Goal: Information Seeking & Learning: Learn about a topic

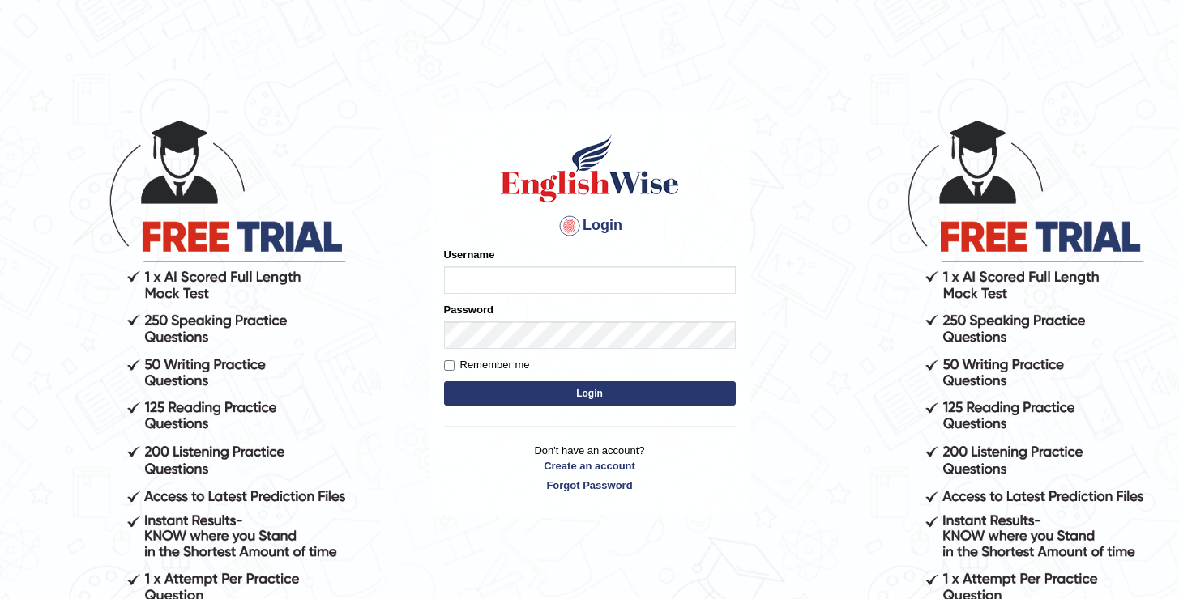
click at [523, 275] on input "Username" at bounding box center [590, 281] width 292 height 28
type input "oguzhan"
click at [444, 382] on button "Login" at bounding box center [590, 394] width 292 height 24
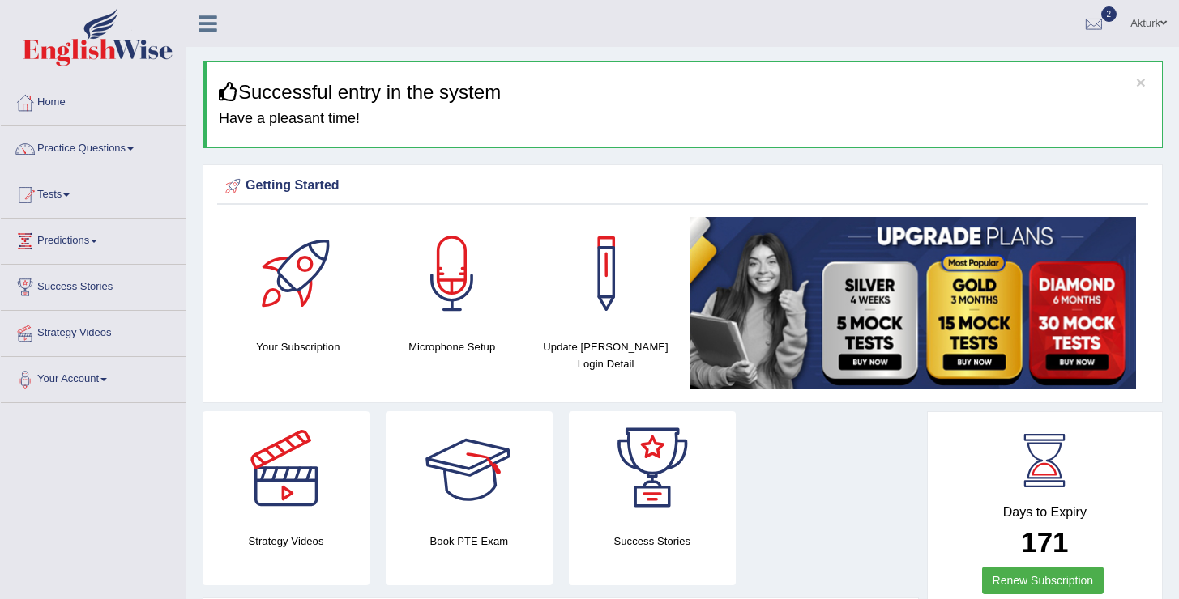
click at [906, 544] on div "Strategy Videos Book PTE Exam Success Stories" at bounding box center [560, 505] width 732 height 186
click at [93, 151] on link "Practice Questions" at bounding box center [93, 146] width 185 height 41
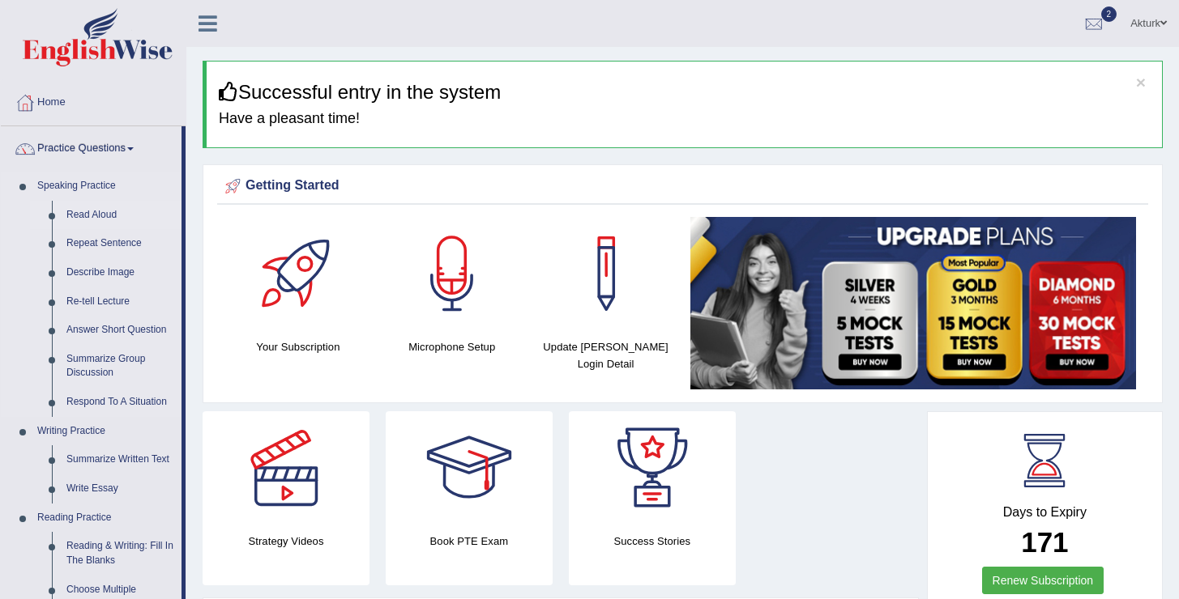
click at [79, 215] on link "Read Aloud" at bounding box center [120, 215] width 122 height 29
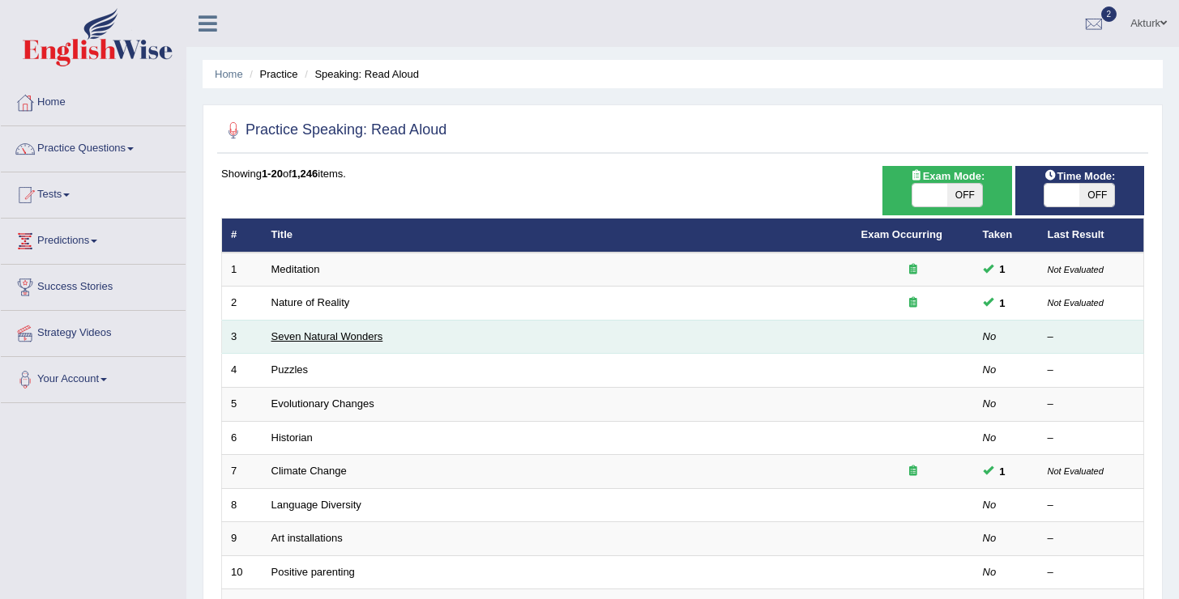
click at [377, 338] on link "Seven Natural Wonders" at bounding box center [327, 337] width 112 height 12
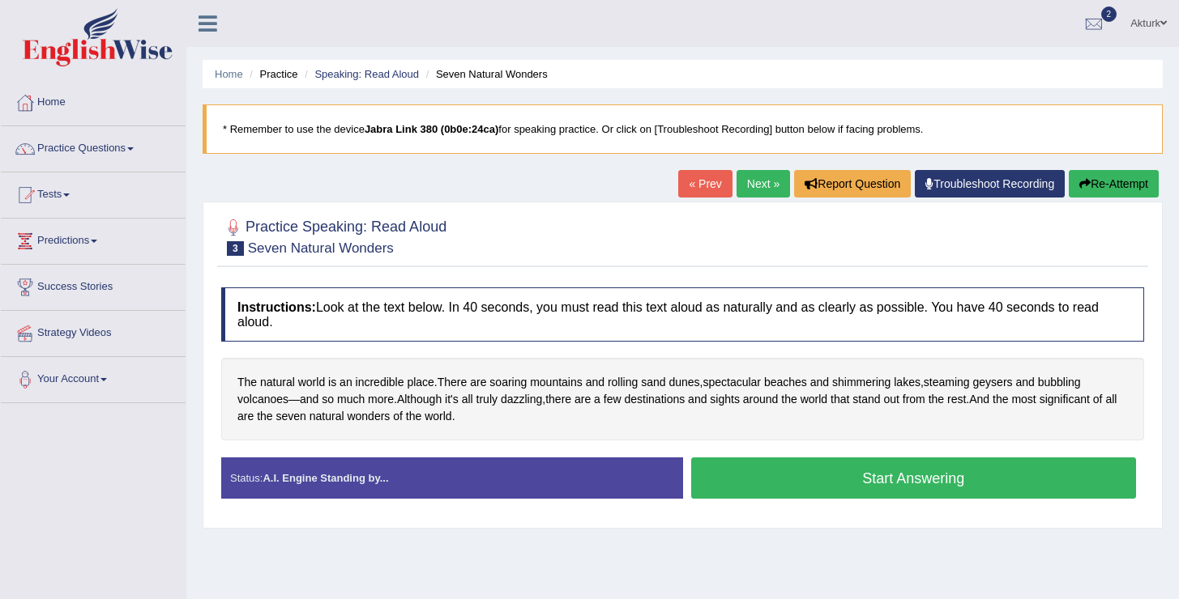
click at [741, 479] on button "Start Answering" at bounding box center [914, 478] width 446 height 41
click at [827, 493] on button "Start Answering" at bounding box center [914, 478] width 446 height 41
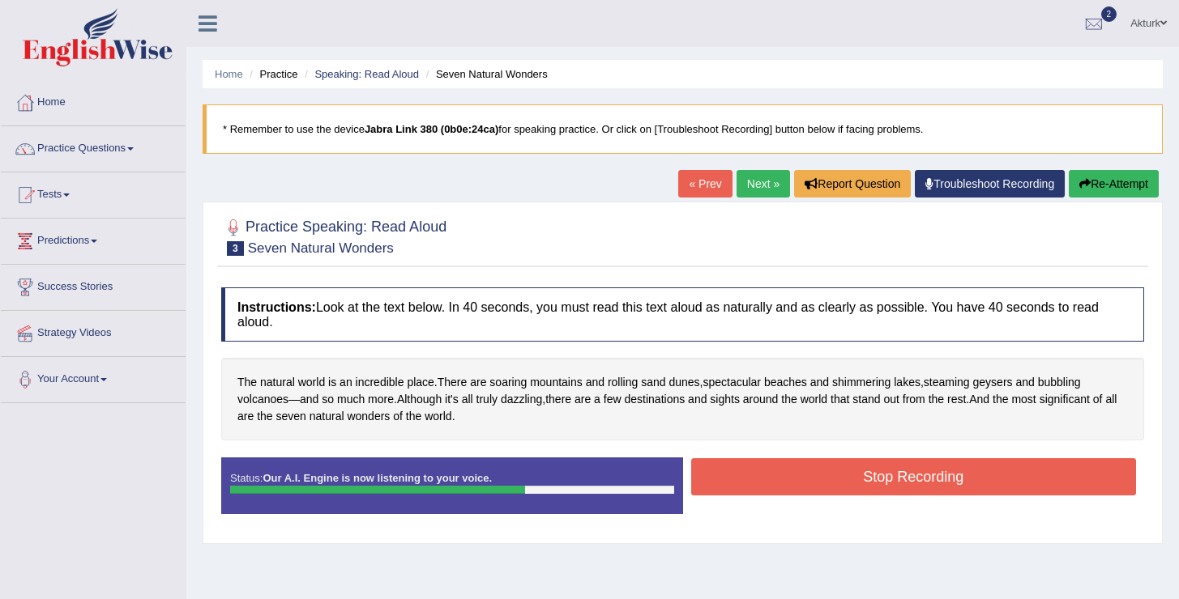
click at [804, 470] on button "Stop Recording" at bounding box center [914, 477] width 446 height 37
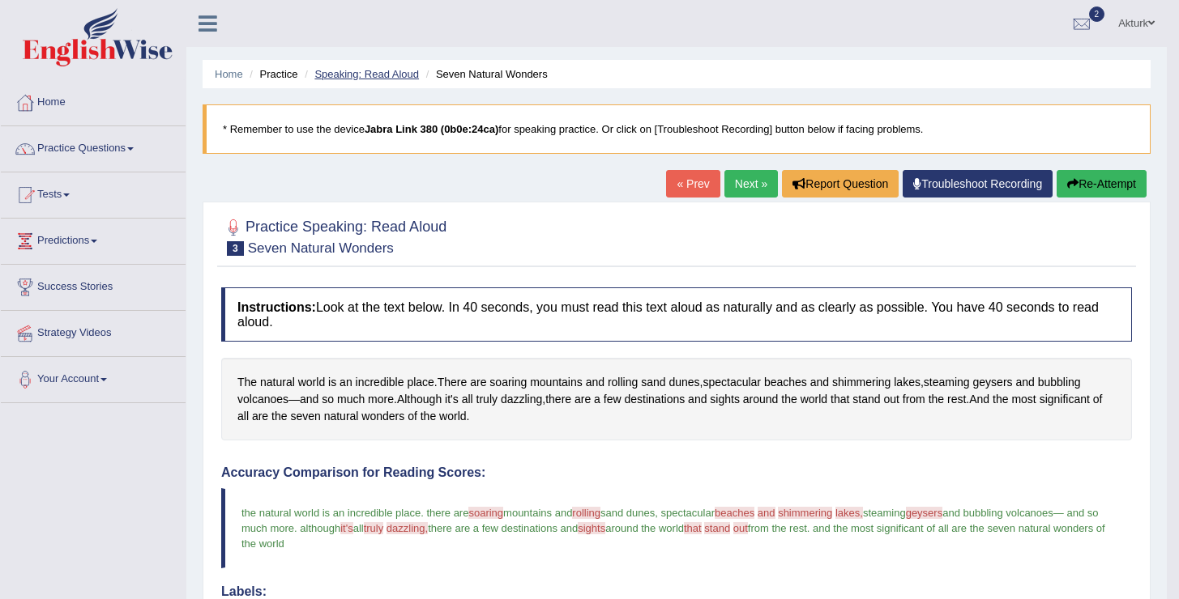
click at [401, 73] on link "Speaking: Read Aloud" at bounding box center [366, 74] width 105 height 12
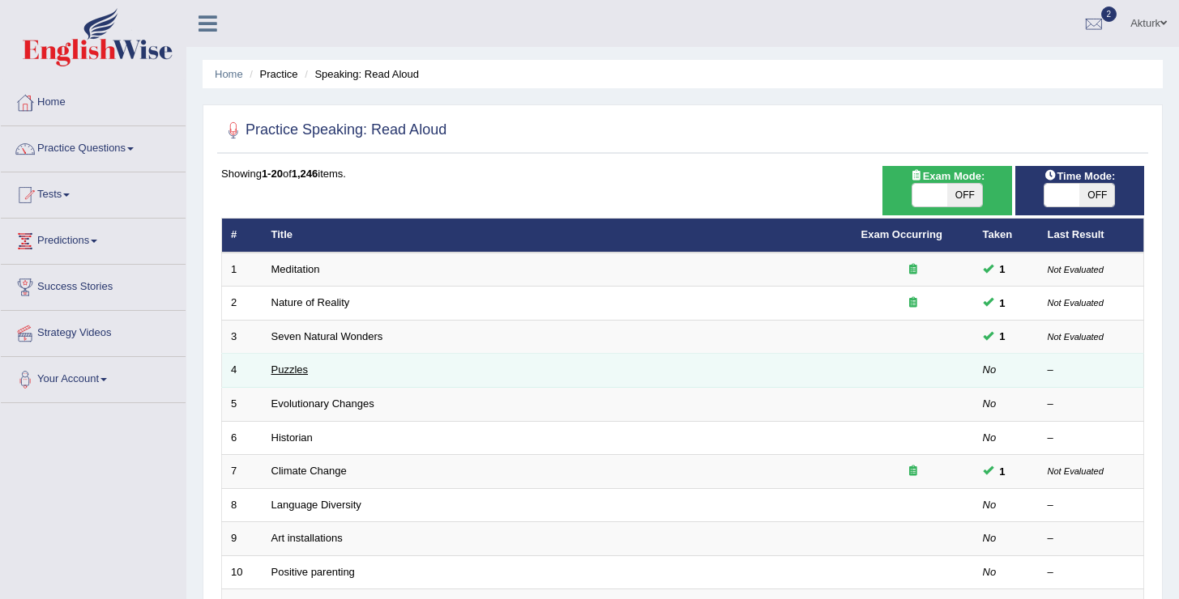
click at [304, 371] on link "Puzzles" at bounding box center [289, 370] width 37 height 12
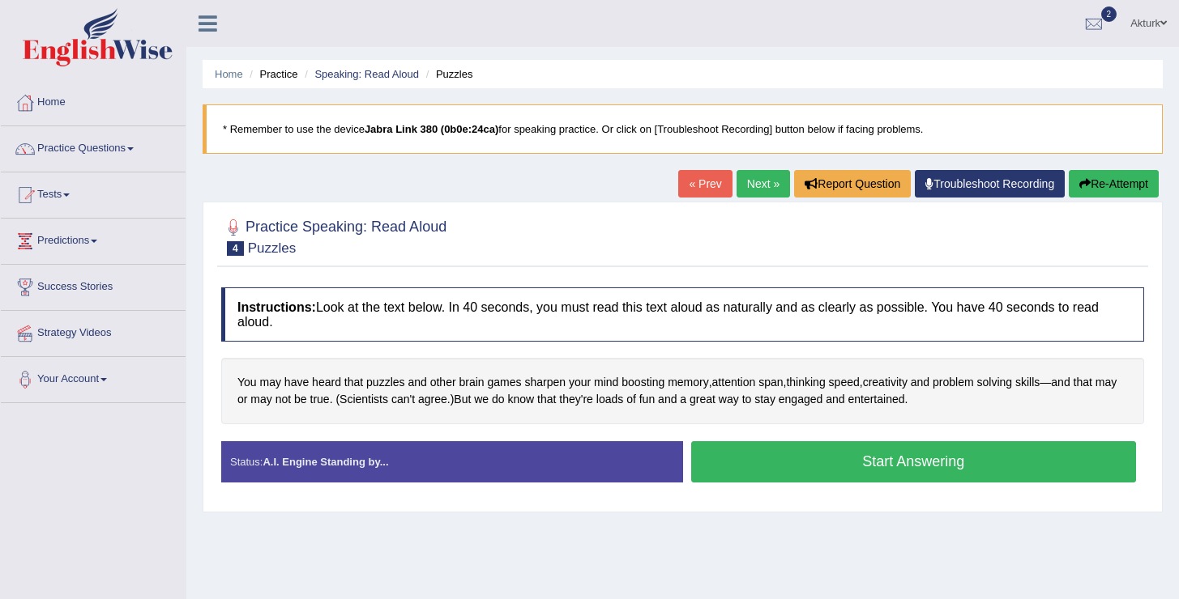
click at [854, 460] on button "Start Answering" at bounding box center [914, 462] width 446 height 41
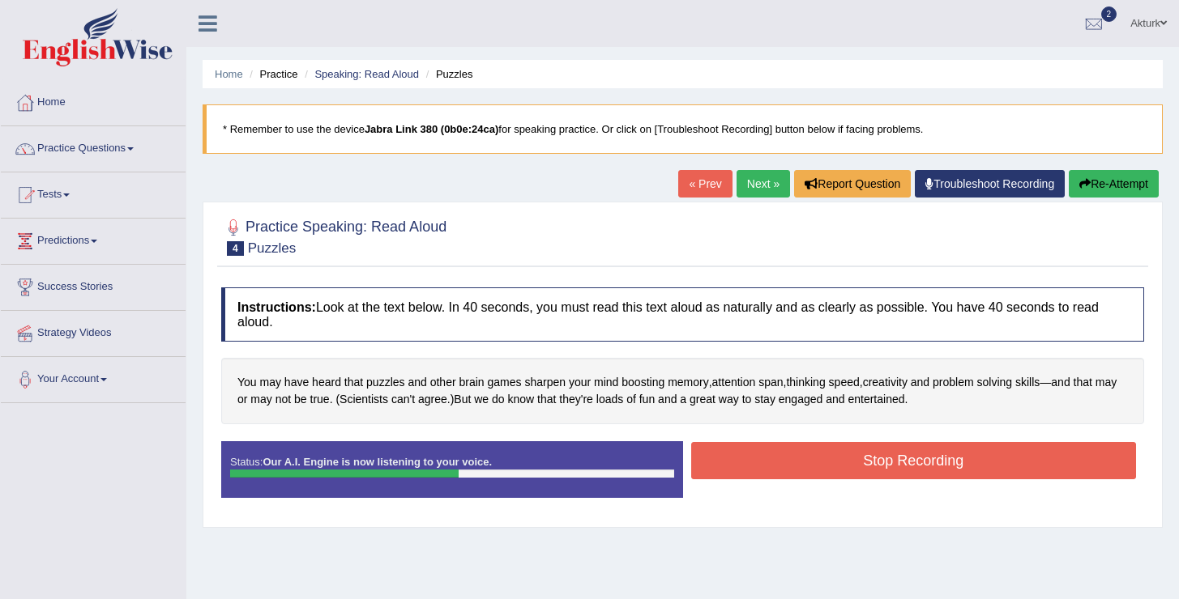
click at [854, 460] on button "Stop Recording" at bounding box center [914, 460] width 446 height 37
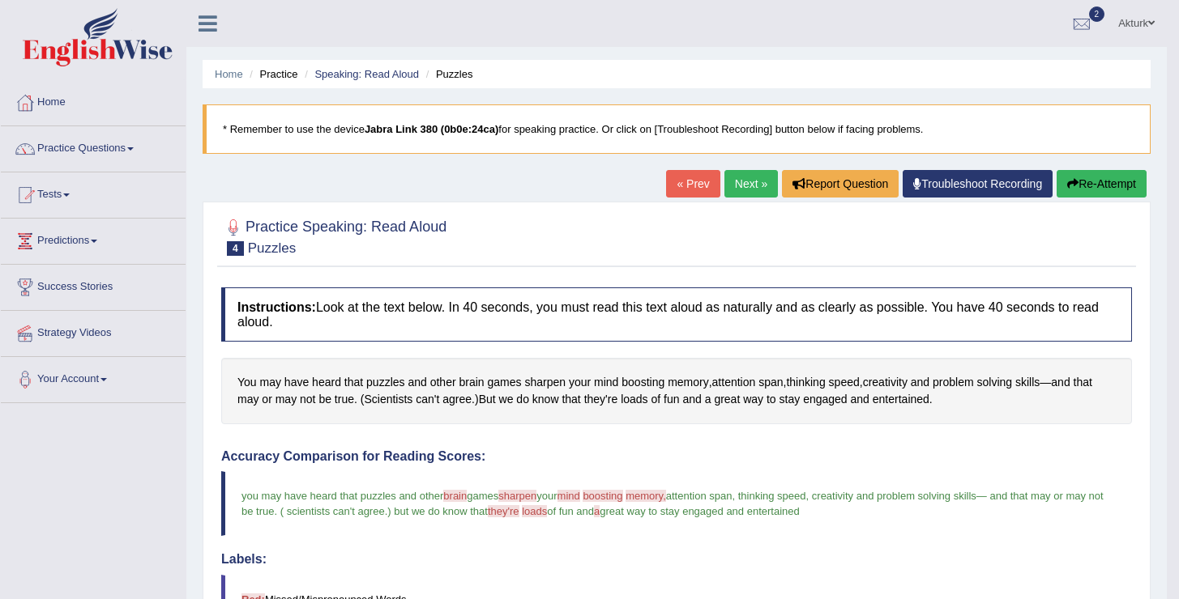
click at [737, 183] on link "Next »" at bounding box center [750, 184] width 53 height 28
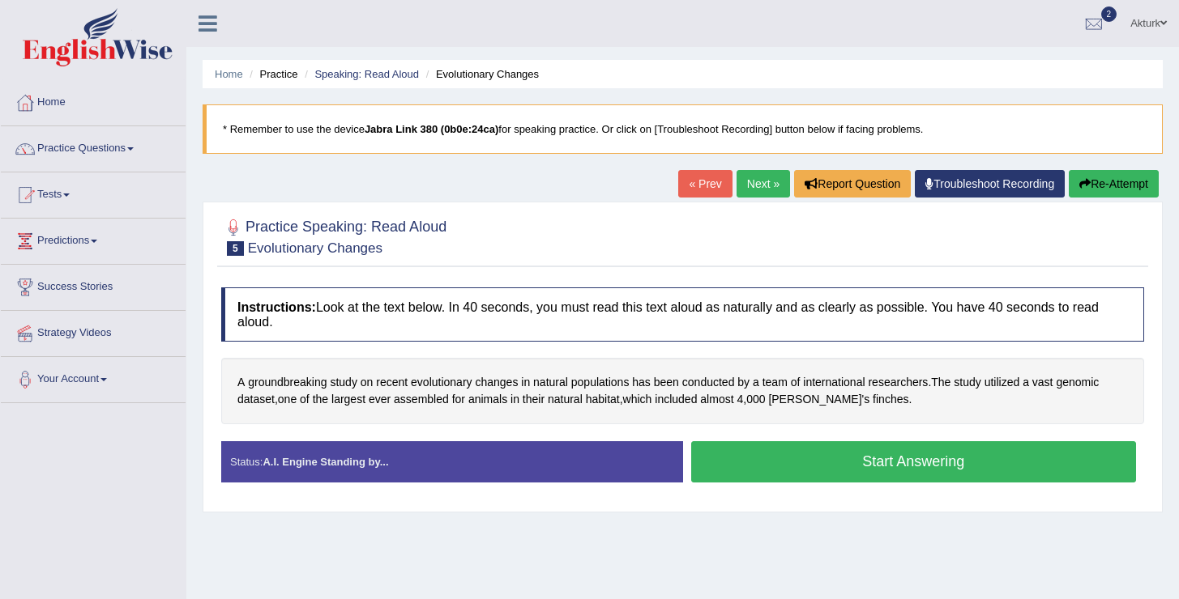
click at [817, 465] on button "Start Answering" at bounding box center [914, 462] width 446 height 41
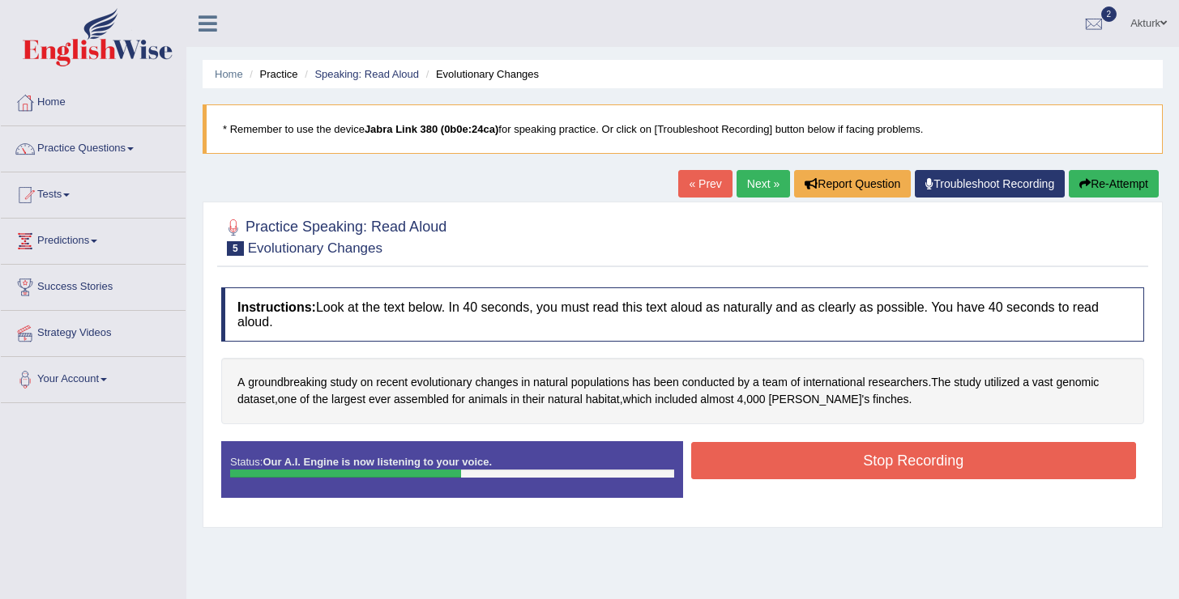
click at [817, 465] on button "Stop Recording" at bounding box center [914, 460] width 446 height 37
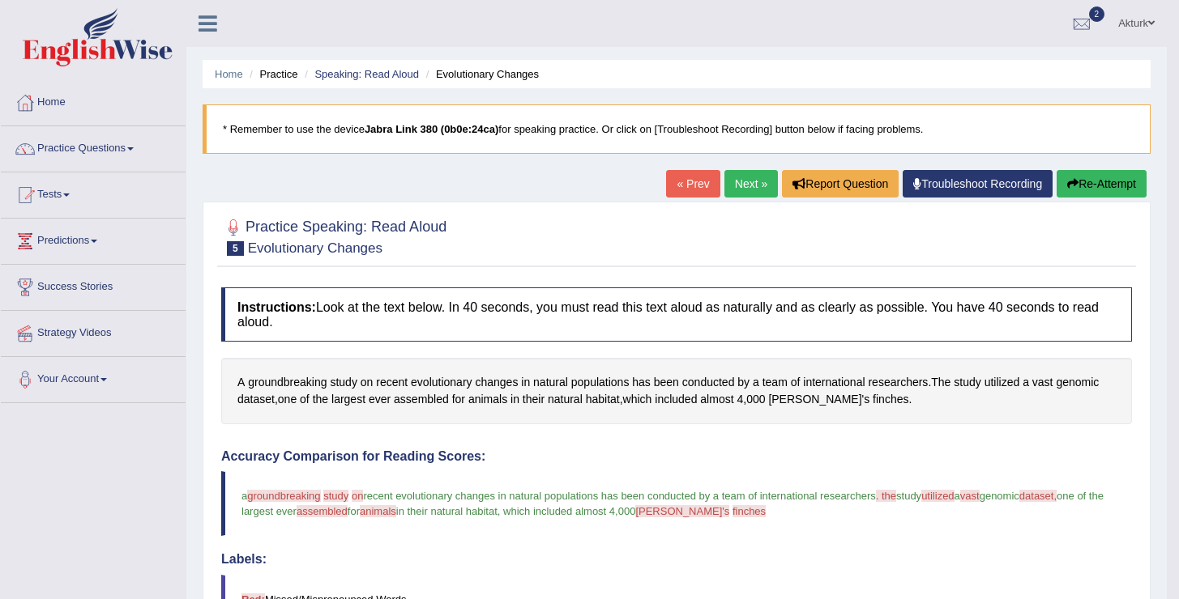
click at [744, 186] on link "Next »" at bounding box center [750, 184] width 53 height 28
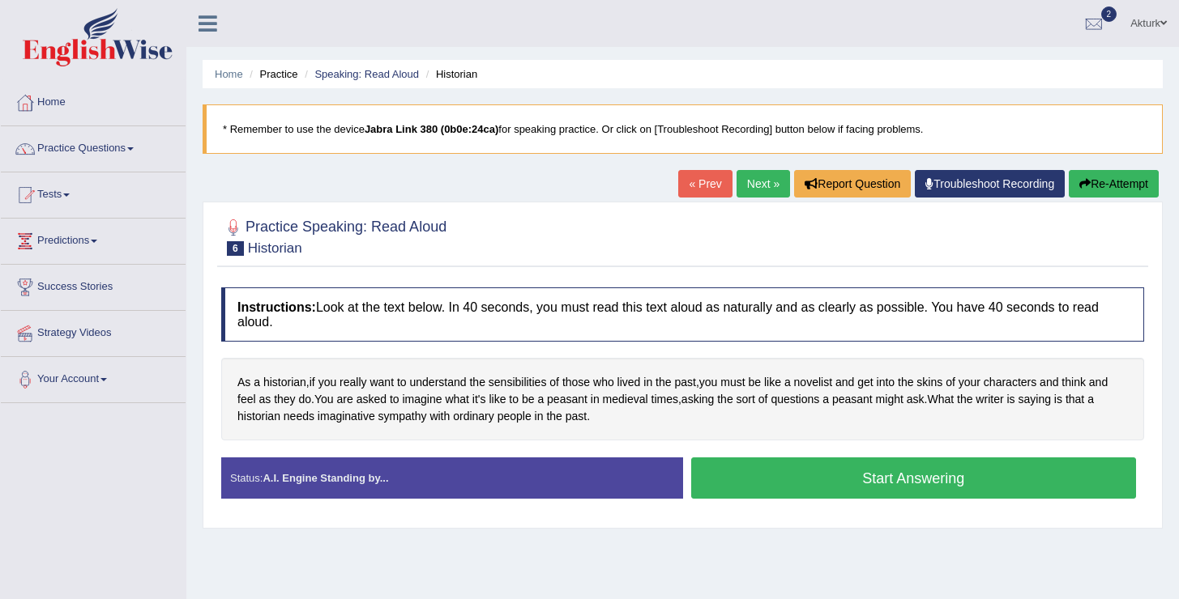
click at [759, 180] on link "Next »" at bounding box center [762, 184] width 53 height 28
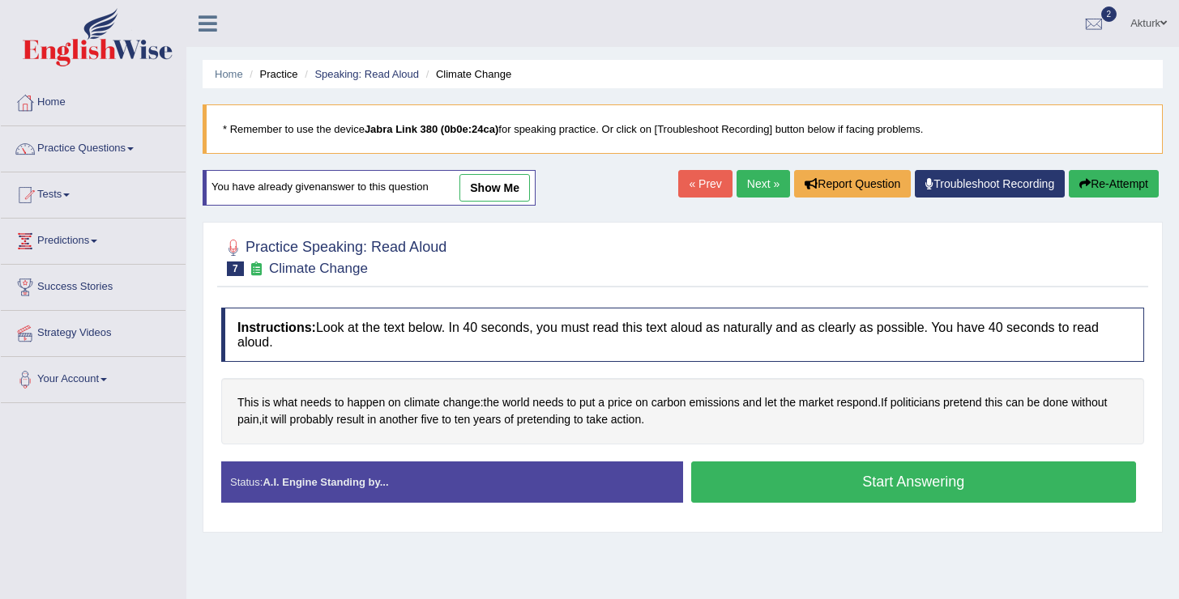
click at [490, 191] on link "show me" at bounding box center [494, 188] width 70 height 28
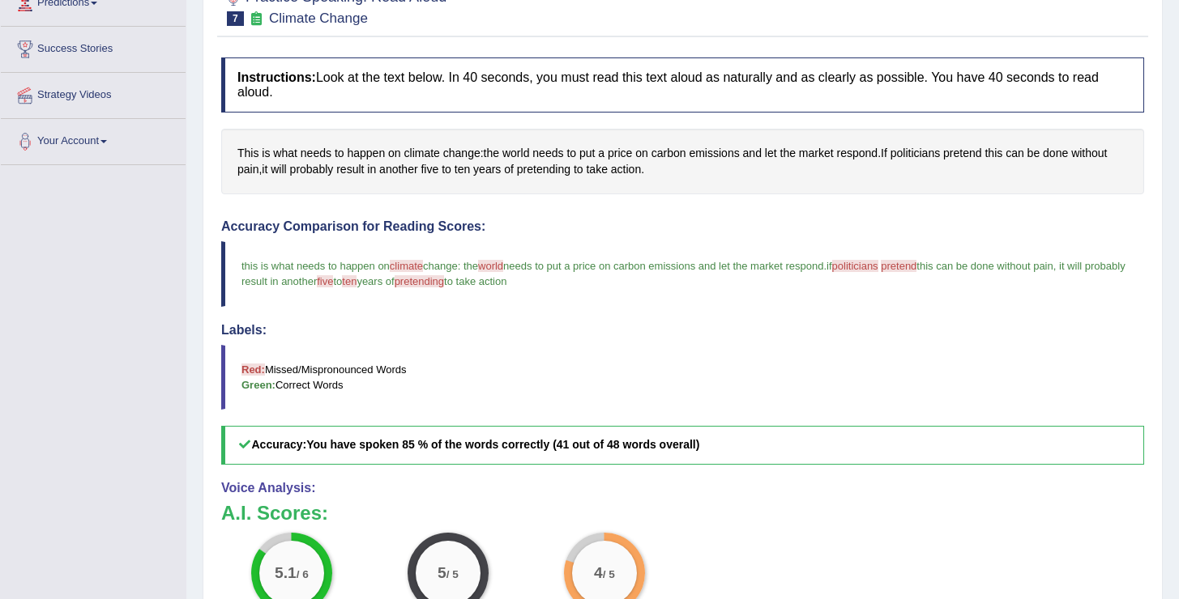
scroll to position [146, 0]
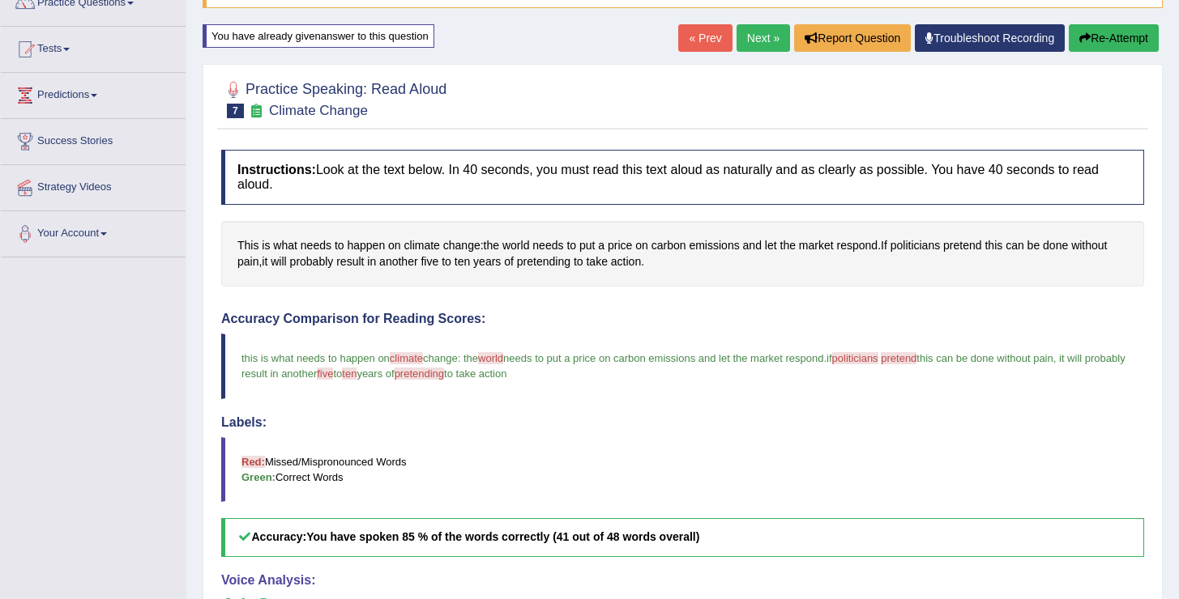
click at [1097, 41] on button "Re-Attempt" at bounding box center [1114, 38] width 90 height 28
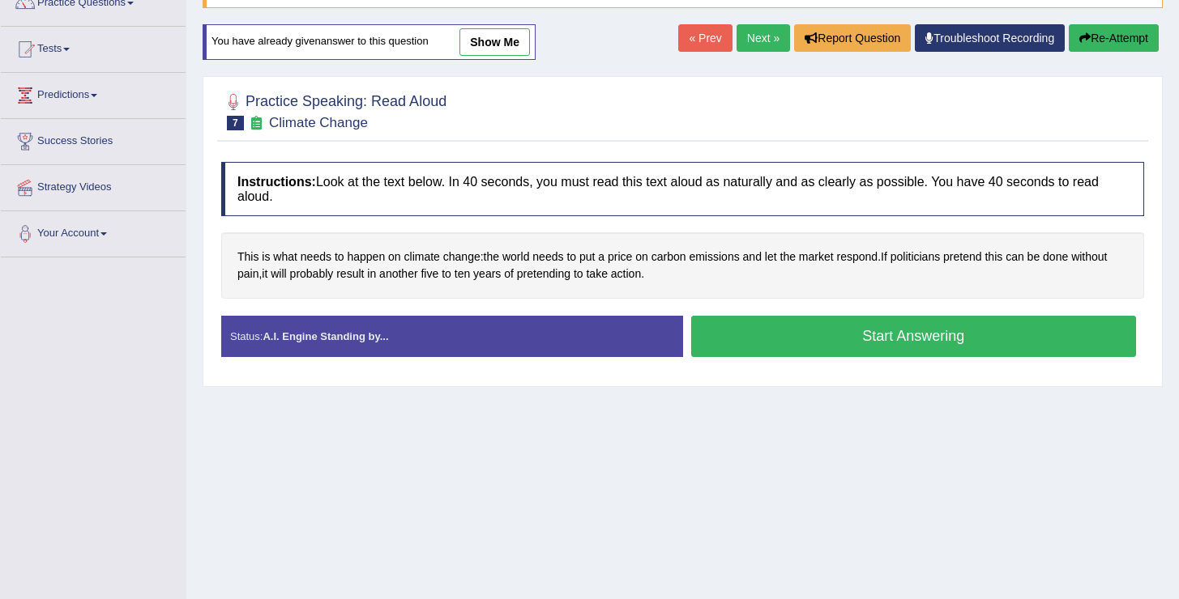
click at [842, 338] on button "Start Answering" at bounding box center [914, 336] width 446 height 41
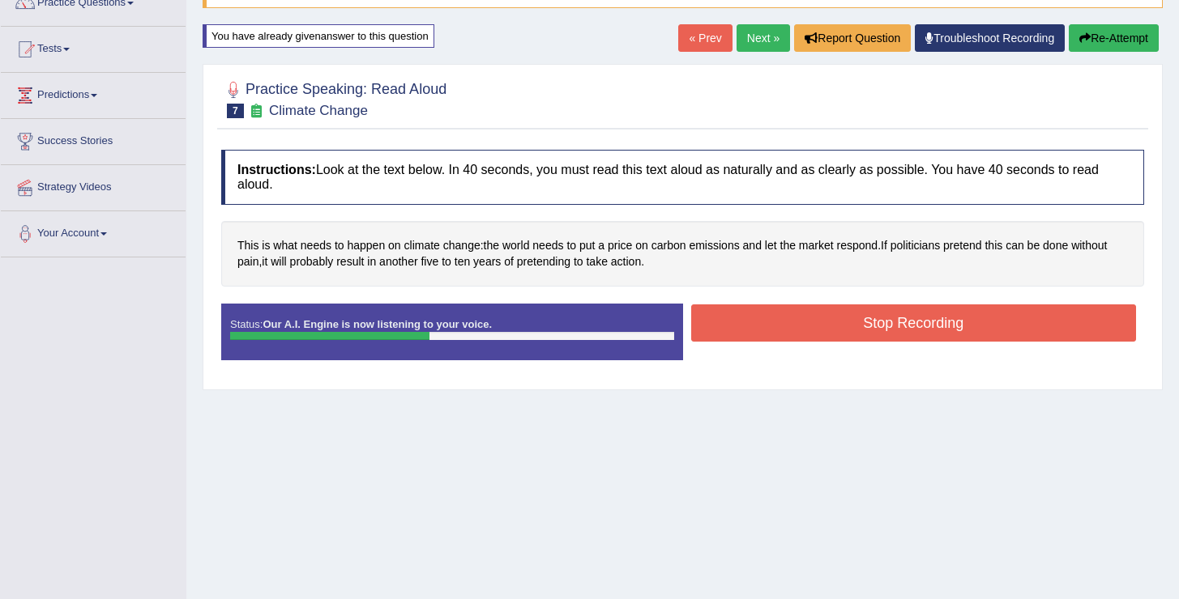
click at [842, 338] on button "Stop Recording" at bounding box center [914, 323] width 446 height 37
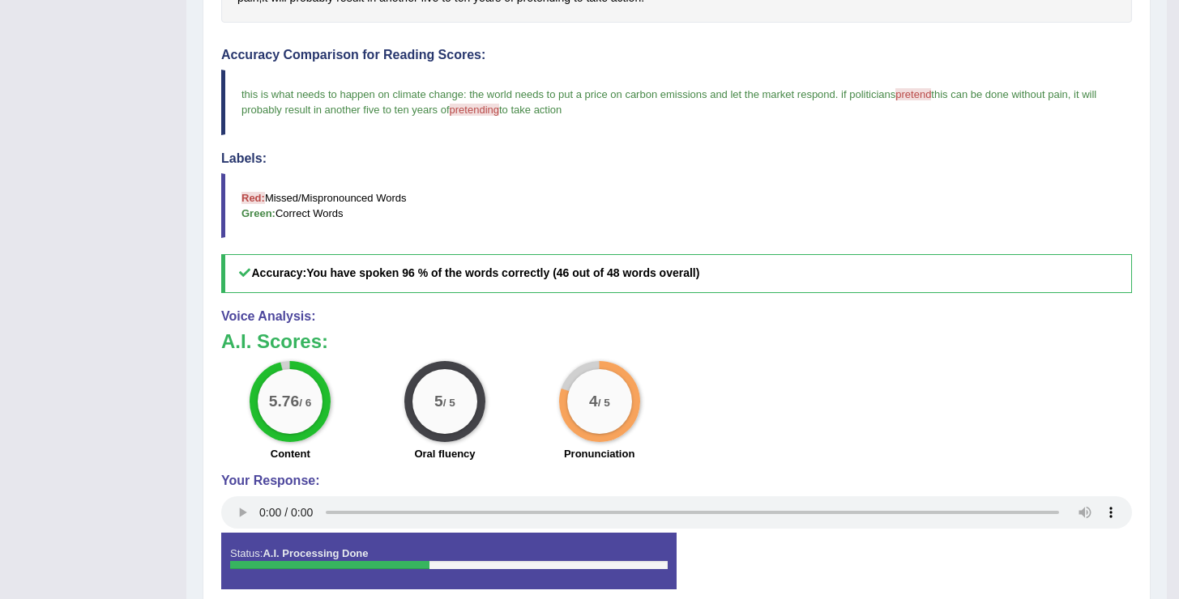
scroll to position [483, 0]
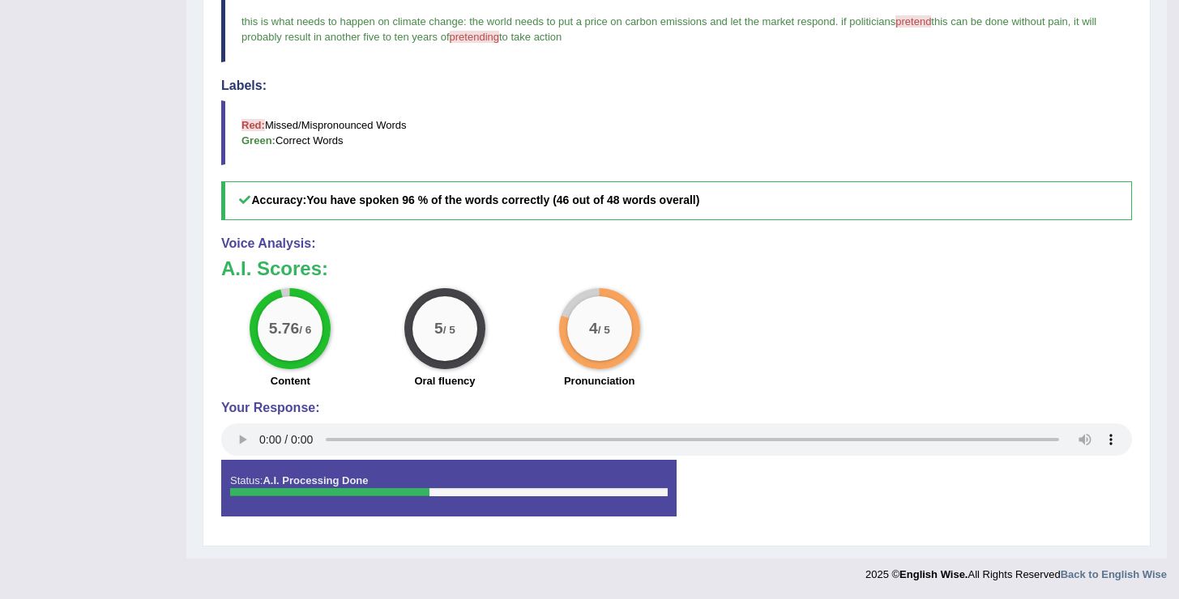
drag, startPoint x: 322, startPoint y: 376, endPoint x: 262, endPoint y: 374, distance: 59.2
click at [262, 374] on div "Content" at bounding box center [290, 382] width 139 height 19
drag, startPoint x: 473, startPoint y: 386, endPoint x: 425, endPoint y: 373, distance: 49.7
click at [425, 373] on label "Oral fluency" at bounding box center [444, 380] width 61 height 15
drag, startPoint x: 654, startPoint y: 395, endPoint x: 592, endPoint y: 373, distance: 65.3
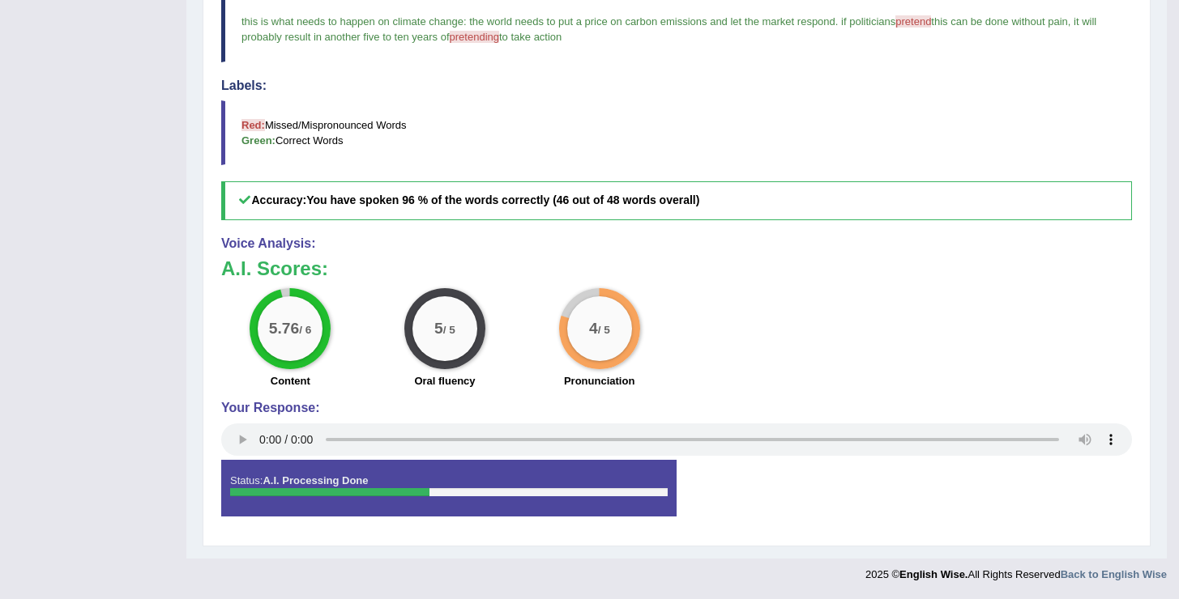
click at [592, 374] on div "Voice Analysis: A.I. Scores: 5.76 / 6 Content 5 / 5 Oral fluency 4 / 5 Pronunci…" at bounding box center [676, 349] width 911 height 224
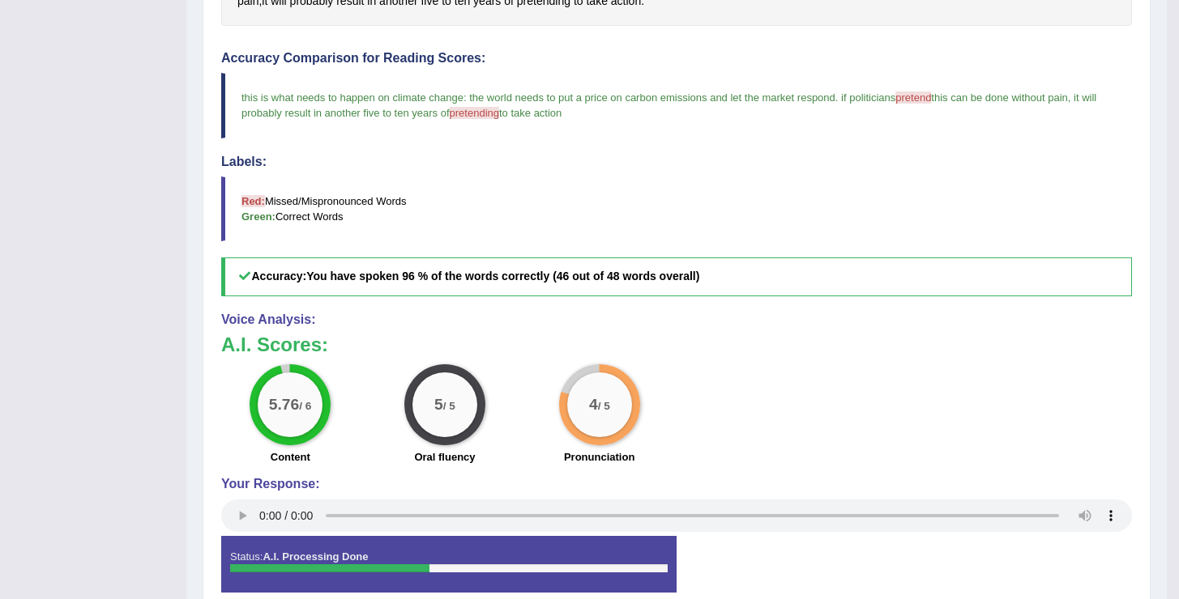
scroll to position [0, 0]
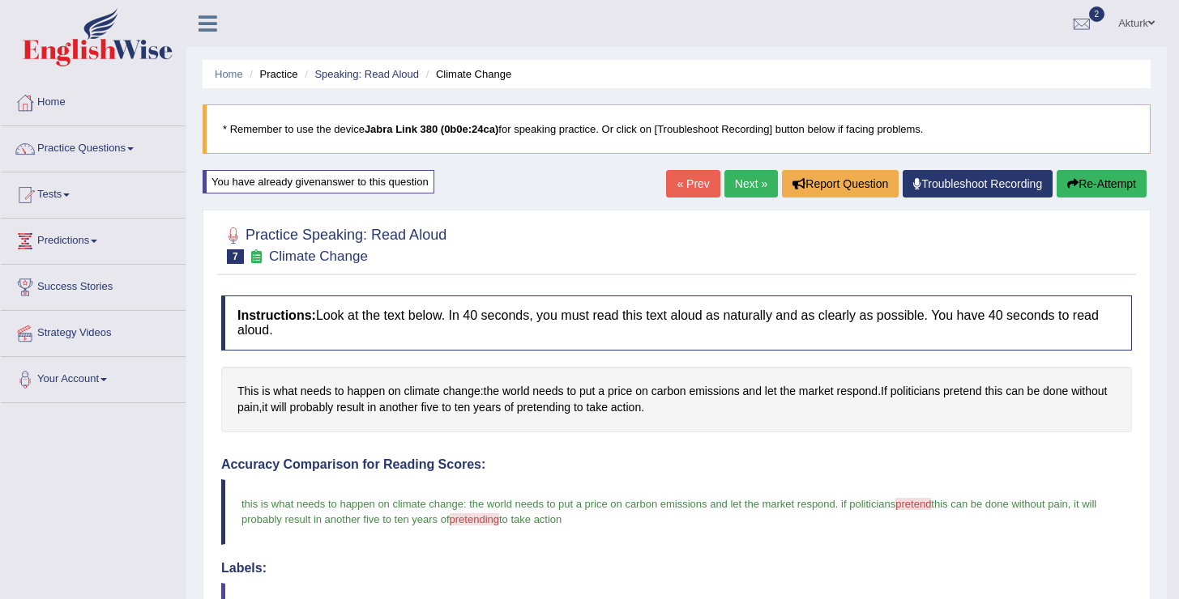
click at [736, 186] on link "Next »" at bounding box center [750, 184] width 53 height 28
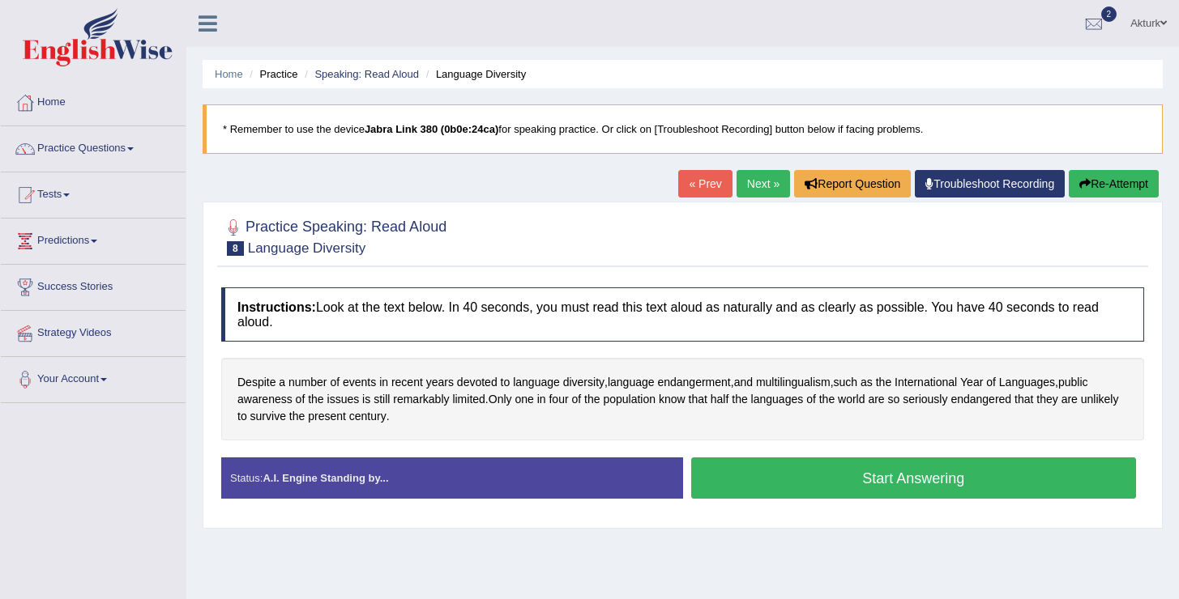
click at [864, 472] on button "Start Answering" at bounding box center [914, 478] width 446 height 41
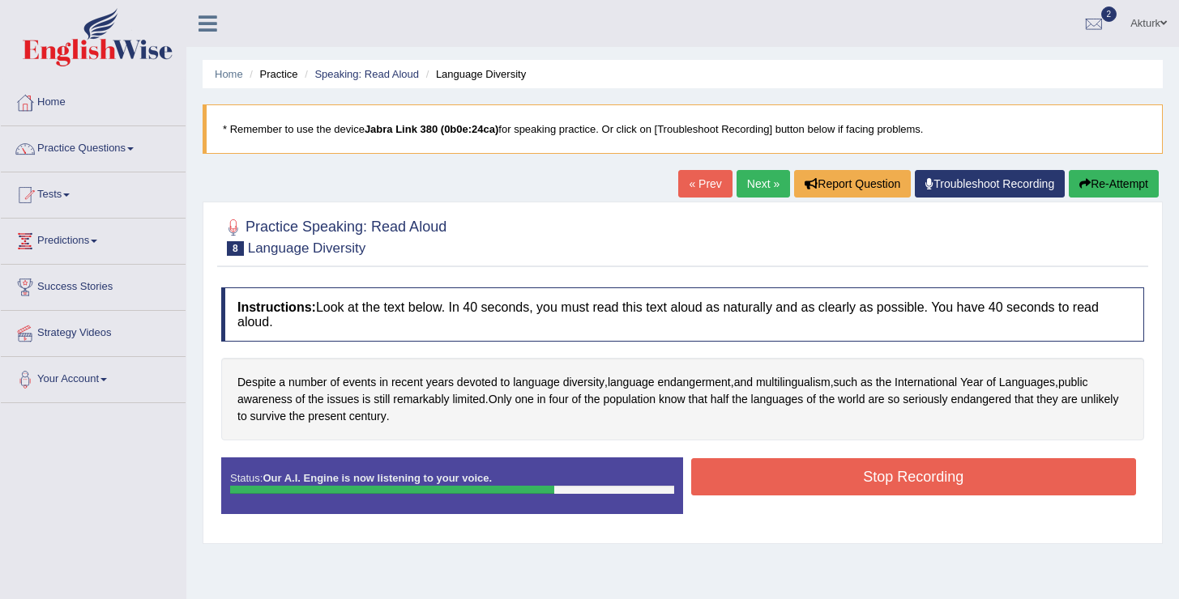
click at [868, 457] on div "Created with Highcharts 7.1.2 Great Too slow Too fast Time Speech pace meter: 0…" at bounding box center [918, 457] width 470 height 1
click at [868, 469] on button "Stop Recording" at bounding box center [914, 477] width 446 height 37
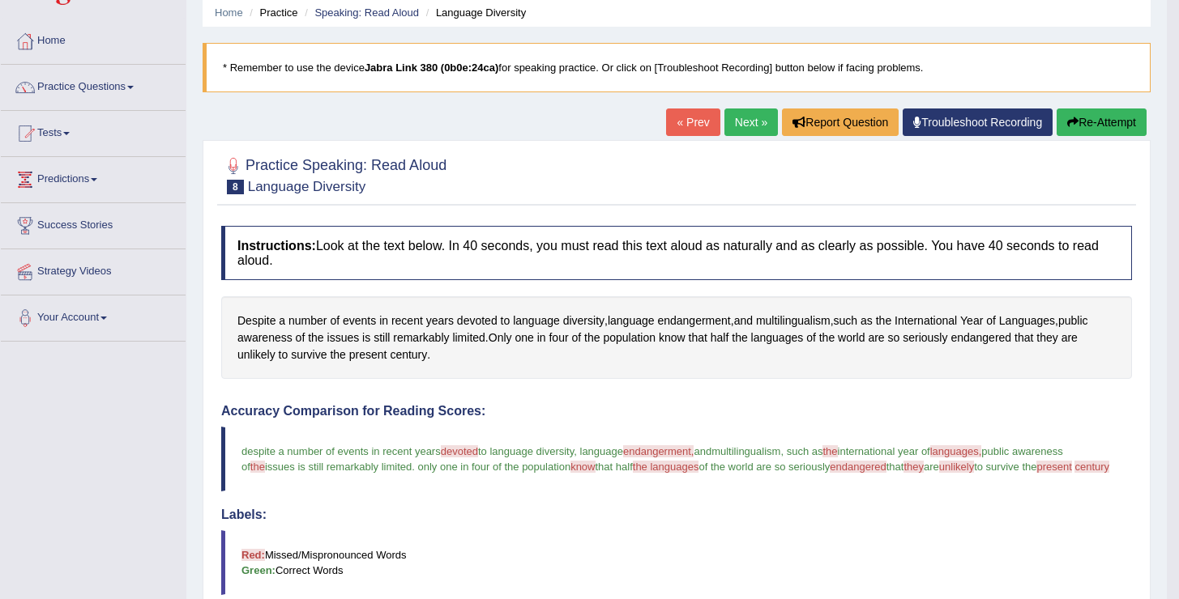
scroll to position [6, 0]
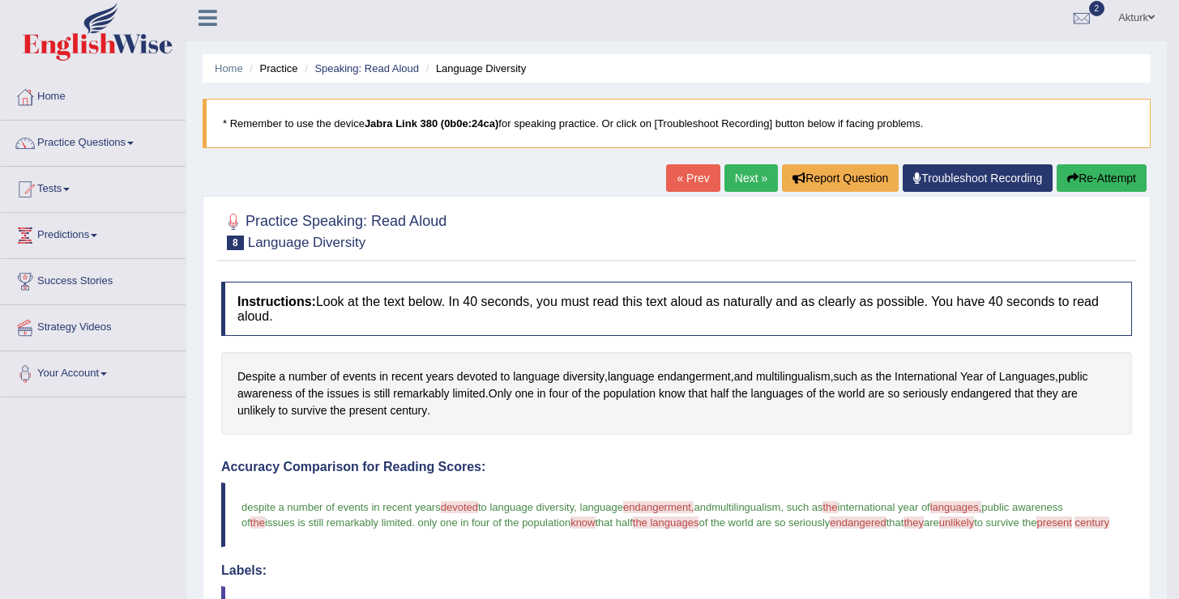
click at [1098, 181] on button "Re-Attempt" at bounding box center [1101, 178] width 90 height 28
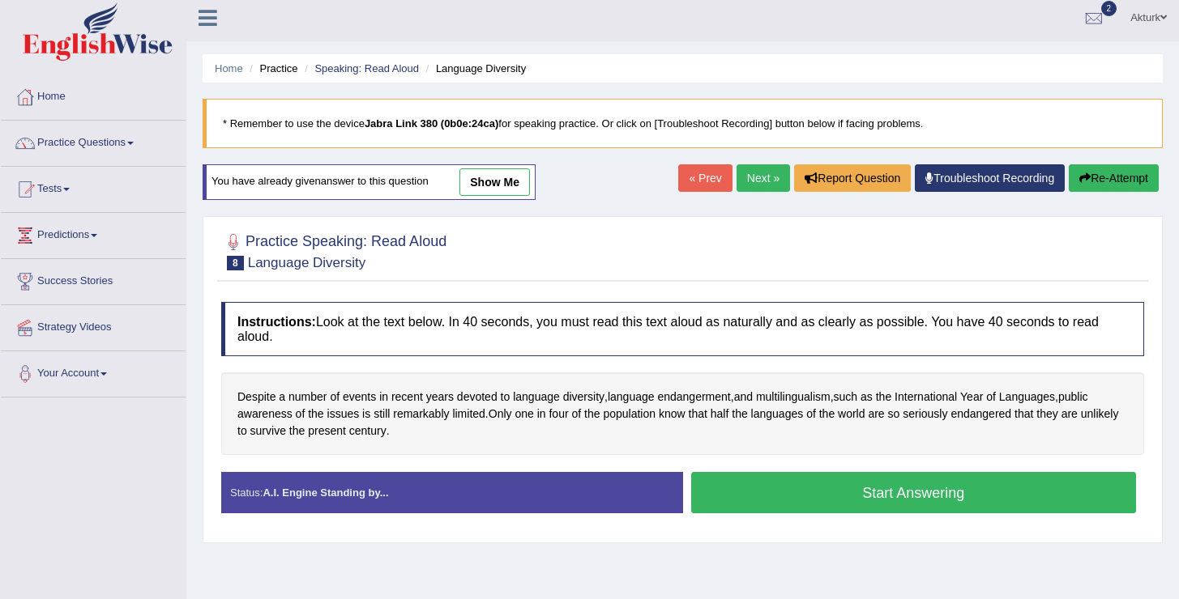
click at [838, 500] on button "Start Answering" at bounding box center [914, 492] width 446 height 41
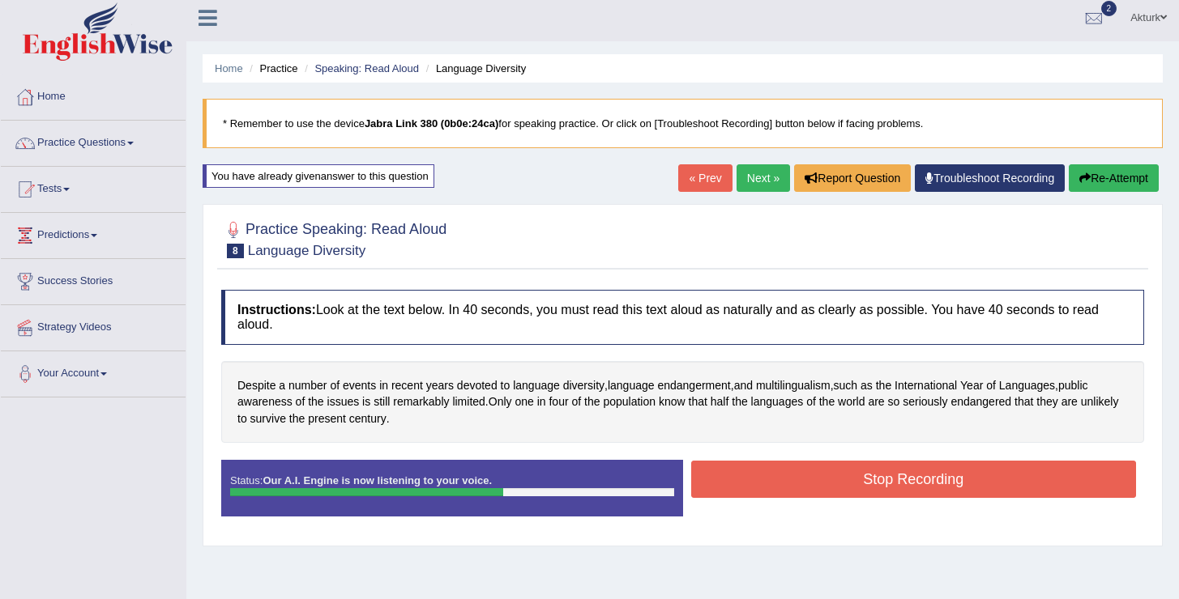
click at [844, 484] on button "Stop Recording" at bounding box center [914, 479] width 446 height 37
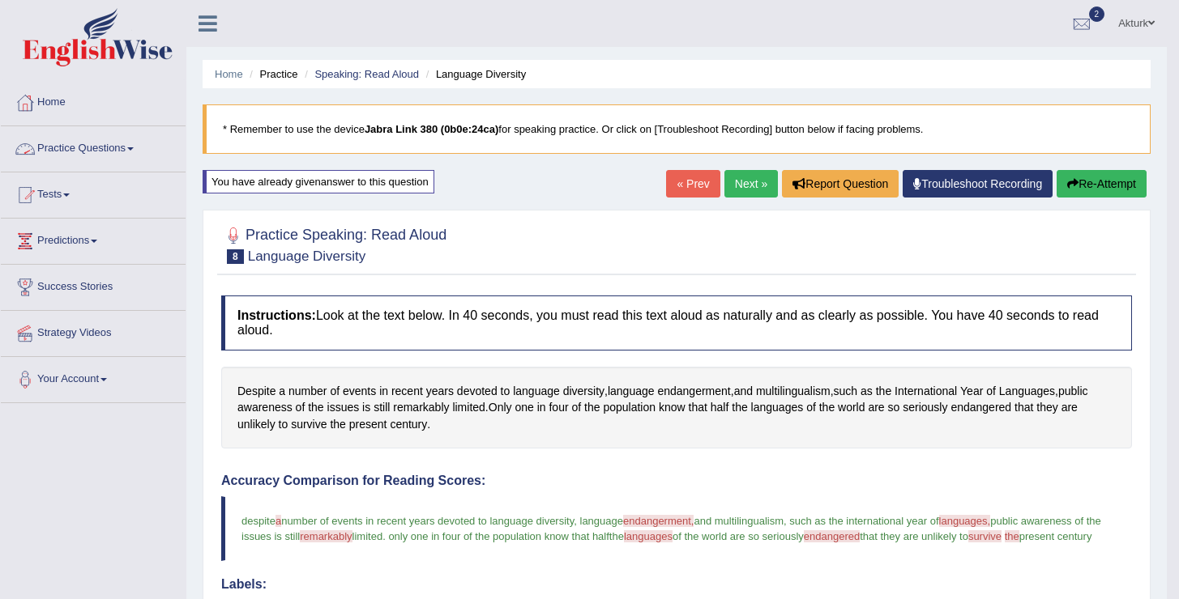
click at [103, 148] on link "Practice Questions" at bounding box center [93, 146] width 185 height 41
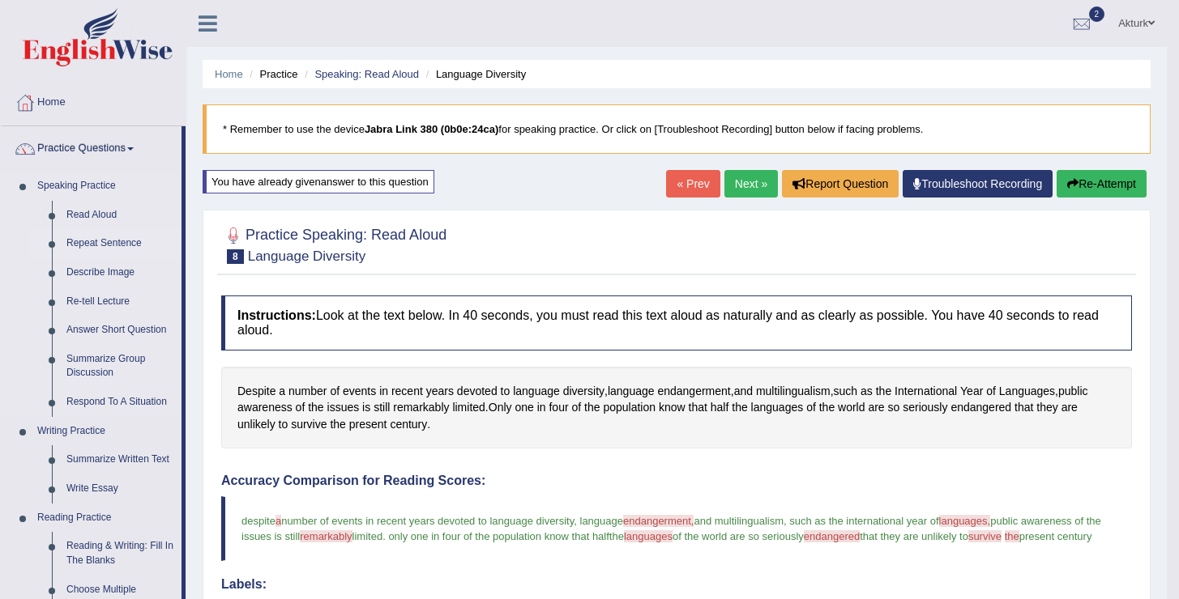
click at [105, 240] on link "Repeat Sentence" at bounding box center [120, 243] width 122 height 29
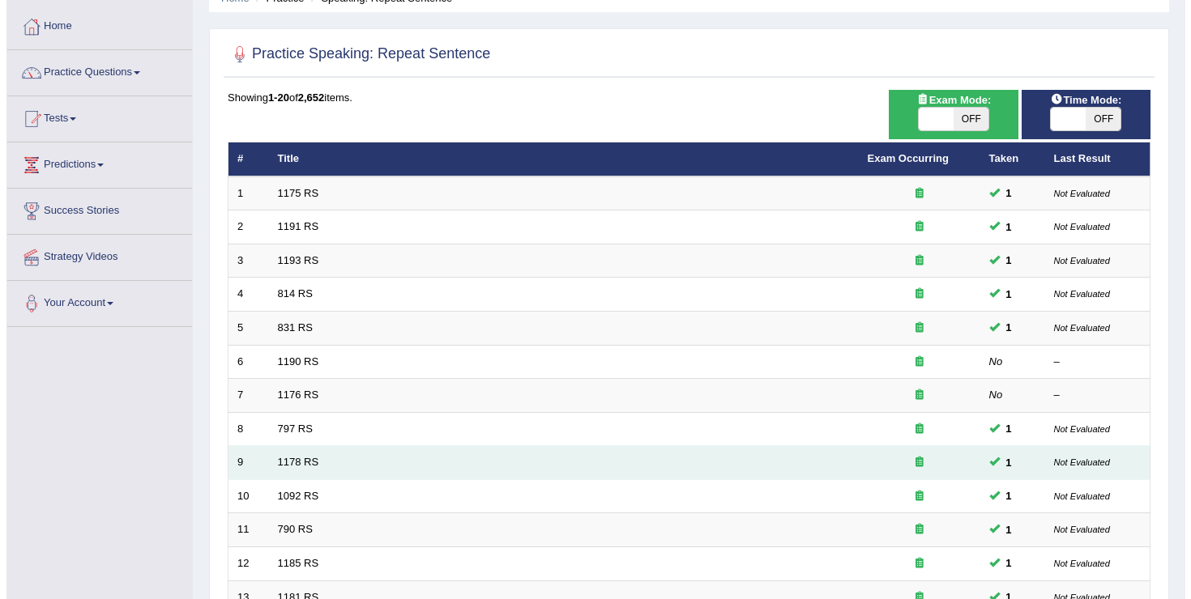
scroll to position [85, 0]
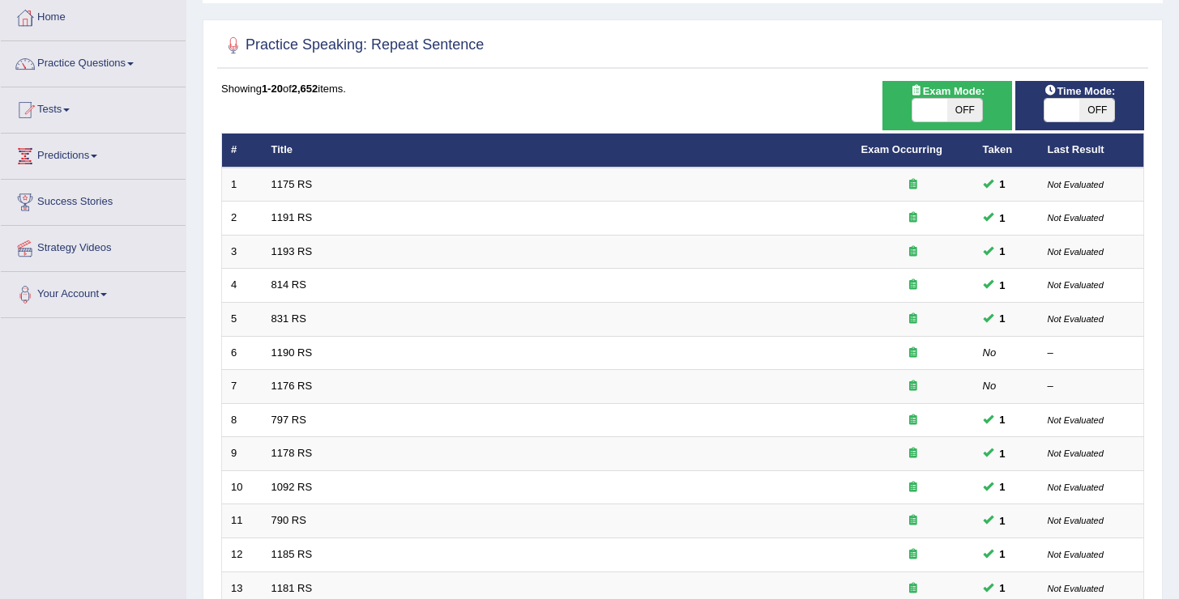
click at [951, 110] on span "OFF" at bounding box center [964, 110] width 35 height 23
checkbox input "true"
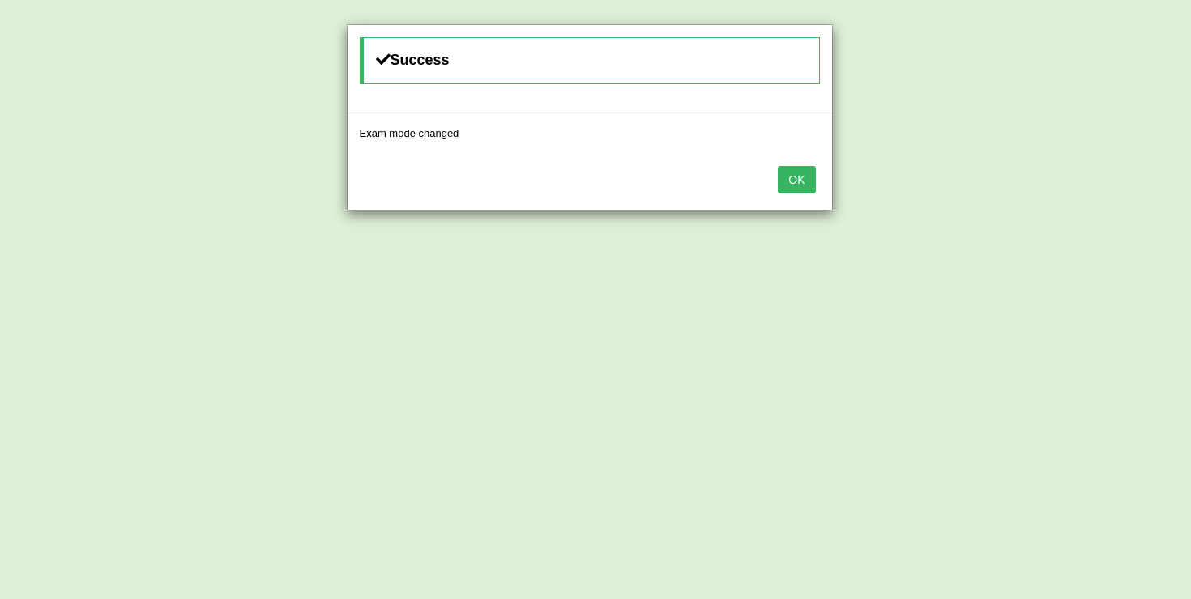
click at [803, 183] on button "OK" at bounding box center [796, 180] width 37 height 28
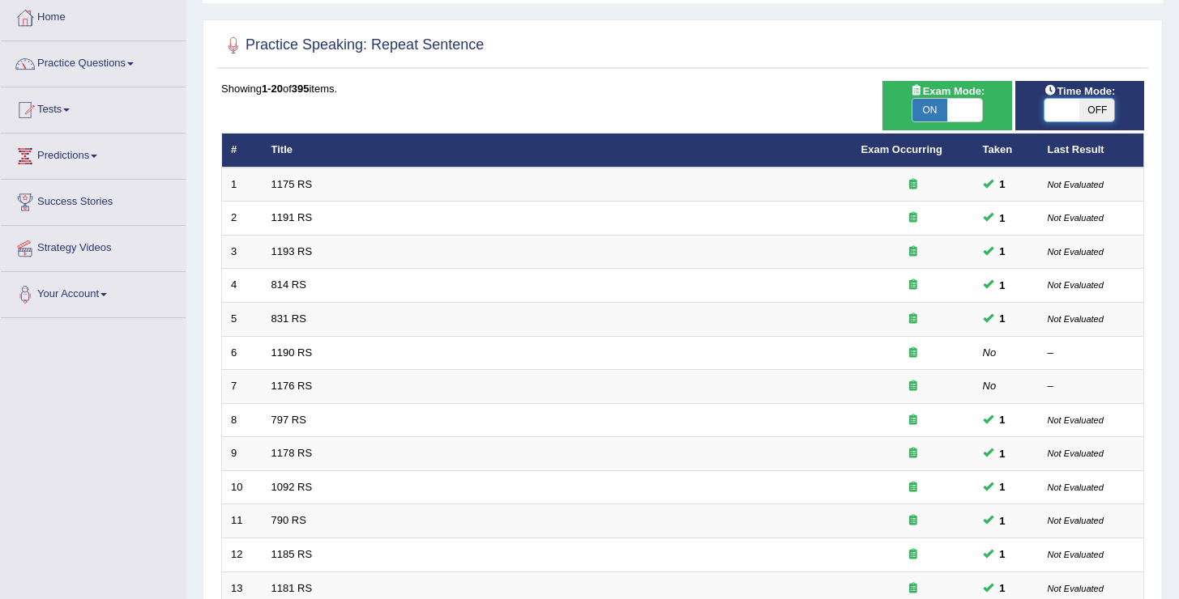
click at [1075, 104] on span at bounding box center [1062, 110] width 35 height 23
click at [1056, 103] on span at bounding box center [1062, 110] width 35 height 23
click at [1090, 109] on span "OFF" at bounding box center [1096, 110] width 35 height 23
checkbox input "true"
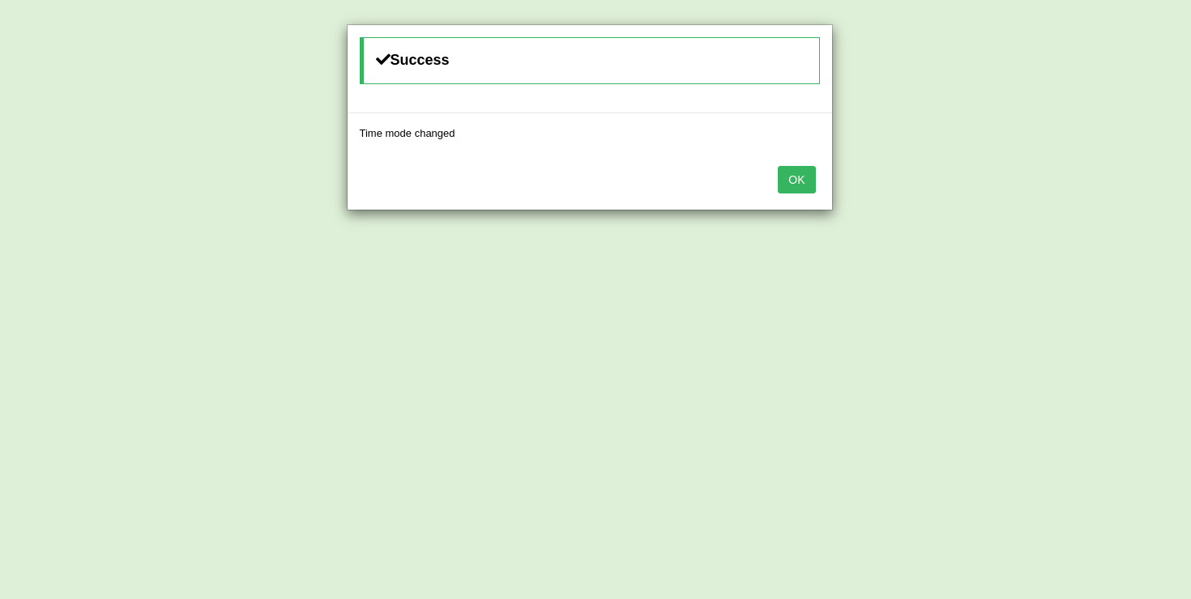
click at [799, 179] on button "OK" at bounding box center [796, 180] width 37 height 28
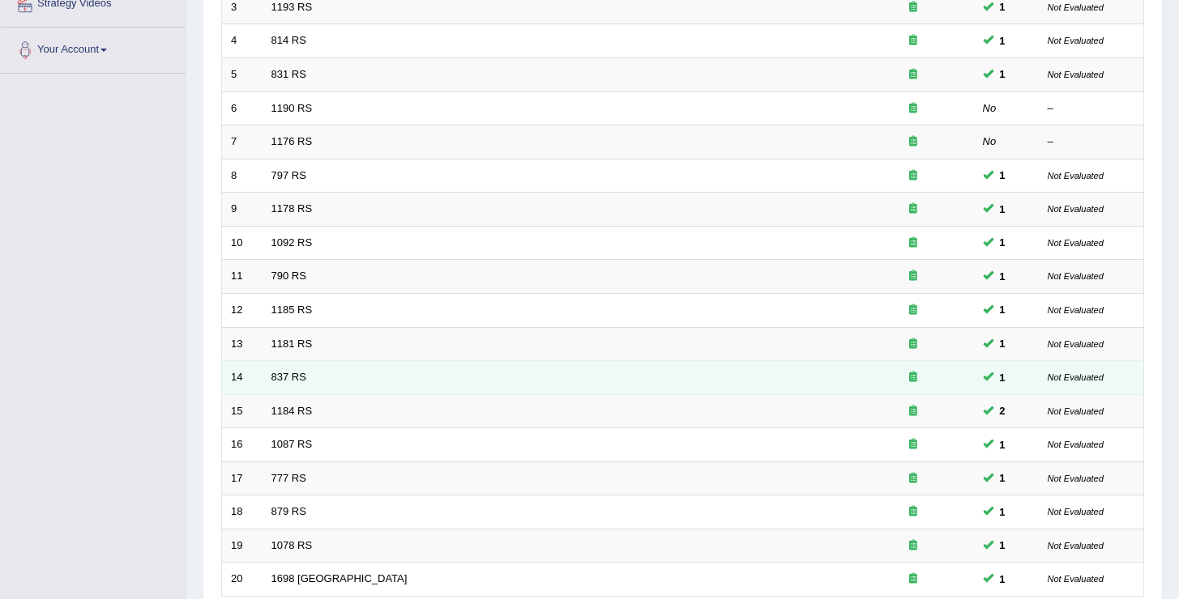
scroll to position [473, 0]
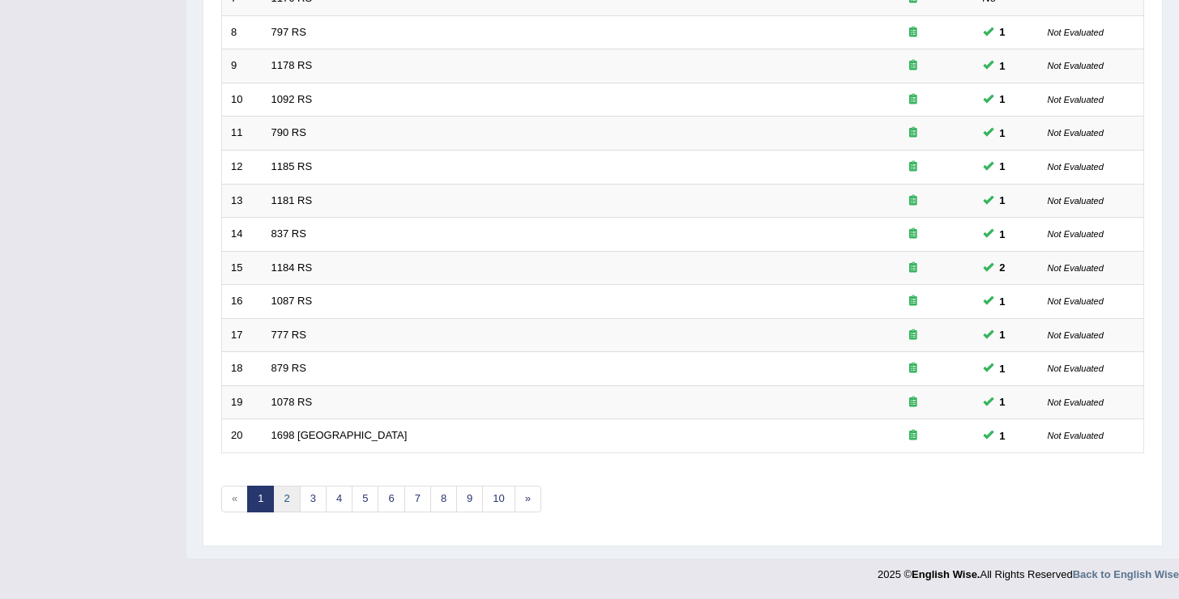
click at [284, 506] on link "2" at bounding box center [286, 499] width 27 height 27
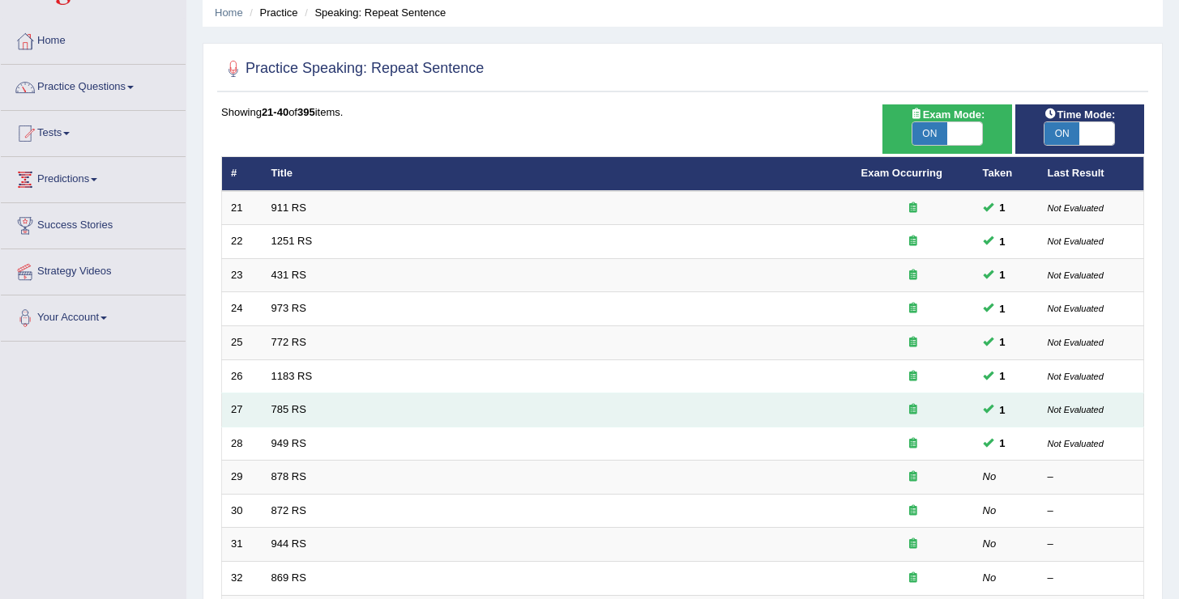
scroll to position [169, 0]
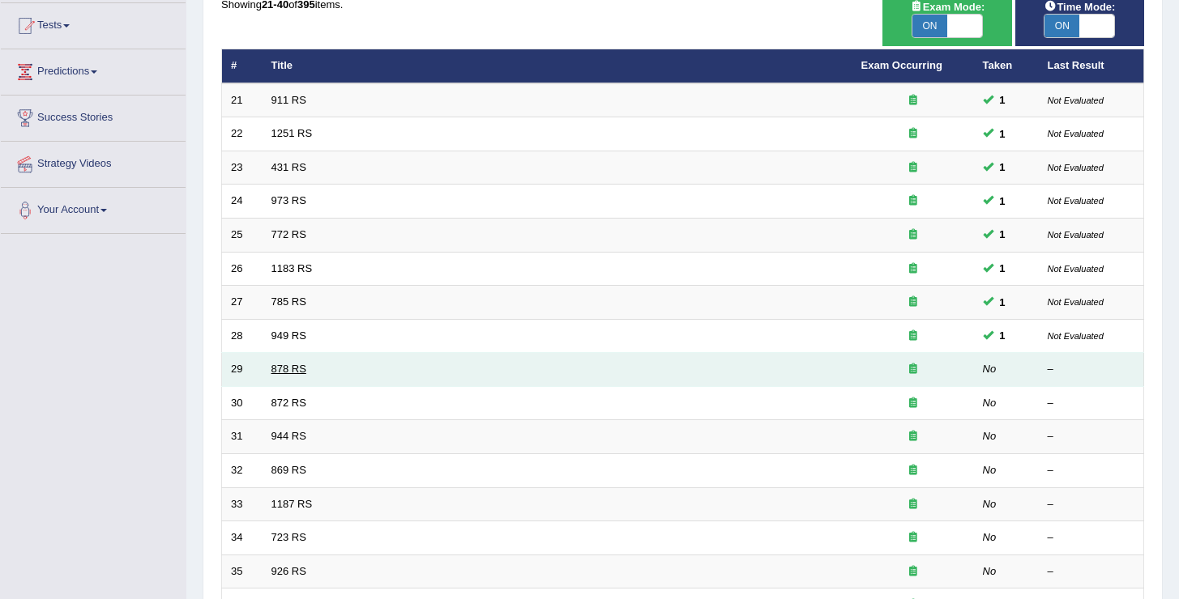
click at [296, 369] on link "878 RS" at bounding box center [288, 369] width 35 height 12
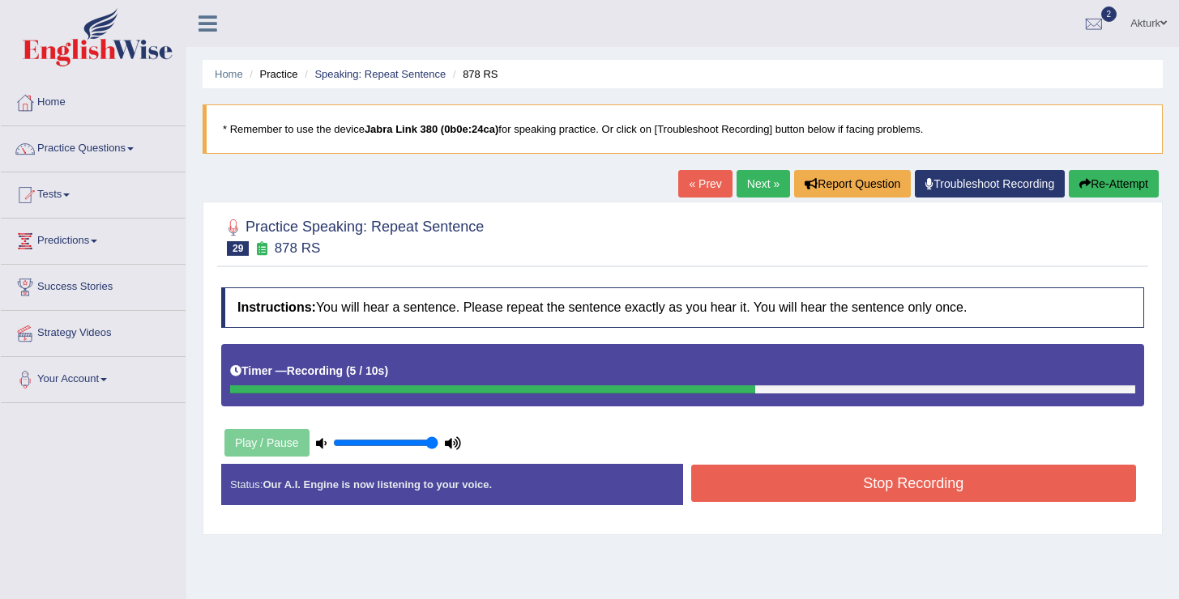
click at [800, 471] on button "Stop Recording" at bounding box center [914, 483] width 446 height 37
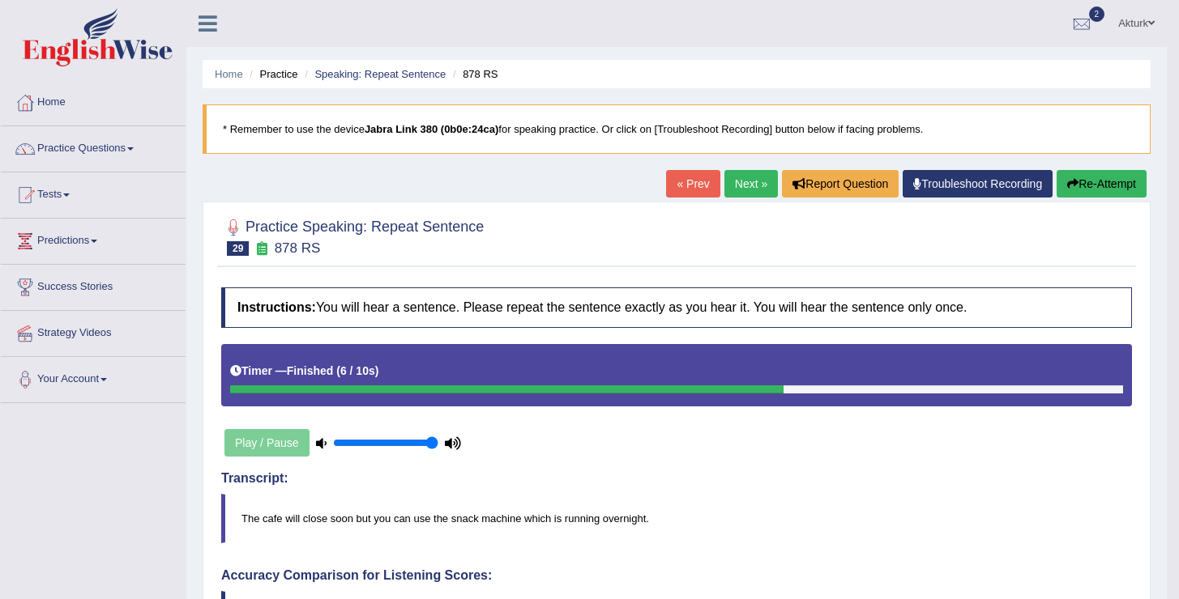
click at [736, 181] on link "Next »" at bounding box center [750, 184] width 53 height 28
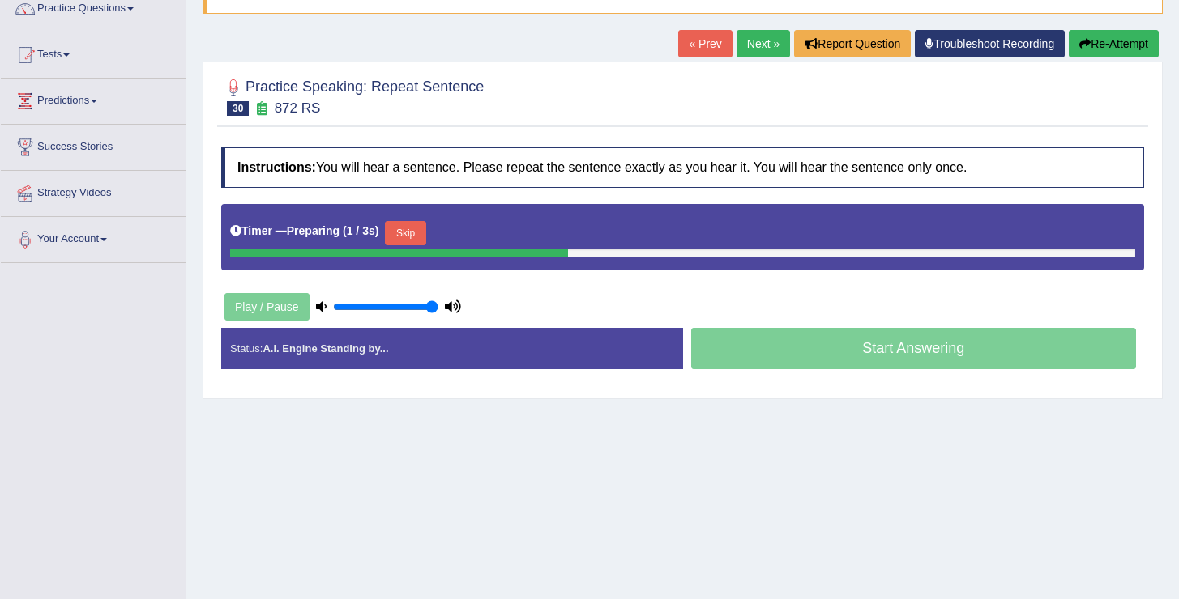
scroll to position [142, 0]
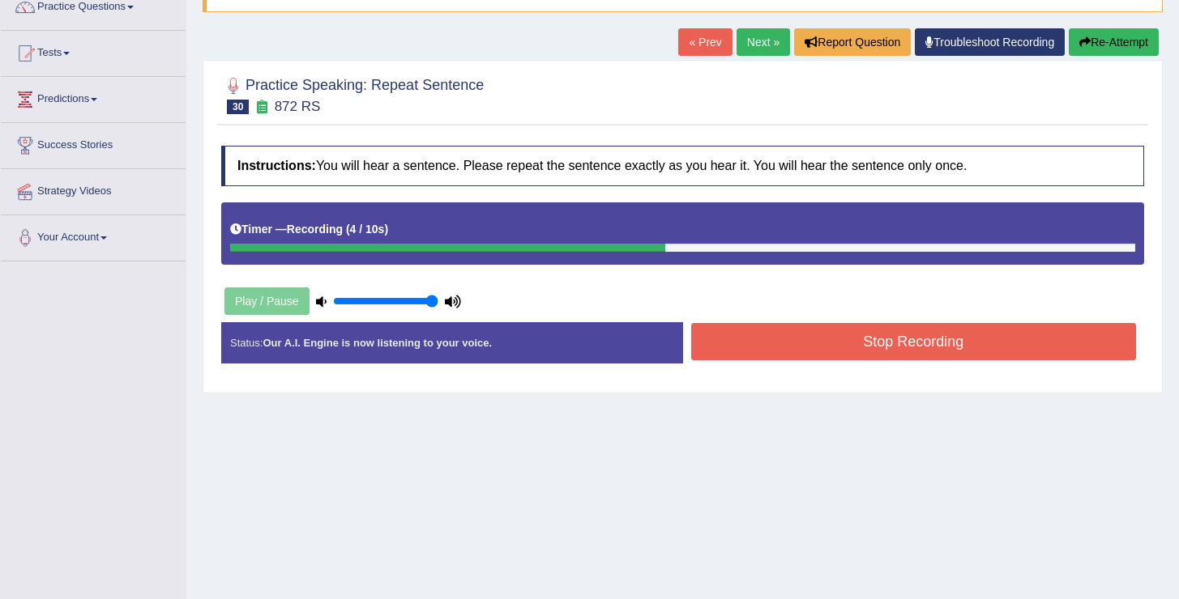
click at [820, 322] on div "Start Answering" at bounding box center [914, 322] width 462 height 1
click at [811, 336] on button "Stop Recording" at bounding box center [914, 341] width 446 height 37
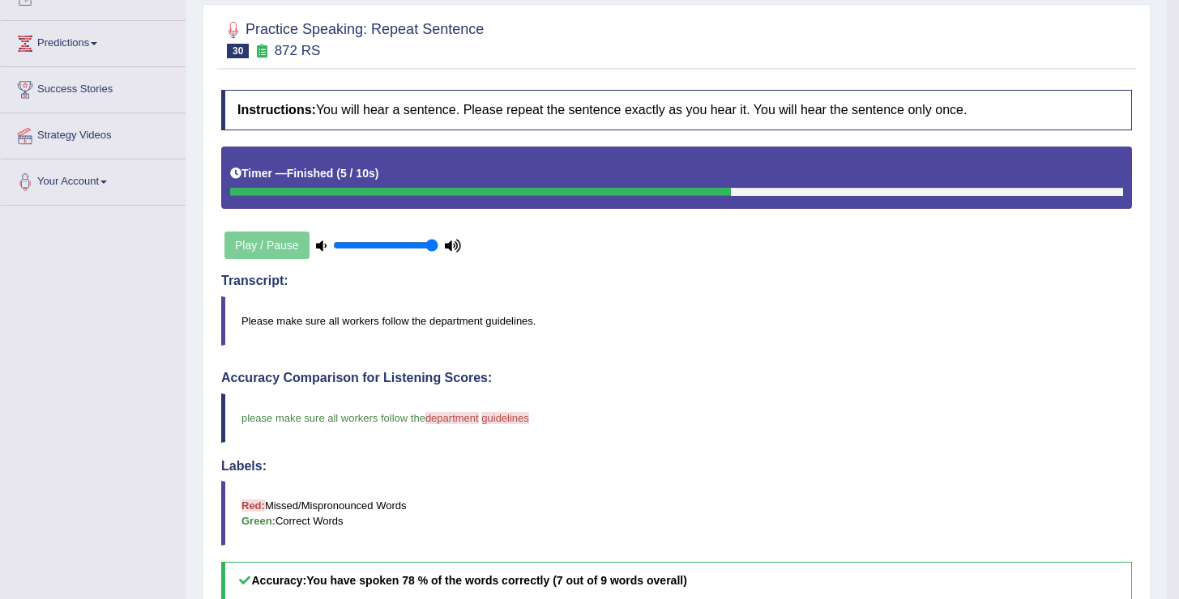
scroll to position [0, 0]
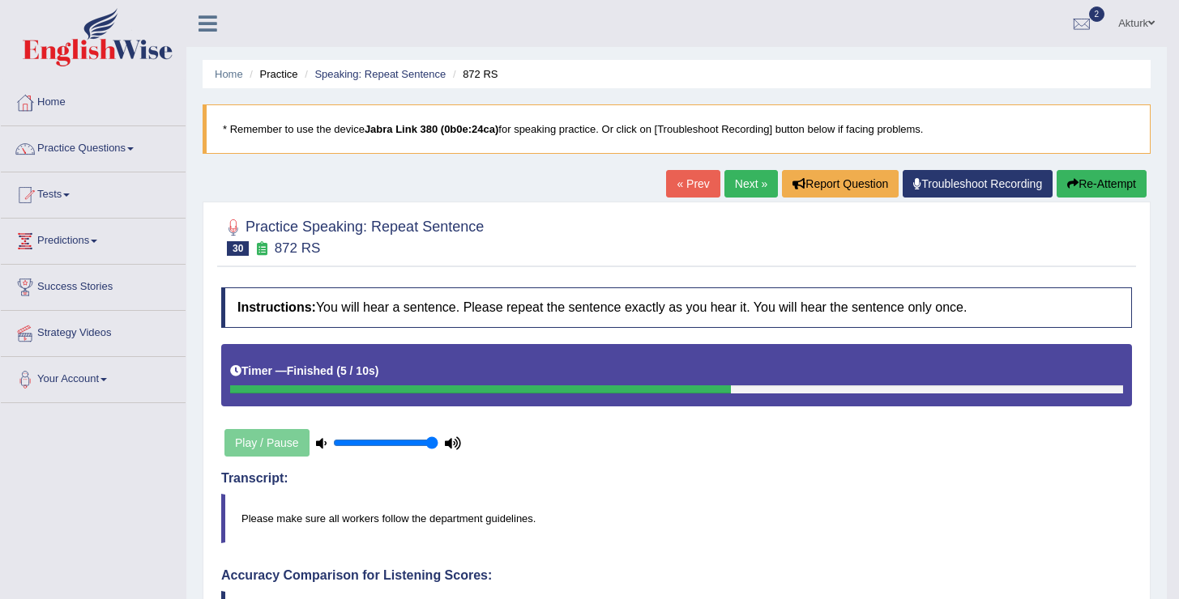
click at [1096, 176] on button "Re-Attempt" at bounding box center [1101, 184] width 90 height 28
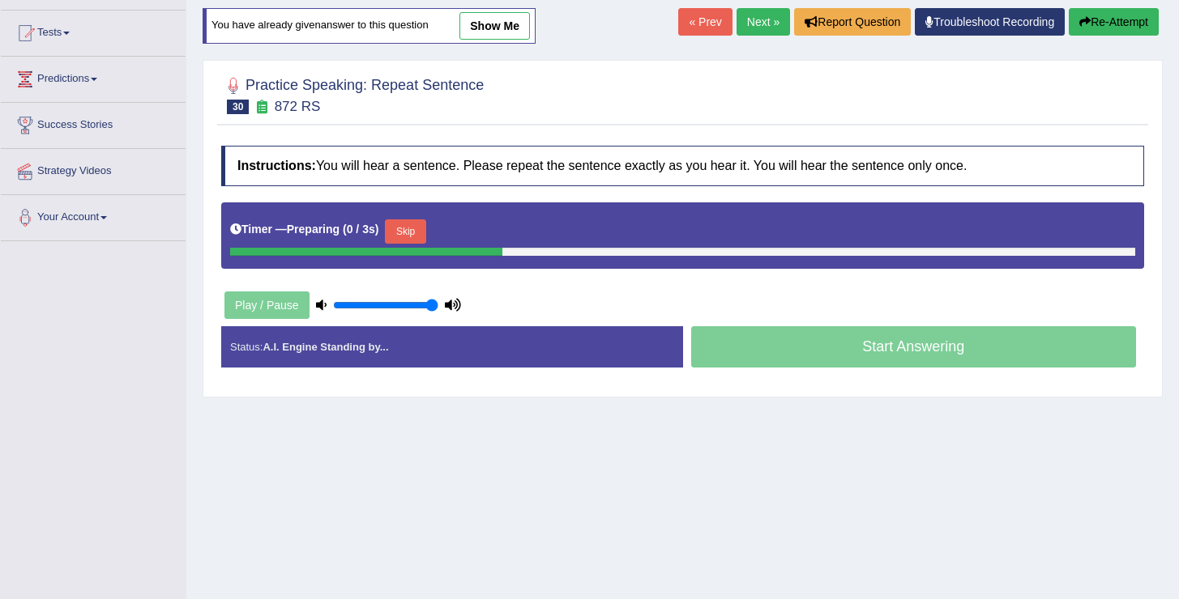
scroll to position [166, 0]
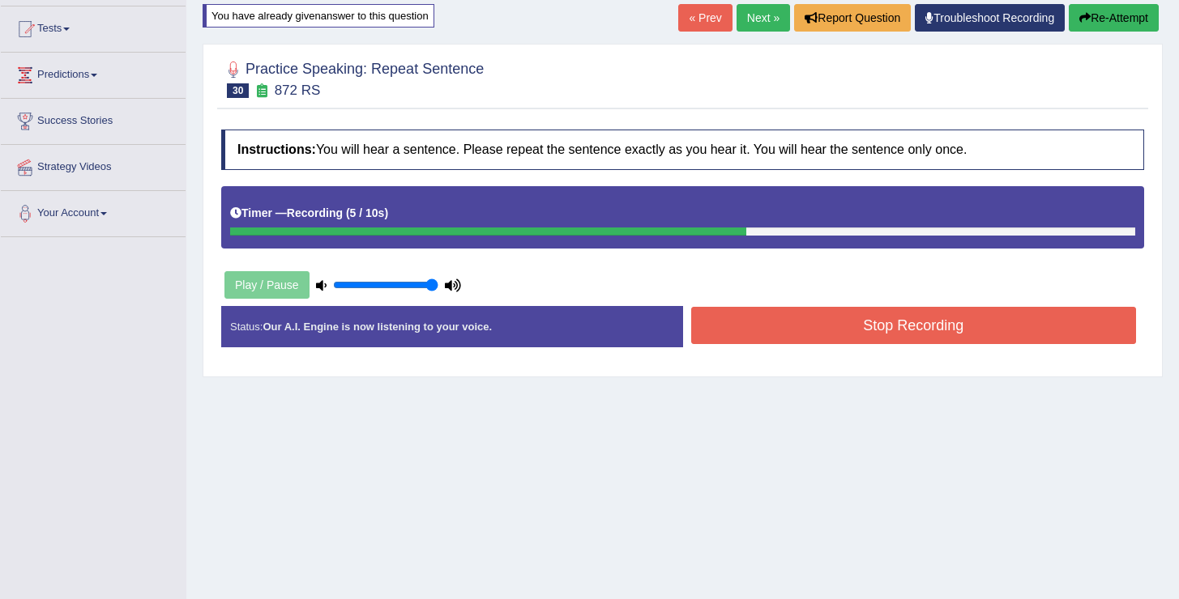
click at [880, 340] on button "Stop Recording" at bounding box center [914, 325] width 446 height 37
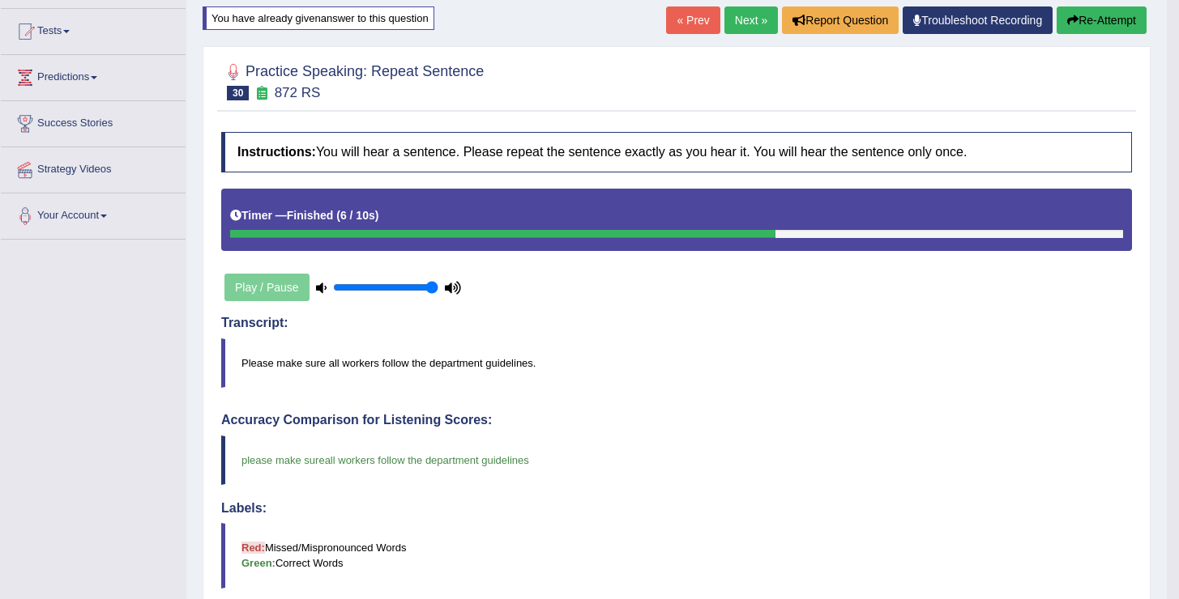
scroll to position [0, 0]
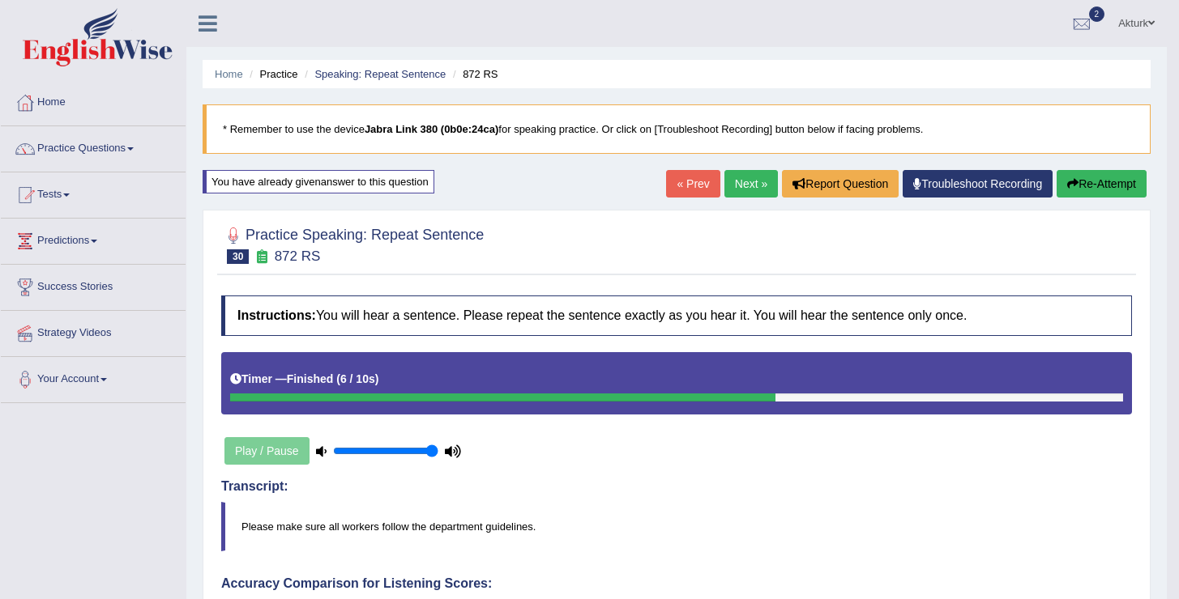
click at [748, 185] on link "Next »" at bounding box center [750, 184] width 53 height 28
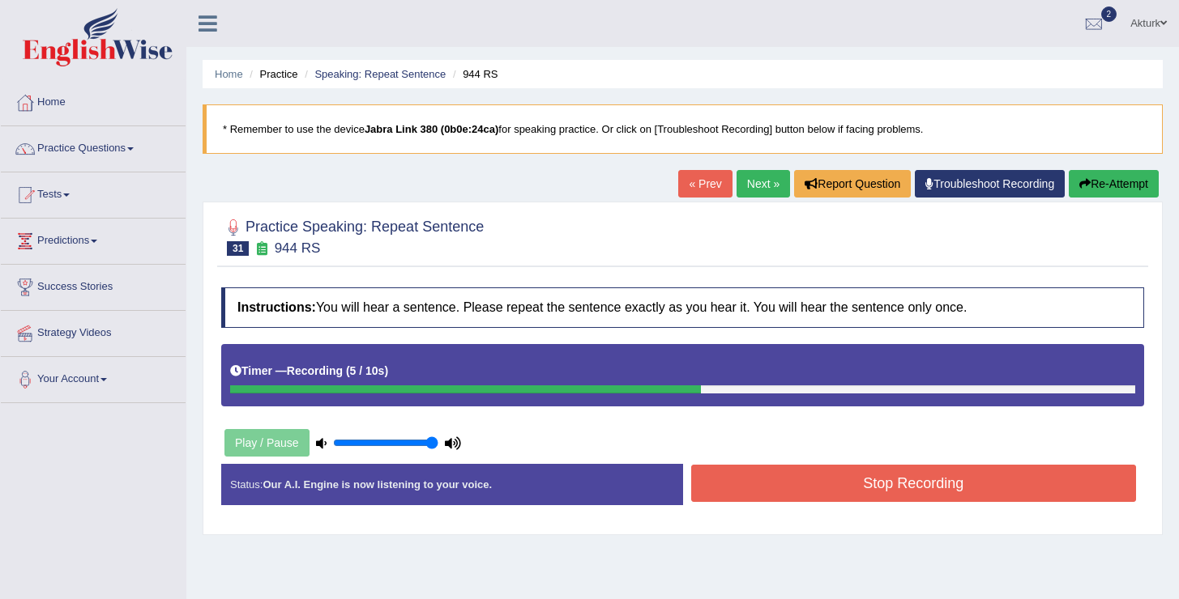
click at [831, 476] on button "Stop Recording" at bounding box center [914, 483] width 446 height 37
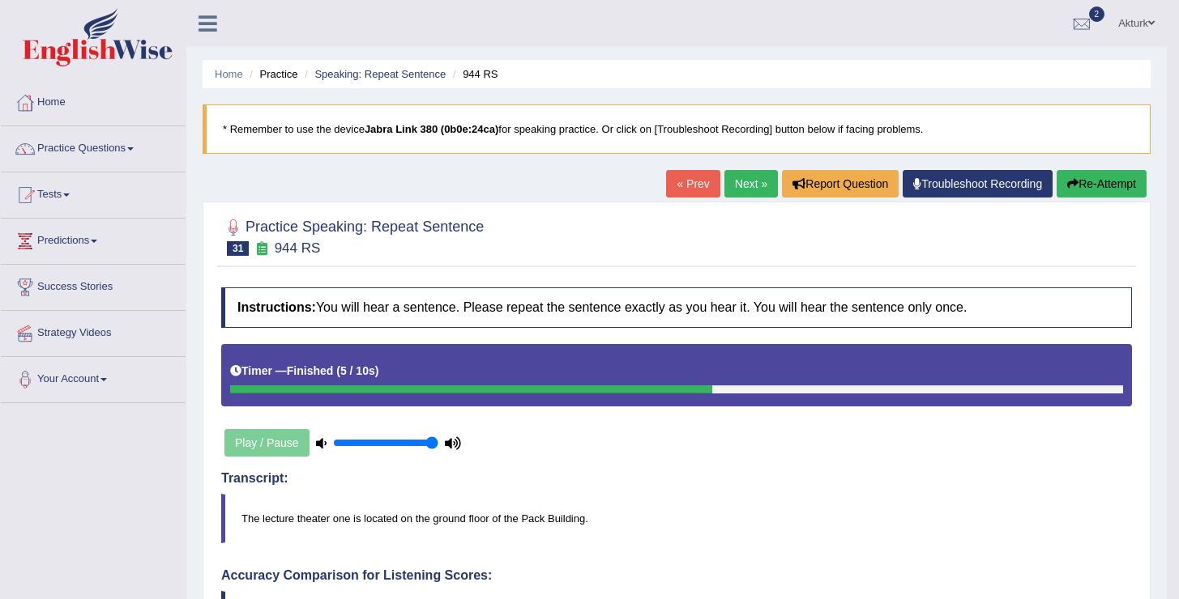
click at [747, 184] on link "Next »" at bounding box center [750, 184] width 53 height 28
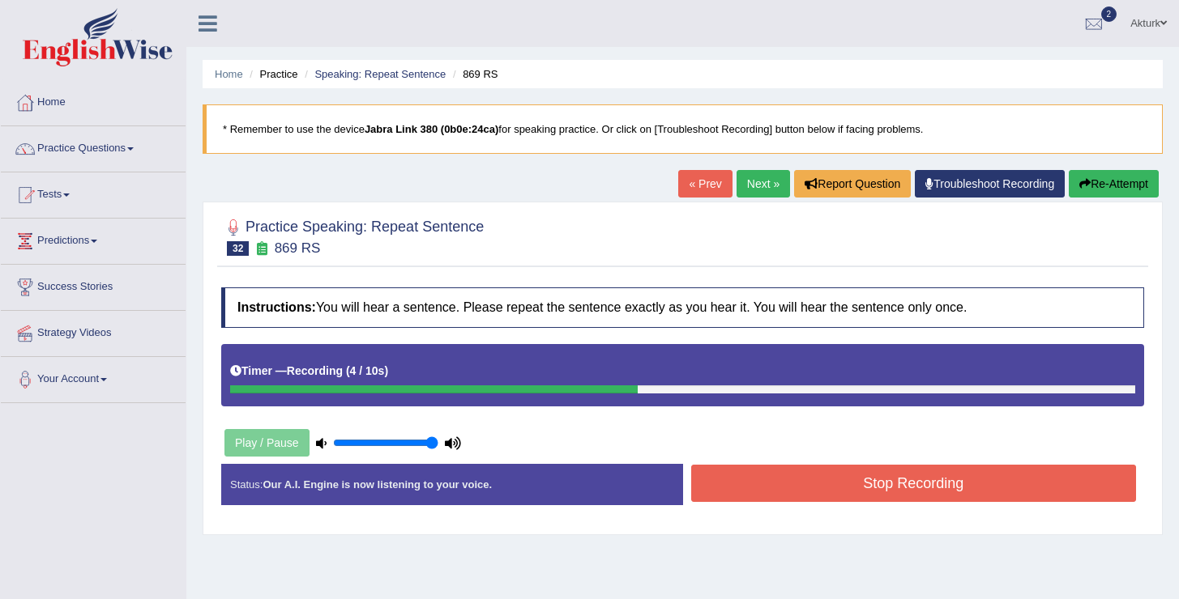
click at [769, 472] on button "Stop Recording" at bounding box center [914, 483] width 446 height 37
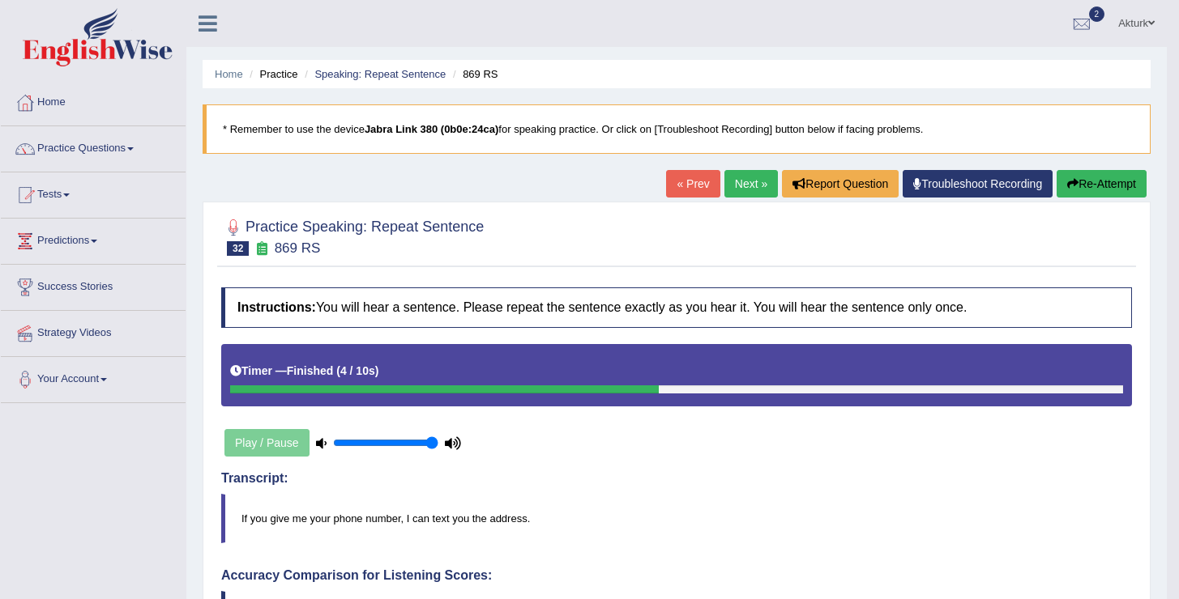
click at [739, 190] on link "Next »" at bounding box center [750, 184] width 53 height 28
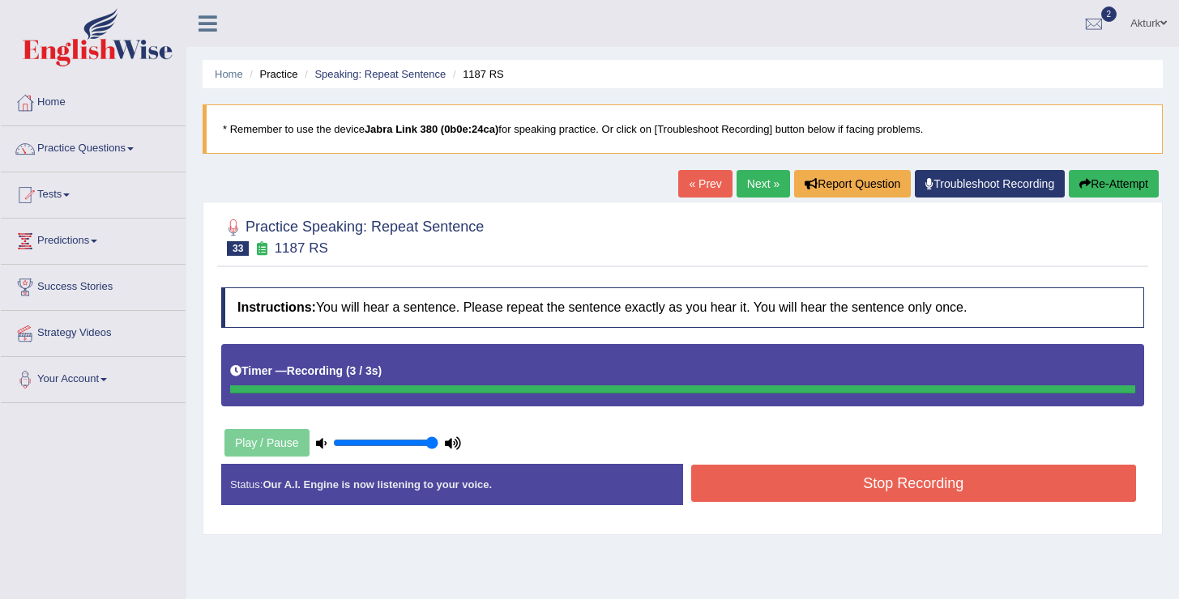
click at [747, 183] on link "Next »" at bounding box center [762, 184] width 53 height 28
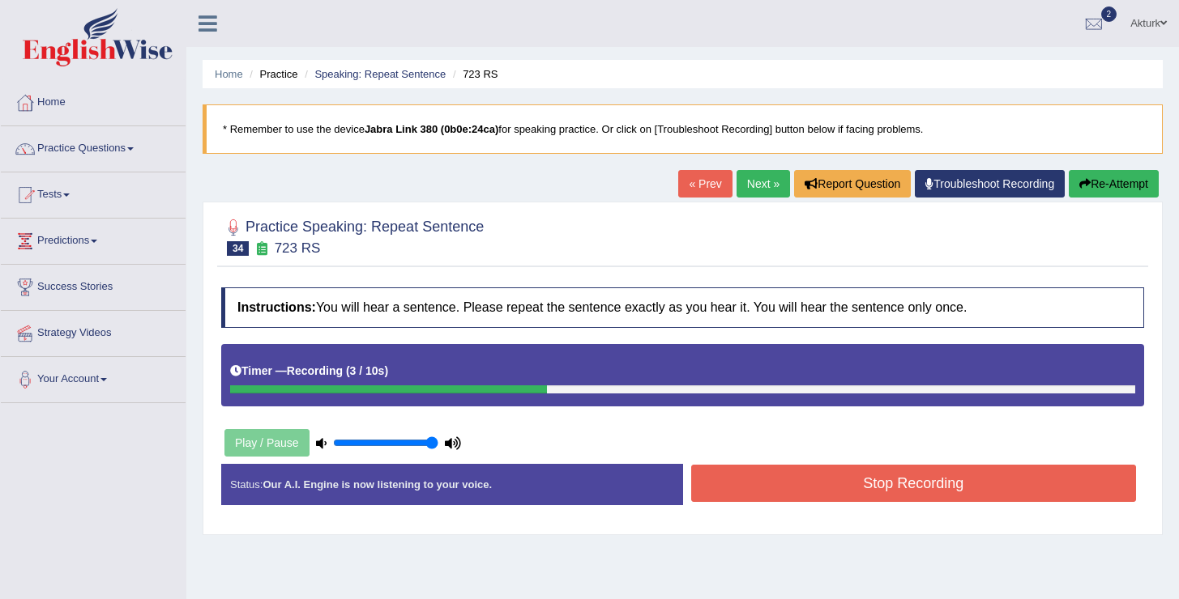
click at [819, 479] on button "Stop Recording" at bounding box center [914, 483] width 446 height 37
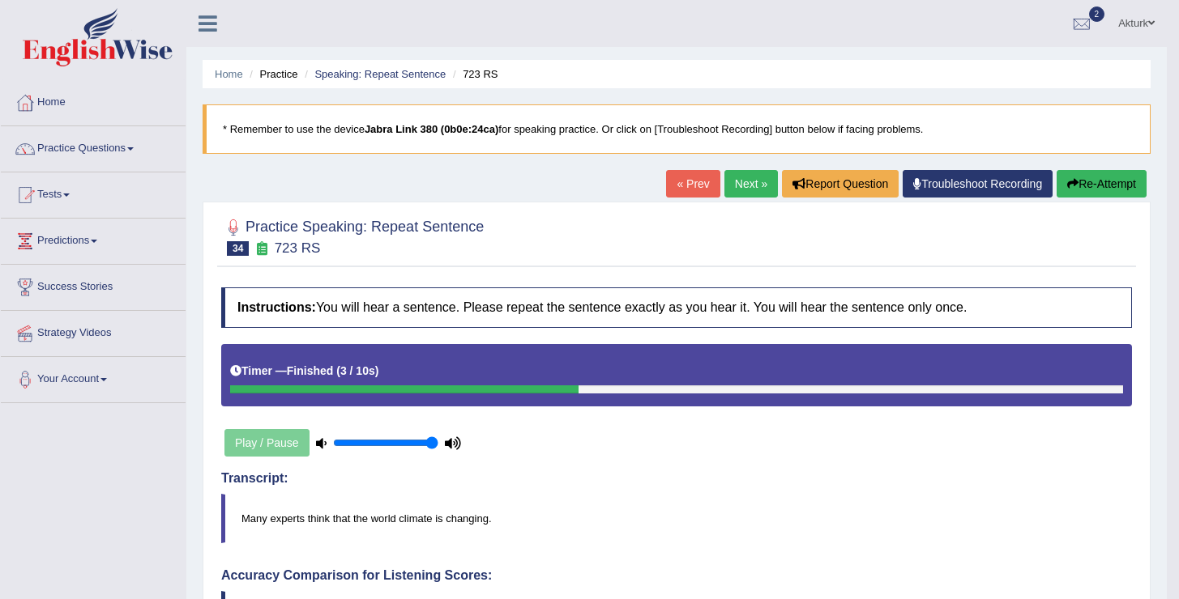
click at [730, 186] on link "Next »" at bounding box center [750, 184] width 53 height 28
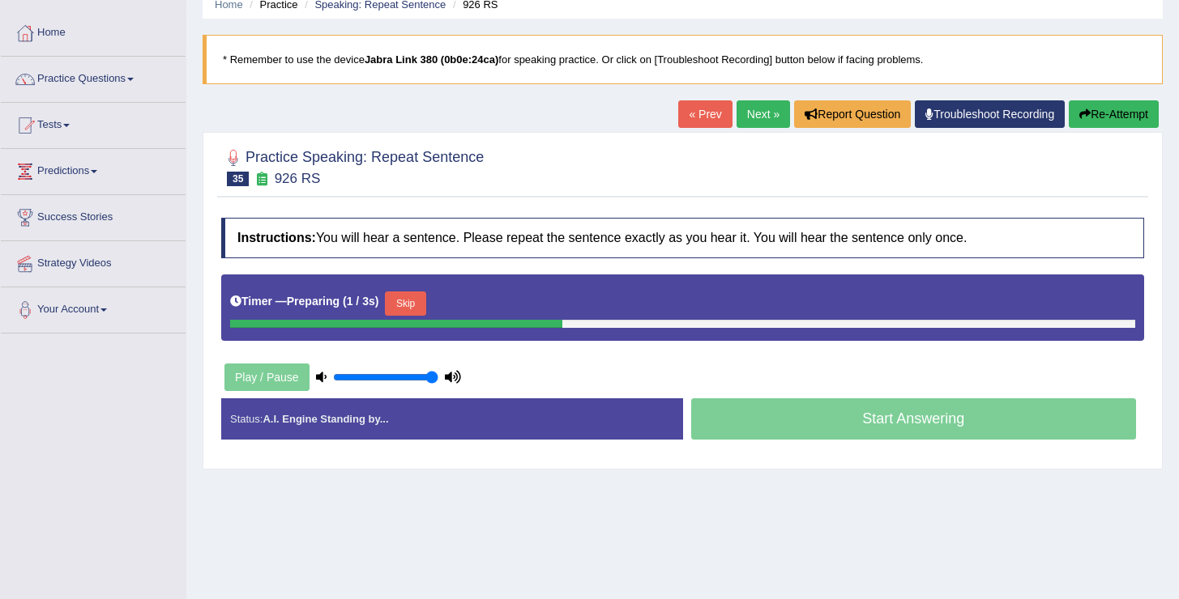
scroll to position [128, 0]
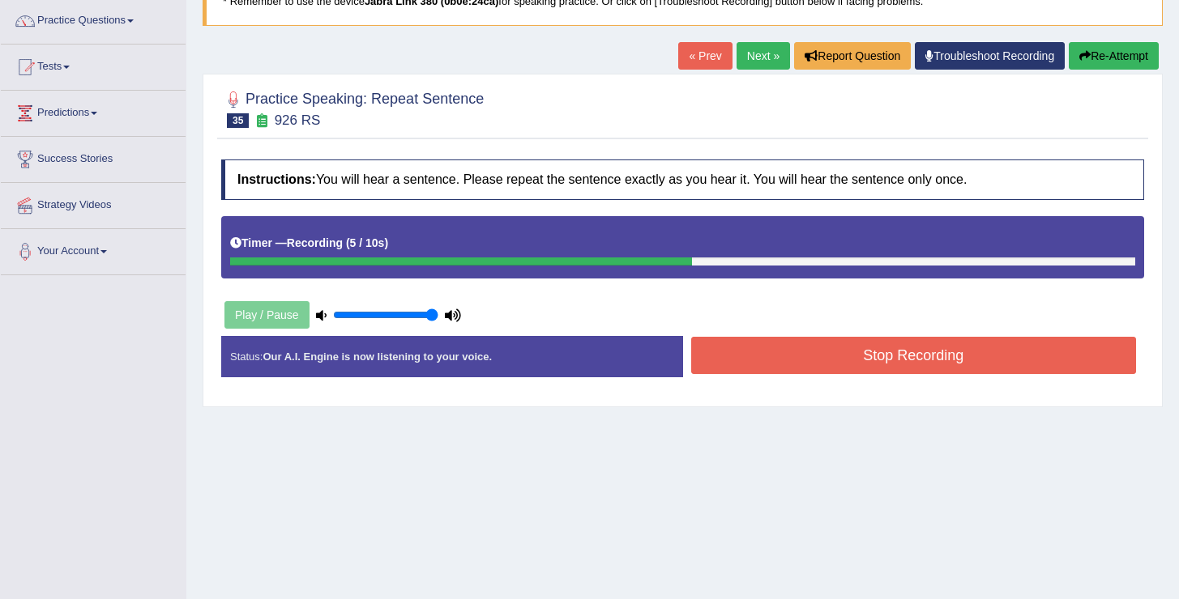
click at [853, 369] on button "Stop Recording" at bounding box center [914, 355] width 446 height 37
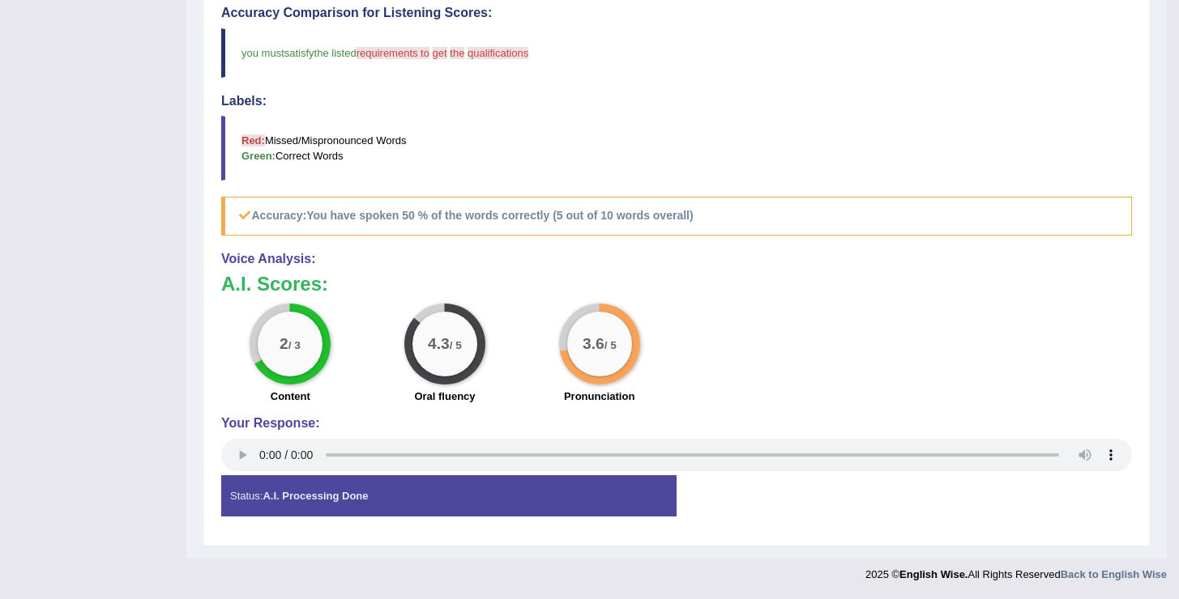
scroll to position [0, 0]
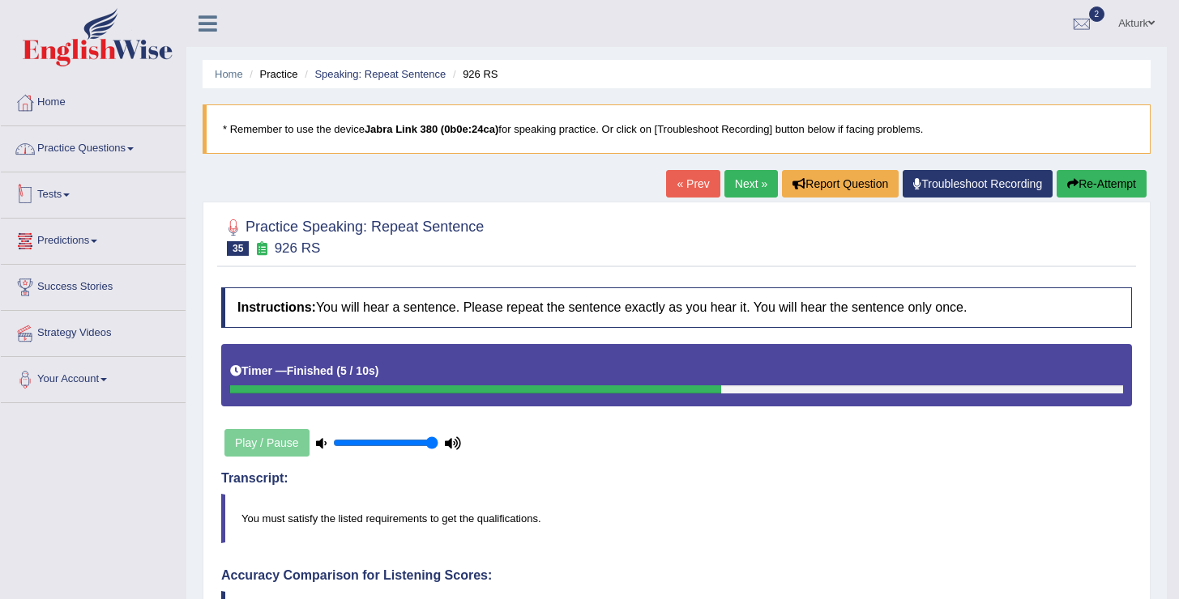
click at [125, 146] on link "Practice Questions" at bounding box center [93, 146] width 185 height 41
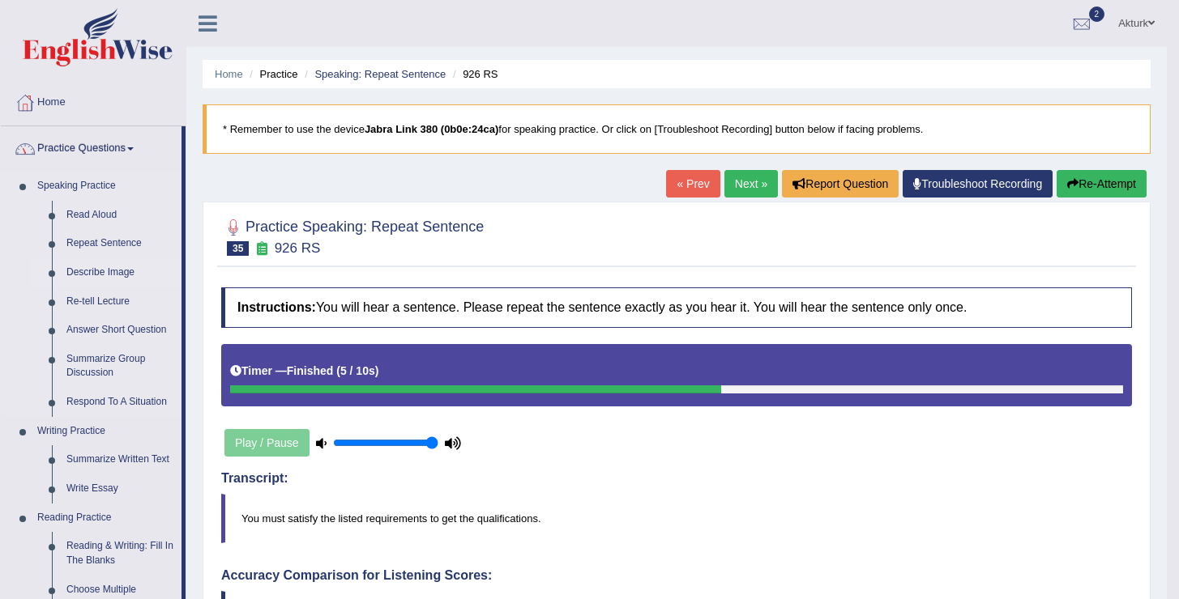
click at [117, 270] on link "Describe Image" at bounding box center [120, 272] width 122 height 29
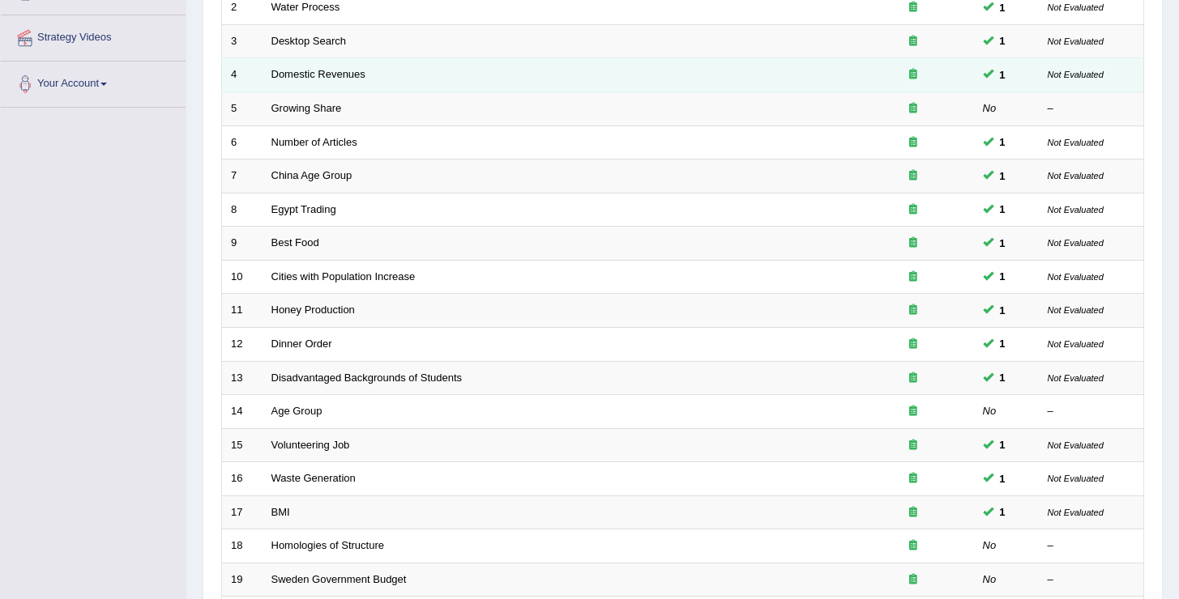
scroll to position [473, 0]
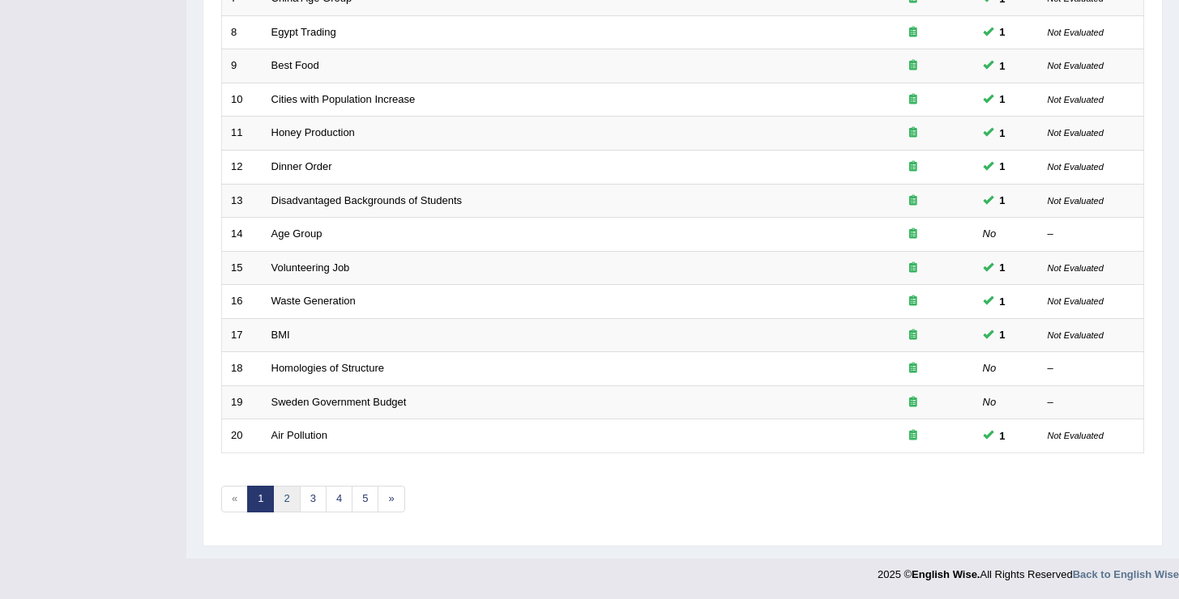
click at [289, 505] on link "2" at bounding box center [286, 499] width 27 height 27
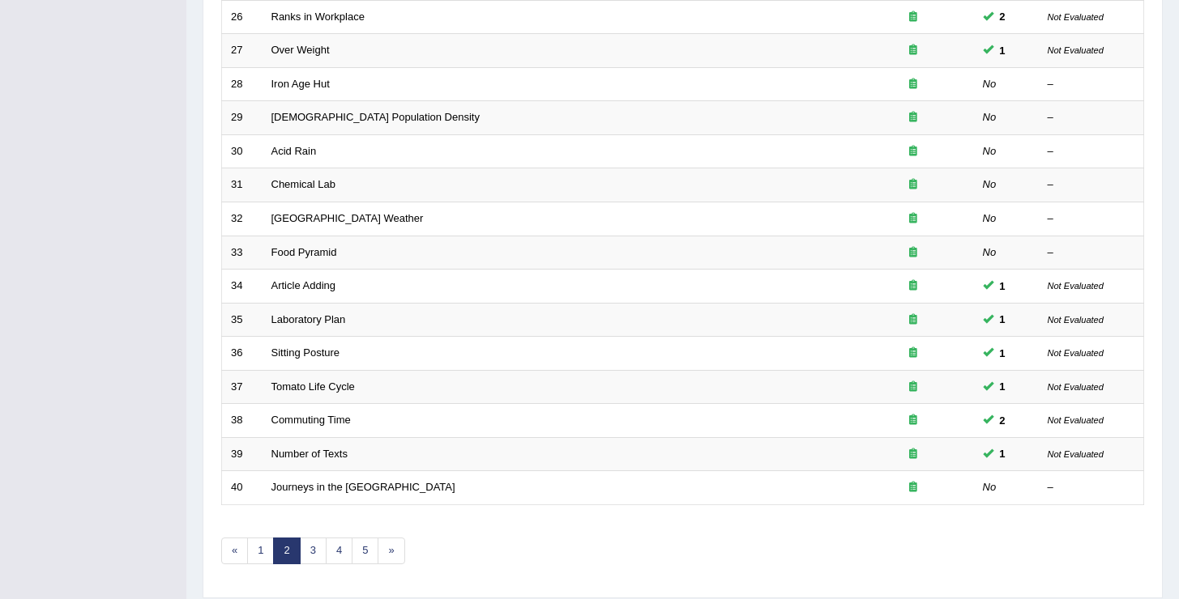
scroll to position [473, 0]
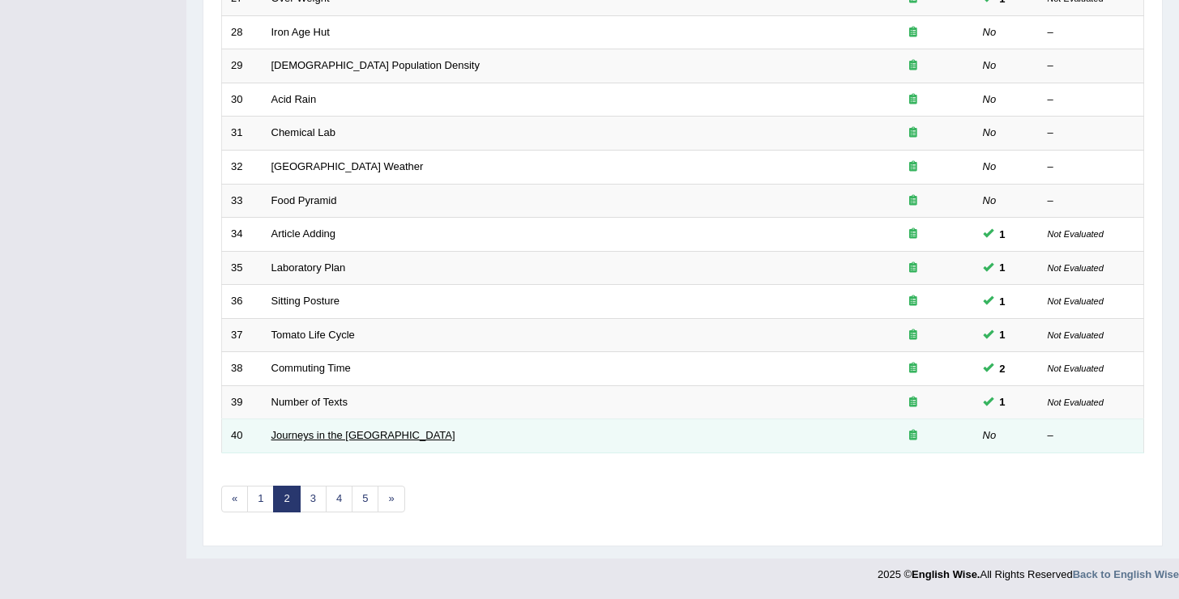
click at [318, 440] on link "Journeys in the [GEOGRAPHIC_DATA]" at bounding box center [363, 435] width 184 height 12
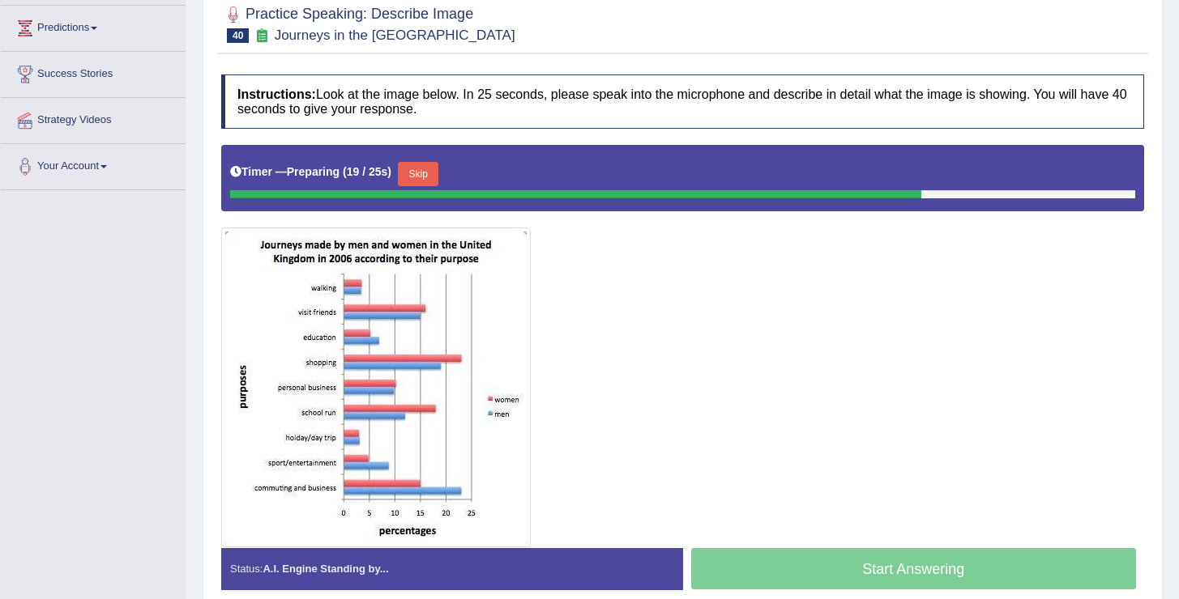
scroll to position [214, 0]
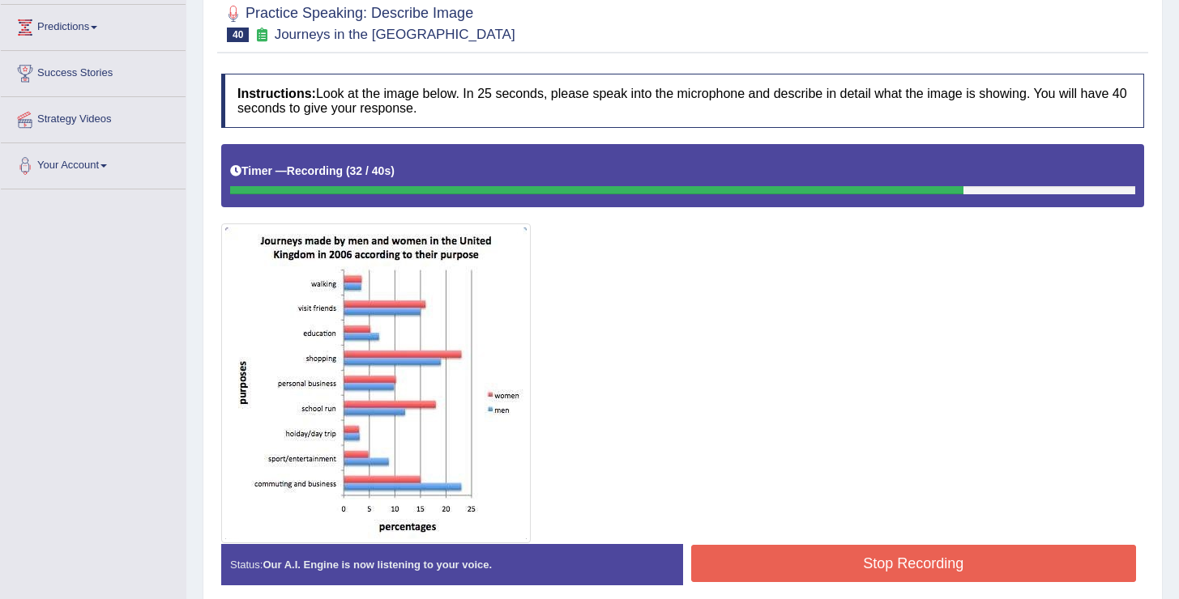
click at [793, 570] on button "Stop Recording" at bounding box center [914, 563] width 446 height 37
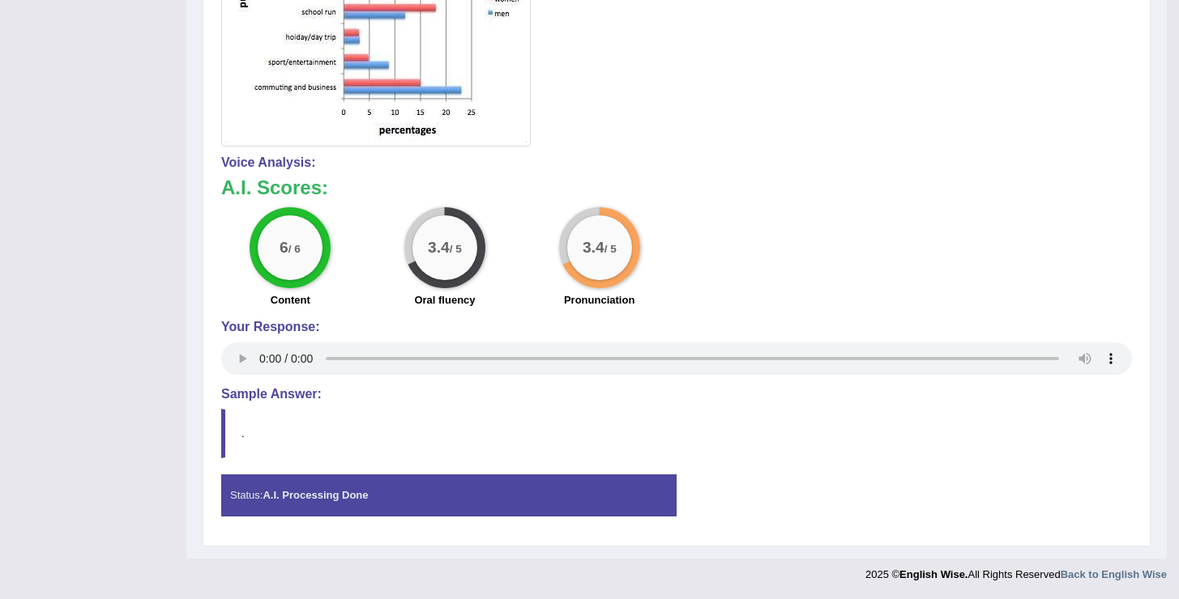
scroll to position [0, 0]
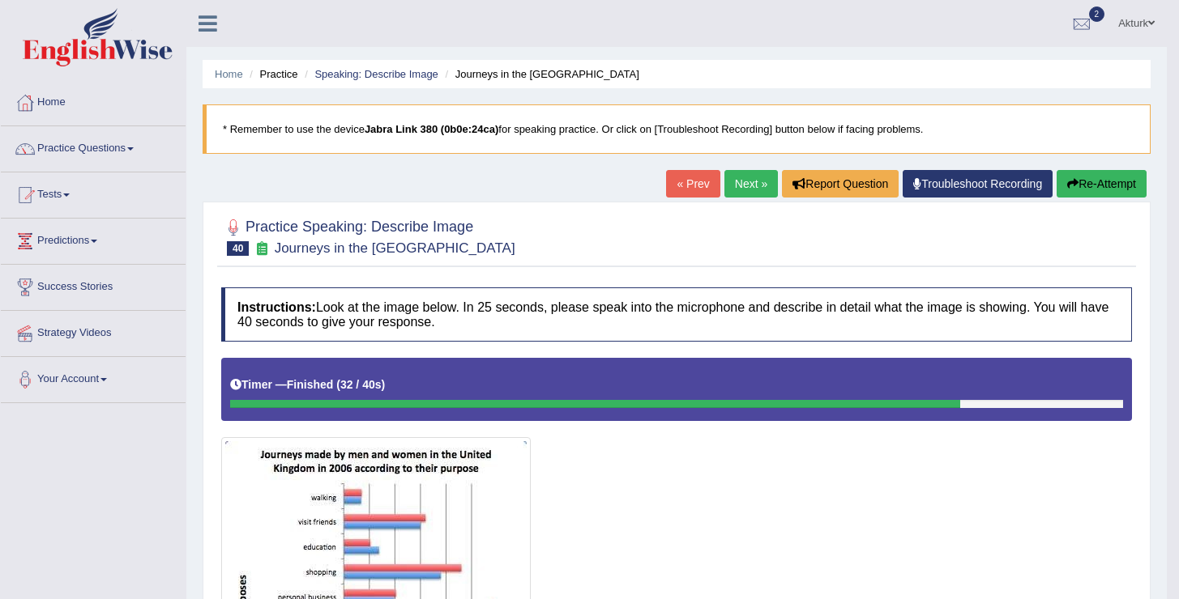
click at [736, 187] on link "Next »" at bounding box center [750, 184] width 53 height 28
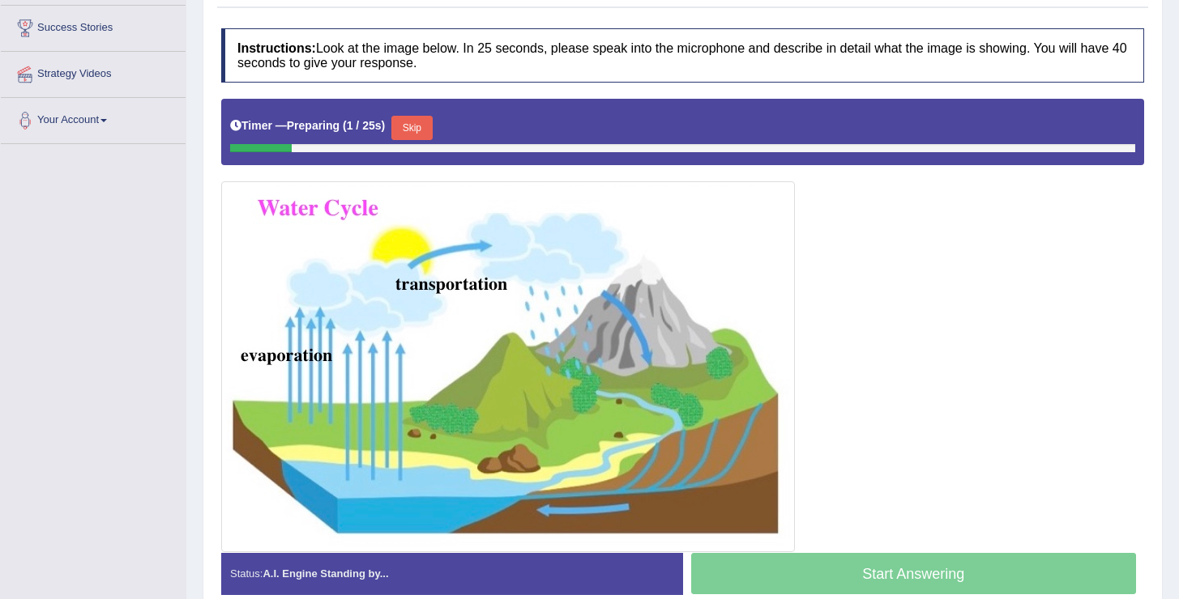
scroll to position [260, 0]
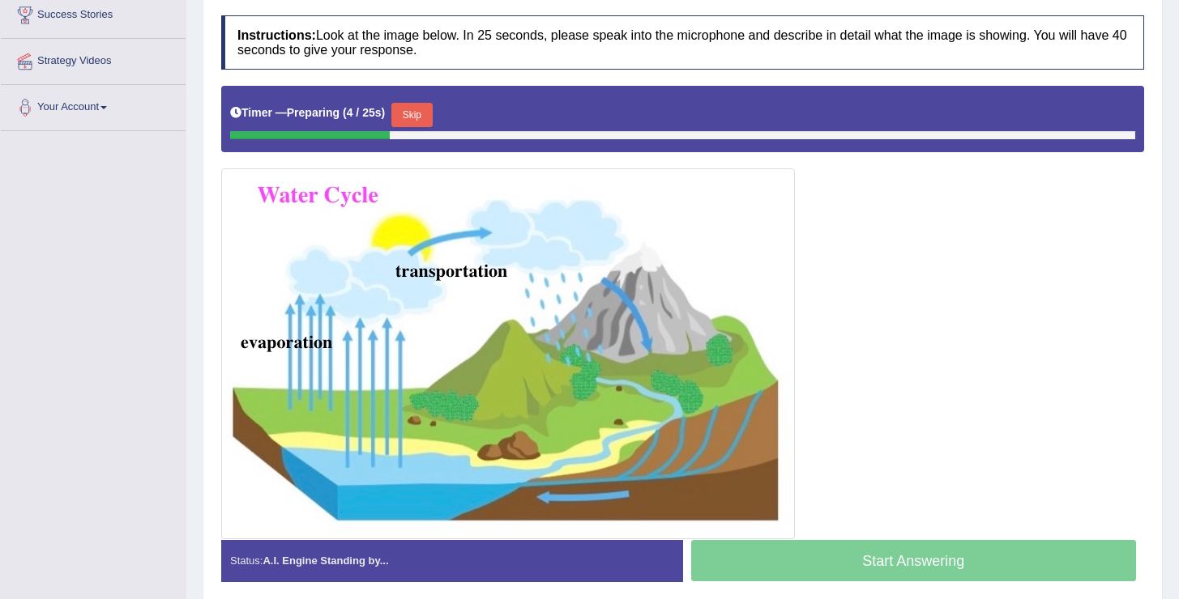
click at [423, 116] on button "Skip" at bounding box center [411, 115] width 41 height 24
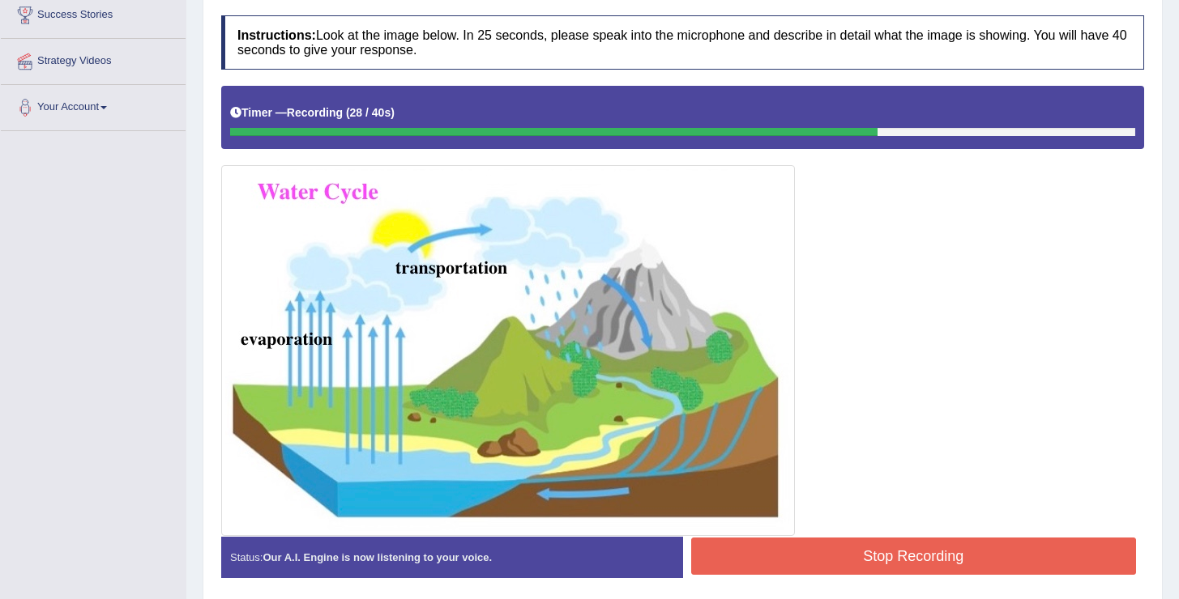
click at [826, 549] on button "Stop Recording" at bounding box center [914, 556] width 446 height 37
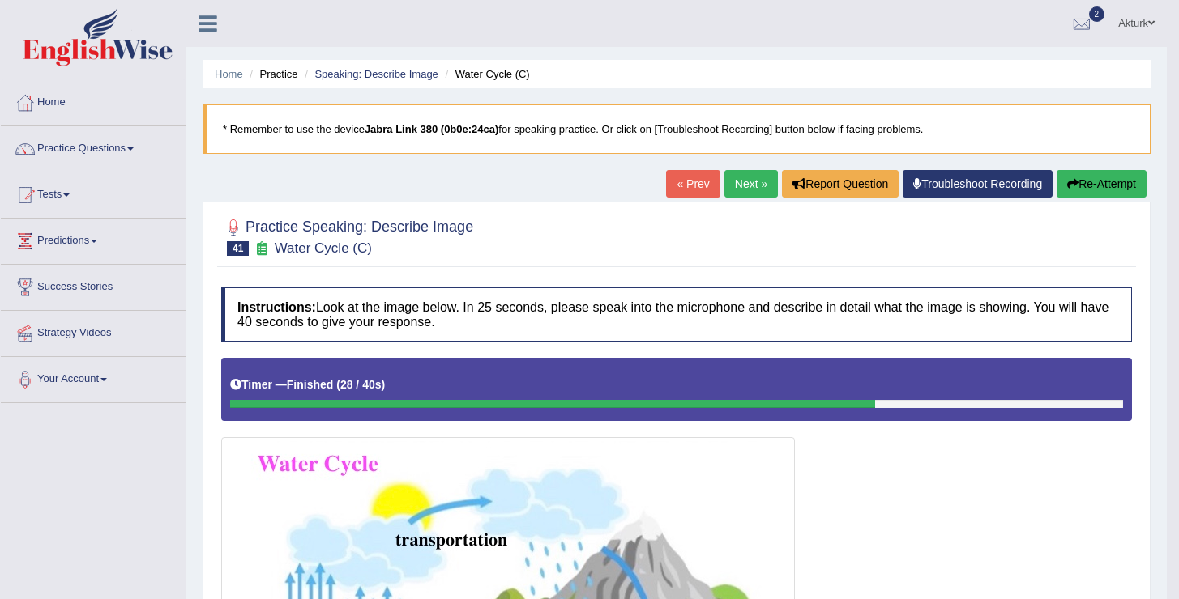
click at [743, 188] on link "Next »" at bounding box center [750, 184] width 53 height 28
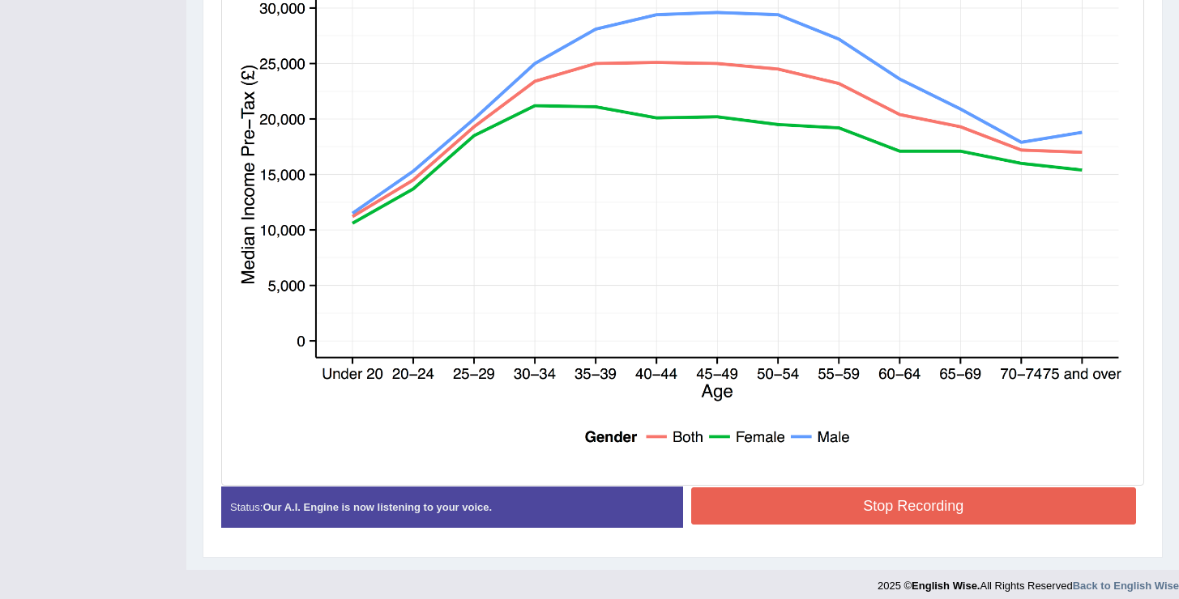
scroll to position [509, 0]
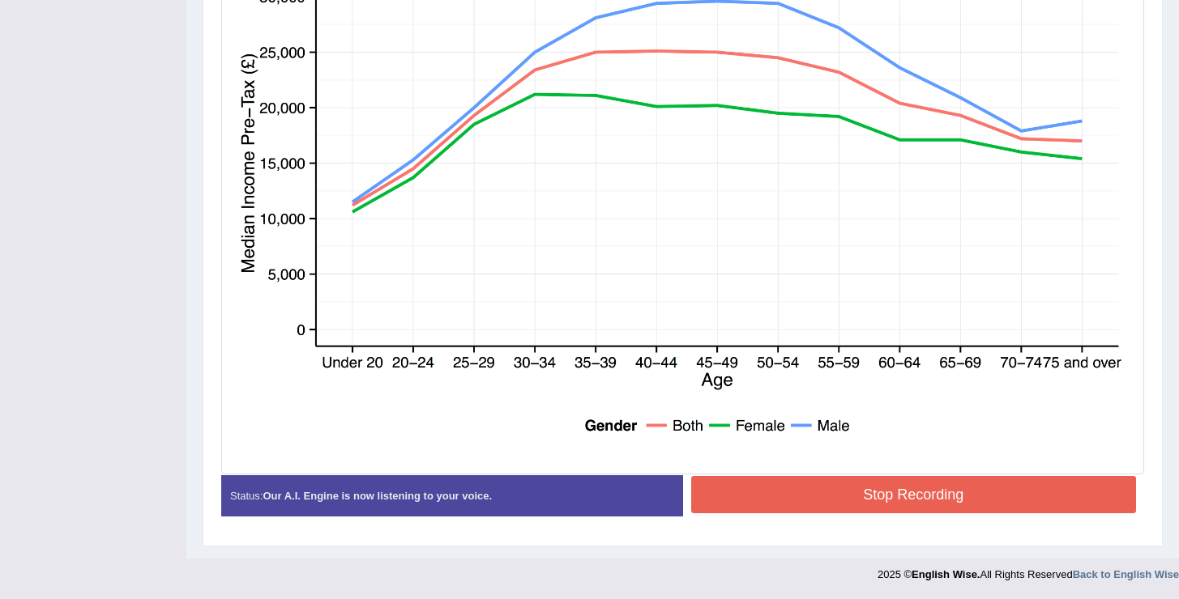
click at [796, 506] on button "Stop Recording" at bounding box center [914, 494] width 446 height 37
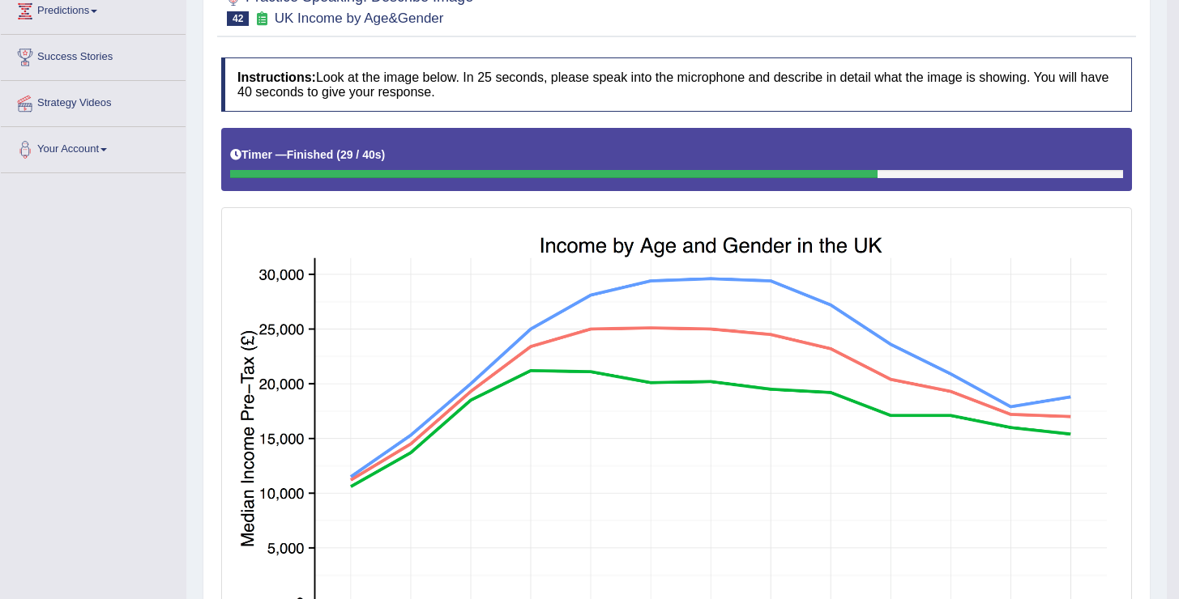
scroll to position [132, 0]
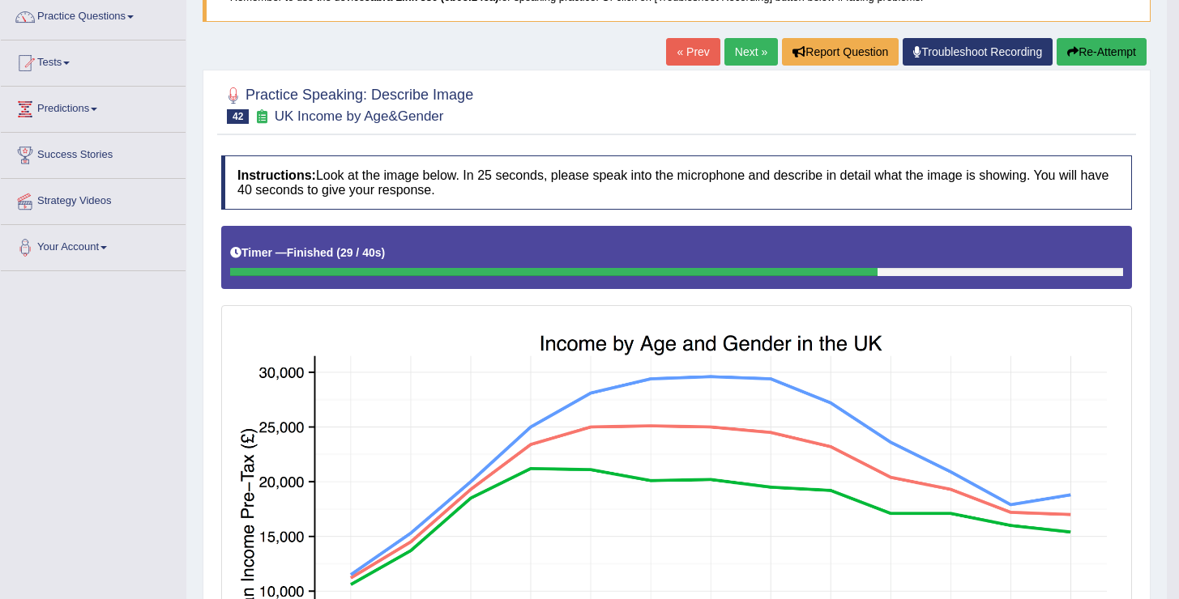
click at [737, 46] on link "Next »" at bounding box center [750, 52] width 53 height 28
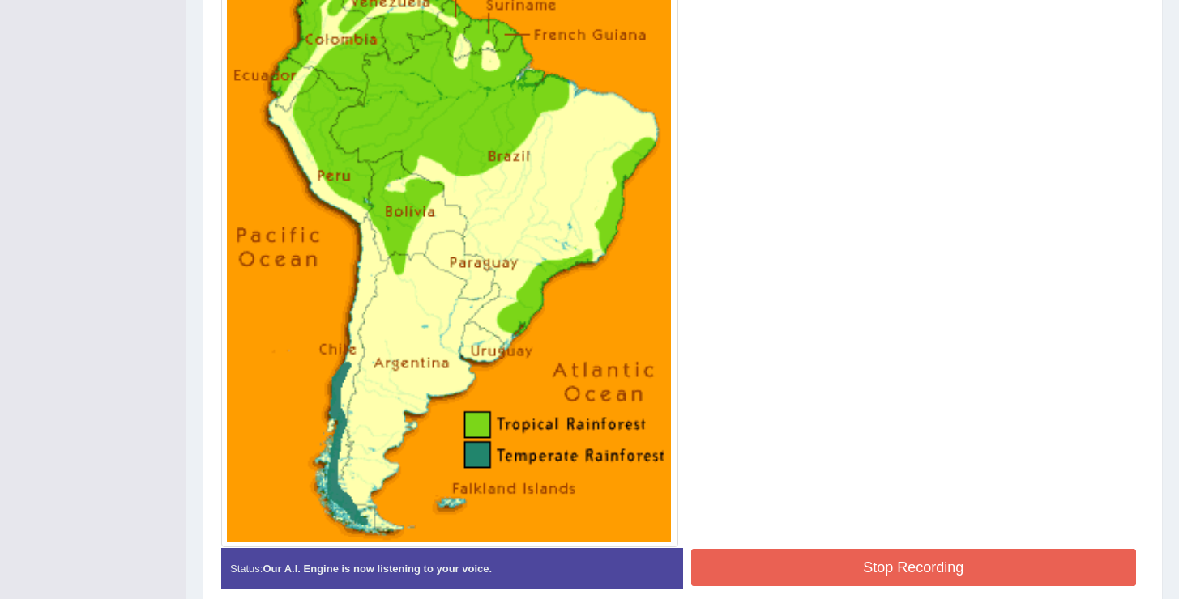
scroll to position [482, 0]
click at [821, 556] on button "Stop Recording" at bounding box center [914, 566] width 446 height 37
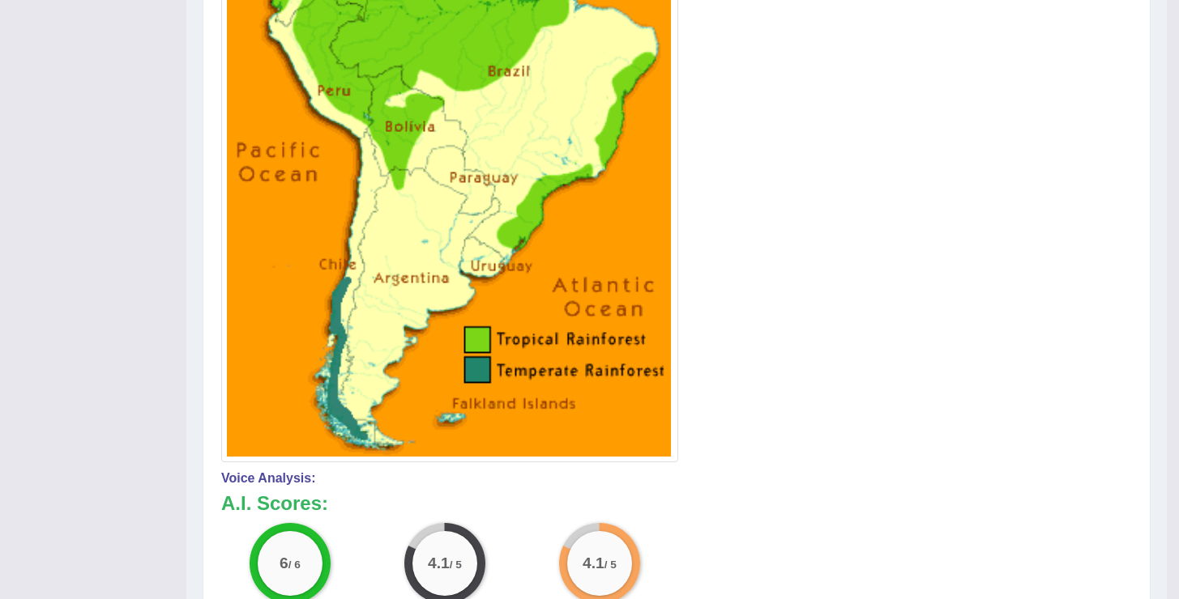
scroll to position [0, 0]
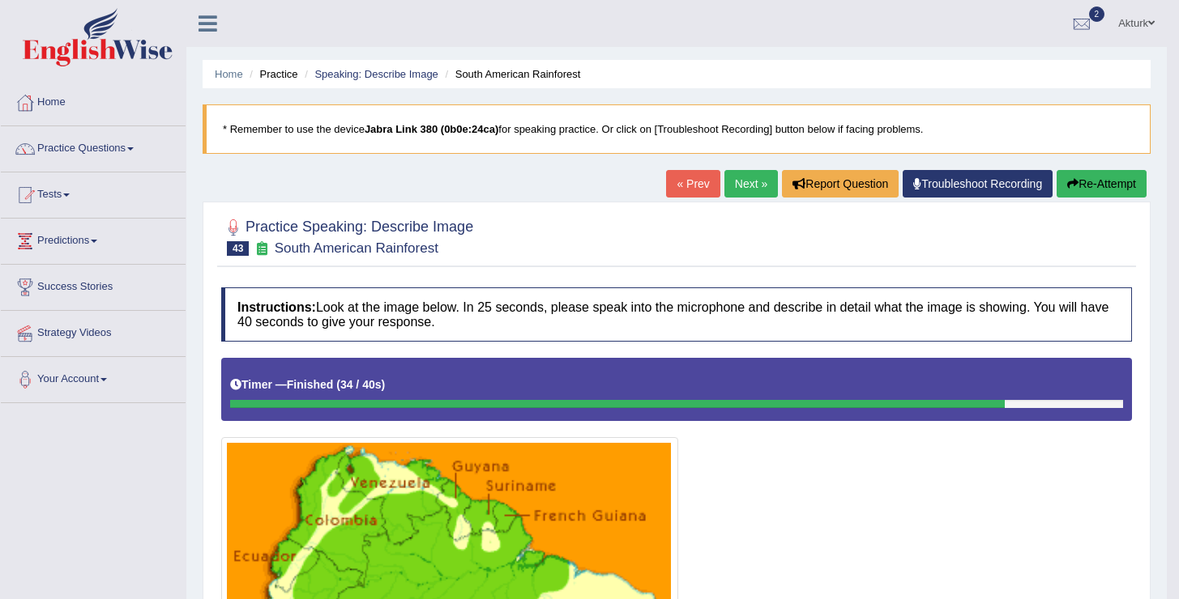
click at [739, 181] on link "Next »" at bounding box center [750, 184] width 53 height 28
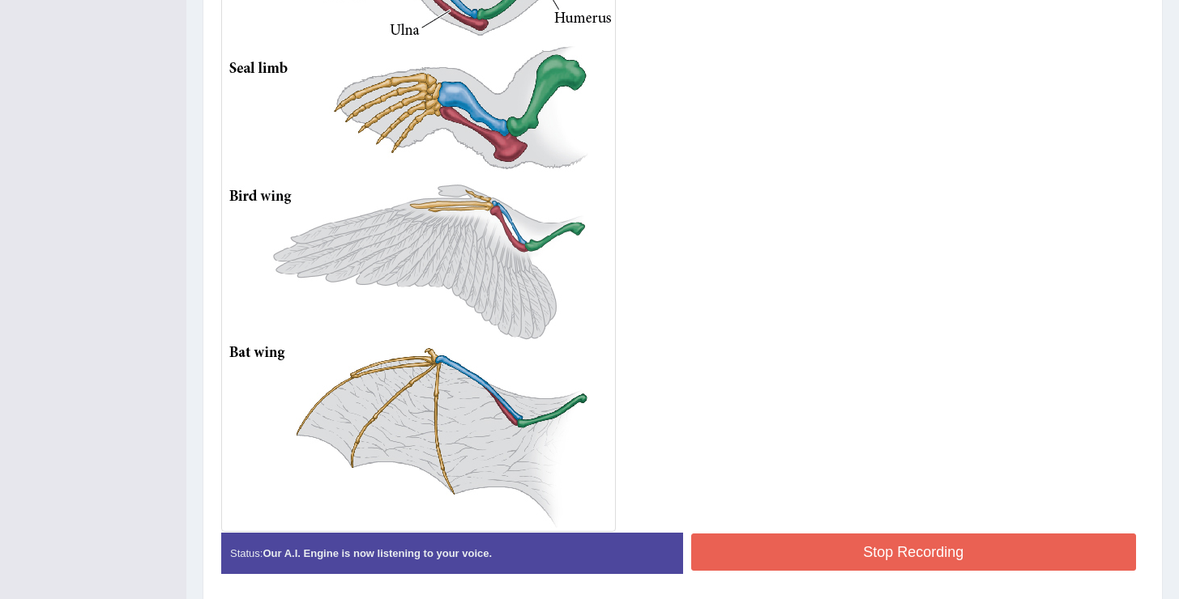
scroll to position [612, 0]
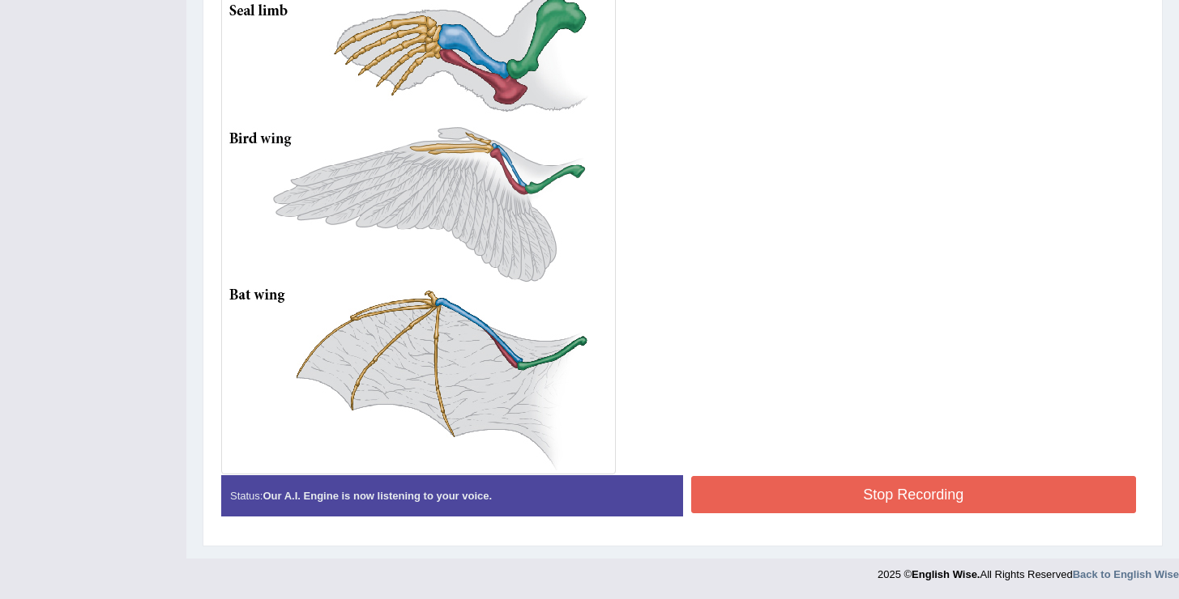
click at [807, 475] on div "Created with Highcharts 7.1.2 Great Too slow Too fast Time Speech pace meter: 0…" at bounding box center [918, 475] width 470 height 1
click at [802, 499] on button "Stop Recording" at bounding box center [914, 494] width 446 height 37
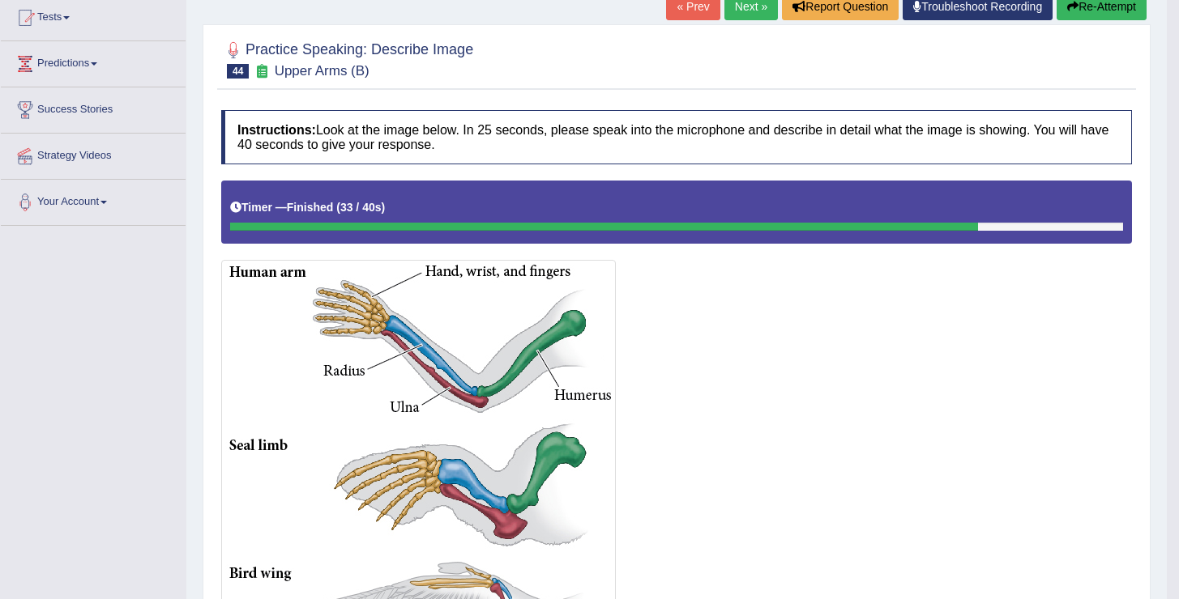
scroll to position [23, 0]
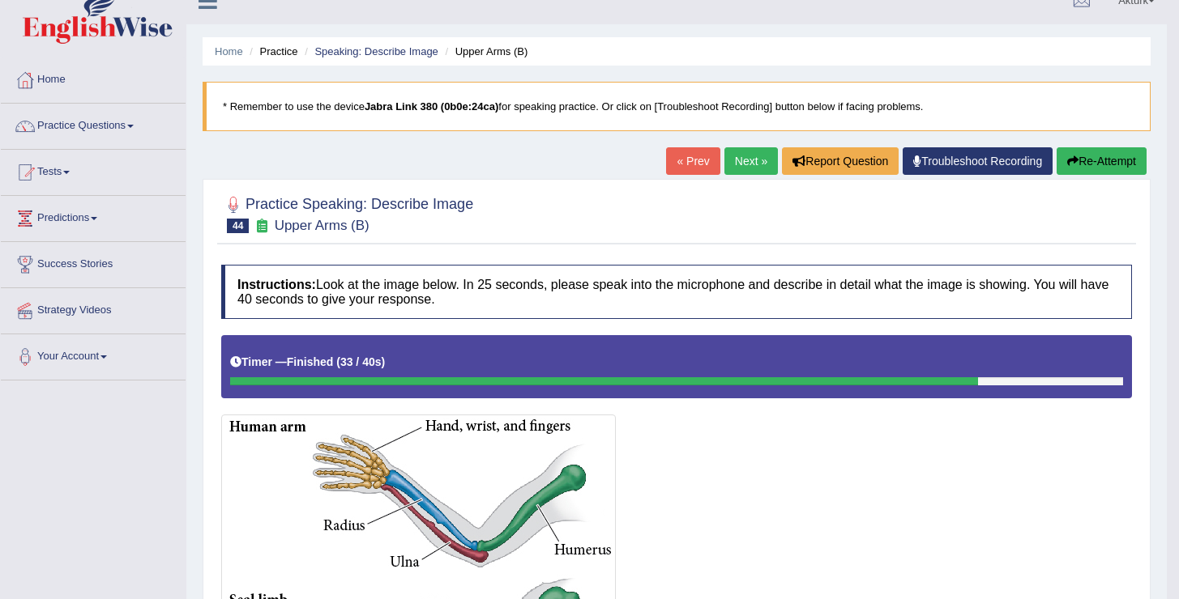
click at [734, 160] on link "Next »" at bounding box center [750, 161] width 53 height 28
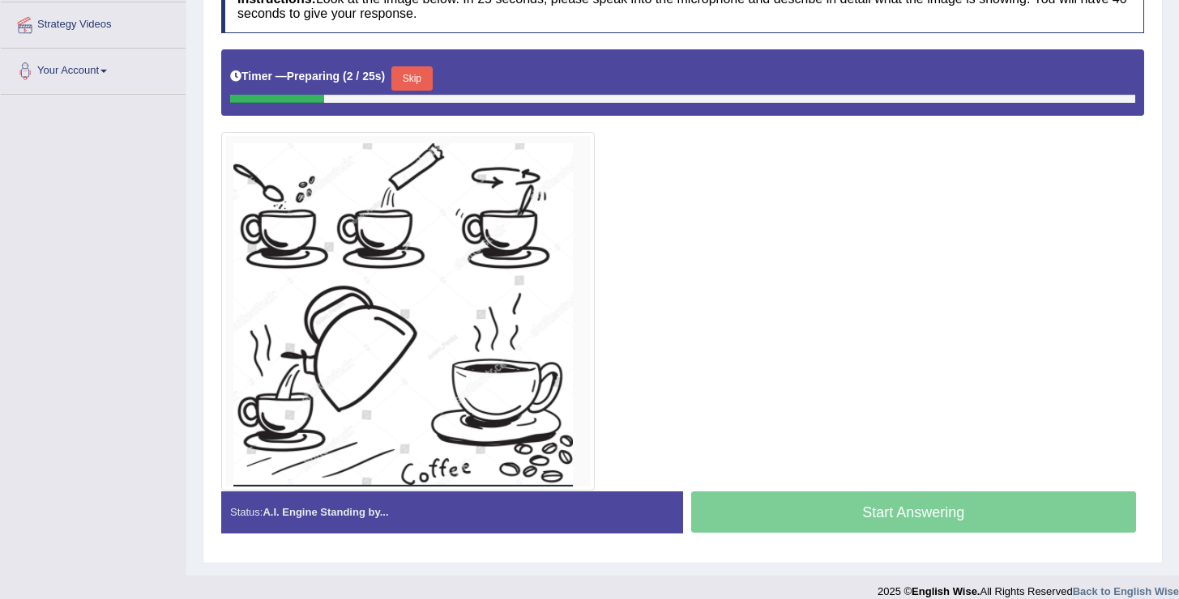
scroll to position [307, 0]
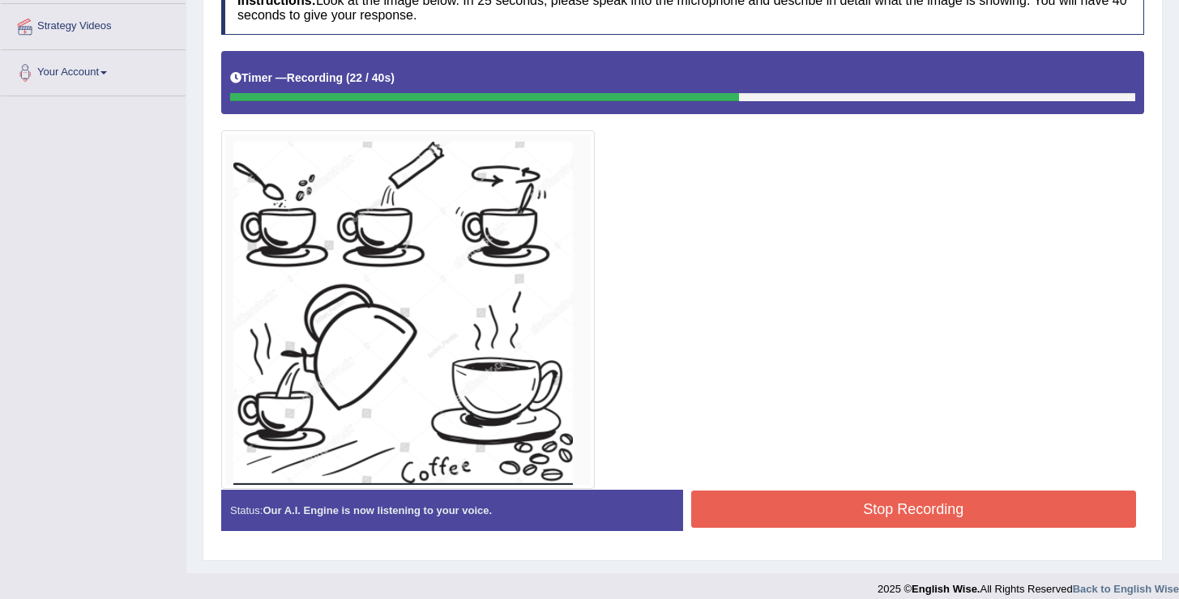
click at [878, 496] on button "Stop Recording" at bounding box center [914, 509] width 446 height 37
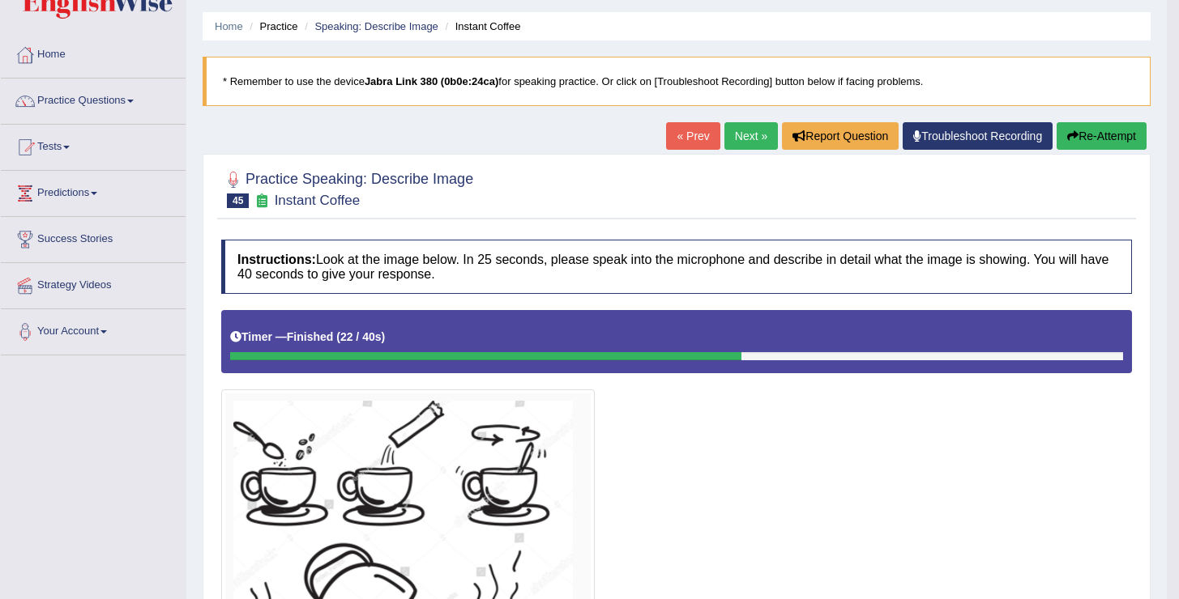
scroll to position [0, 0]
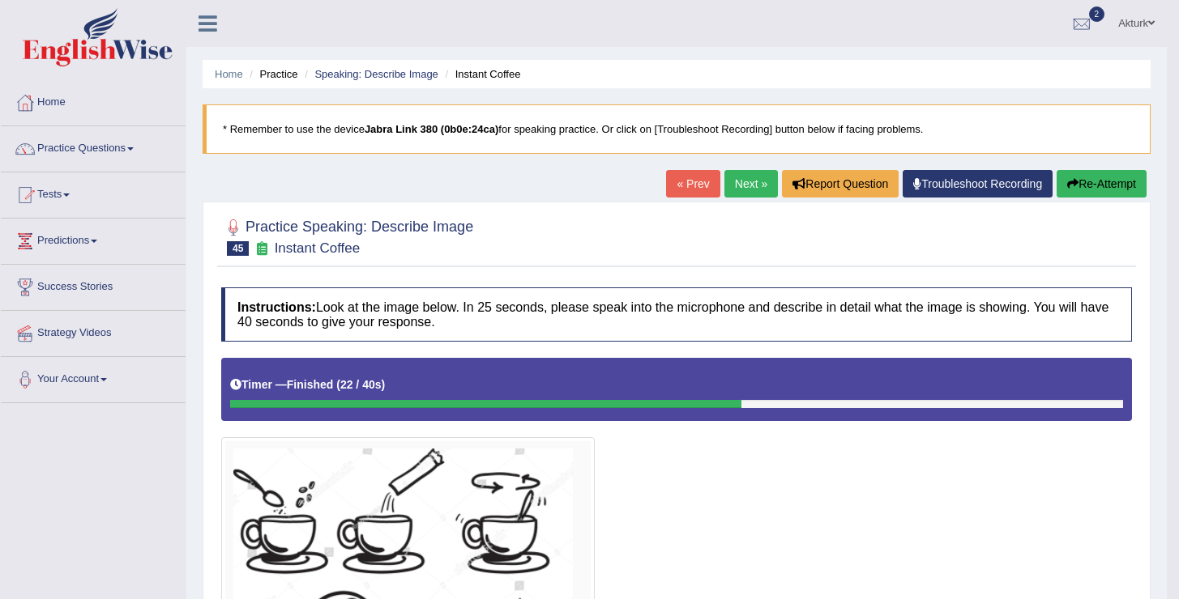
click at [736, 181] on link "Next »" at bounding box center [750, 184] width 53 height 28
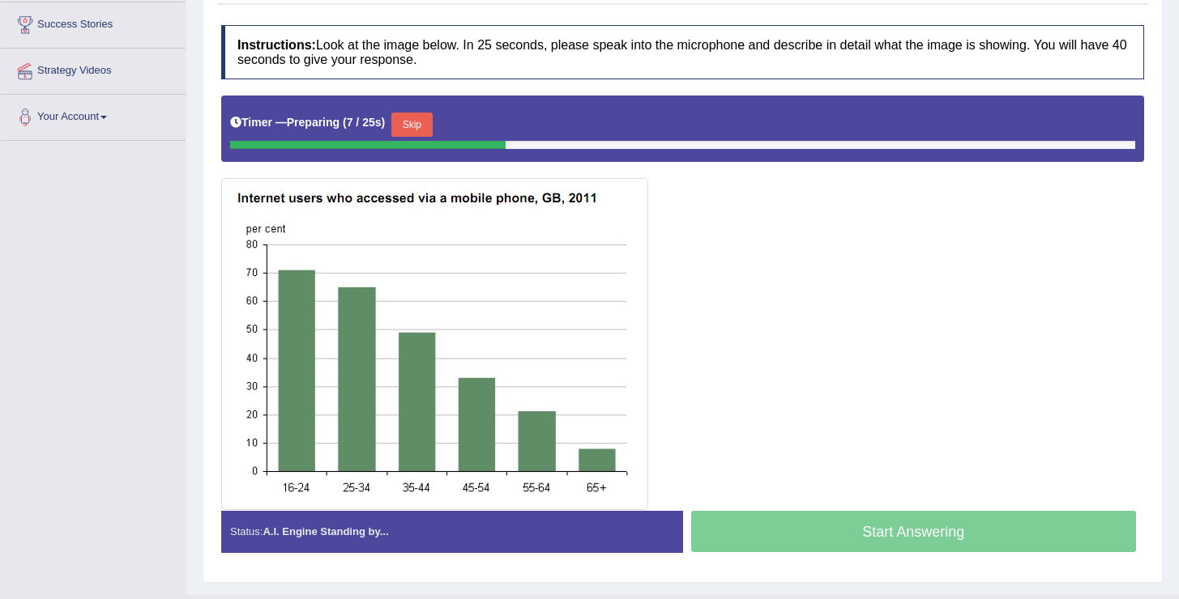
scroll to position [282, 0]
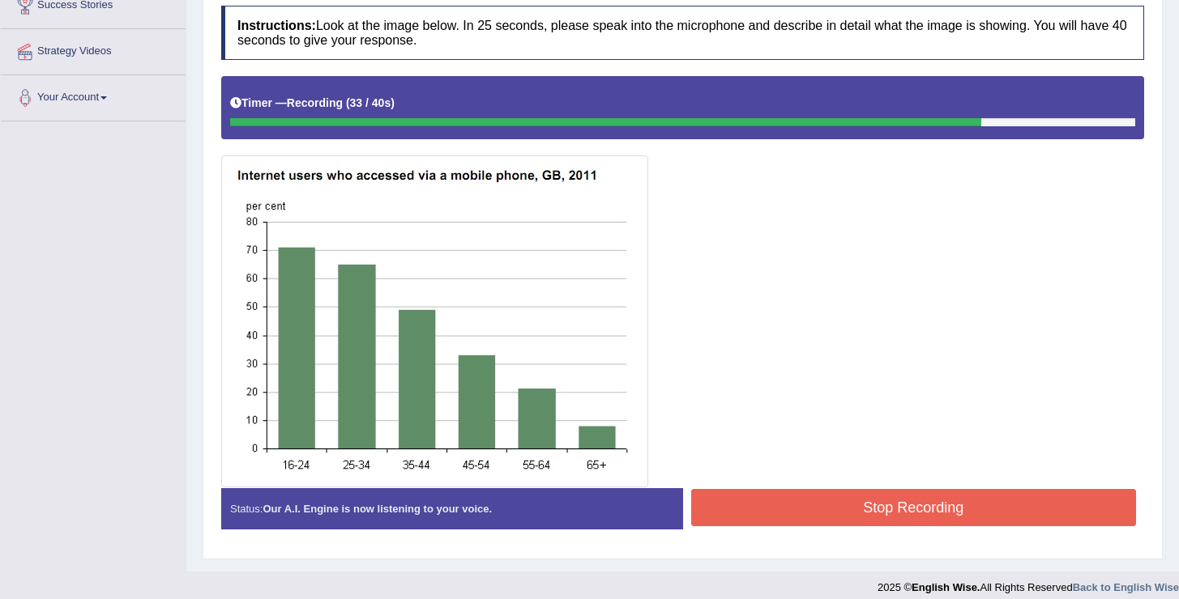
click at [809, 504] on button "Stop Recording" at bounding box center [914, 507] width 446 height 37
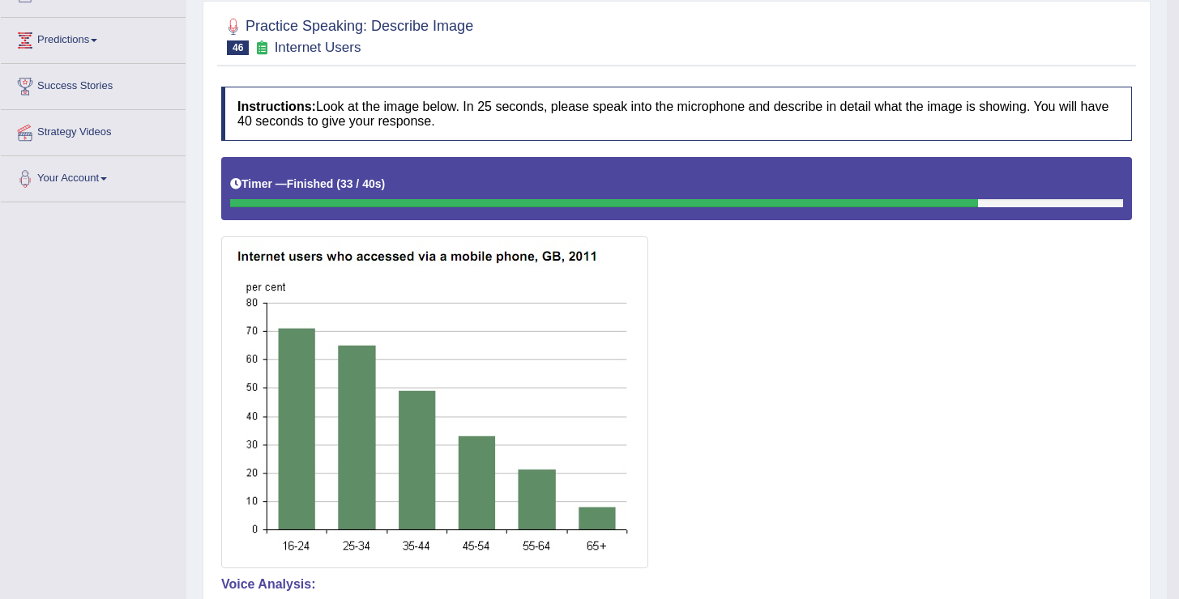
scroll to position [153, 0]
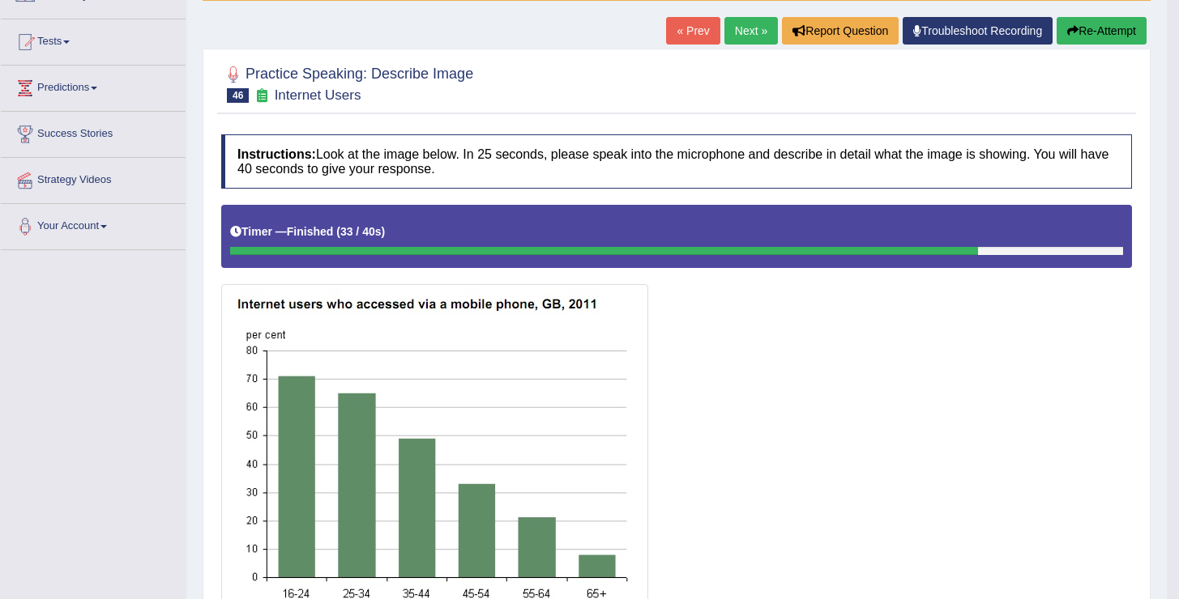
click at [1107, 28] on button "Re-Attempt" at bounding box center [1101, 31] width 90 height 28
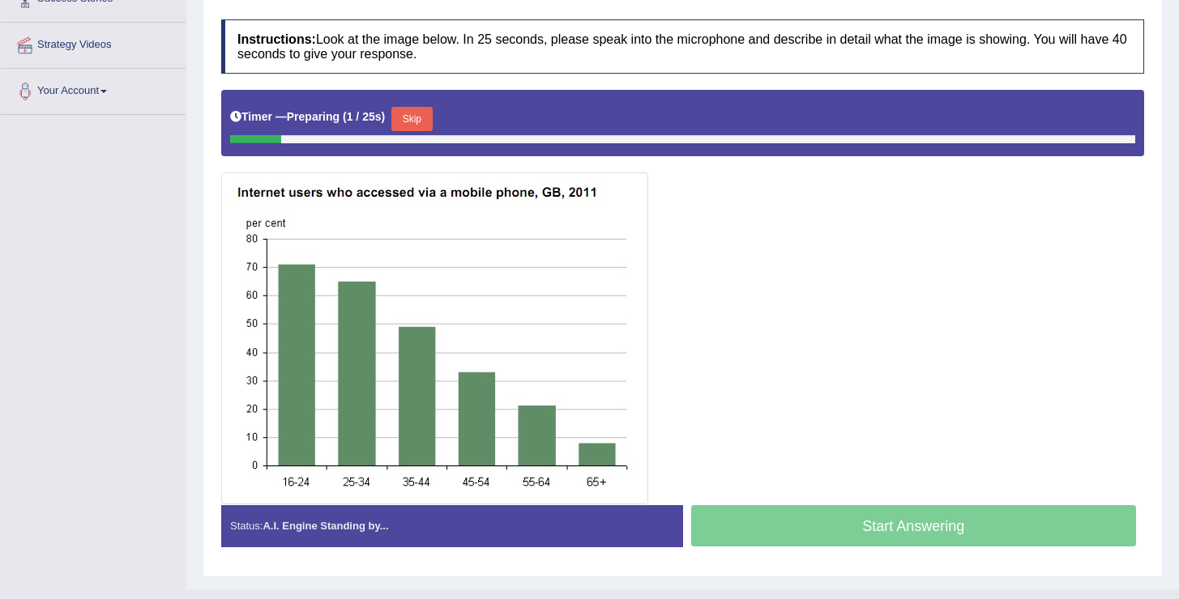
scroll to position [293, 0]
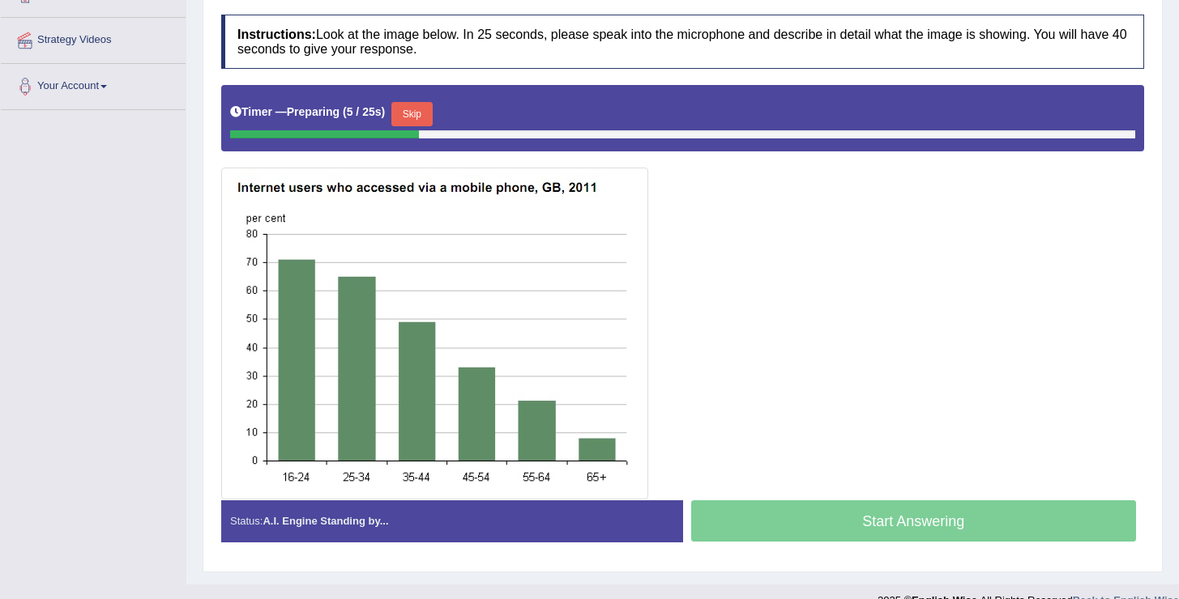
click at [417, 119] on button "Skip" at bounding box center [411, 114] width 41 height 24
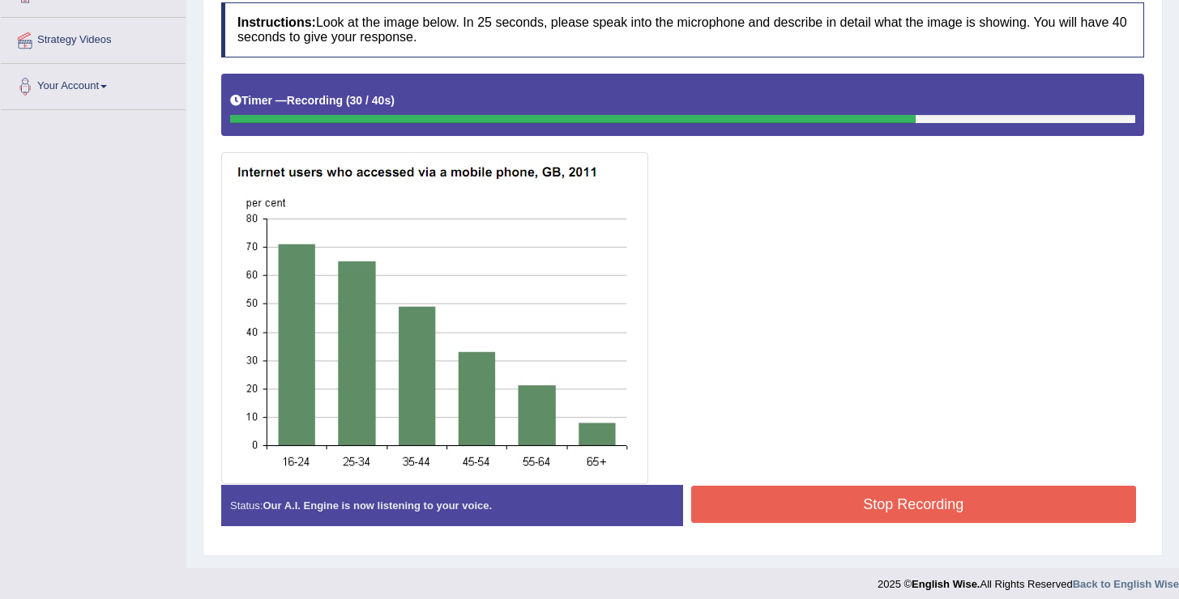
click at [820, 506] on button "Stop Recording" at bounding box center [914, 504] width 446 height 37
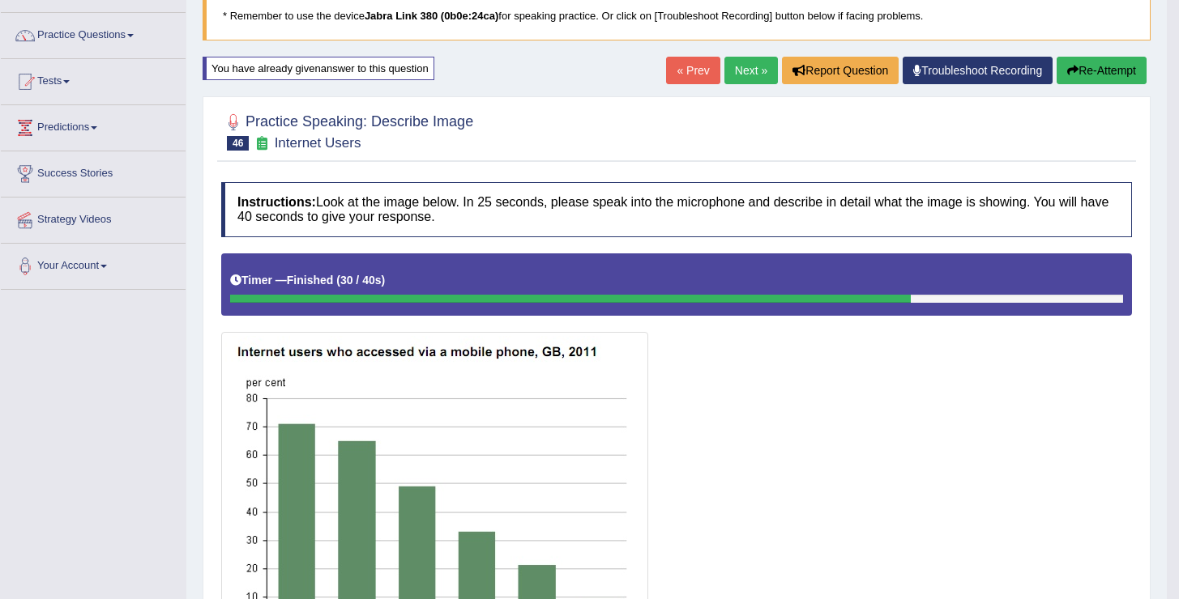
scroll to position [0, 0]
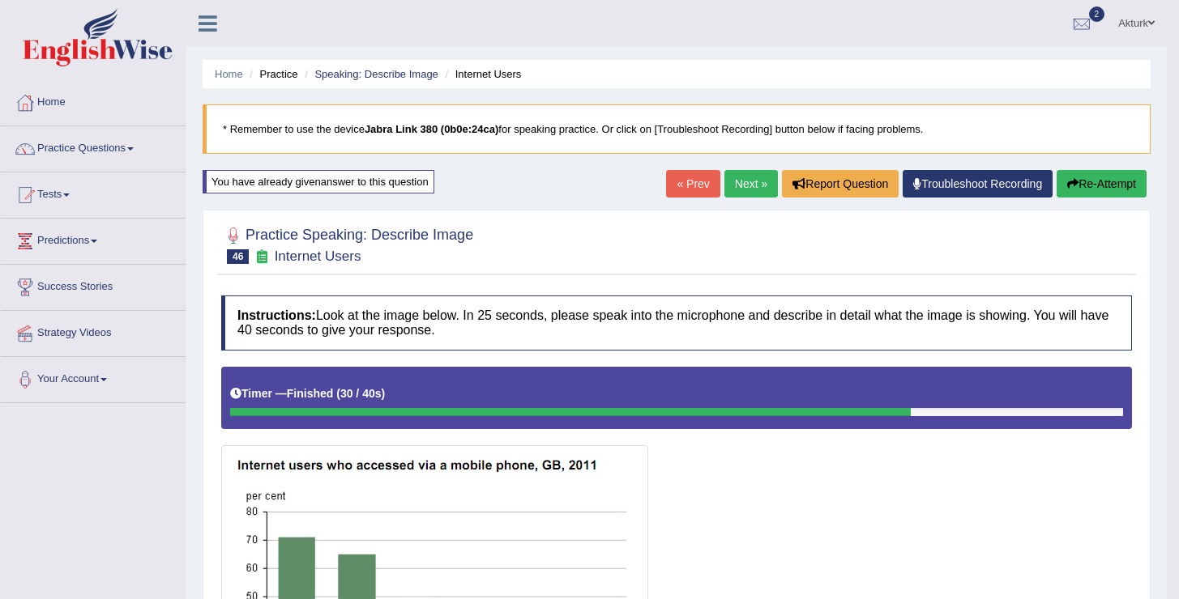
click at [1091, 190] on button "Re-Attempt" at bounding box center [1101, 184] width 90 height 28
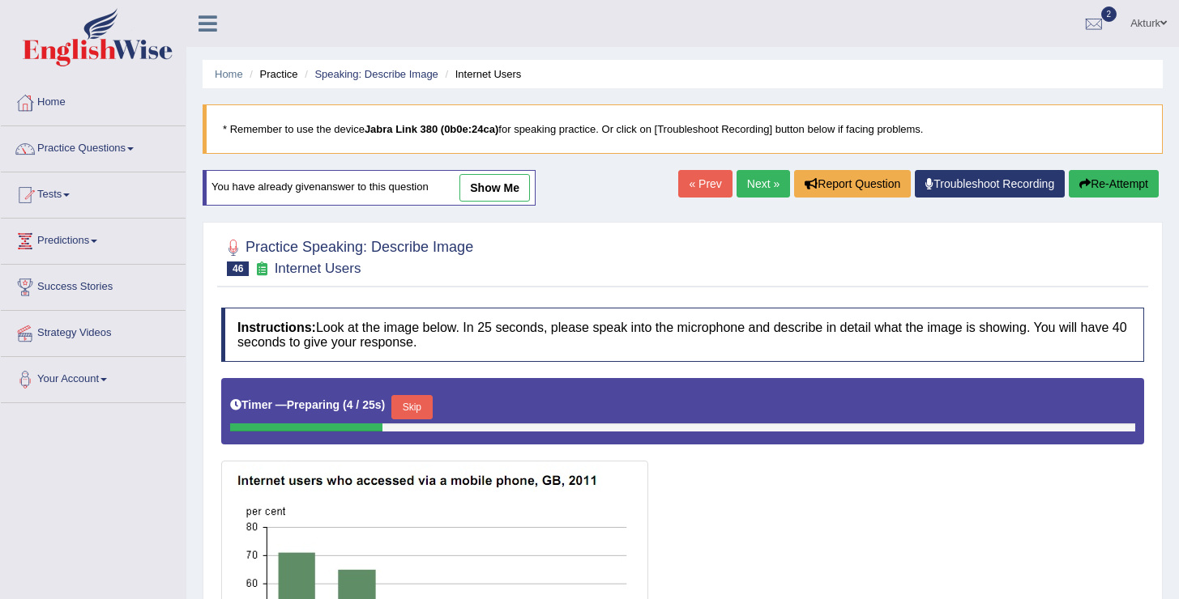
click at [501, 181] on link "show me" at bounding box center [494, 188] width 70 height 28
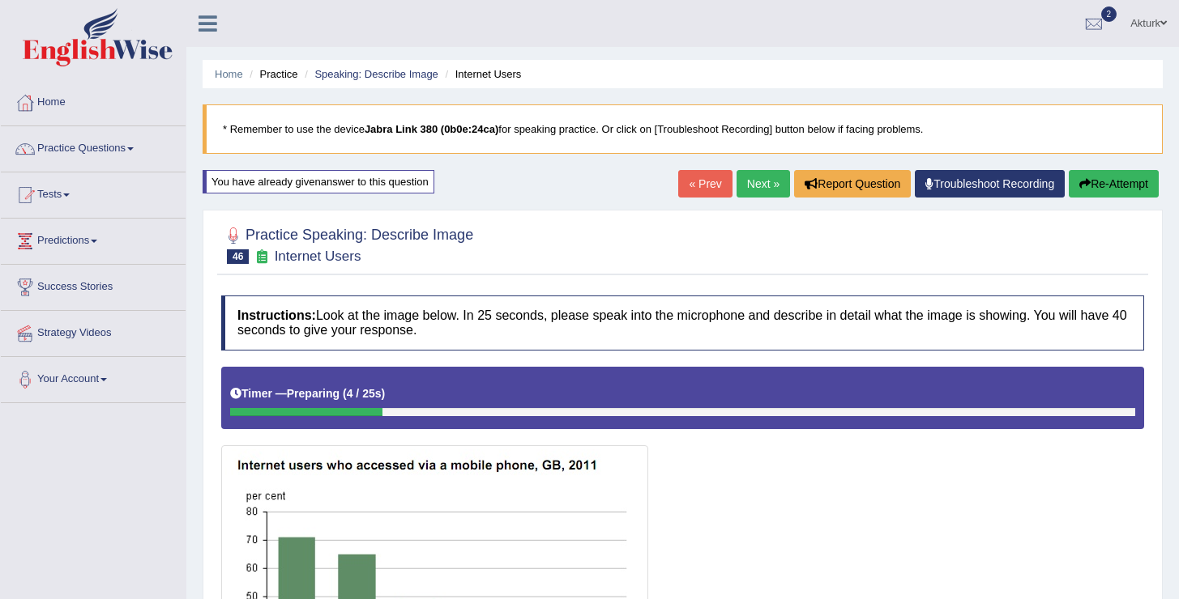
click at [1109, 181] on button "Re-Attempt" at bounding box center [1114, 184] width 90 height 28
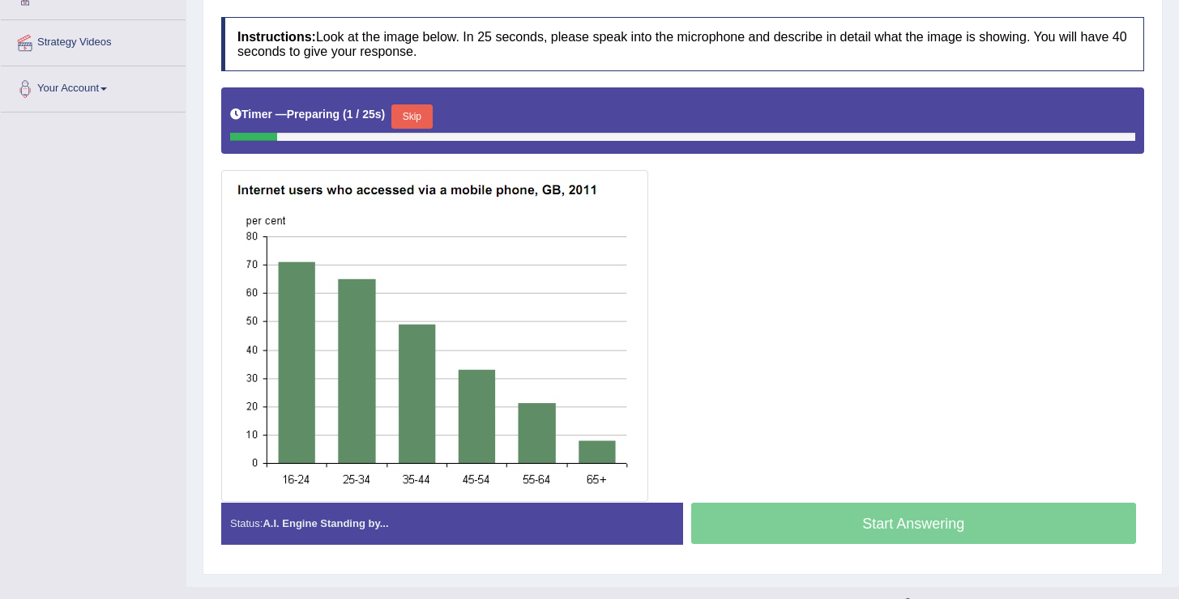
scroll to position [292, 0]
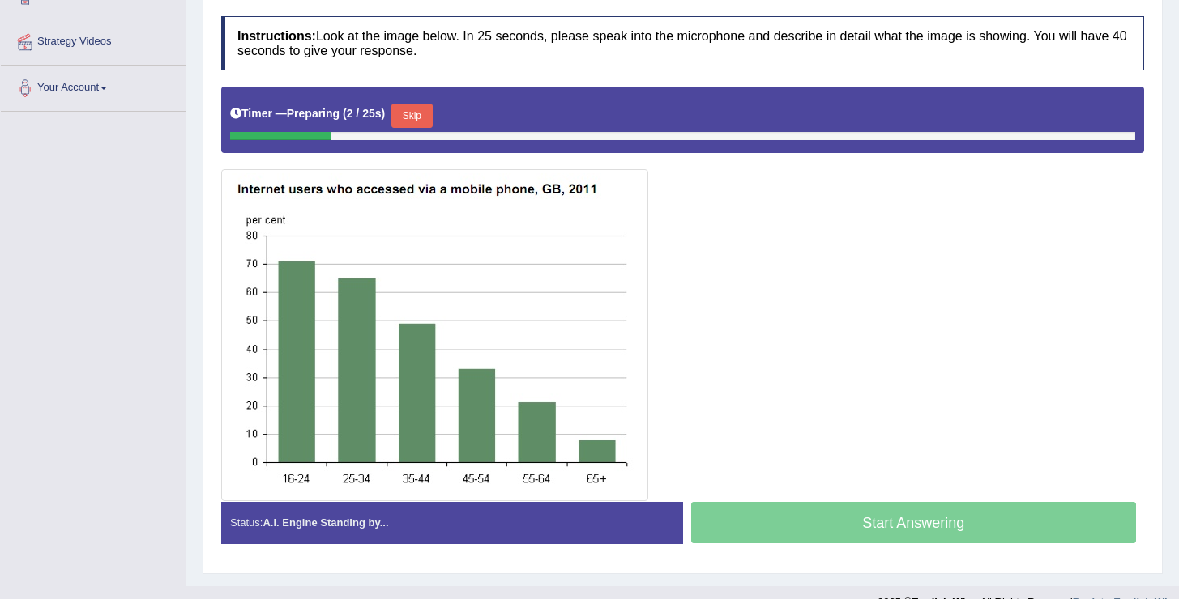
click at [424, 113] on button "Skip" at bounding box center [411, 116] width 41 height 24
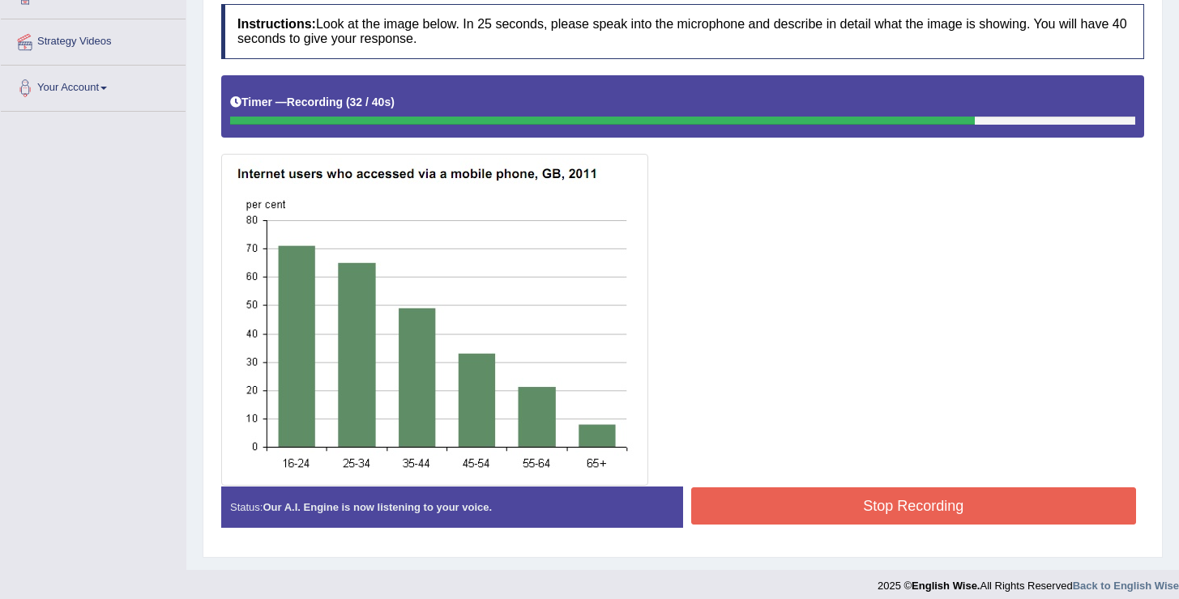
click at [833, 501] on button "Stop Recording" at bounding box center [914, 506] width 446 height 37
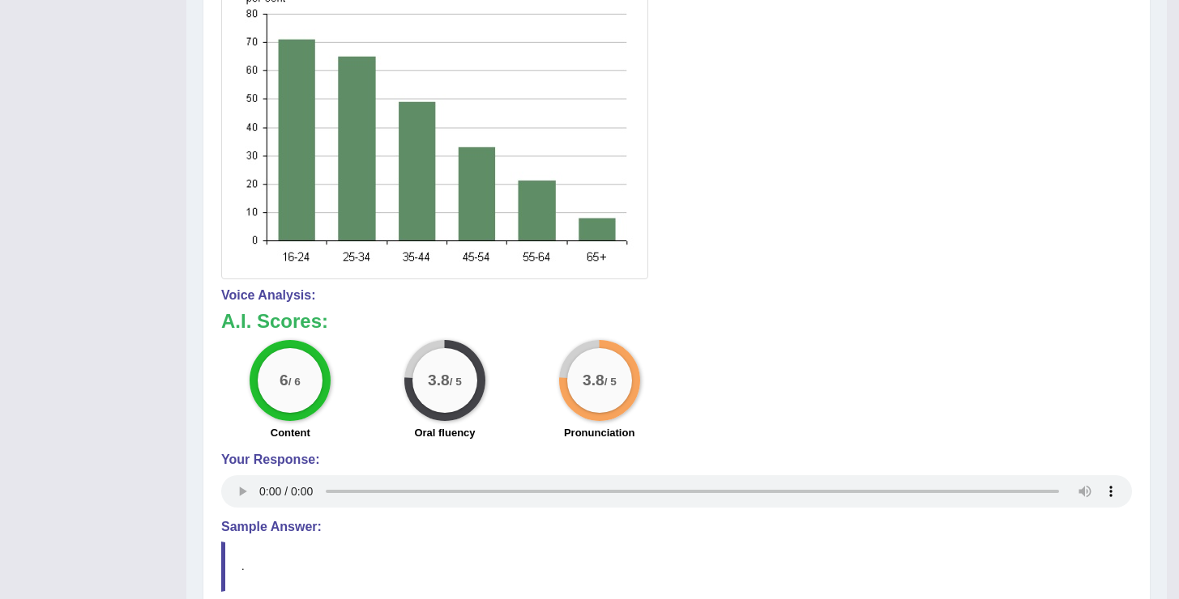
scroll to position [0, 0]
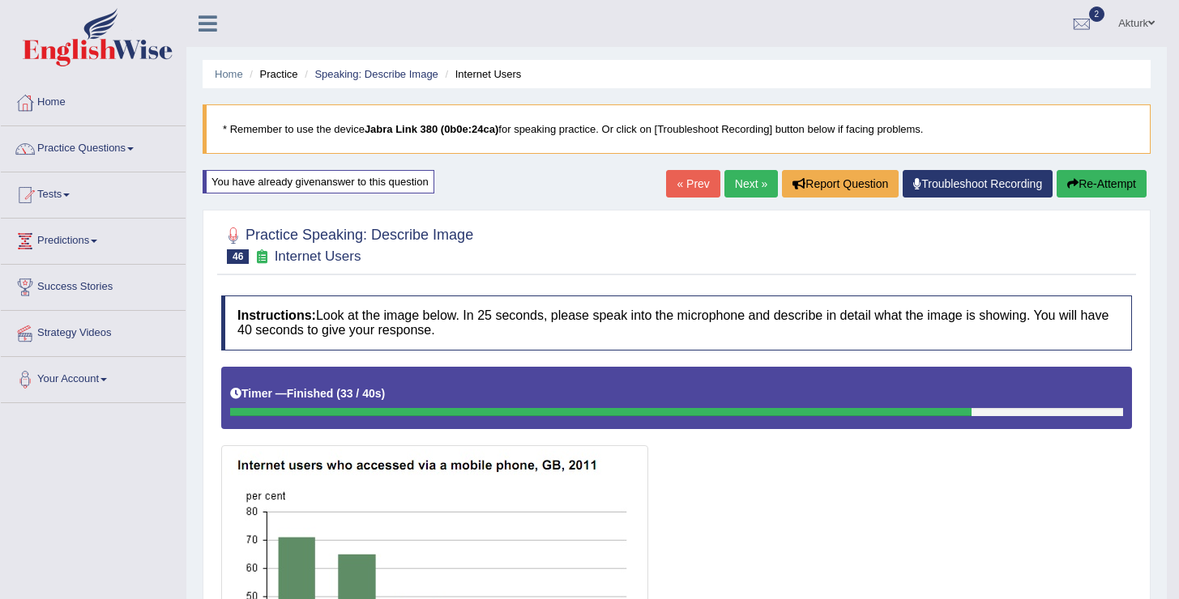
click at [741, 180] on link "Next »" at bounding box center [750, 184] width 53 height 28
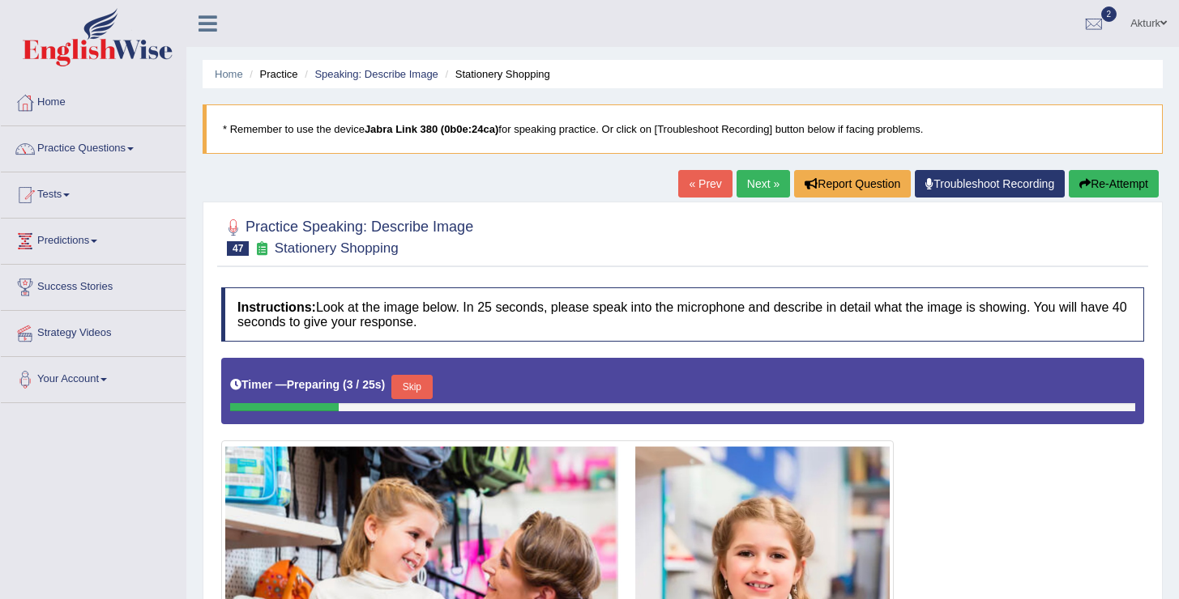
click at [738, 186] on link "Next »" at bounding box center [762, 184] width 53 height 28
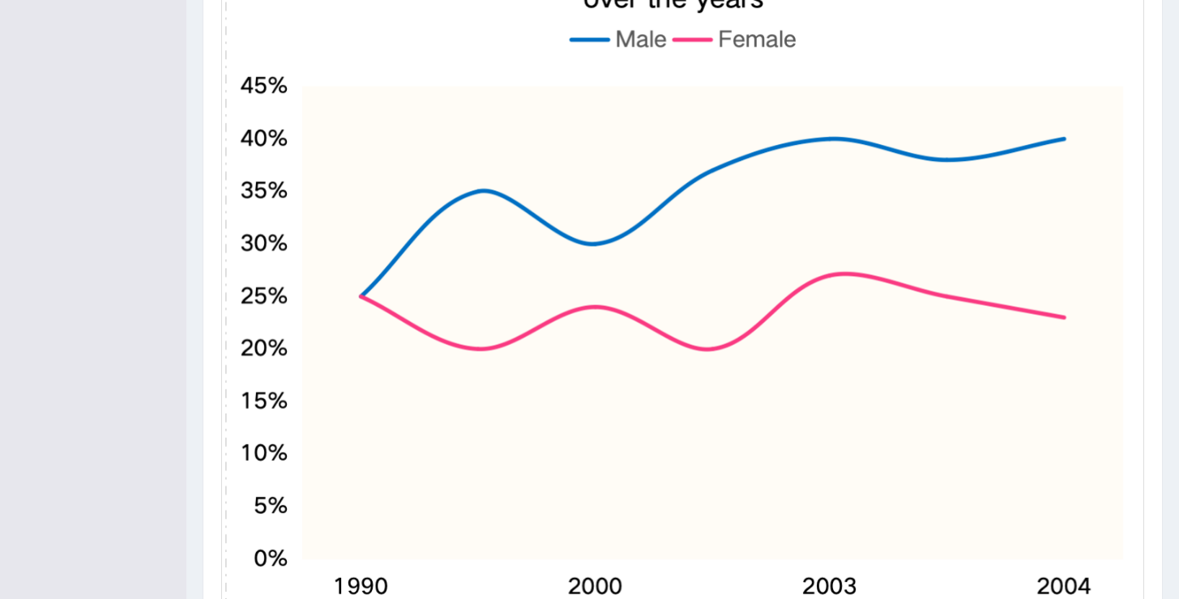
scroll to position [602, 0]
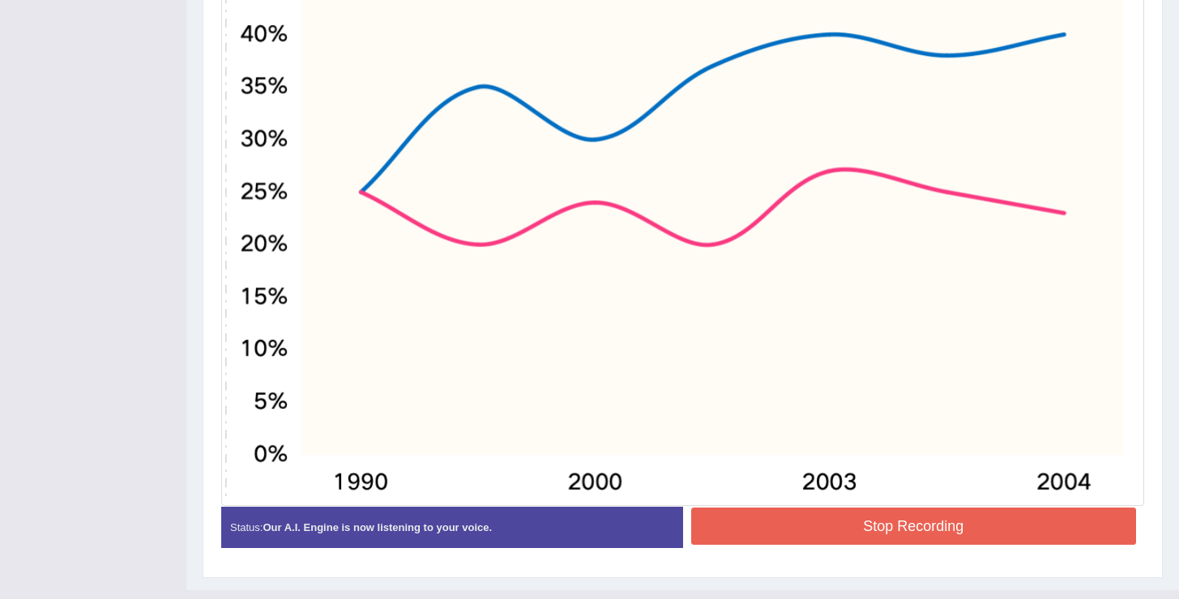
click at [901, 536] on button "Stop Recording" at bounding box center [914, 526] width 446 height 37
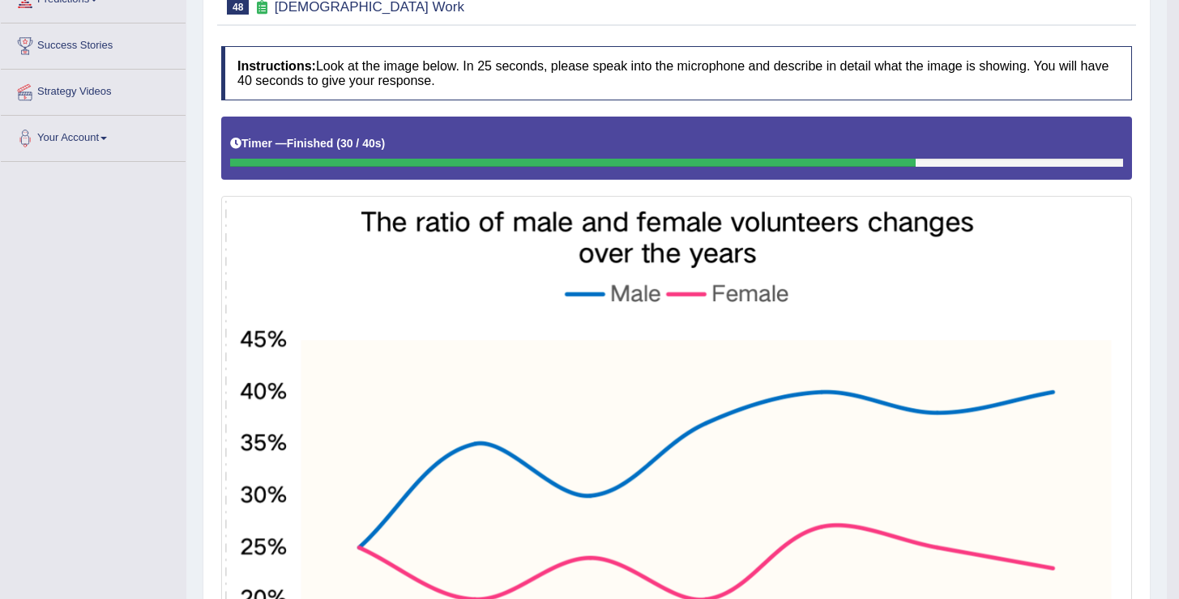
scroll to position [134, 0]
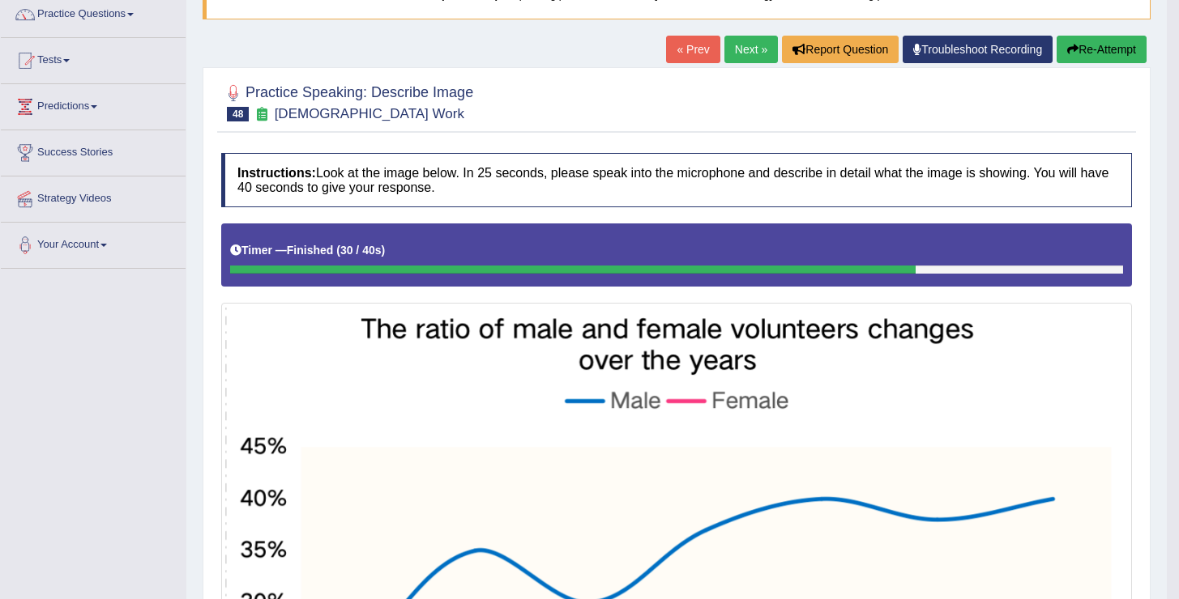
click at [741, 49] on link "Next »" at bounding box center [750, 50] width 53 height 28
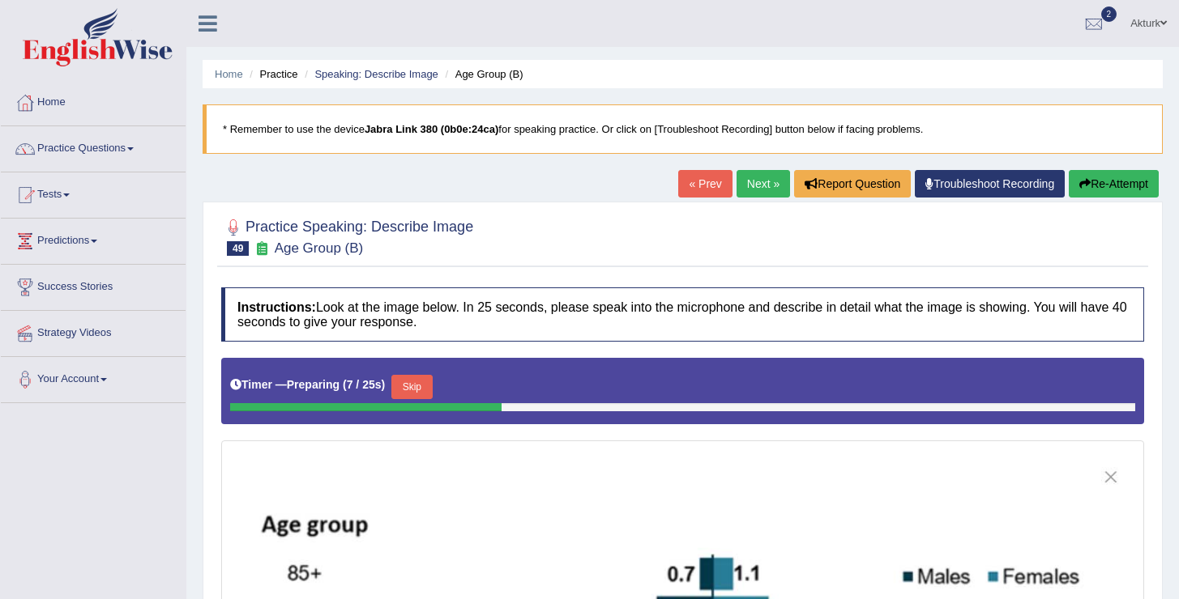
click at [750, 186] on link "Next »" at bounding box center [762, 184] width 53 height 28
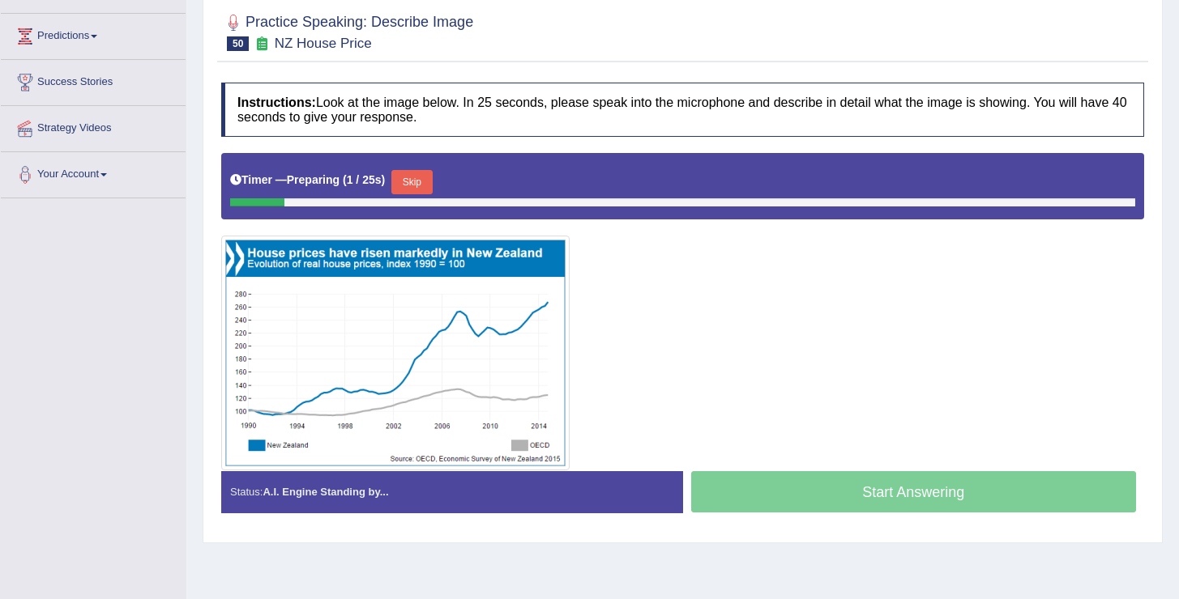
scroll to position [251, 0]
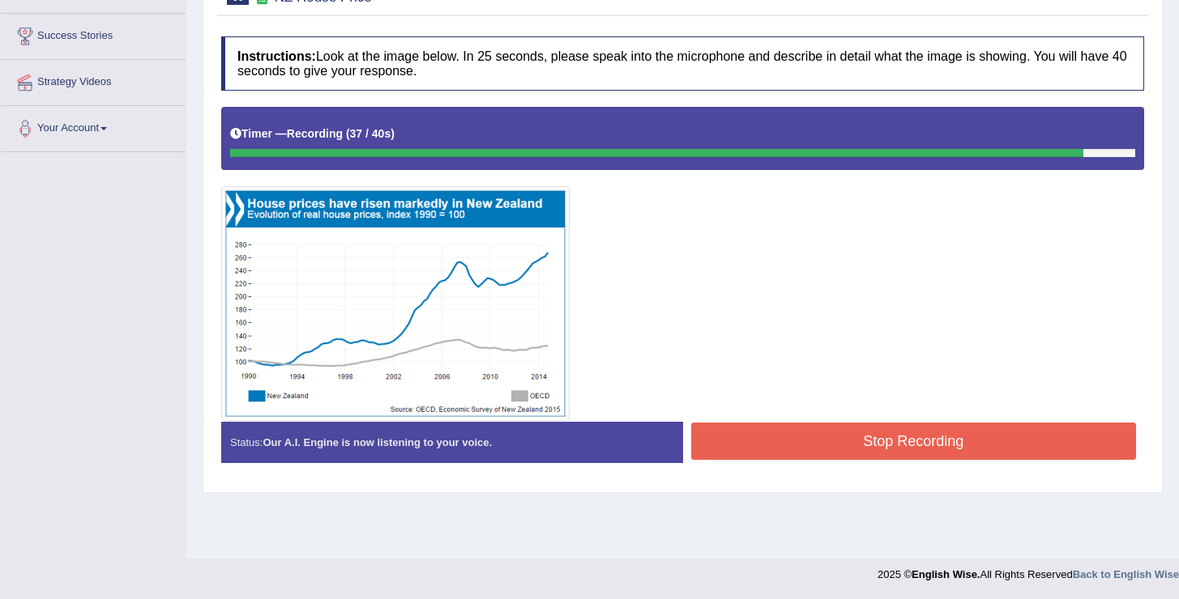
click at [821, 451] on button "Stop Recording" at bounding box center [914, 441] width 446 height 37
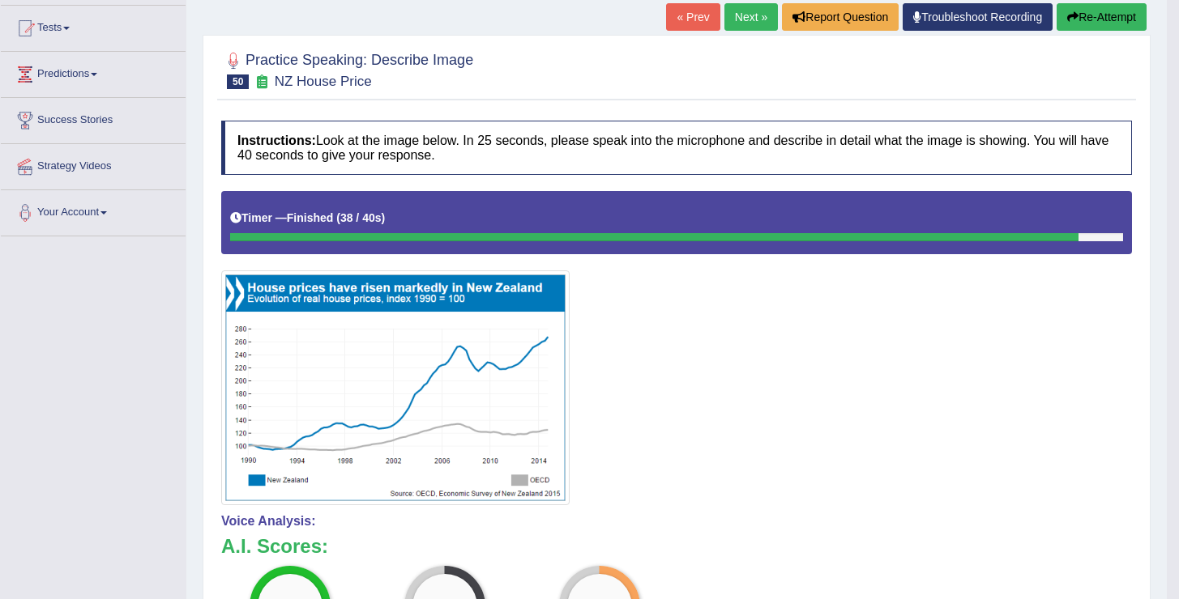
scroll to position [59, 0]
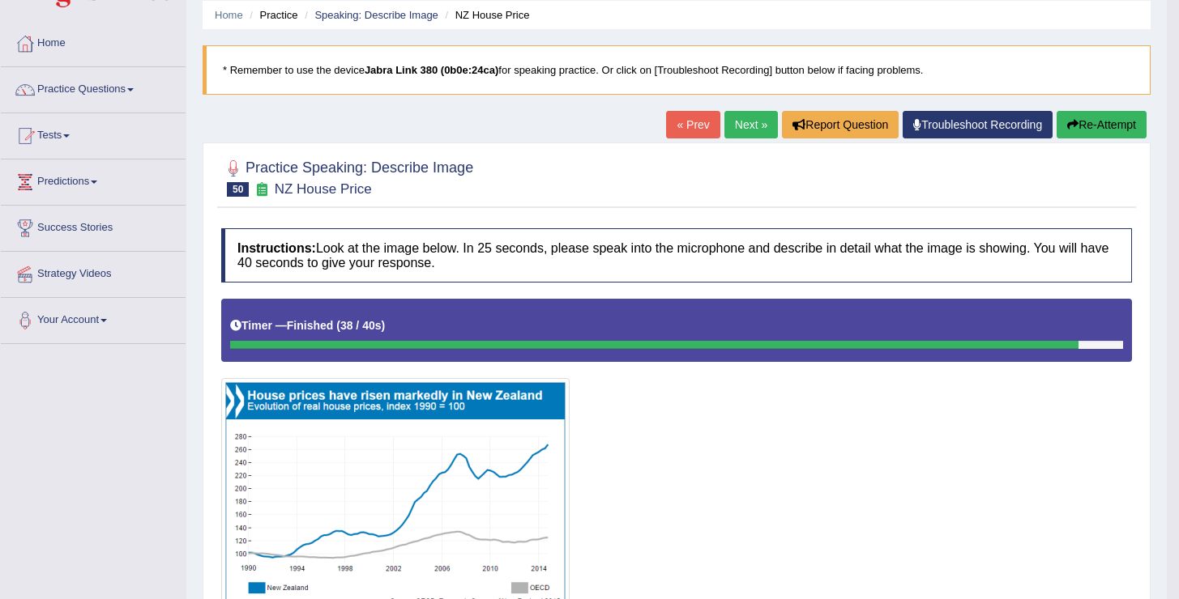
click at [760, 110] on div "Home Practice Speaking: Describe Image NZ House Price * Remember to use the dev…" at bounding box center [676, 483] width 980 height 1085
click at [739, 123] on link "Next »" at bounding box center [750, 125] width 53 height 28
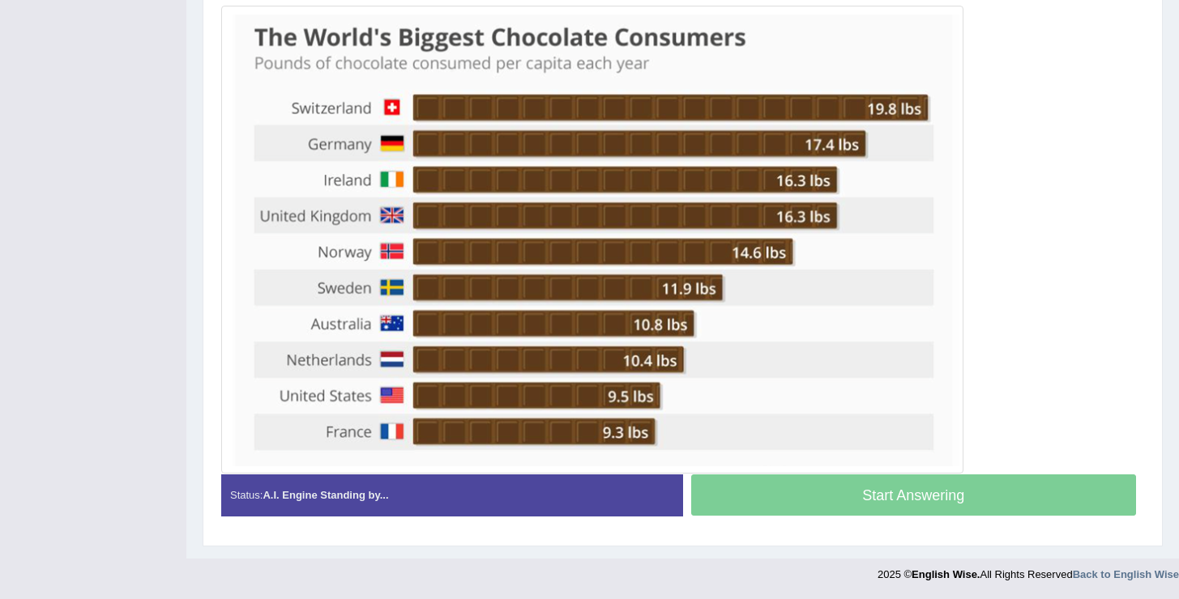
scroll to position [431, 0]
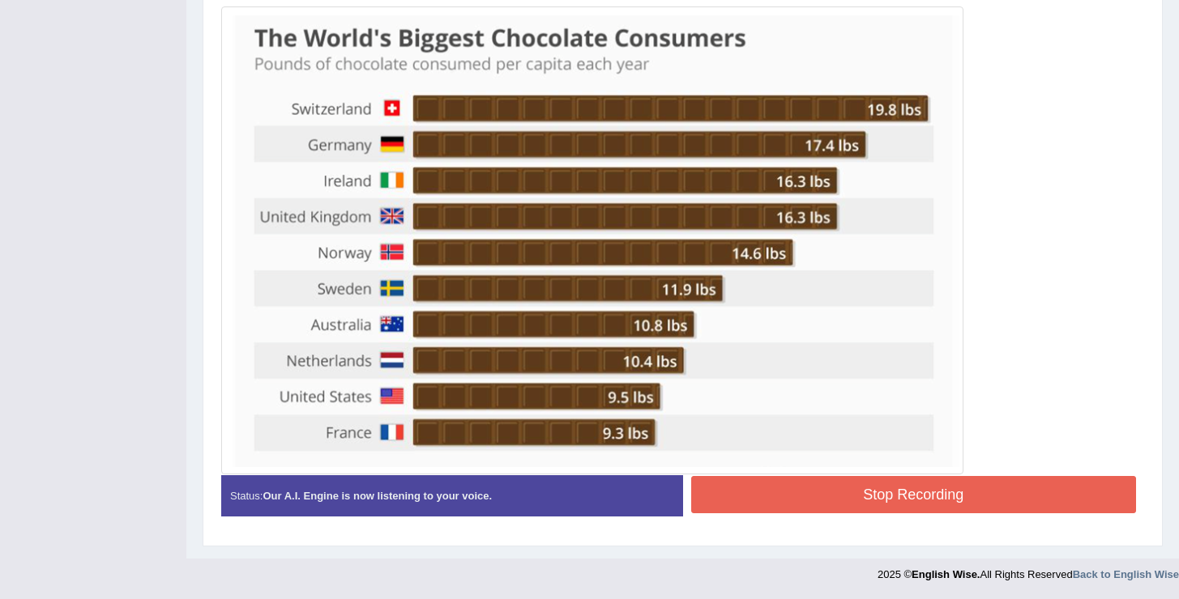
click at [848, 502] on button "Stop Recording" at bounding box center [914, 494] width 446 height 37
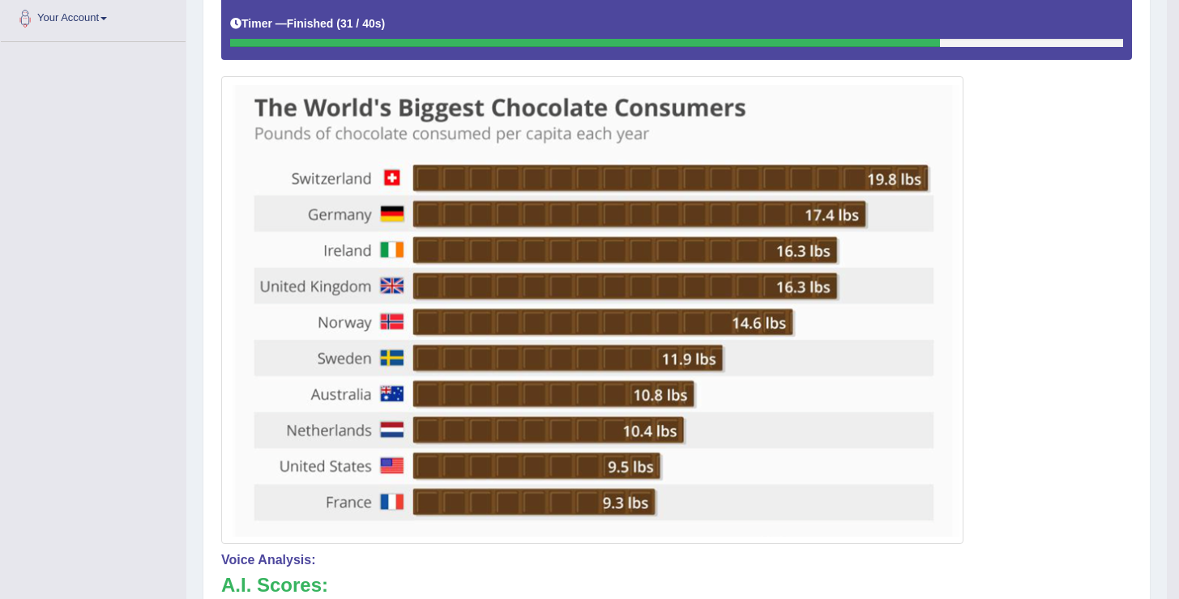
scroll to position [0, 0]
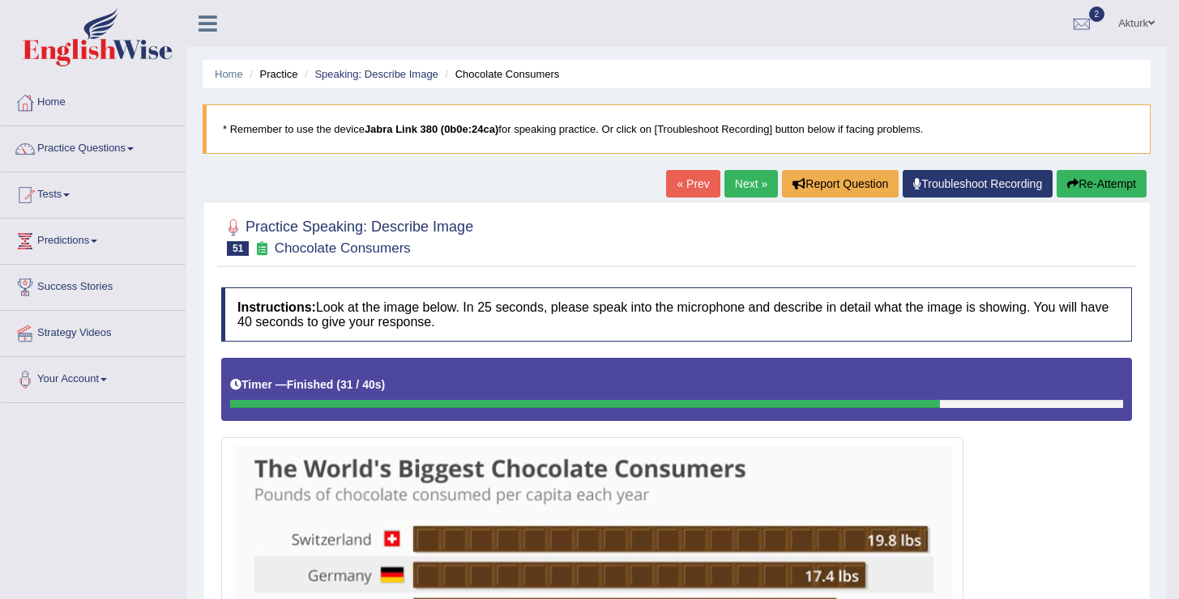
click at [736, 188] on link "Next »" at bounding box center [750, 184] width 53 height 28
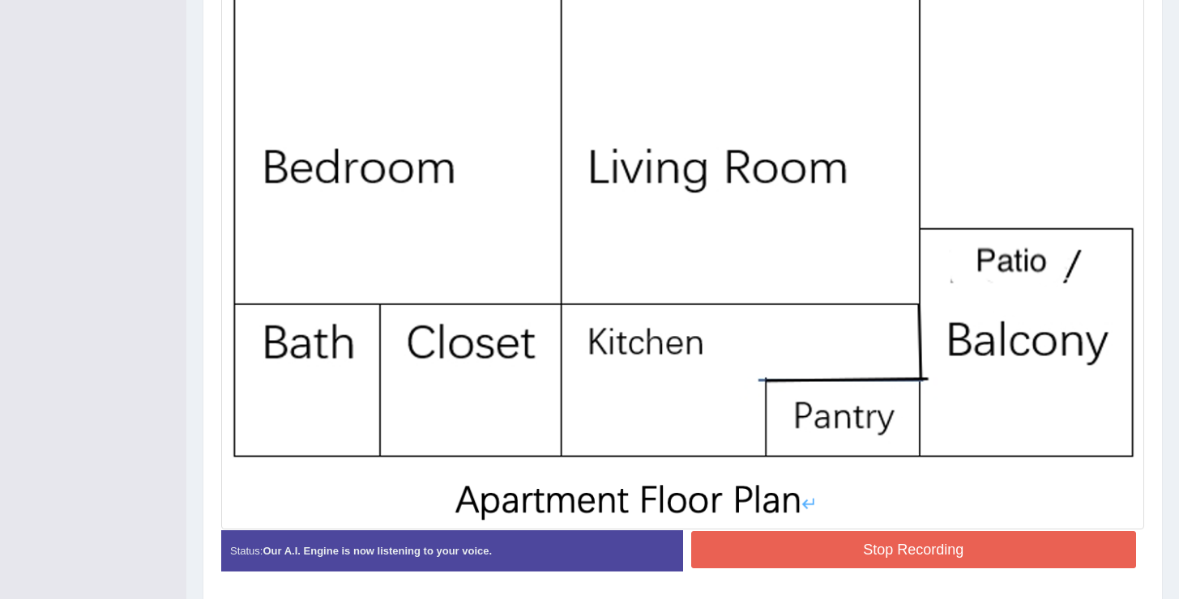
scroll to position [471, 0]
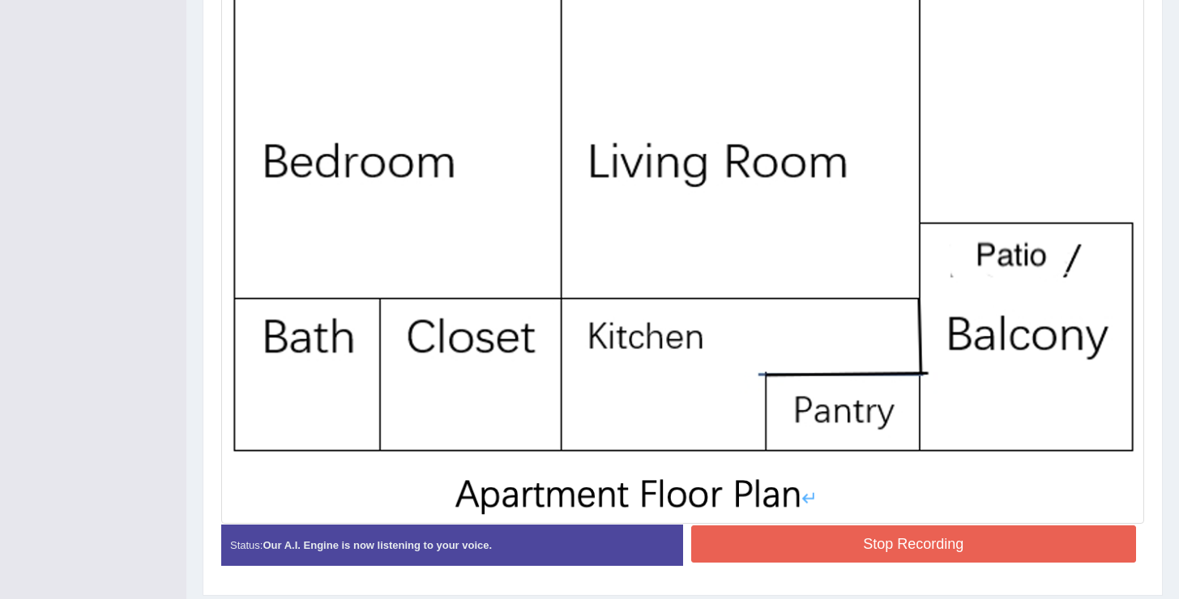
click at [942, 545] on button "Stop Recording" at bounding box center [914, 544] width 446 height 37
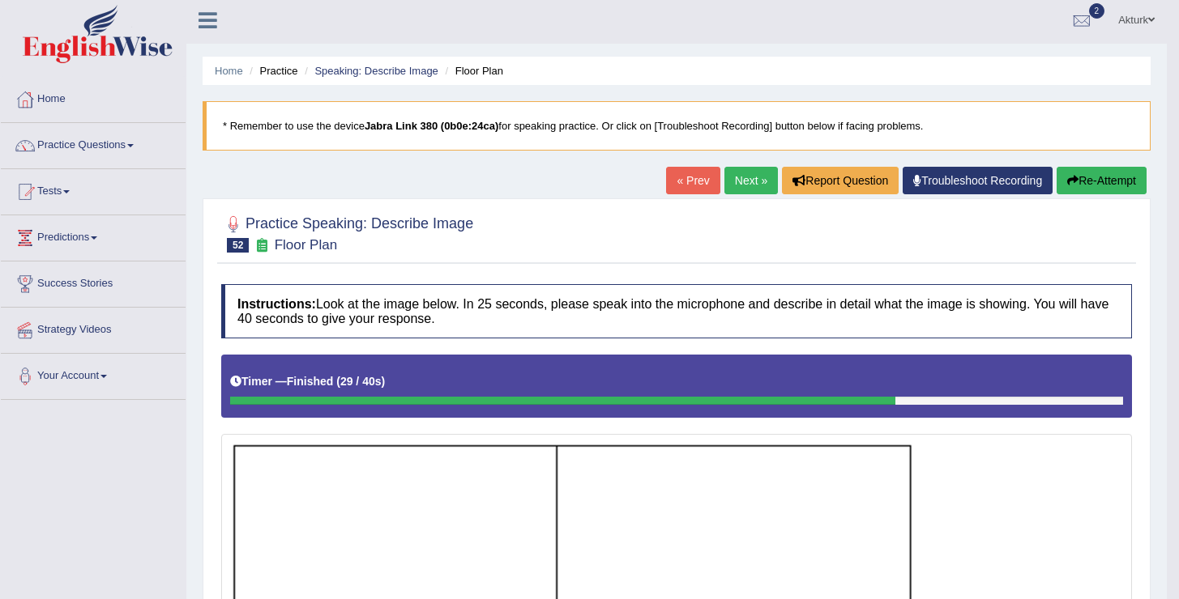
scroll to position [0, 0]
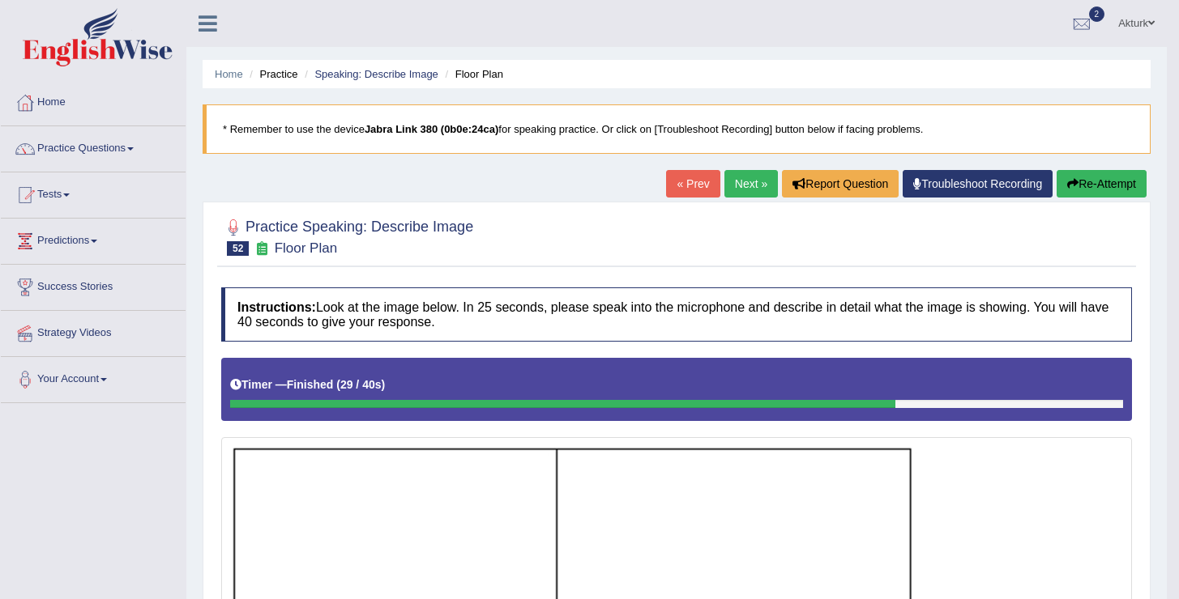
click at [736, 184] on link "Next »" at bounding box center [750, 184] width 53 height 28
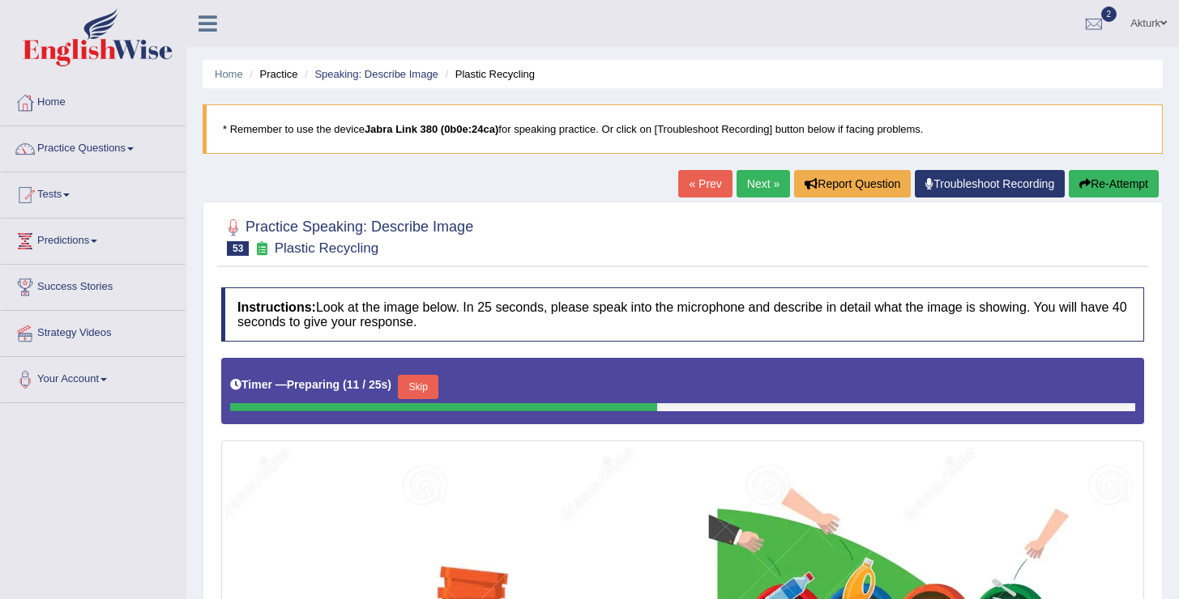
click at [774, 182] on link "Next »" at bounding box center [762, 184] width 53 height 28
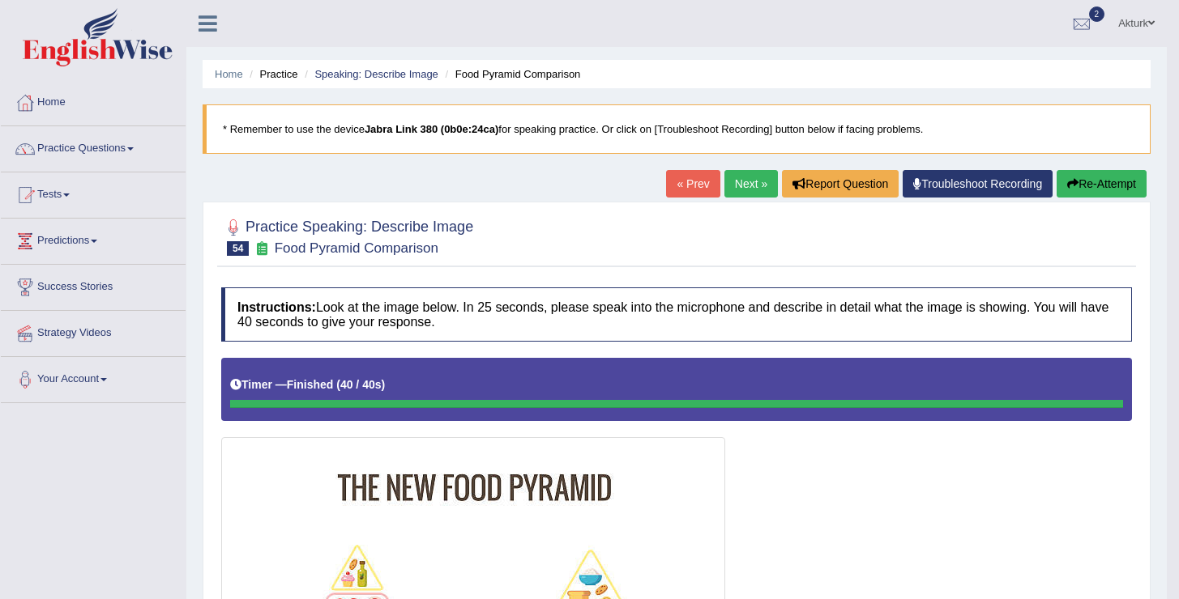
click at [732, 186] on link "Next »" at bounding box center [750, 184] width 53 height 28
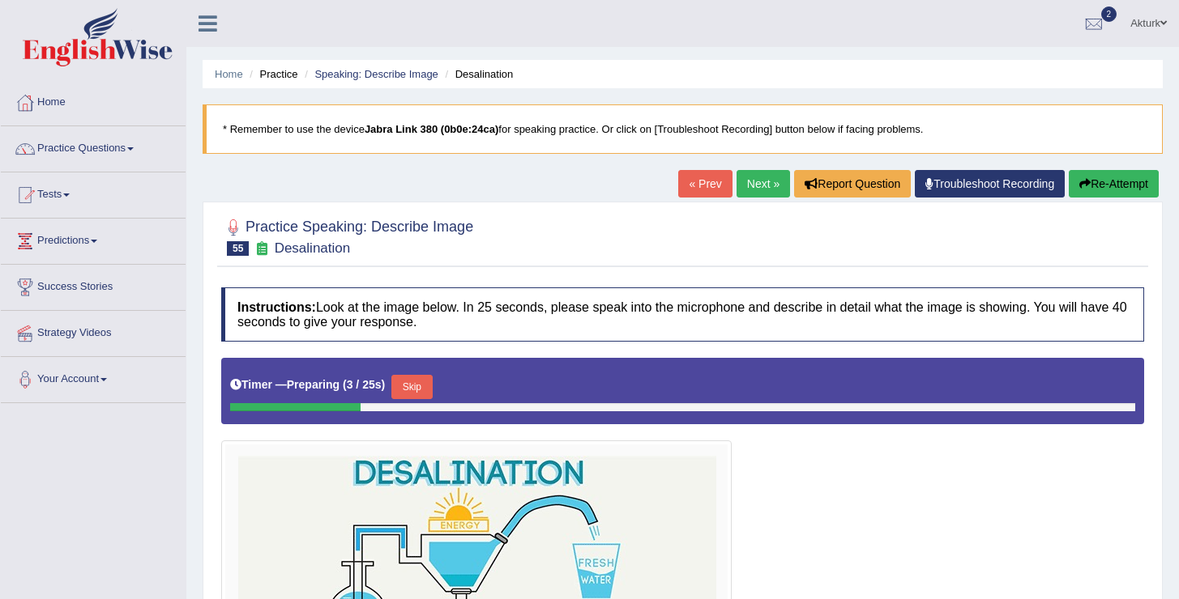
click at [744, 186] on link "Next »" at bounding box center [762, 184] width 53 height 28
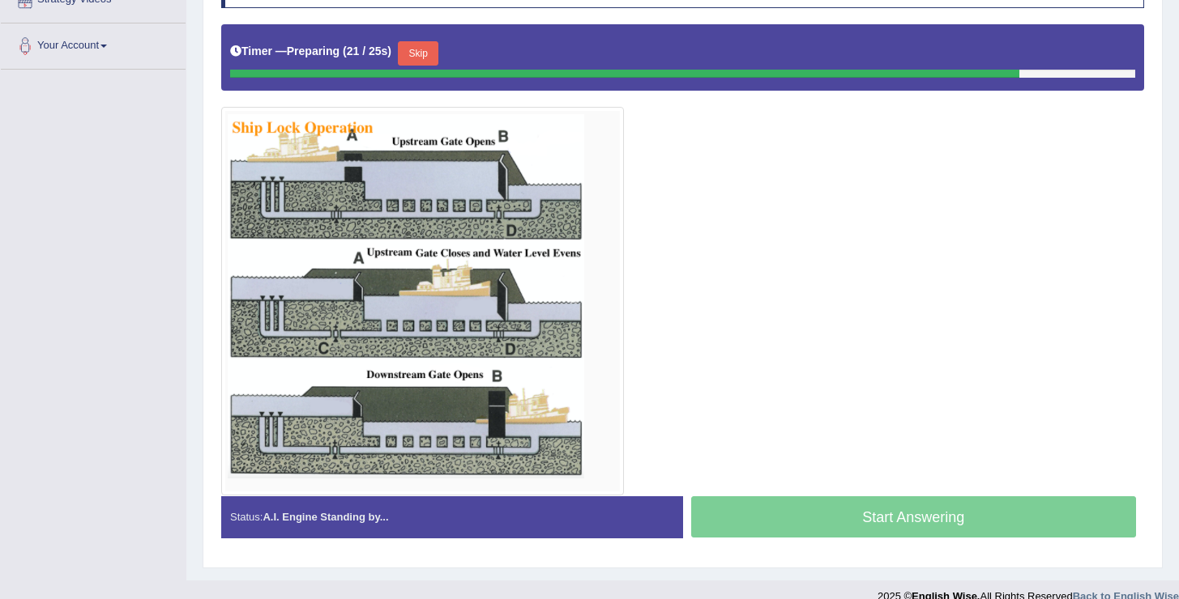
scroll to position [336, 0]
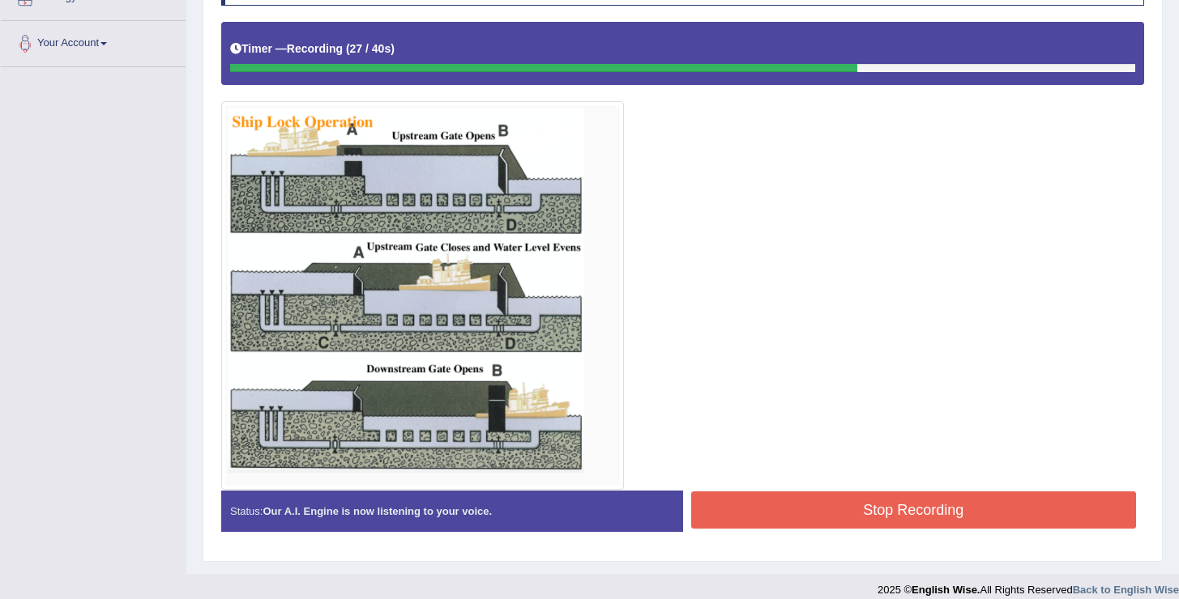
click at [826, 510] on button "Stop Recording" at bounding box center [914, 510] width 446 height 37
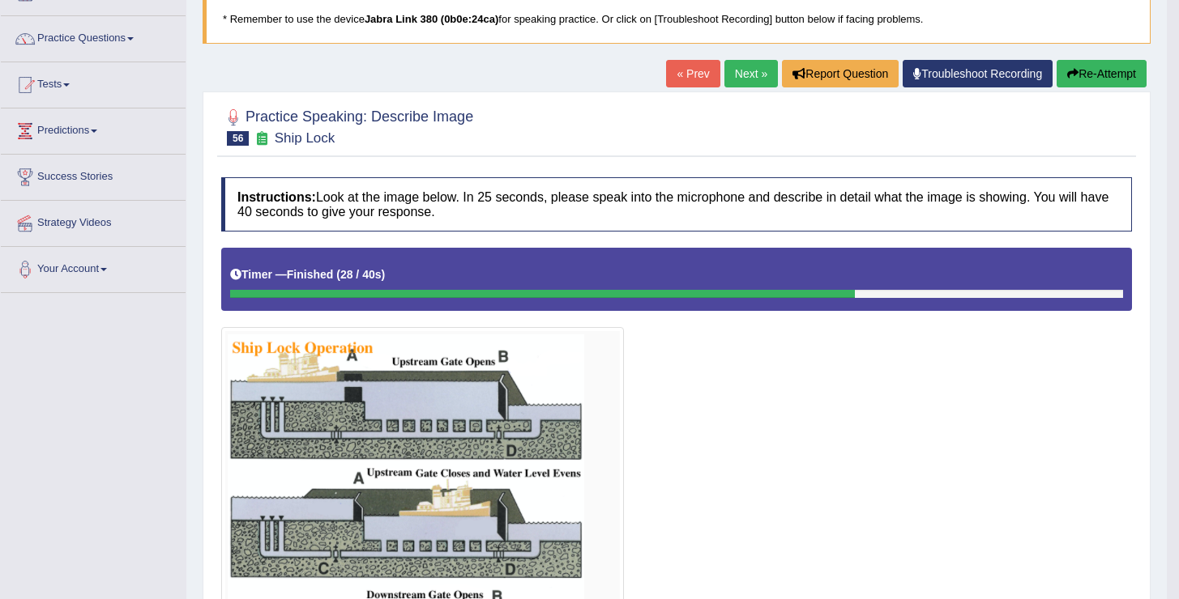
scroll to position [0, 0]
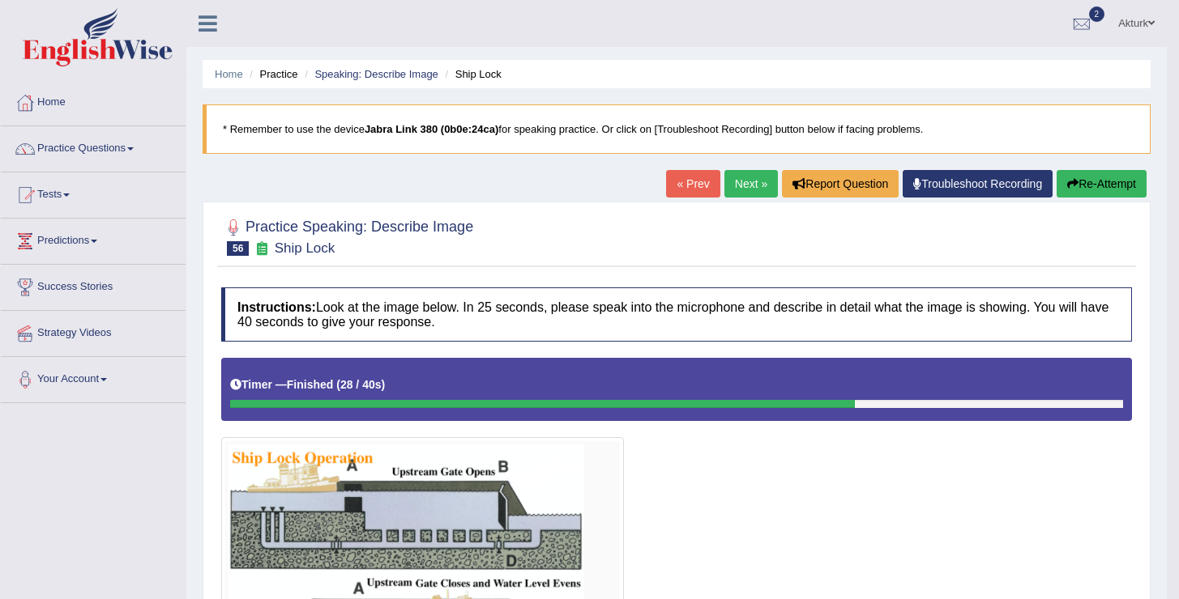
click at [1068, 186] on icon "button" at bounding box center [1072, 183] width 11 height 11
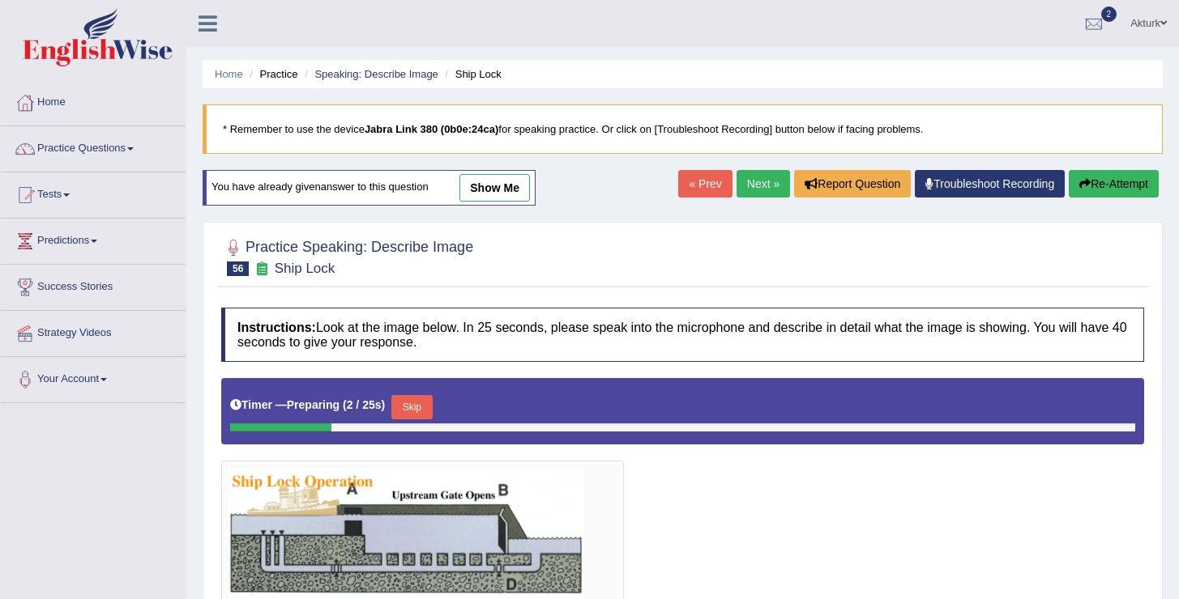
click at [503, 187] on link "show me" at bounding box center [494, 188] width 70 height 28
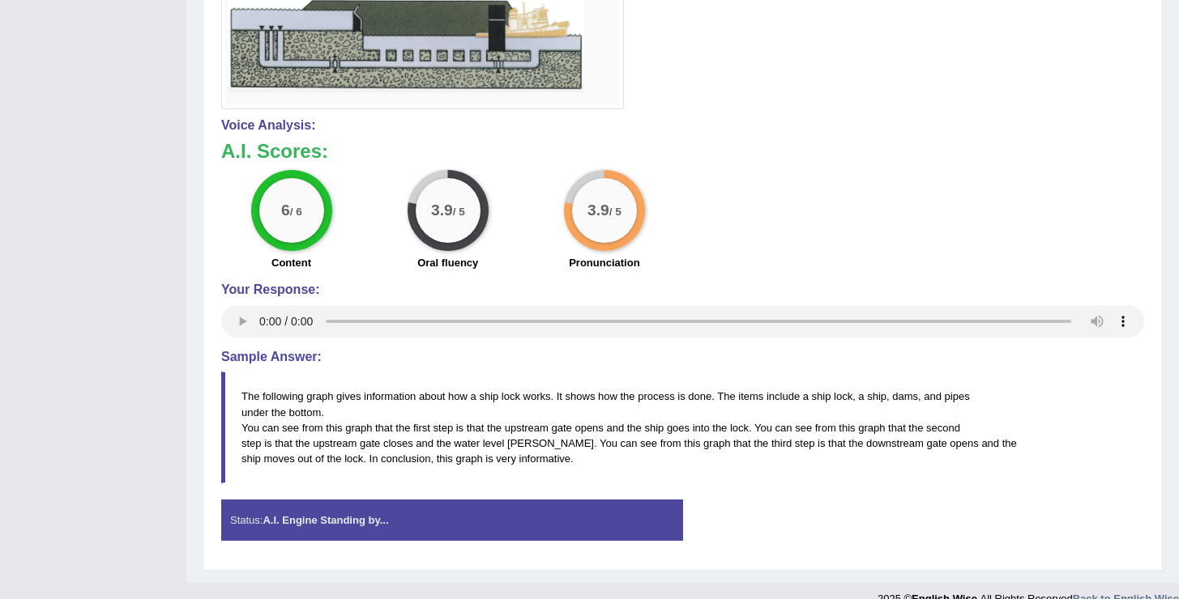
scroll to position [750, 0]
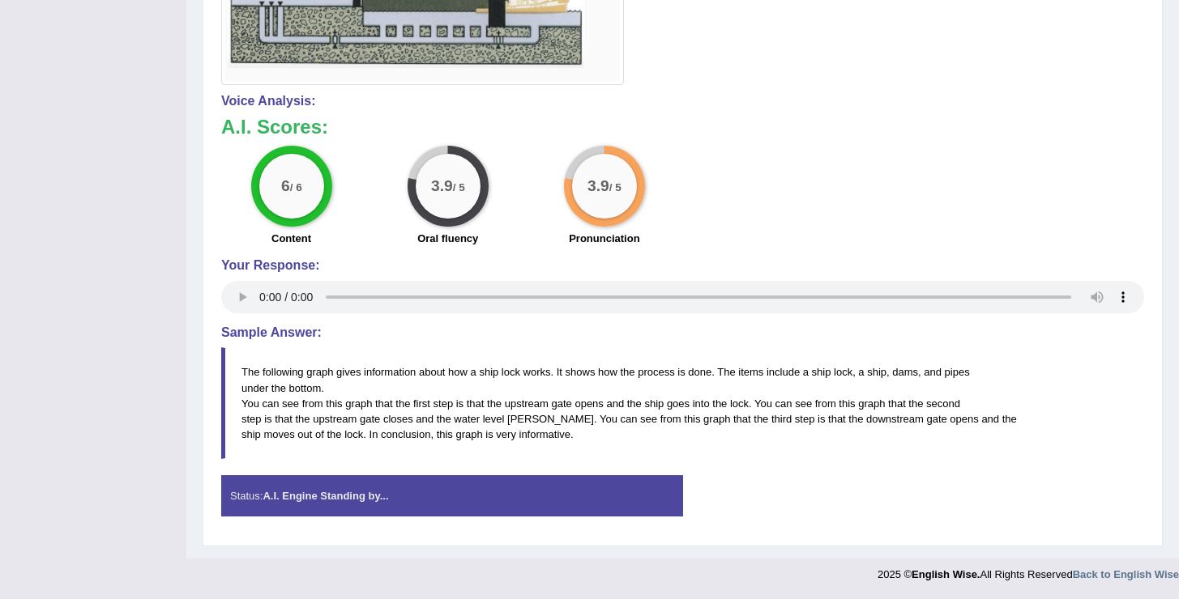
drag, startPoint x: 581, startPoint y: 443, endPoint x: 462, endPoint y: 360, distance: 145.4
click at [462, 360] on blockquote "The following graph gives information about how a ship lock works. It shows how…" at bounding box center [682, 404] width 923 height 112
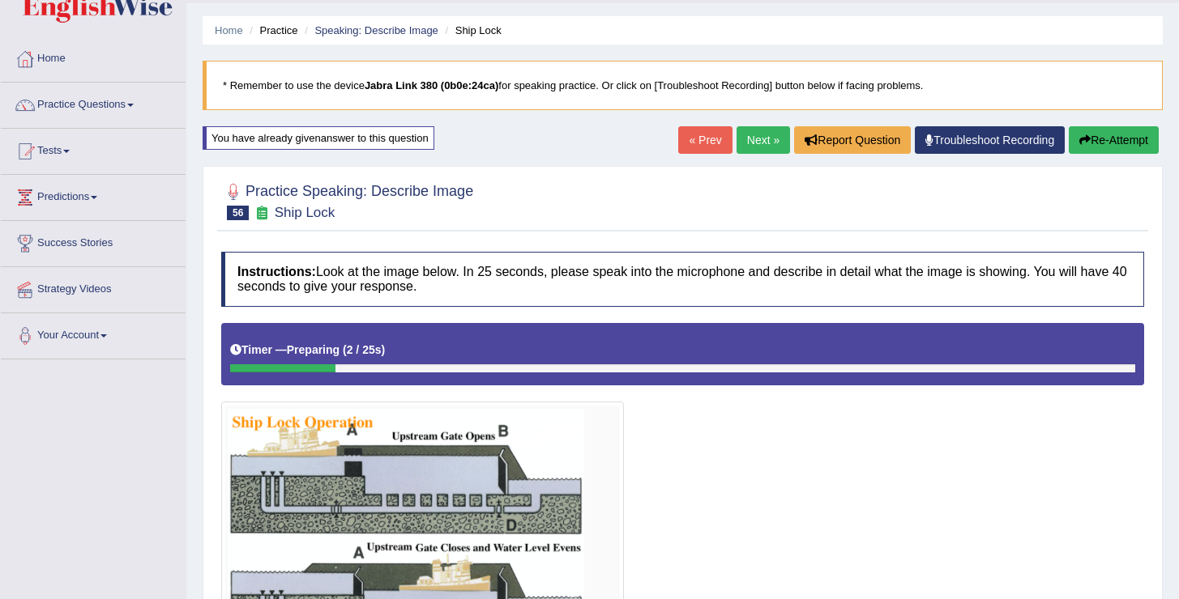
scroll to position [0, 0]
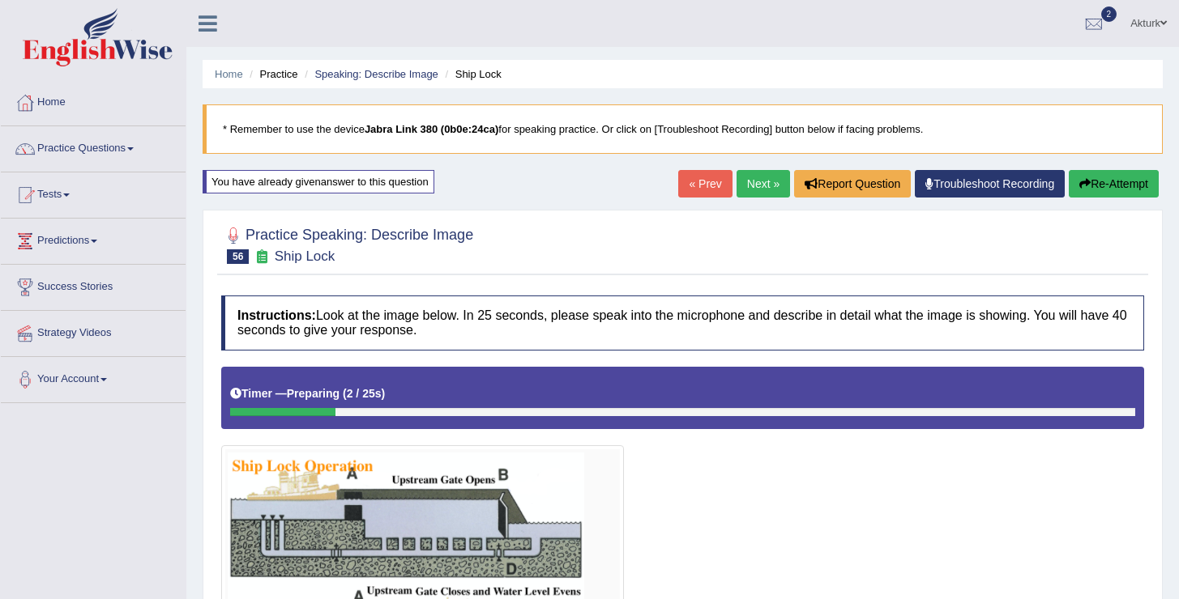
click at [763, 183] on link "Next »" at bounding box center [762, 184] width 53 height 28
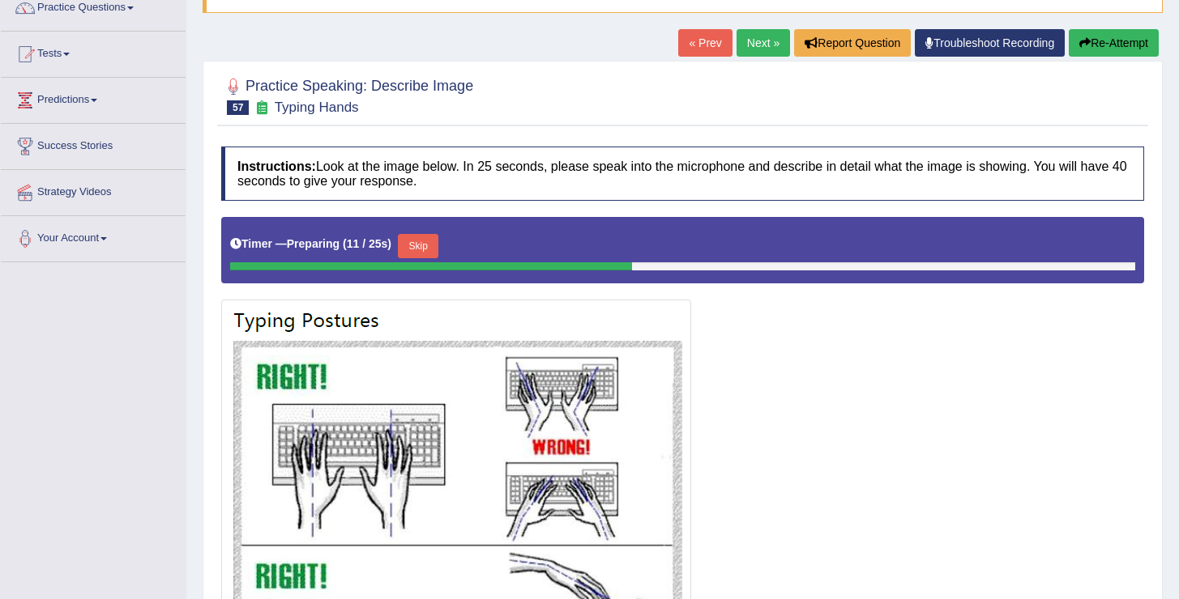
scroll to position [76, 0]
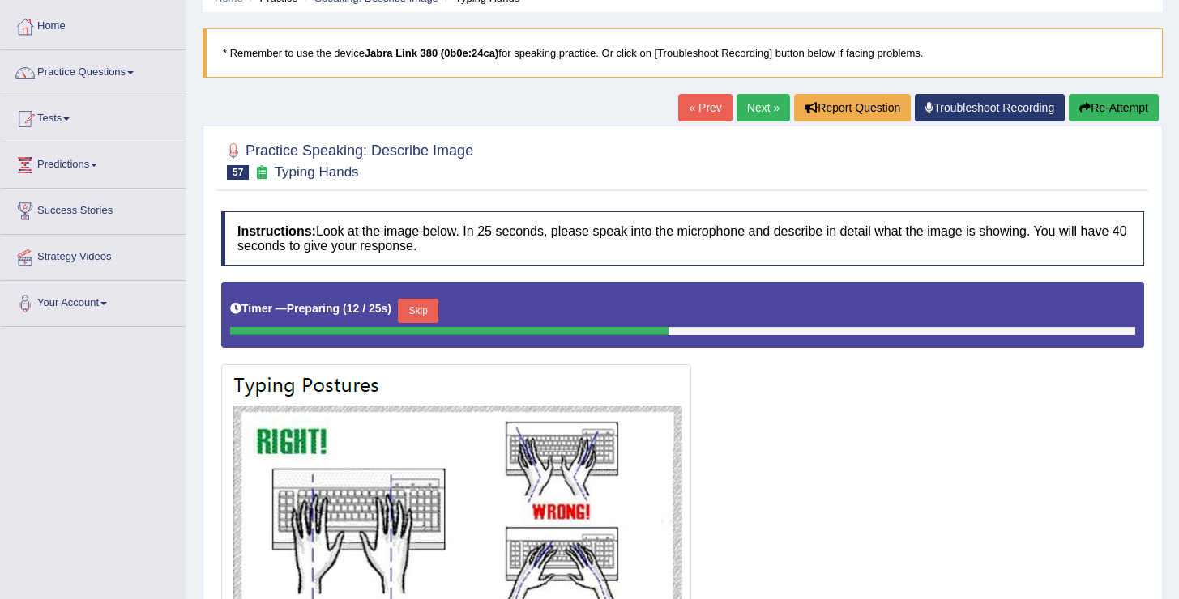
click at [747, 105] on link "Next »" at bounding box center [762, 108] width 53 height 28
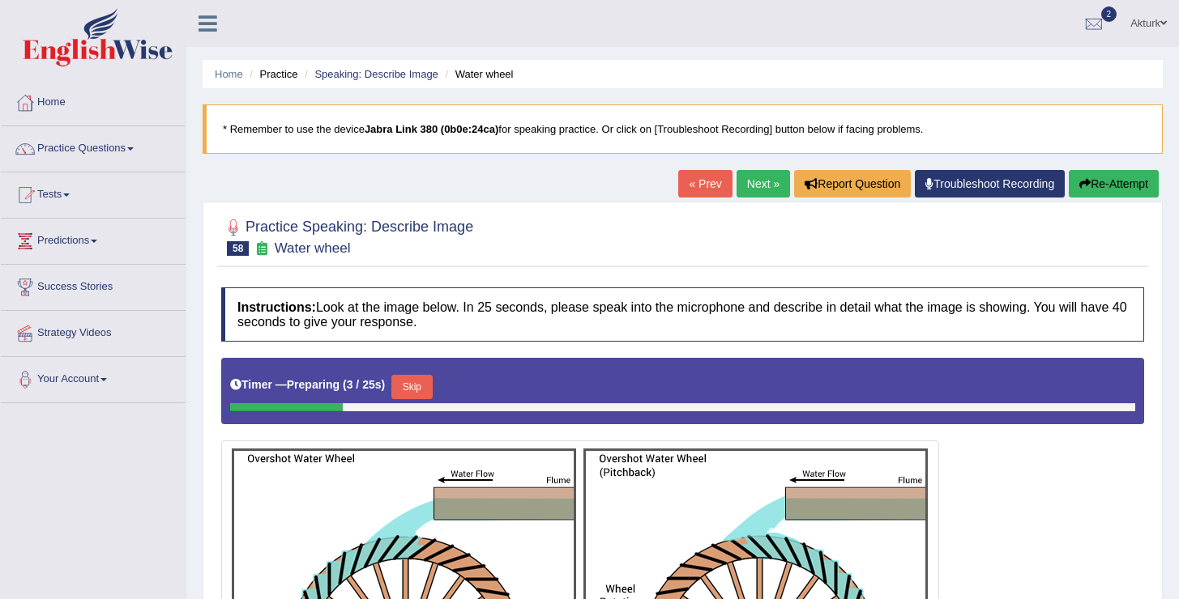
click at [741, 172] on link "Next »" at bounding box center [762, 184] width 53 height 28
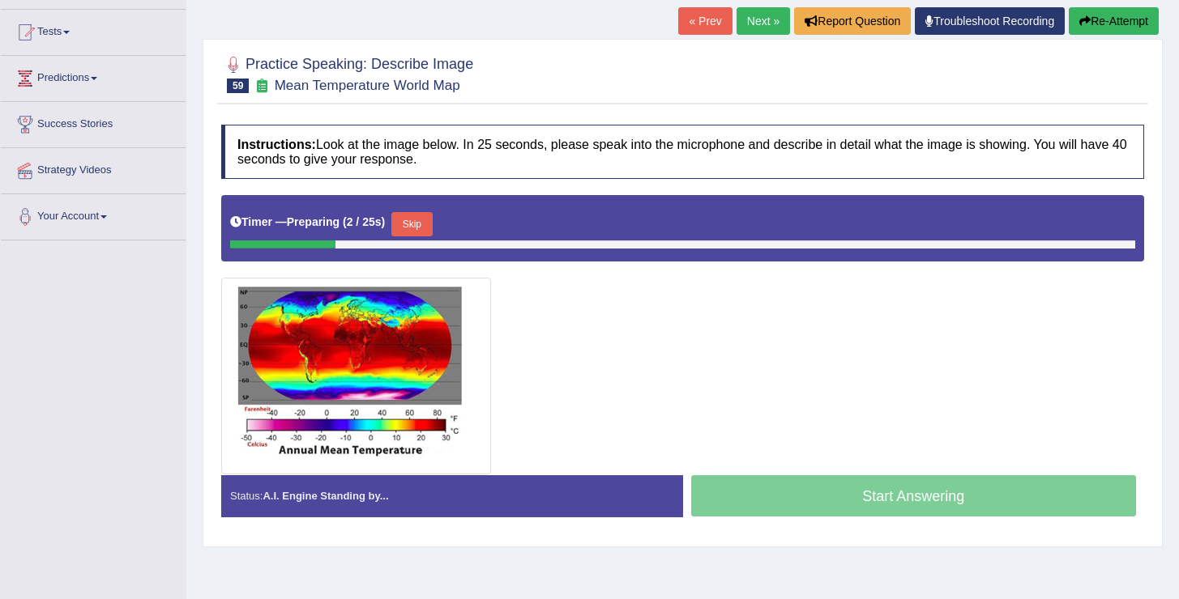
scroll to position [157, 0]
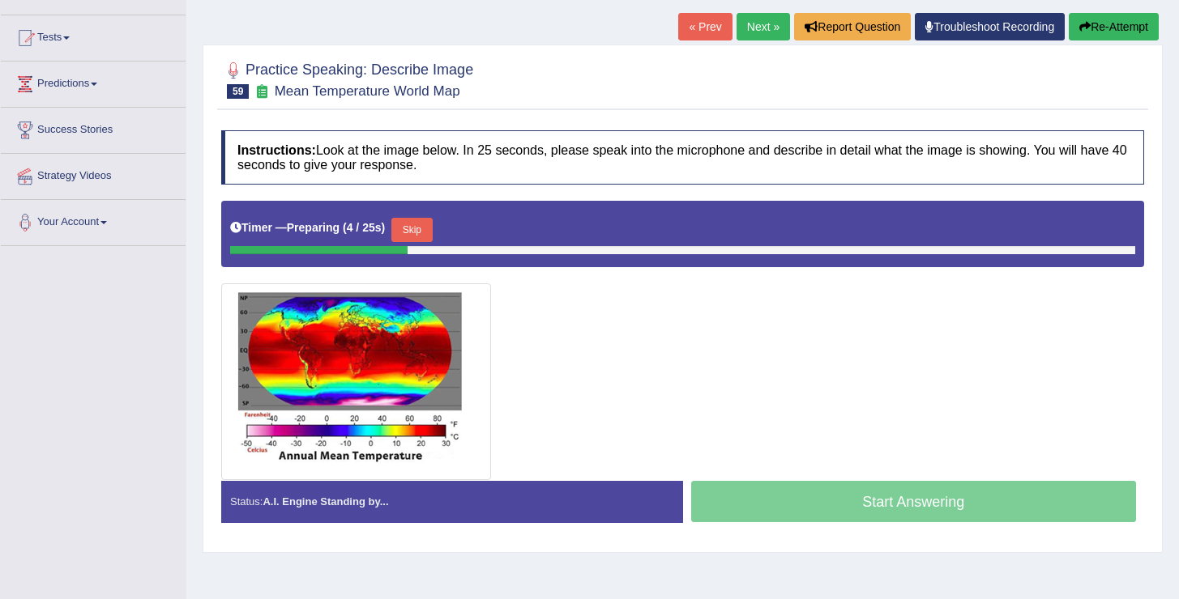
click at [762, 30] on link "Next »" at bounding box center [762, 27] width 53 height 28
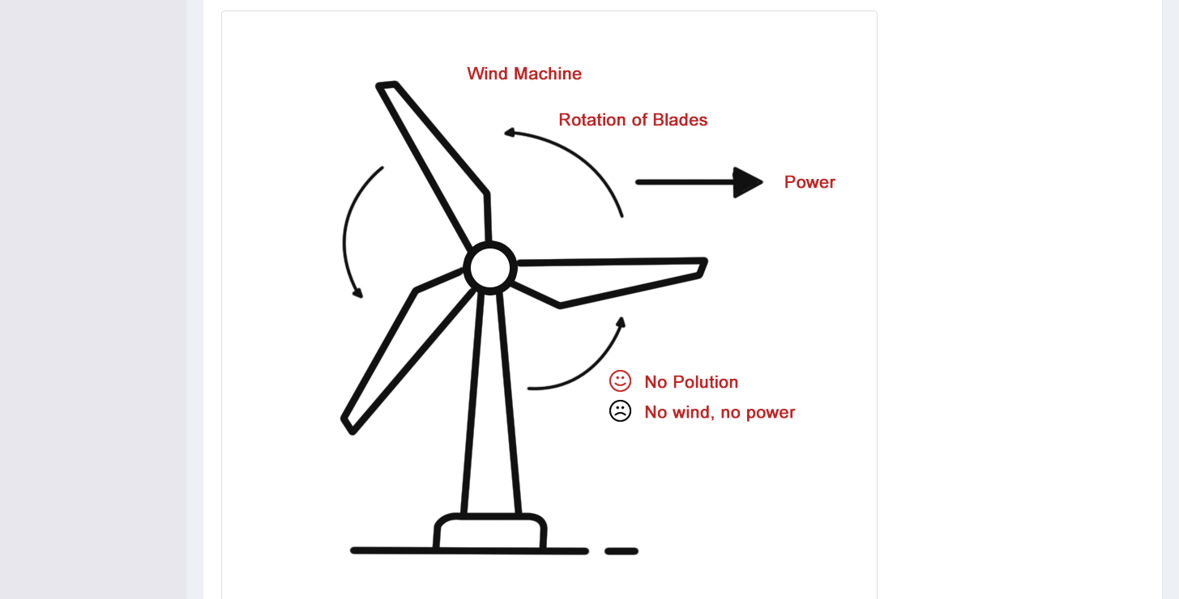
scroll to position [564, 0]
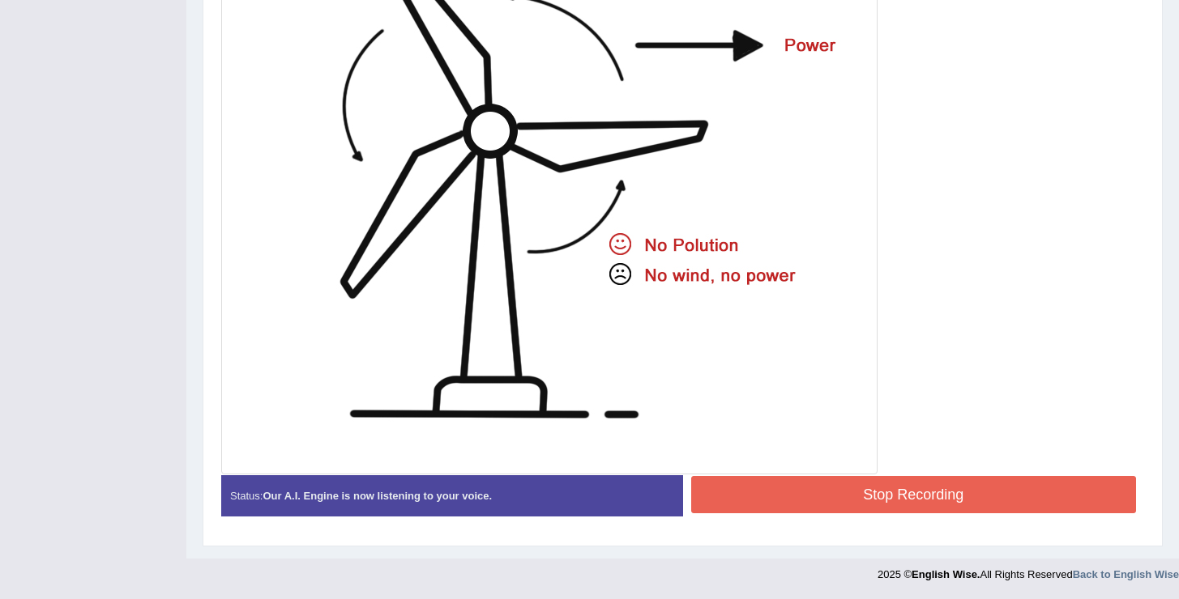
click at [928, 505] on button "Stop Recording" at bounding box center [914, 494] width 446 height 37
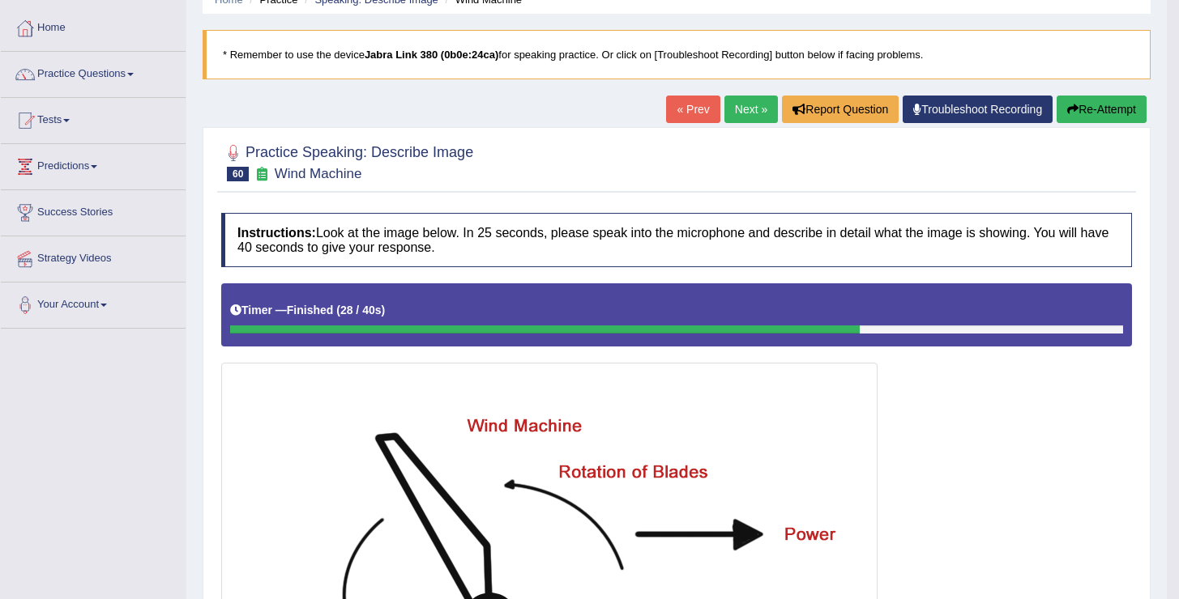
scroll to position [0, 0]
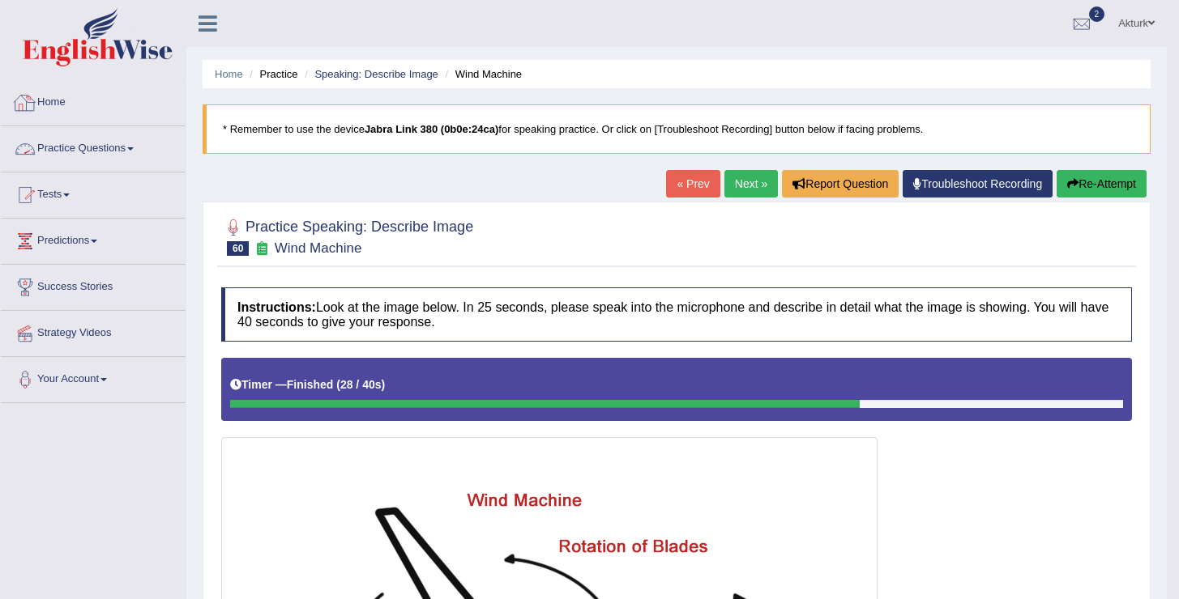
click at [112, 135] on link "Practice Questions" at bounding box center [93, 146] width 185 height 41
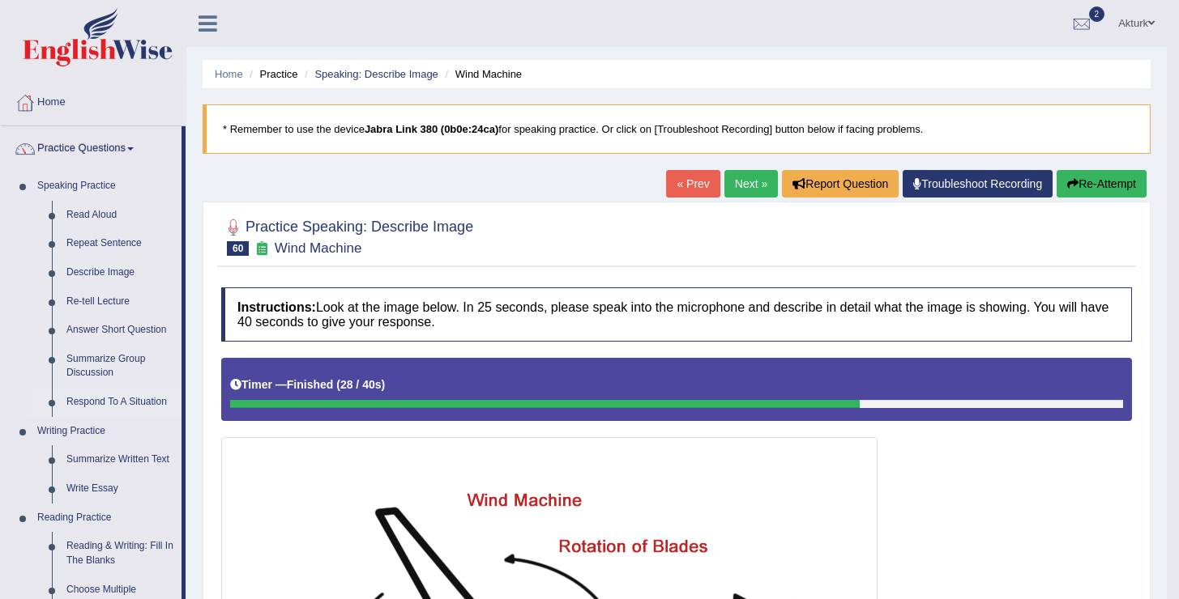
click at [113, 404] on link "Respond To A Situation" at bounding box center [120, 402] width 122 height 29
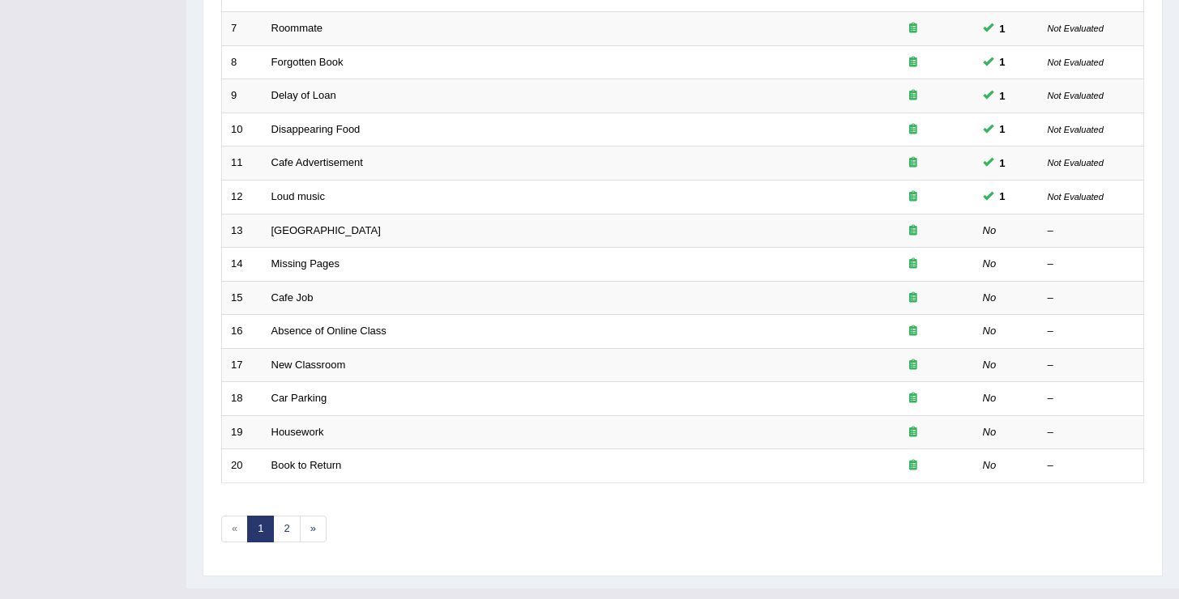
scroll to position [446, 0]
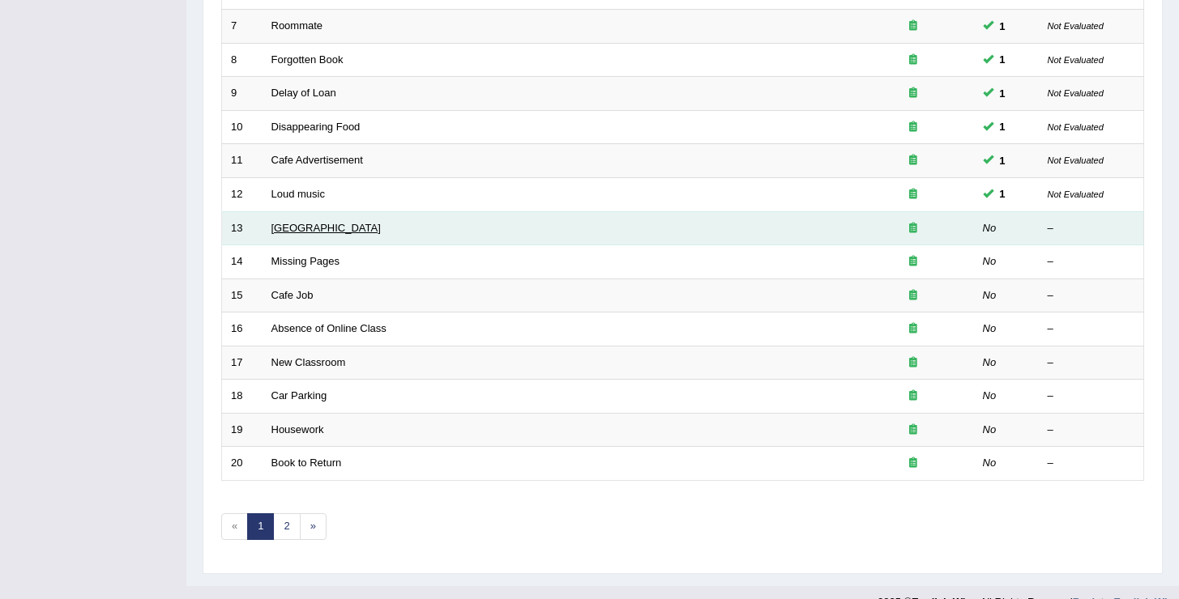
click at [306, 232] on link "[GEOGRAPHIC_DATA]" at bounding box center [325, 228] width 109 height 12
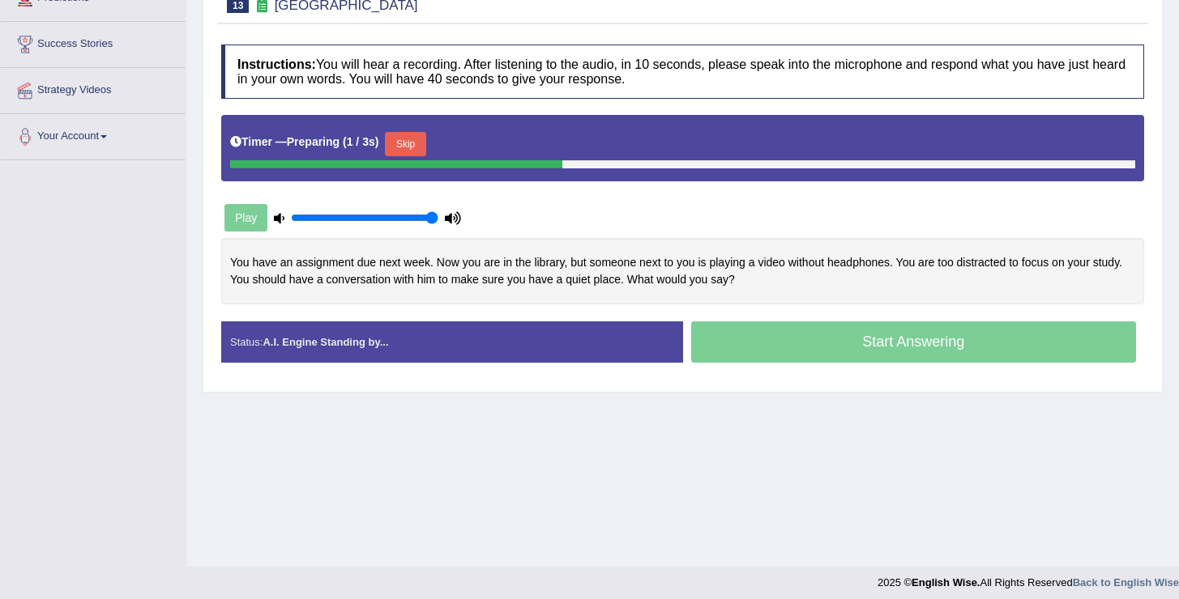
scroll to position [244, 0]
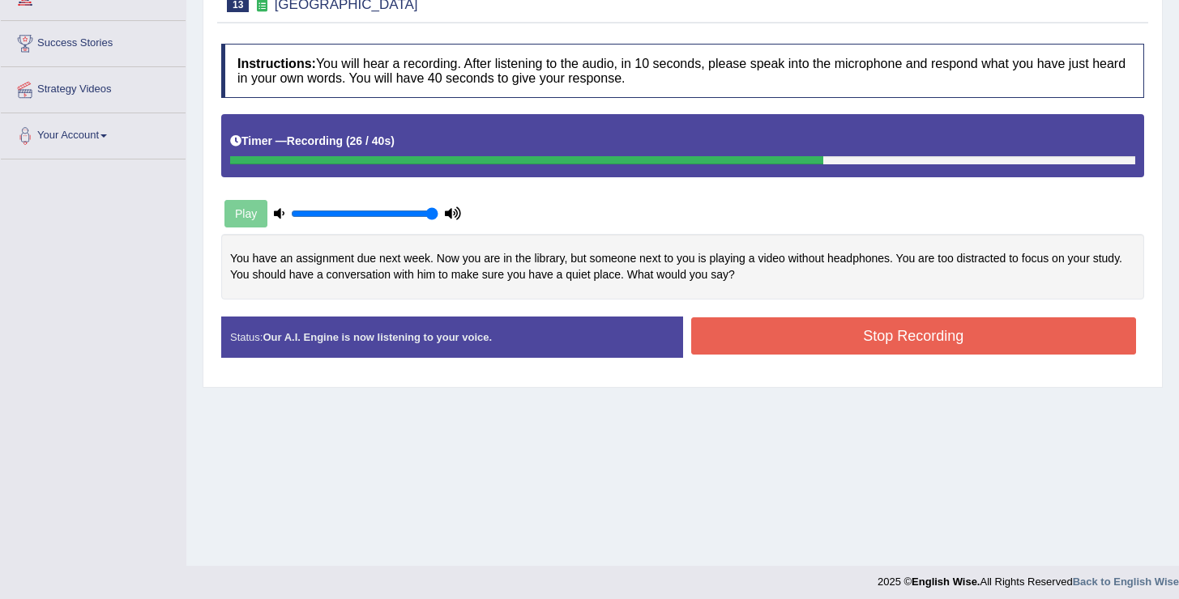
click at [899, 333] on button "Stop Recording" at bounding box center [914, 336] width 446 height 37
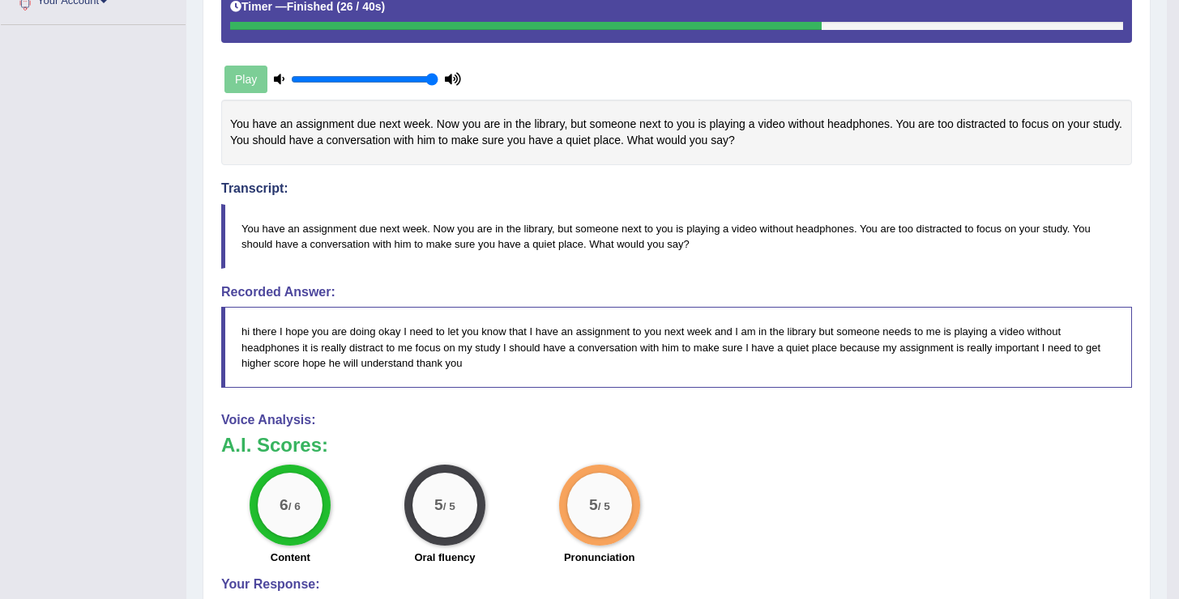
scroll to position [0, 0]
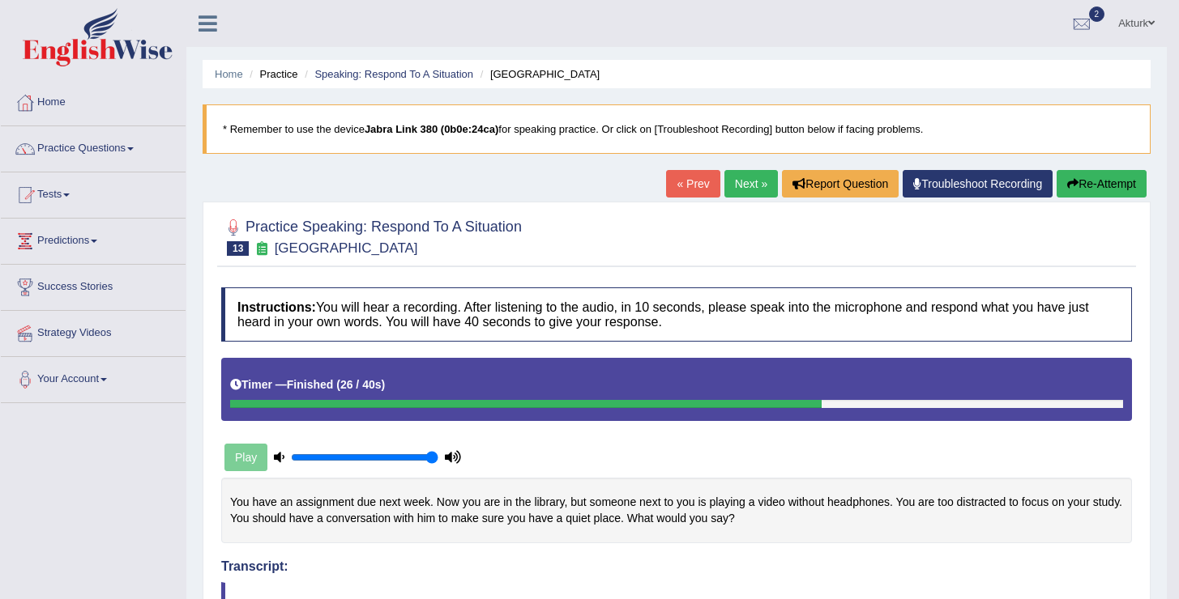
click at [740, 184] on link "Next »" at bounding box center [750, 184] width 53 height 28
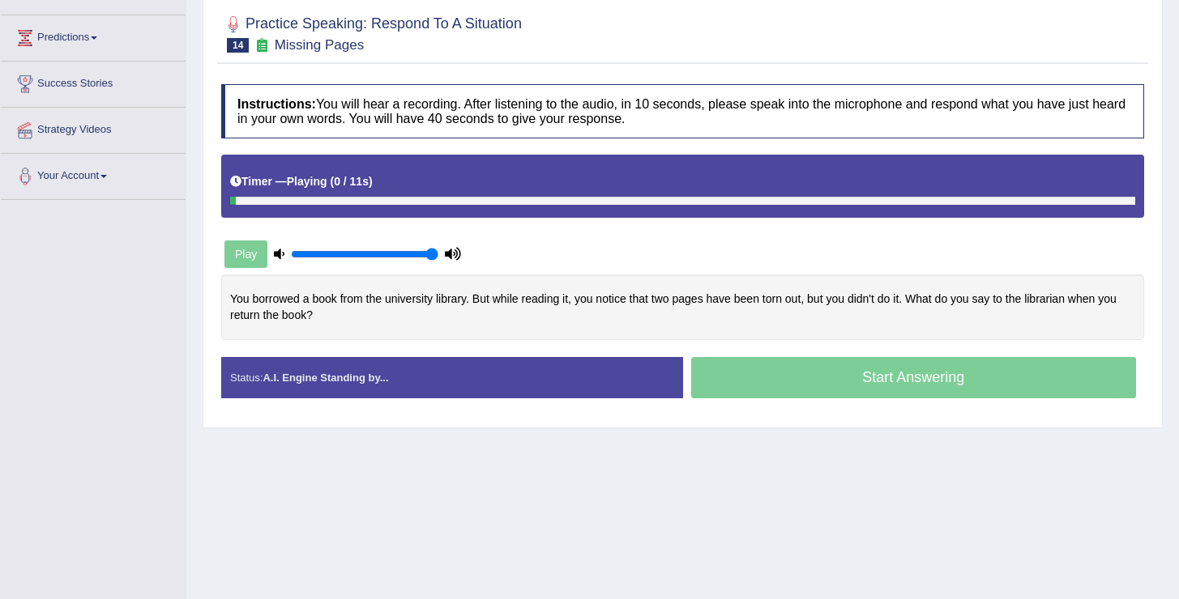
scroll to position [251, 0]
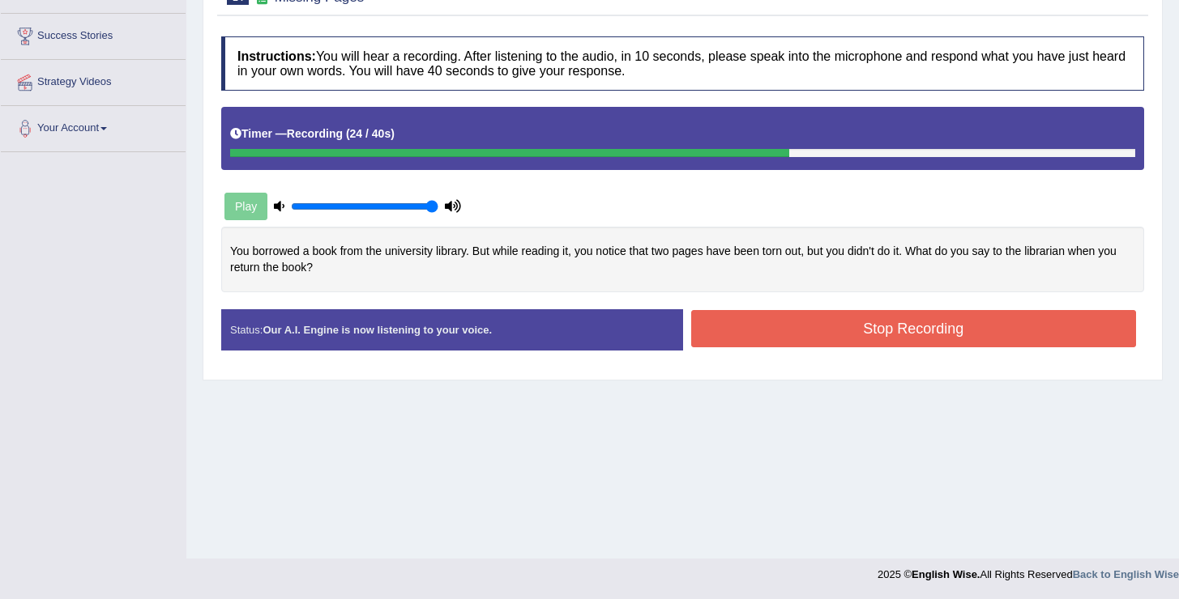
click at [725, 324] on button "Stop Recording" at bounding box center [914, 328] width 446 height 37
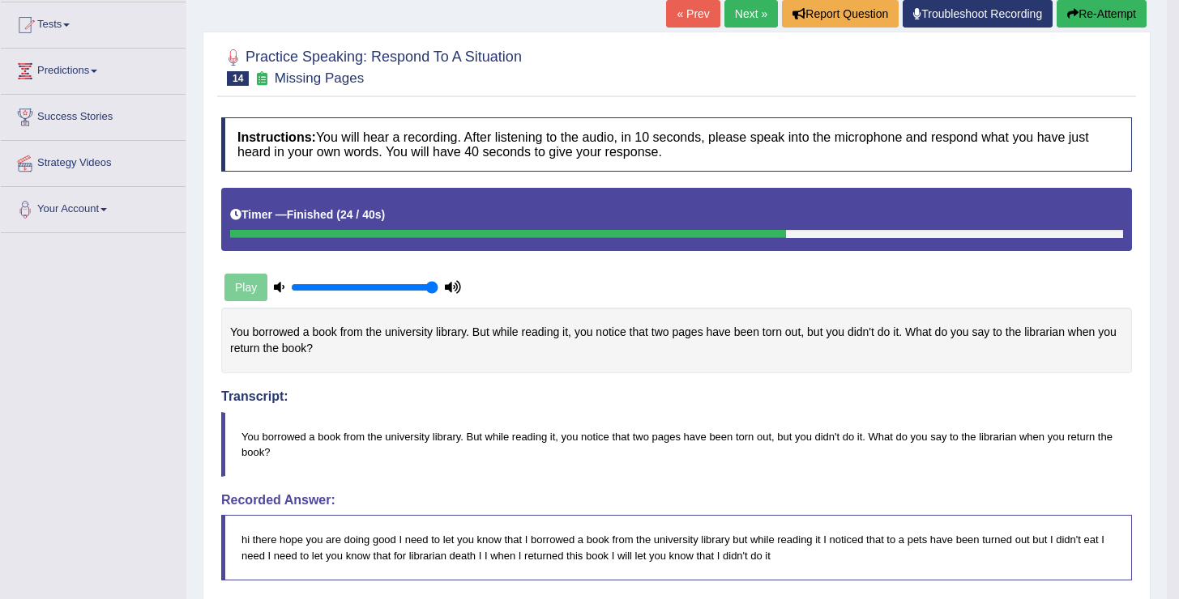
scroll to position [0, 0]
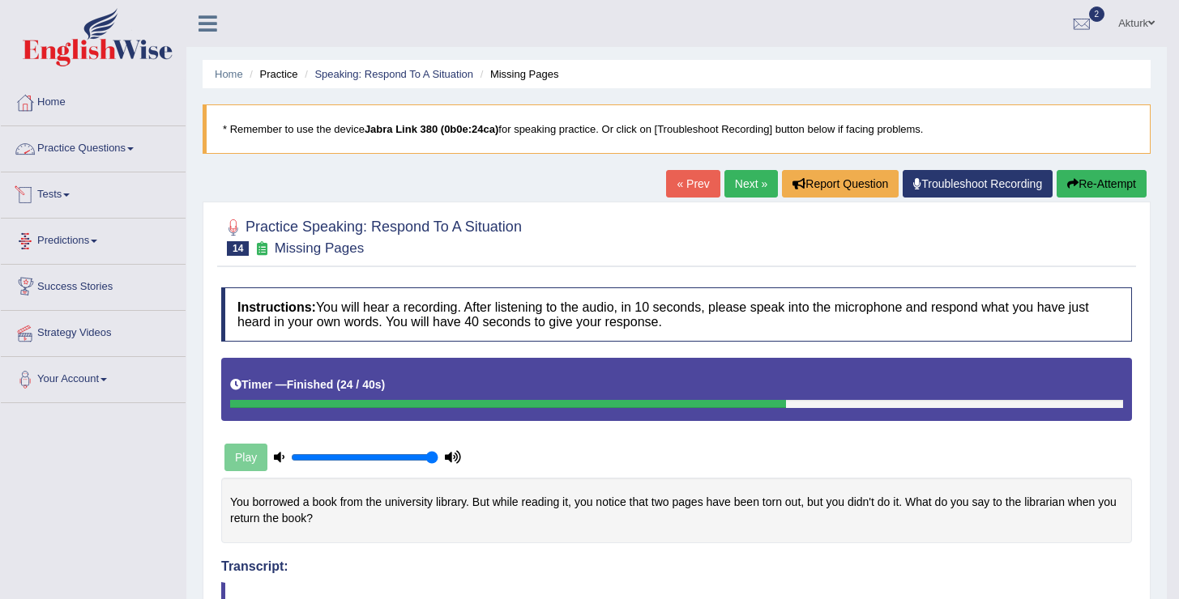
click at [87, 142] on link "Practice Questions" at bounding box center [93, 146] width 185 height 41
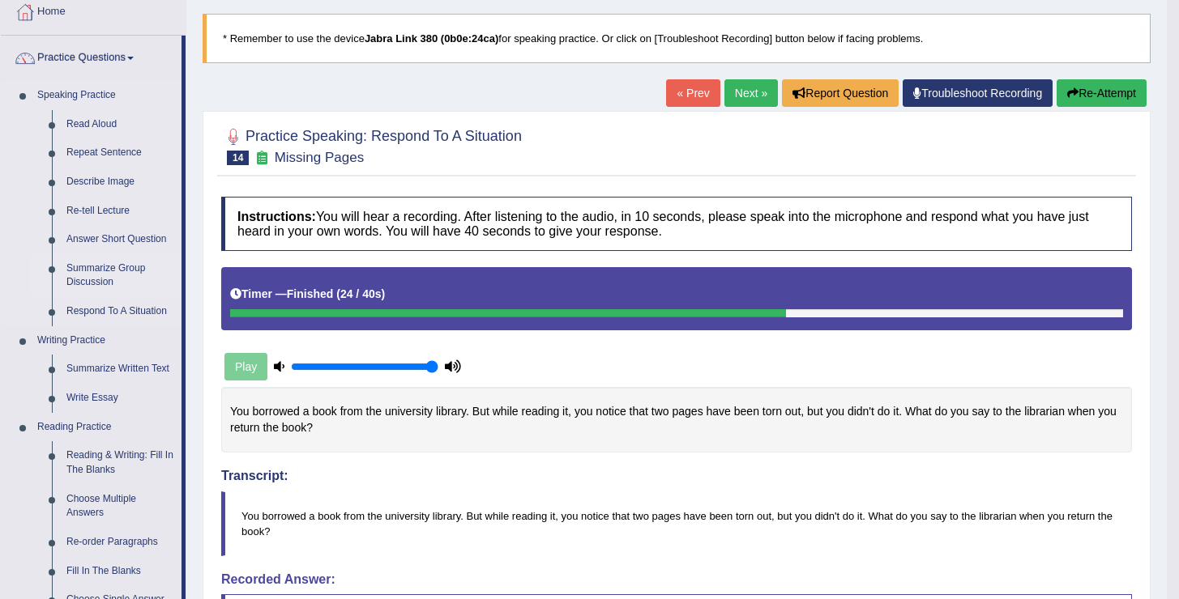
scroll to position [92, 0]
click at [109, 275] on link "Summarize Group Discussion" at bounding box center [120, 275] width 122 height 43
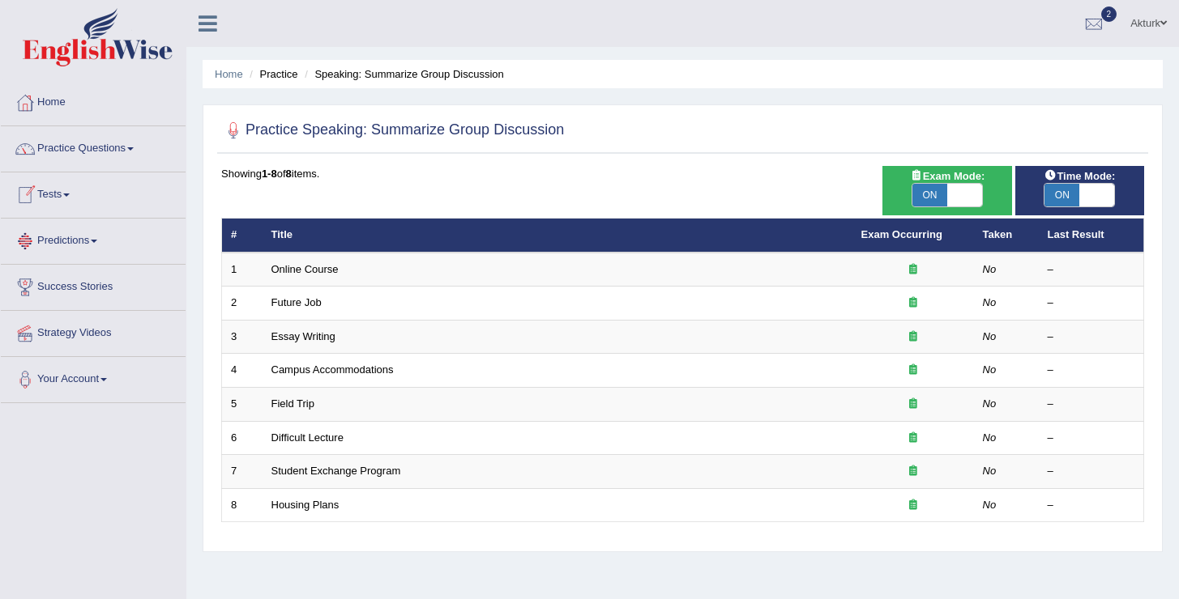
click at [61, 195] on link "Tests" at bounding box center [93, 193] width 185 height 41
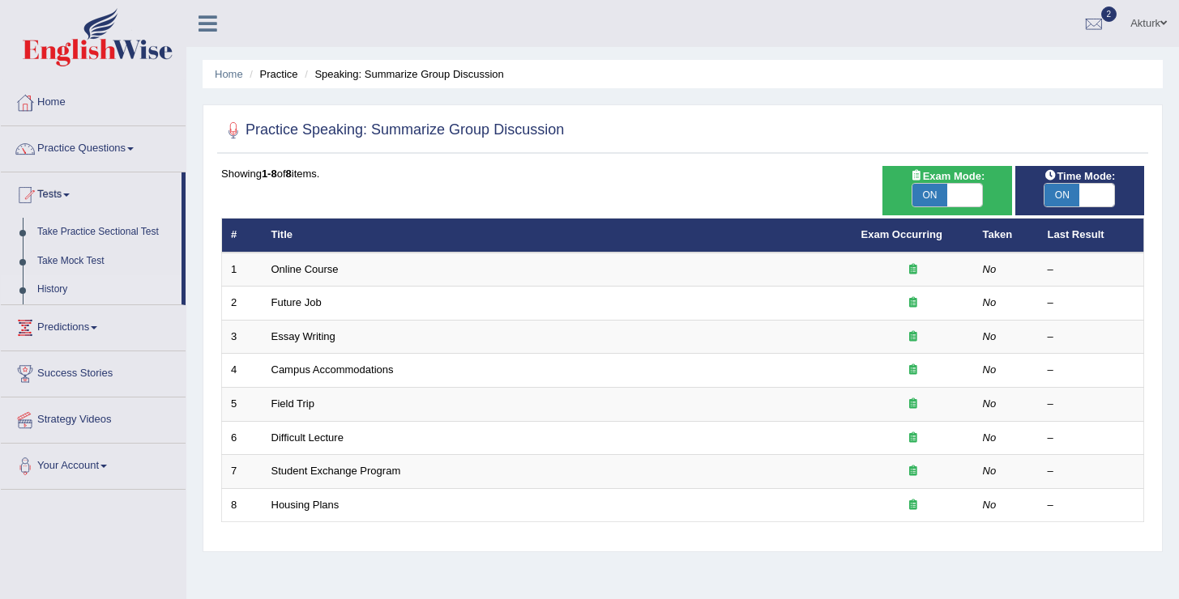
click at [53, 288] on link "History" at bounding box center [105, 289] width 151 height 29
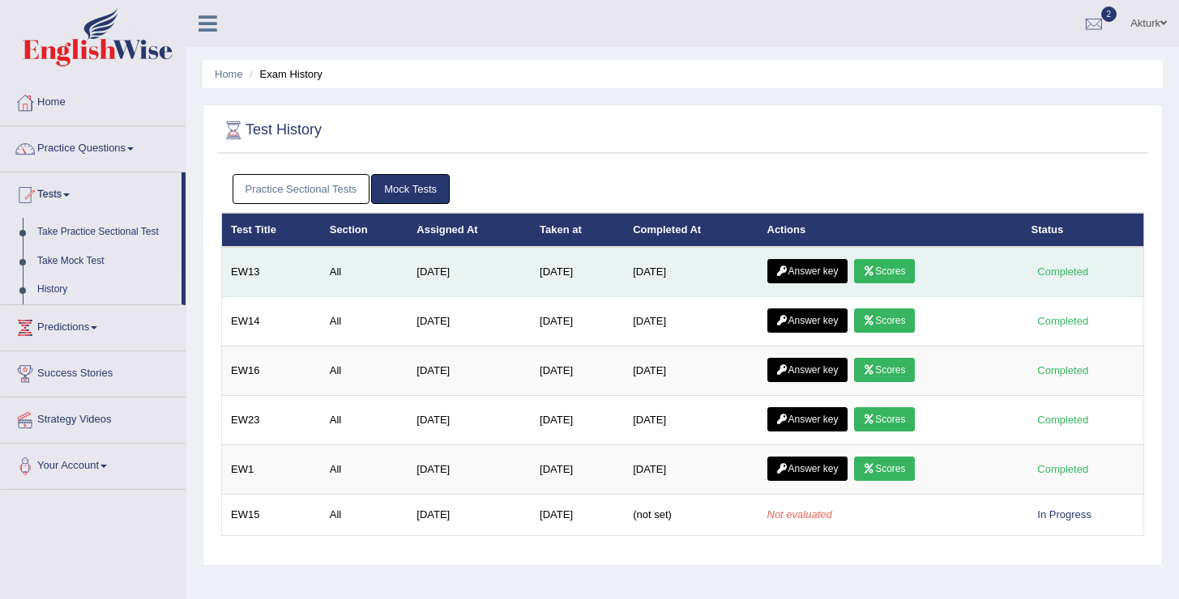
click at [808, 268] on link "Answer key" at bounding box center [807, 271] width 80 height 24
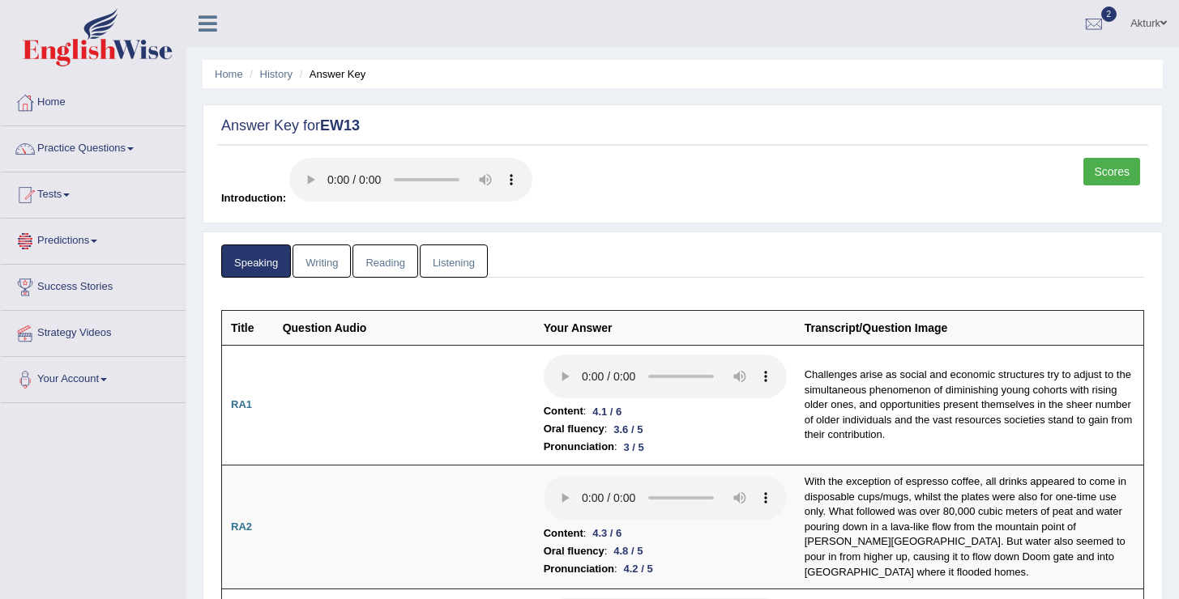
click at [323, 262] on link "Writing" at bounding box center [321, 261] width 58 height 33
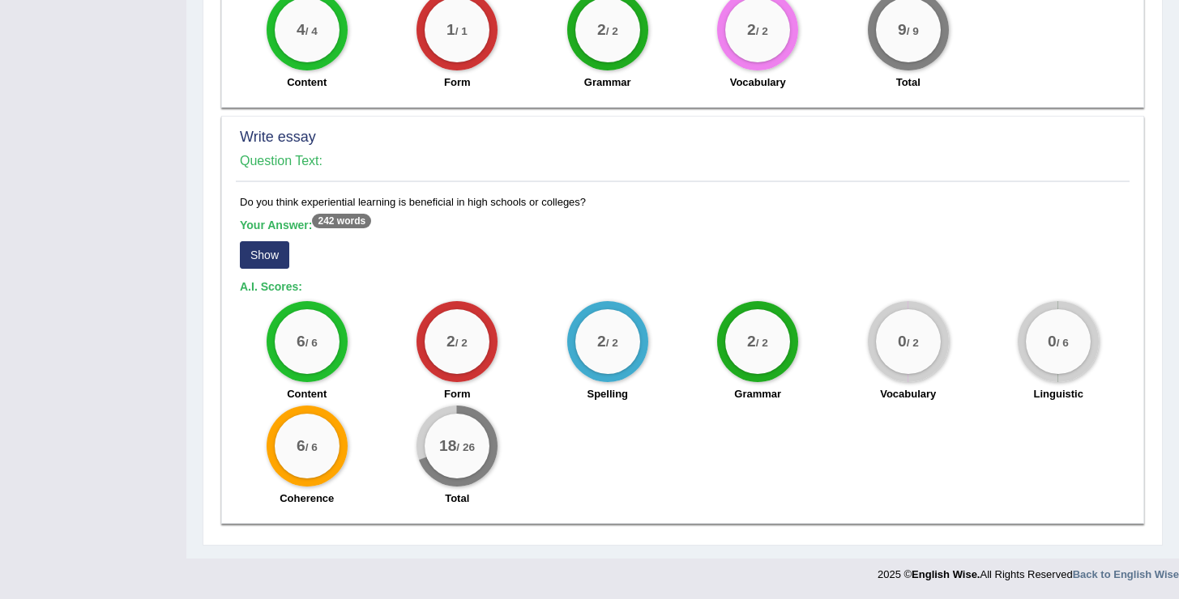
scroll to position [1143, 0]
click at [278, 247] on button "Show" at bounding box center [264, 255] width 49 height 28
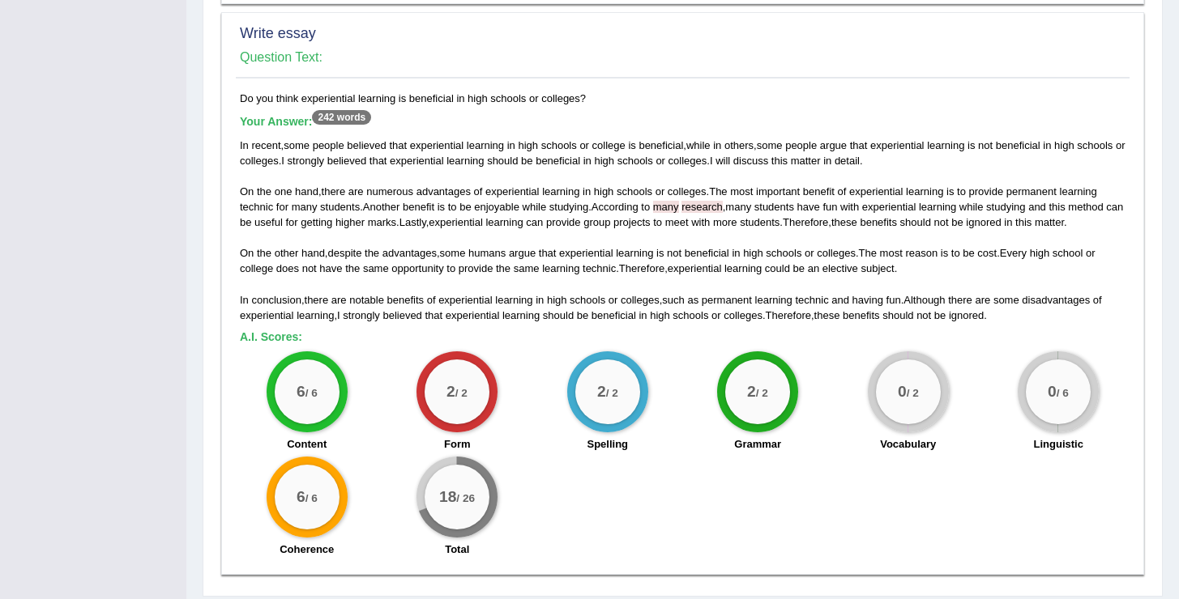
scroll to position [1256, 0]
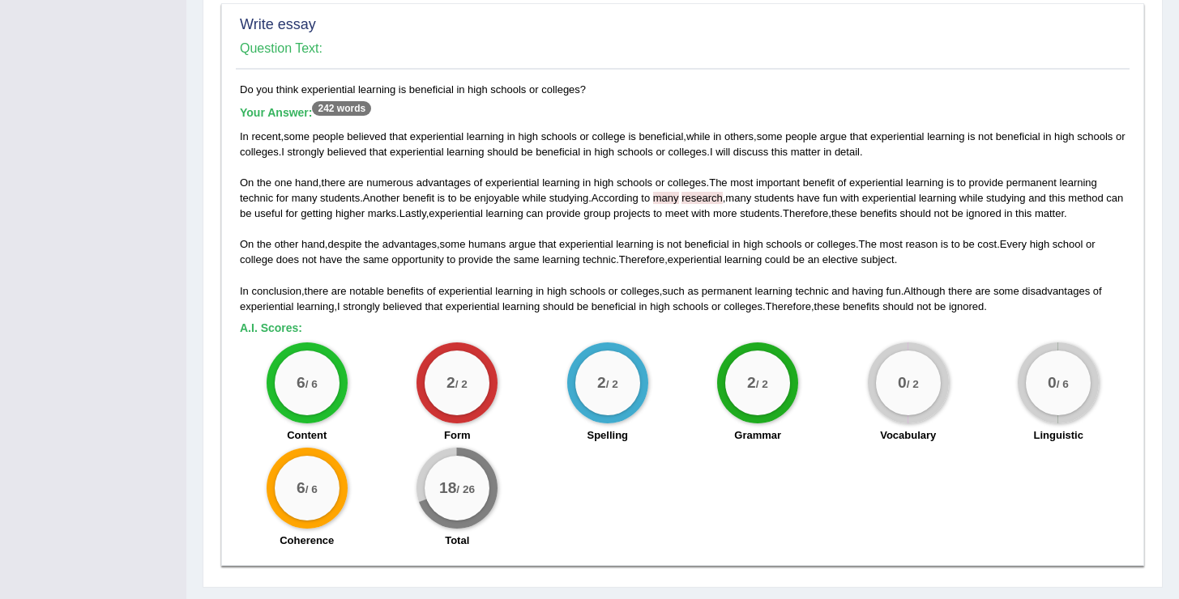
click at [679, 201] on span "many" at bounding box center [666, 198] width 26 height 12
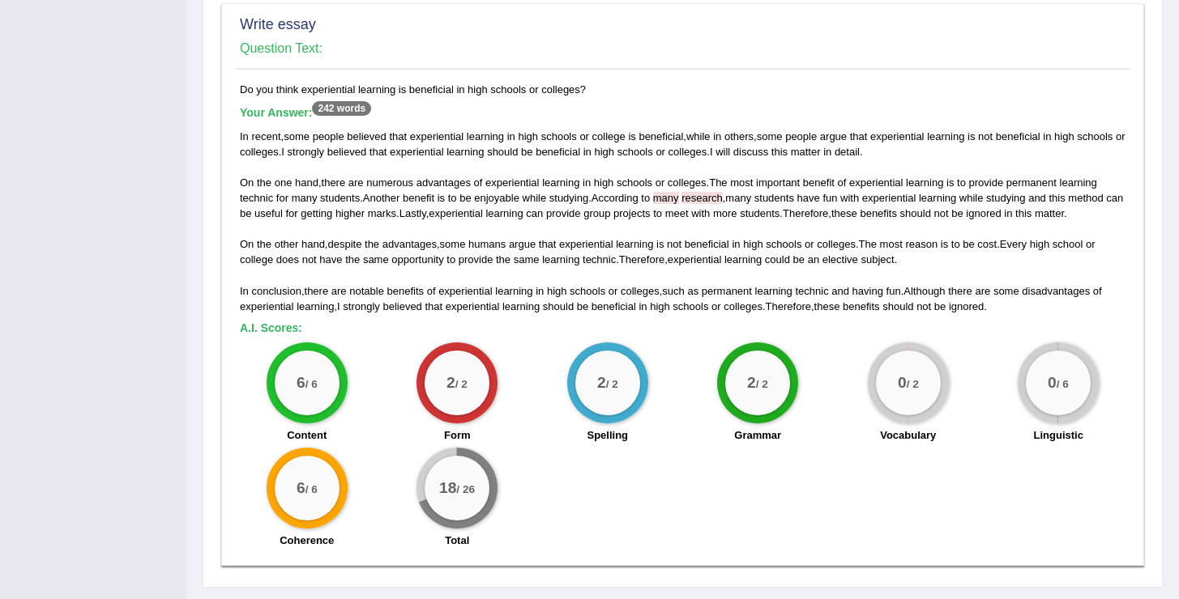
click at [679, 201] on span "many" at bounding box center [666, 198] width 26 height 12
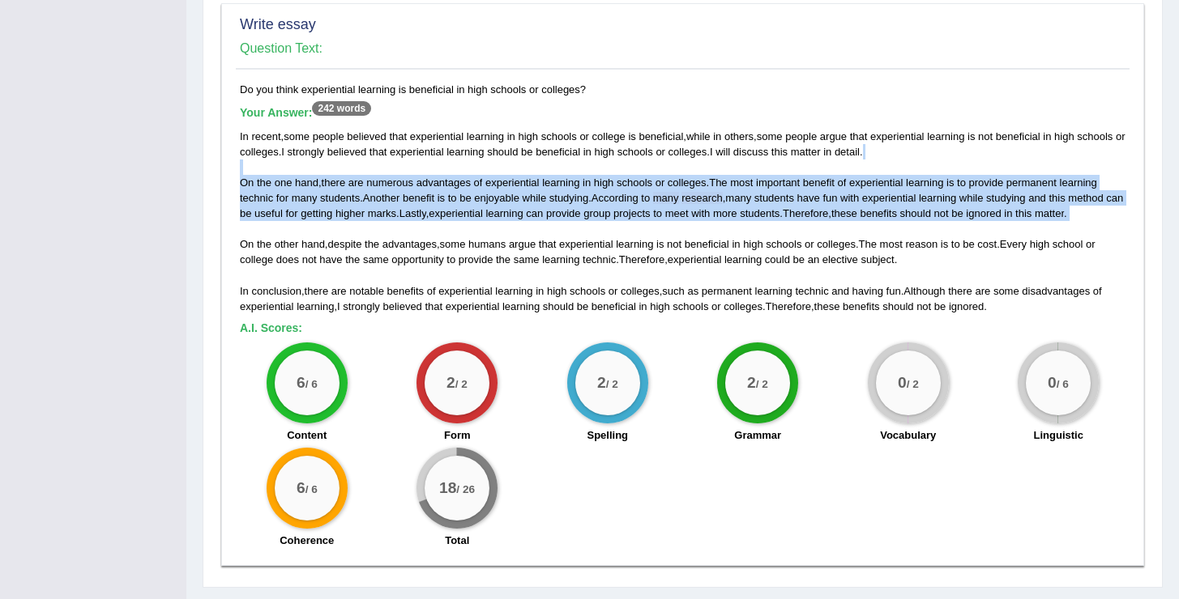
drag, startPoint x: 252, startPoint y: 164, endPoint x: 350, endPoint y: 232, distance: 119.3
click at [350, 233] on div "In recent , some people believed that experiential learning in high schools or …" at bounding box center [682, 222] width 885 height 186
drag, startPoint x: 350, startPoint y: 232, endPoint x: 350, endPoint y: 185, distance: 47.0
click at [350, 185] on div "In recent , some people believed that experiential learning in high schools or …" at bounding box center [682, 222] width 885 height 186
drag, startPoint x: 290, startPoint y: 92, endPoint x: 427, endPoint y: 73, distance: 138.2
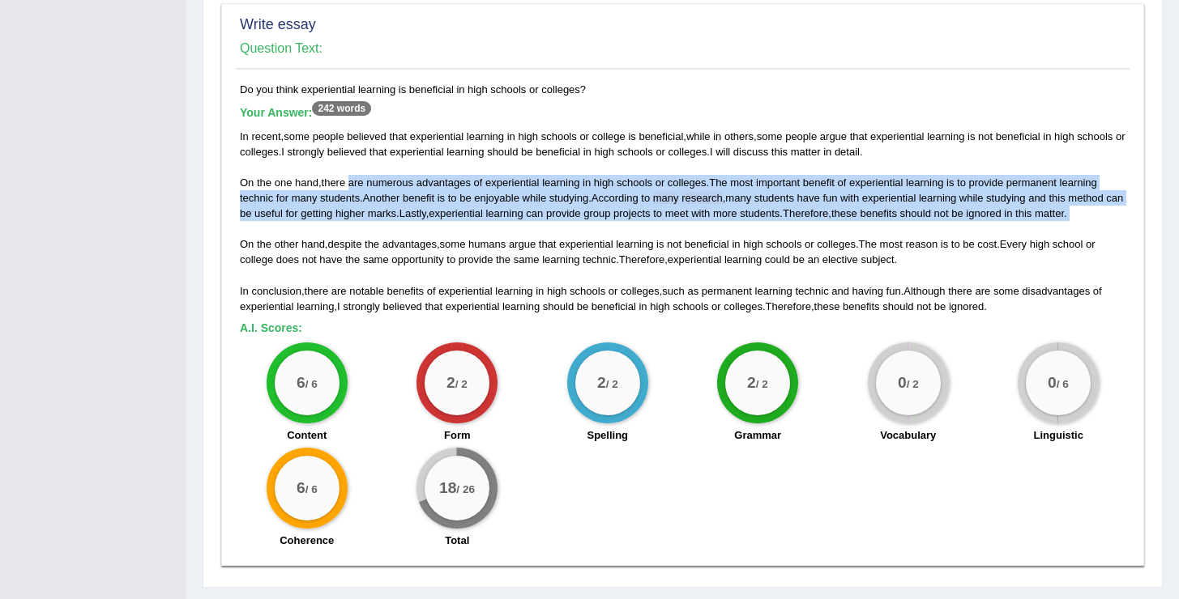
click at [428, 73] on div "Write essay Question Text: Do you think experiential learning is beneficial in …" at bounding box center [682, 284] width 923 height 563
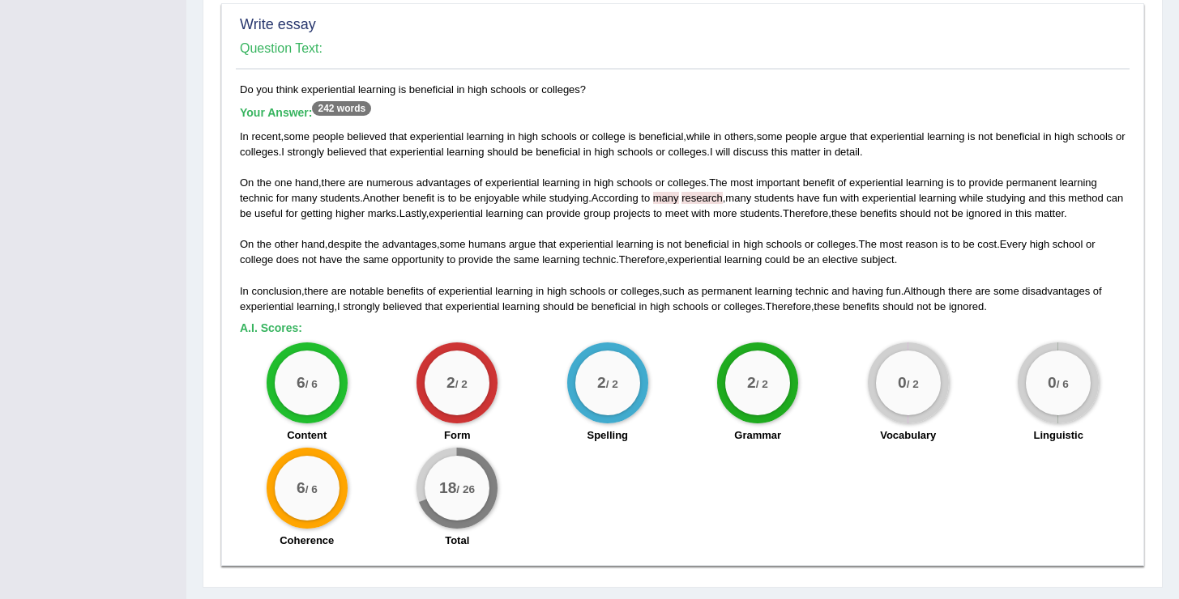
click at [331, 204] on div "In recent , some people believed that experiential learning in high schools or …" at bounding box center [682, 222] width 885 height 186
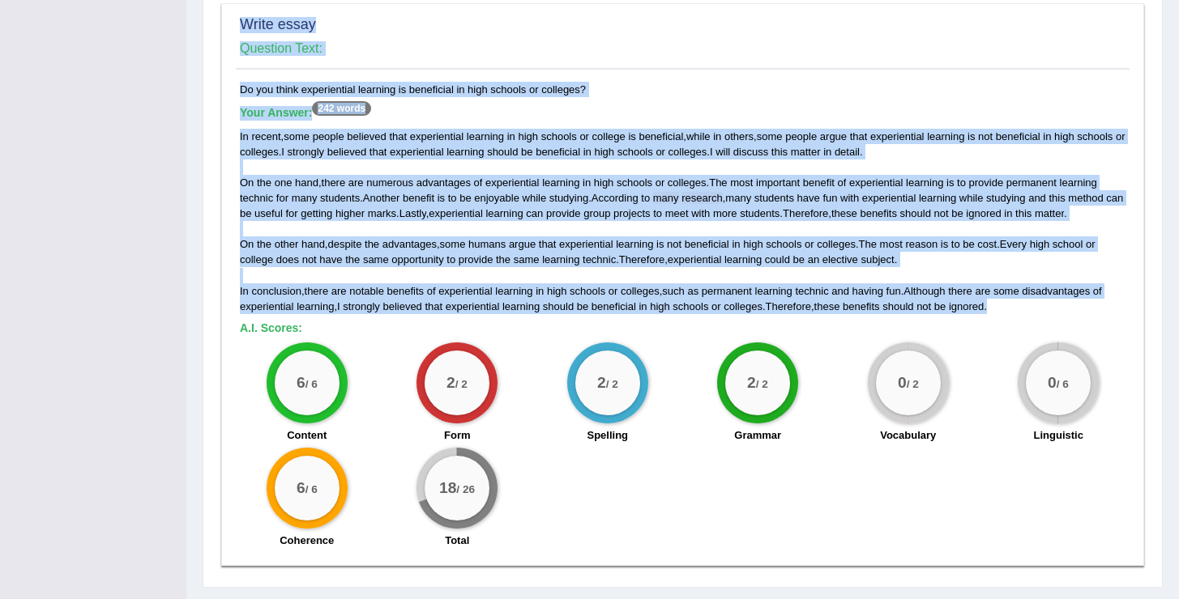
drag, startPoint x: 237, startPoint y: 28, endPoint x: 1020, endPoint y: 305, distance: 830.2
click at [1020, 305] on div "Write essay Question Text: Do you think experiential learning is beneficial in …" at bounding box center [682, 284] width 923 height 563
copy div "Write essay Question Text: Do you think experiential learning is beneficial in …"
click at [1016, 280] on div "In recent , some people believed that experiential learning in high schools or …" at bounding box center [682, 222] width 885 height 186
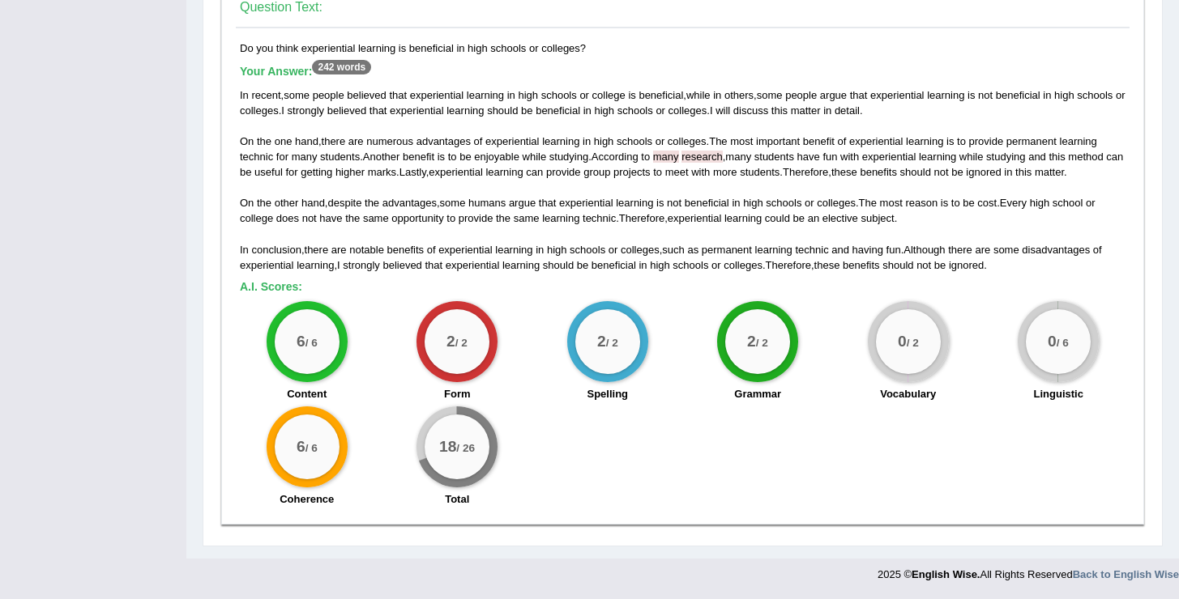
scroll to position [0, 0]
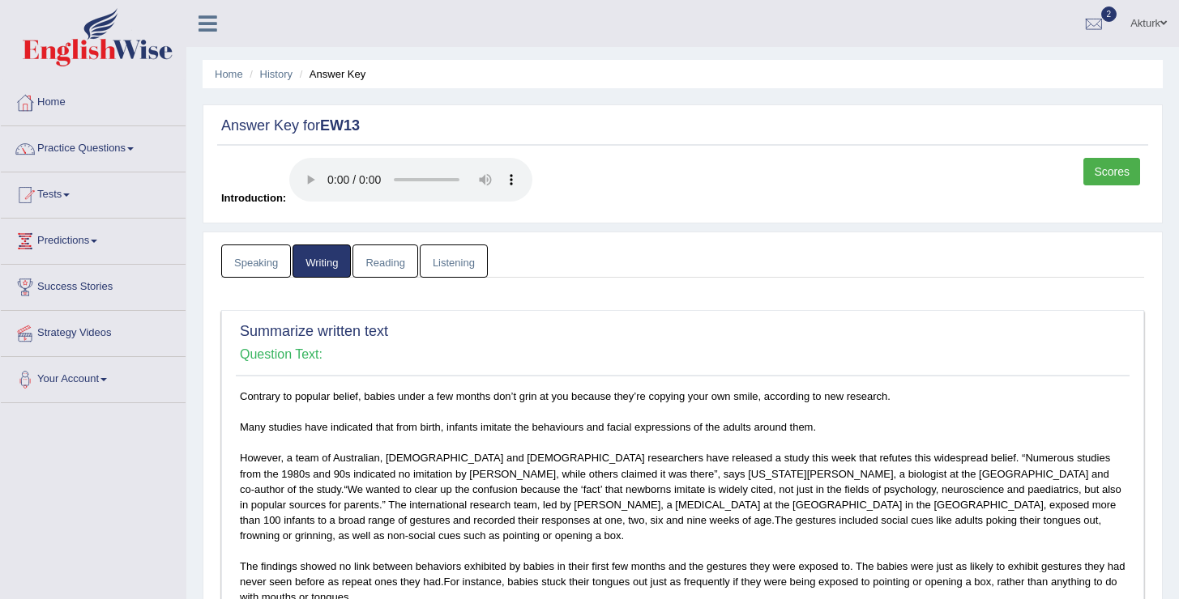
click at [412, 271] on link "Reading" at bounding box center [384, 261] width 65 height 33
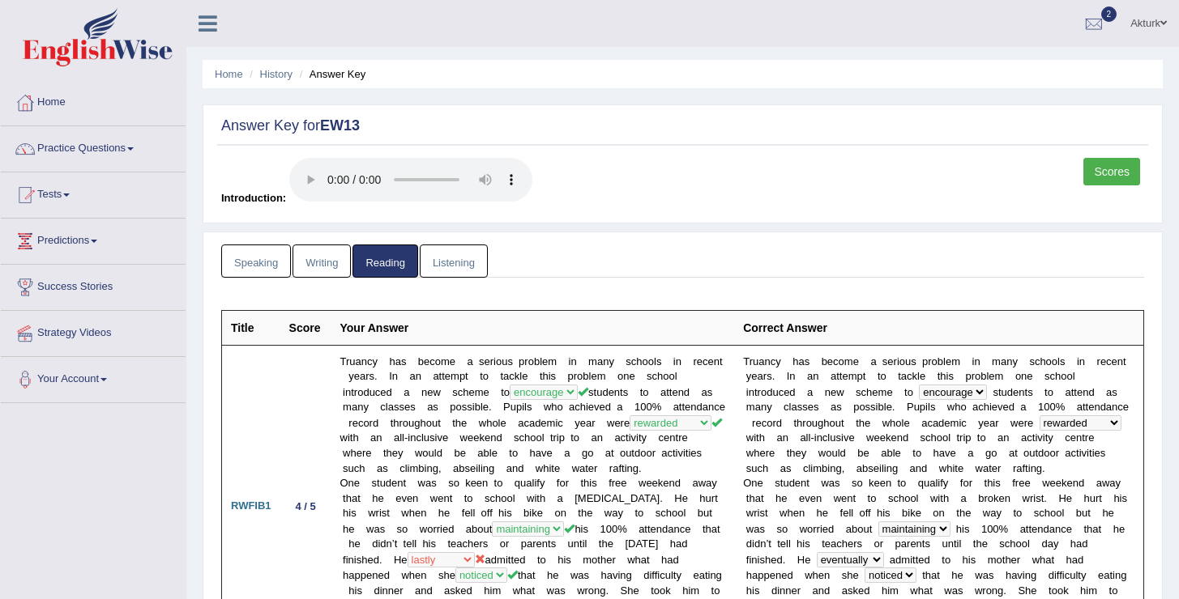
click at [467, 262] on link "Listening" at bounding box center [454, 261] width 68 height 33
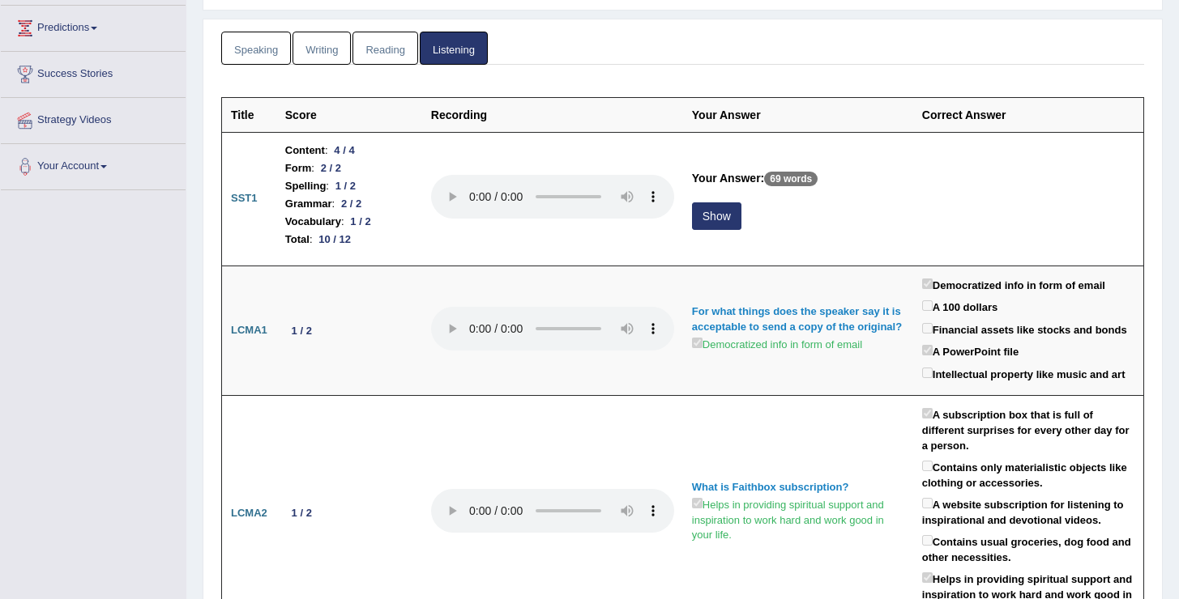
scroll to position [218, 0]
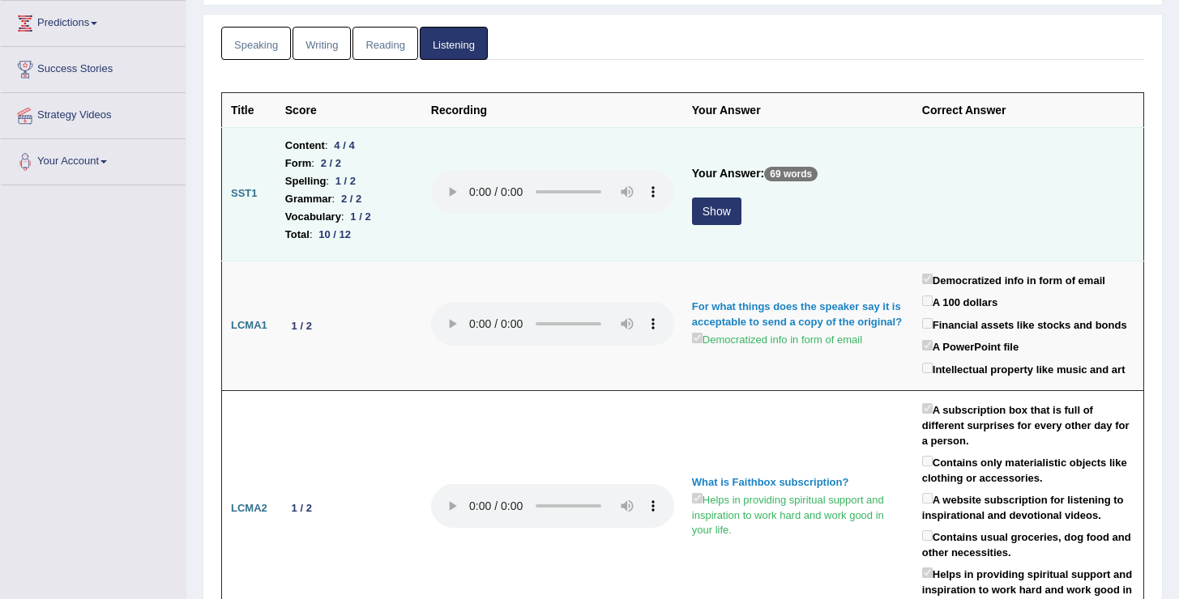
click at [727, 218] on button "Show" at bounding box center [716, 212] width 49 height 28
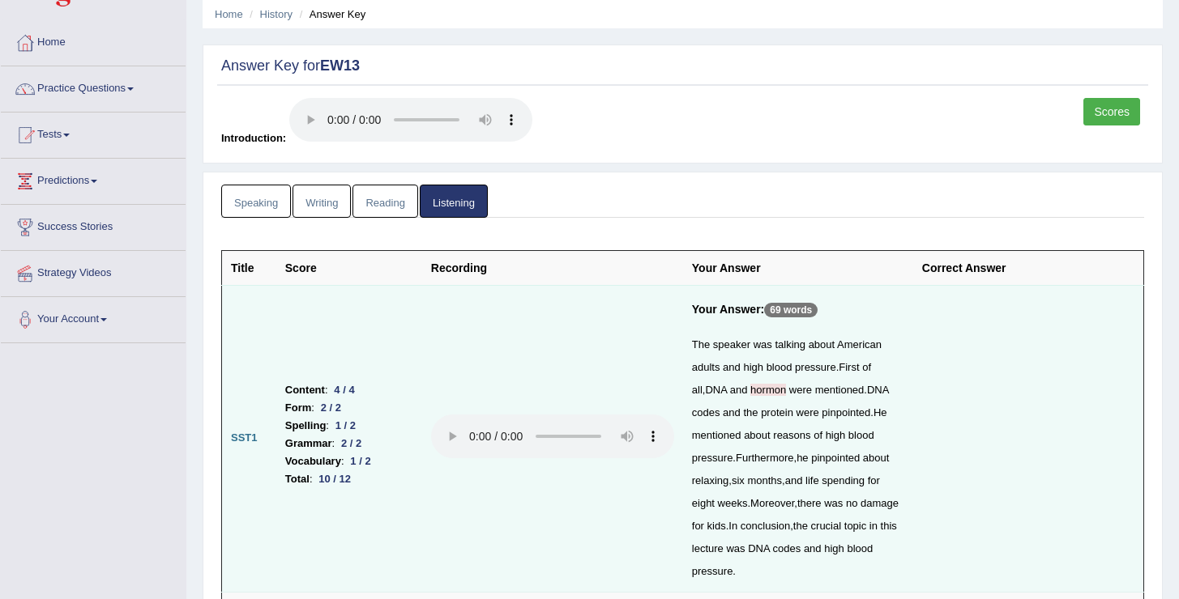
scroll to position [0, 0]
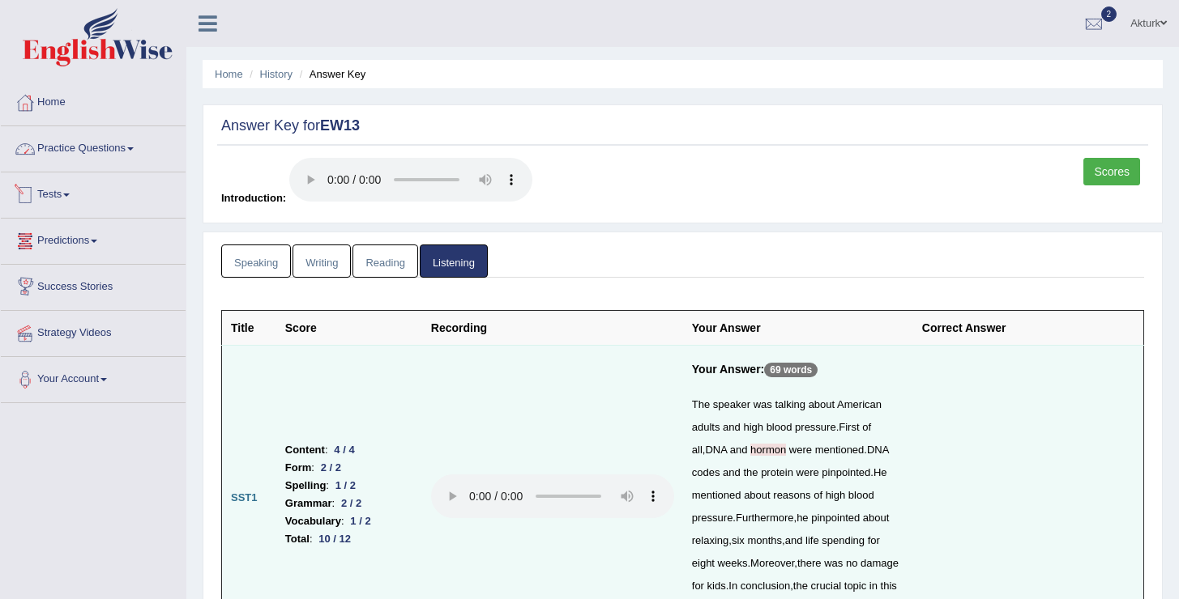
click at [100, 145] on link "Practice Questions" at bounding box center [93, 146] width 185 height 41
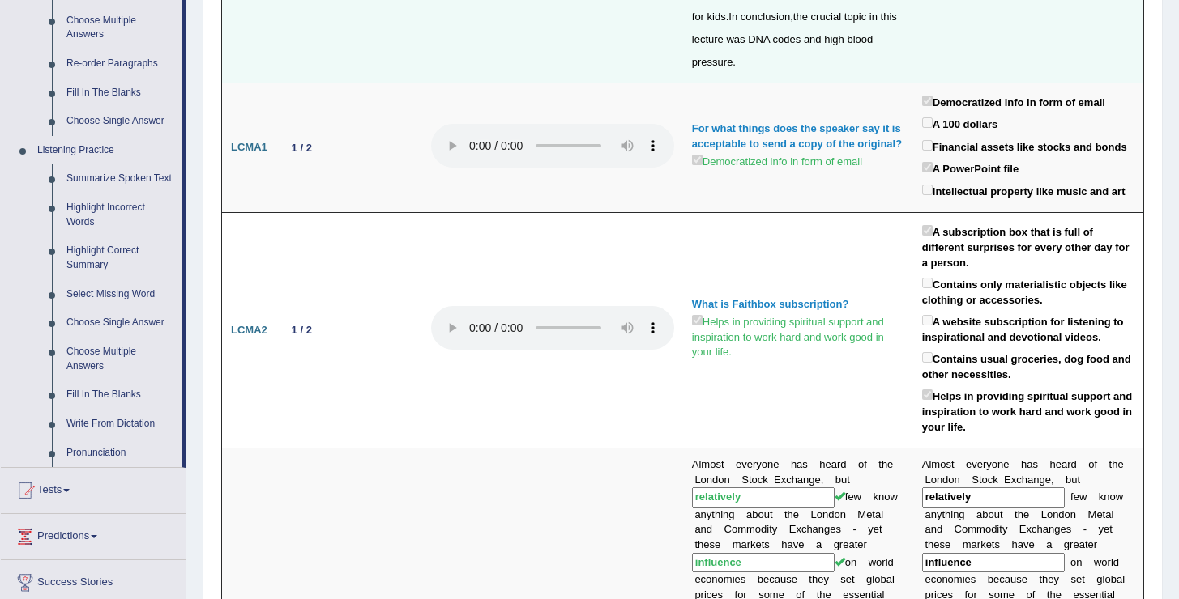
scroll to position [570, 0]
click at [124, 435] on link "Write From Dictation" at bounding box center [120, 423] width 122 height 29
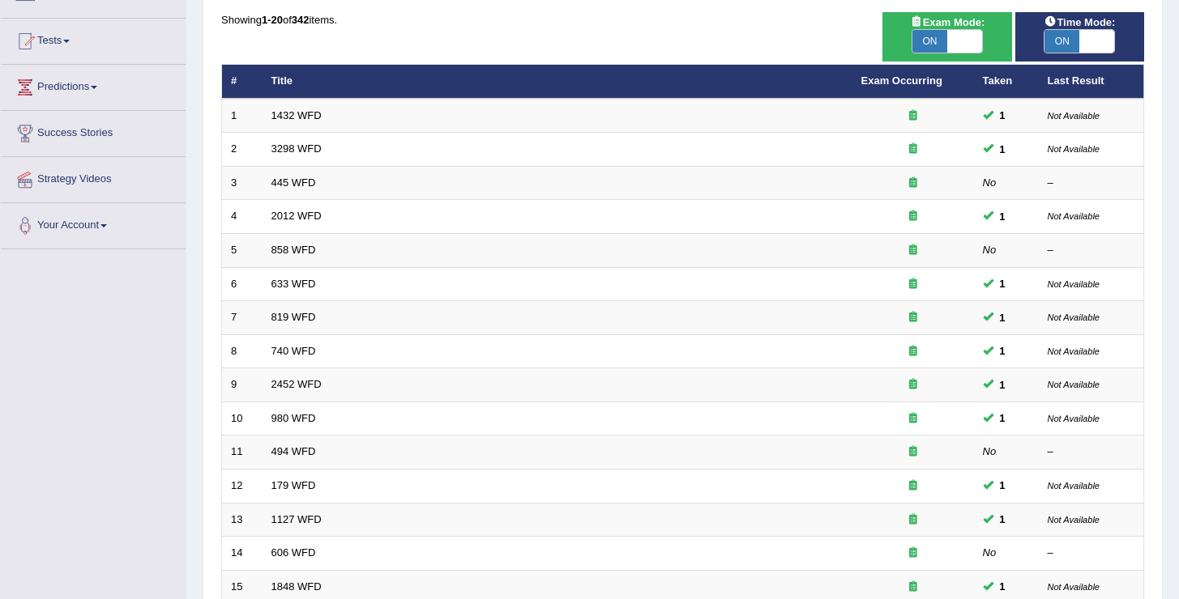
scroll to position [473, 0]
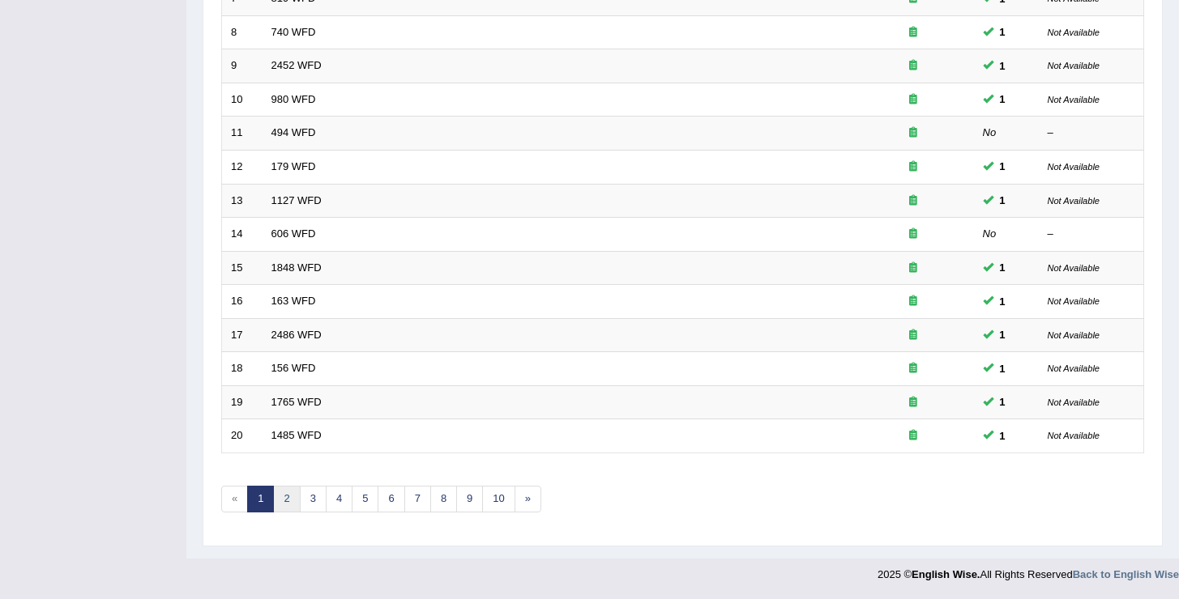
click at [290, 501] on link "2" at bounding box center [286, 499] width 27 height 27
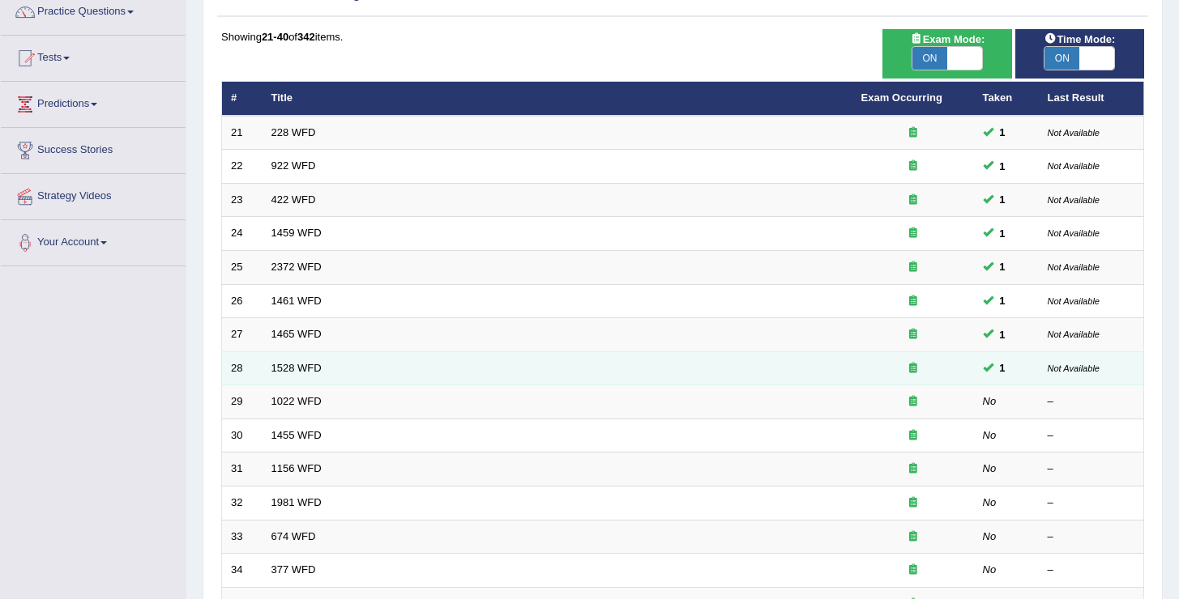
scroll to position [147, 0]
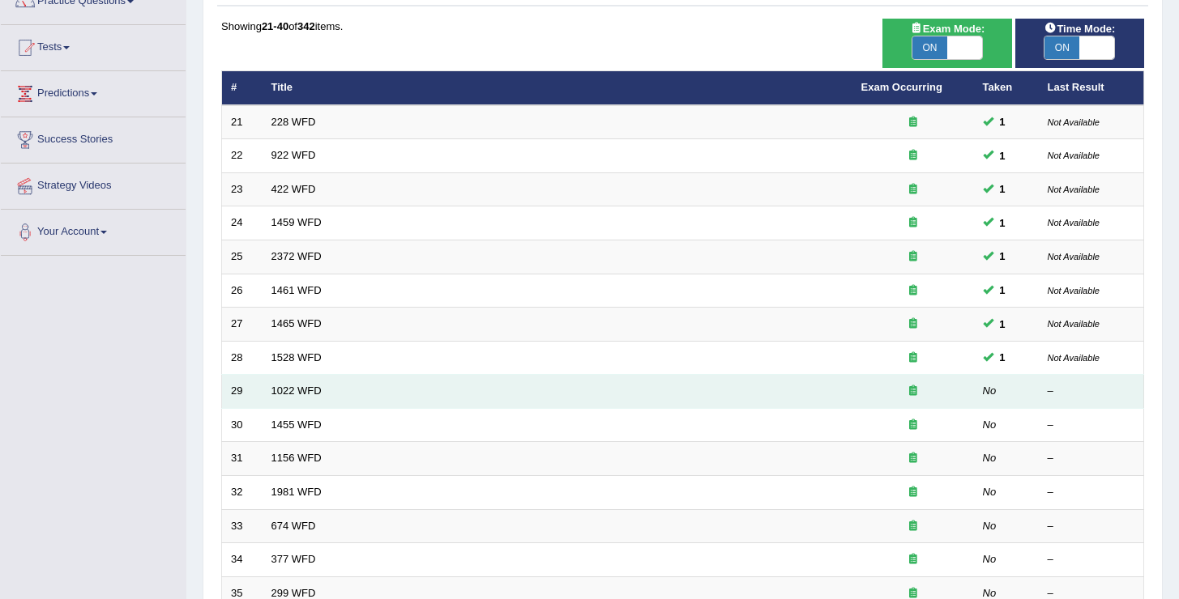
click at [306, 384] on td "1022 WFD" at bounding box center [557, 392] width 590 height 34
click at [307, 388] on link "1022 WFD" at bounding box center [296, 391] width 50 height 12
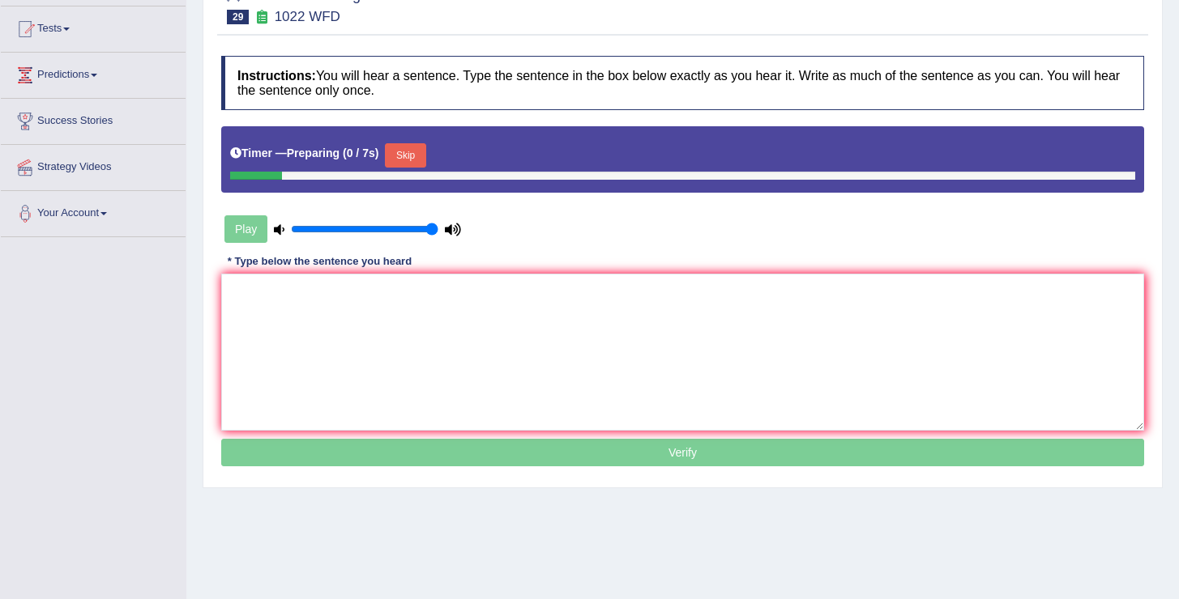
scroll to position [189, 0]
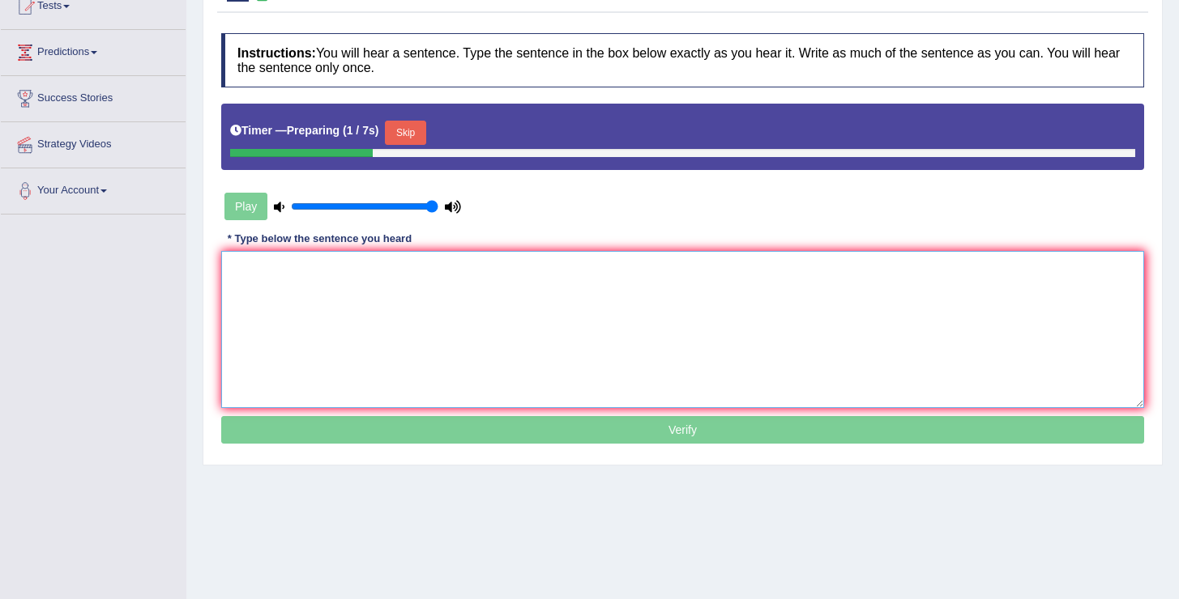
click at [363, 264] on textarea at bounding box center [682, 329] width 923 height 157
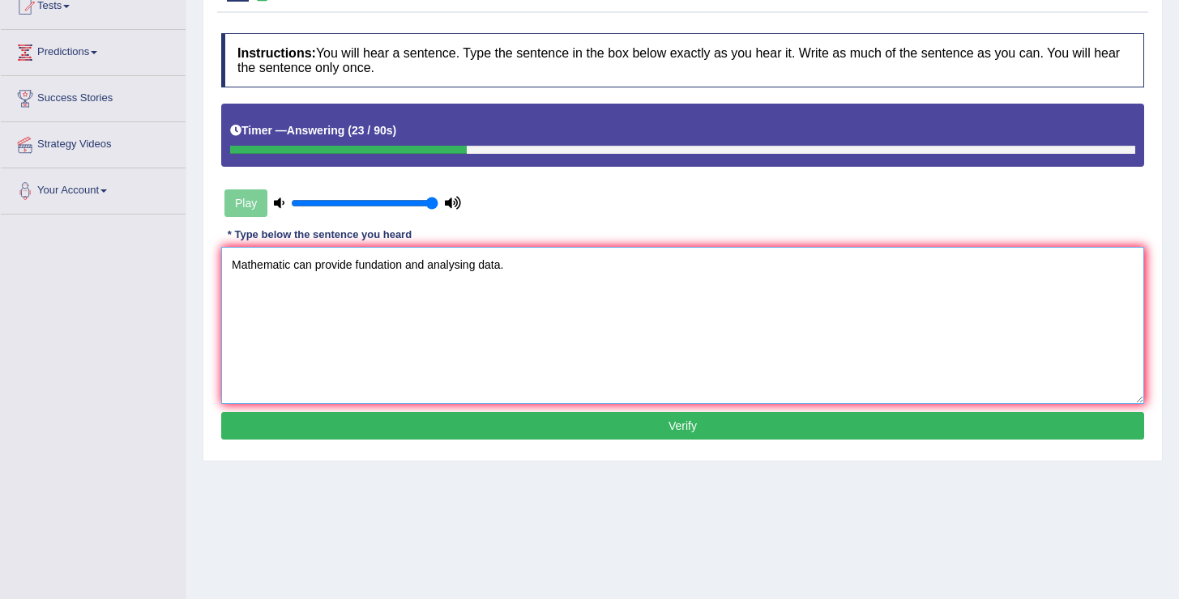
click at [293, 264] on textarea "Mathematic can provide fundation and analysing data." at bounding box center [682, 325] width 923 height 157
click at [364, 265] on textarea "Mathematics can provide fundation and analysing data." at bounding box center [682, 325] width 923 height 157
click at [544, 270] on textarea "Mathematics can provide fundation and analysing data." at bounding box center [682, 325] width 923 height 157
type textarea "Mathematics can provide fundation and analysing data."
click at [493, 428] on button "Verify" at bounding box center [682, 426] width 923 height 28
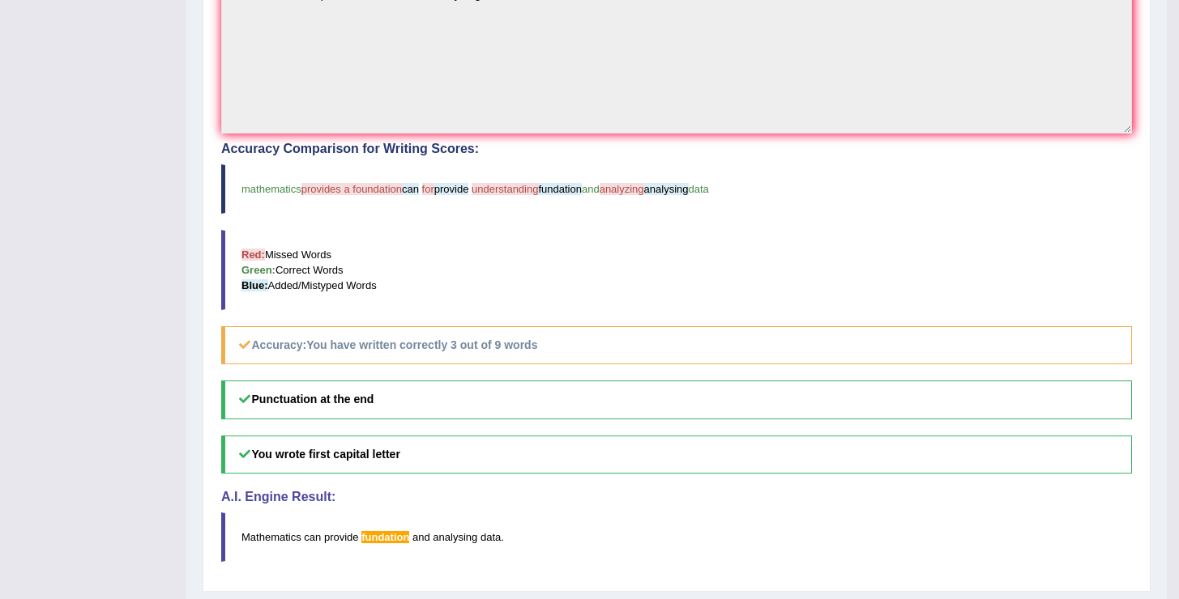
scroll to position [0, 0]
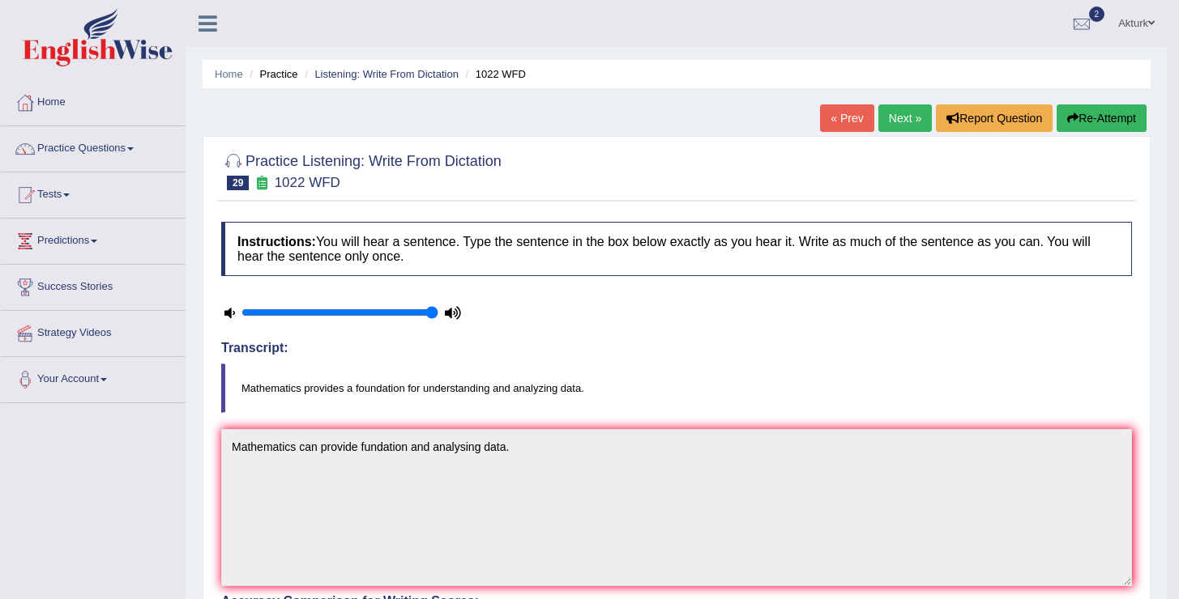
click at [911, 113] on link "Next »" at bounding box center [904, 119] width 53 height 28
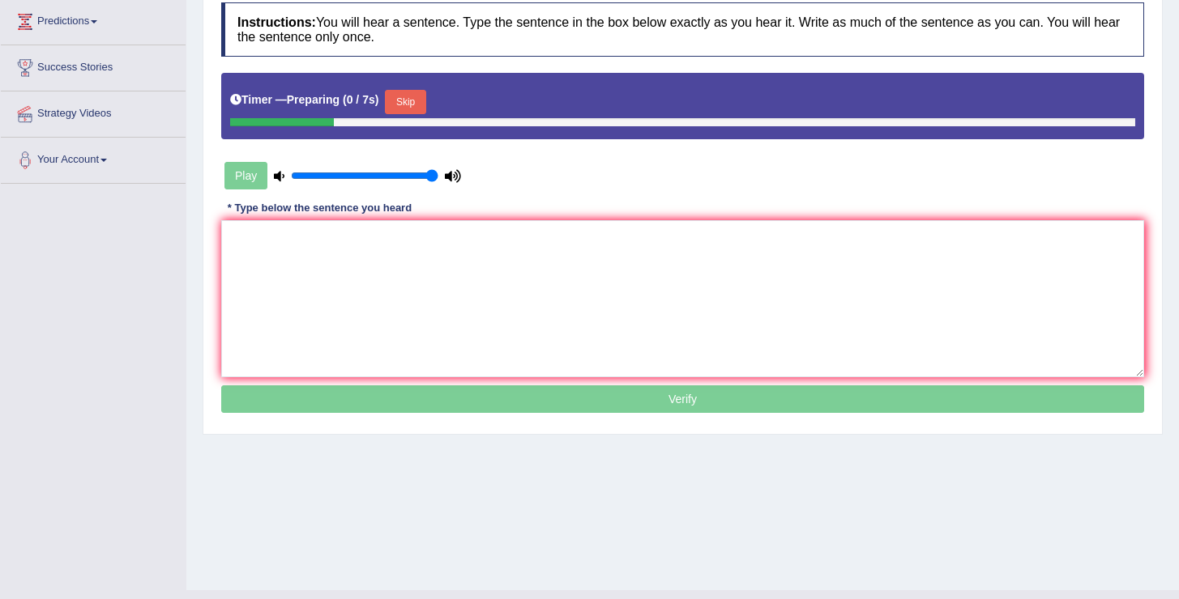
scroll to position [251, 0]
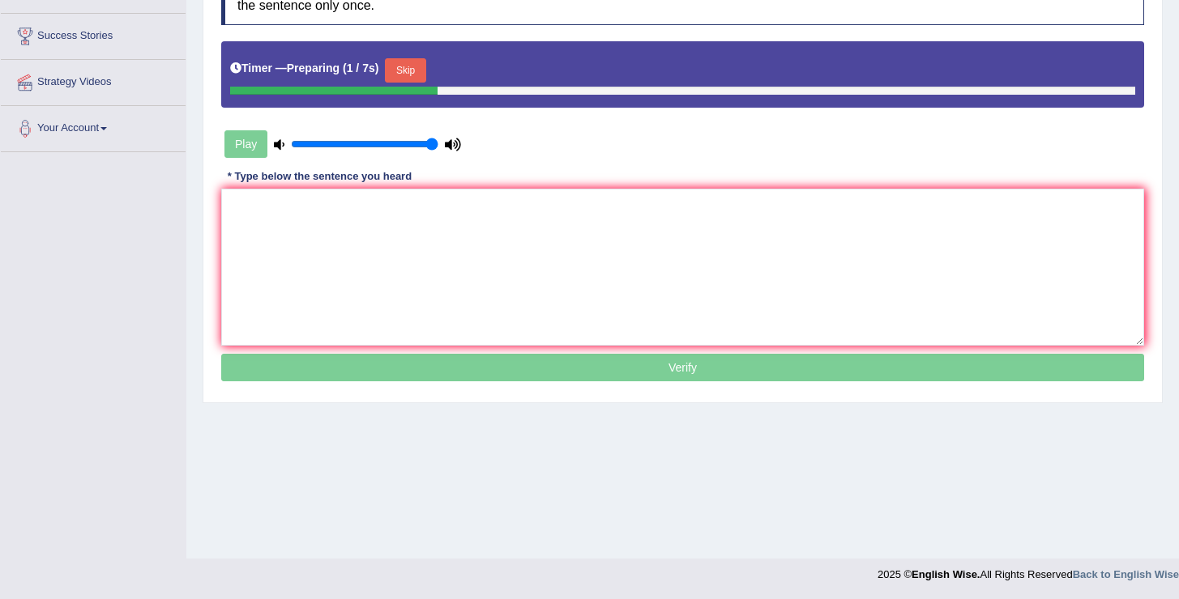
click at [411, 66] on button "Skip" at bounding box center [405, 70] width 41 height 24
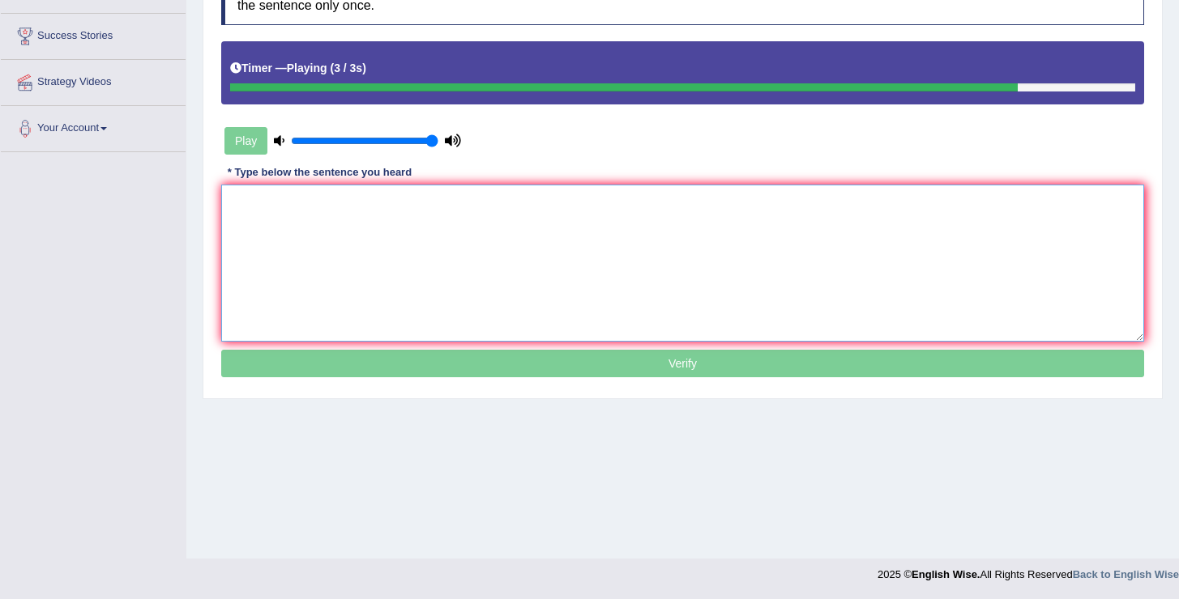
click at [570, 262] on textarea at bounding box center [682, 263] width 923 height 157
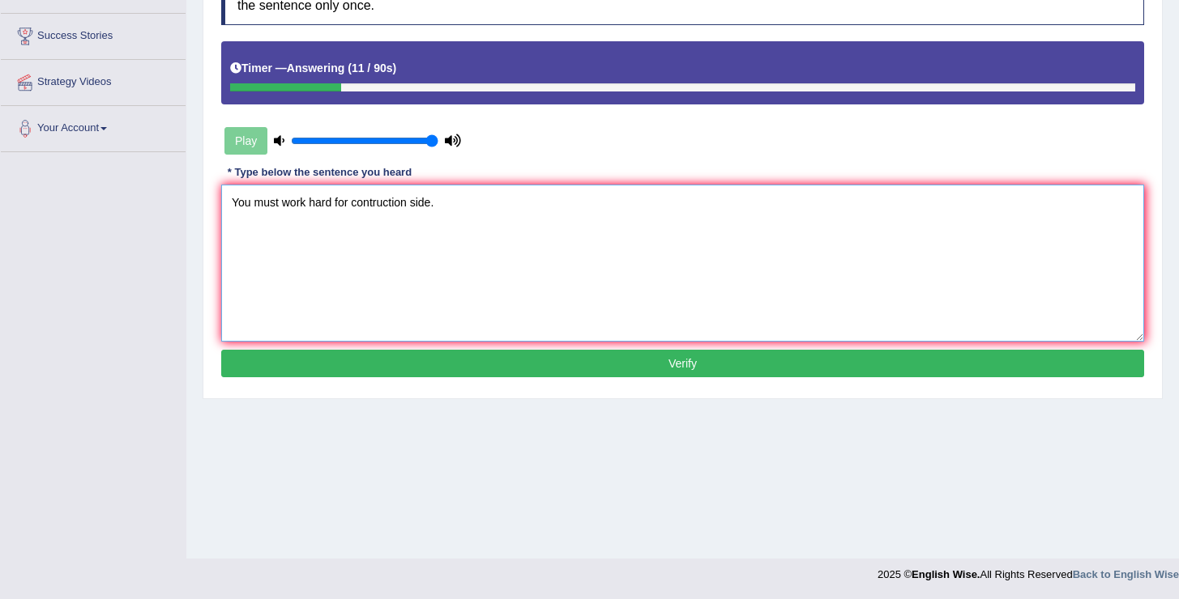
click at [354, 200] on textarea "You must work hard for contruction side." at bounding box center [682, 263] width 923 height 157
click at [397, 201] on textarea "You must work hard for the contruction side." at bounding box center [682, 263] width 923 height 157
type textarea "You must work hard for the contsruction side."
click at [573, 353] on button "Verify" at bounding box center [682, 364] width 923 height 28
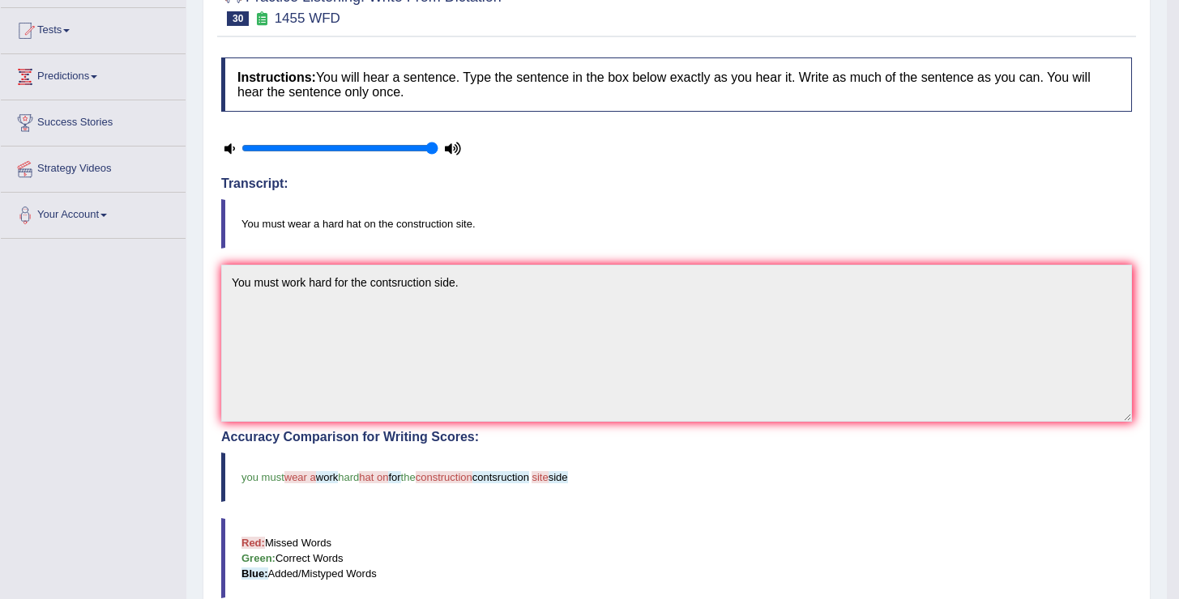
scroll to position [0, 0]
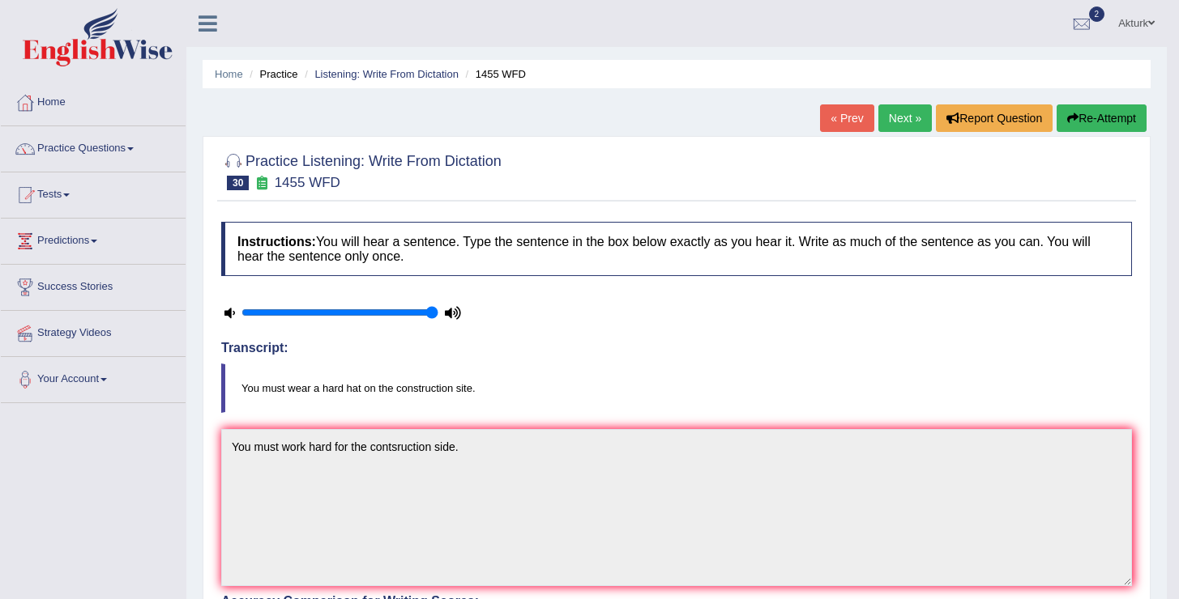
click at [898, 109] on link "Next »" at bounding box center [904, 119] width 53 height 28
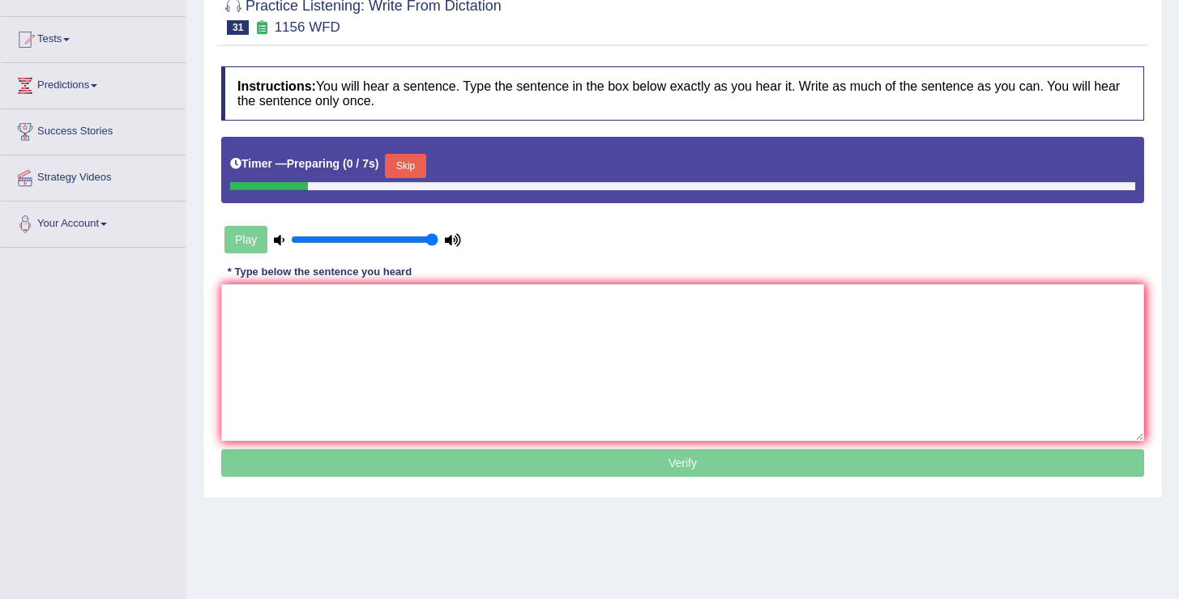
scroll to position [251, 0]
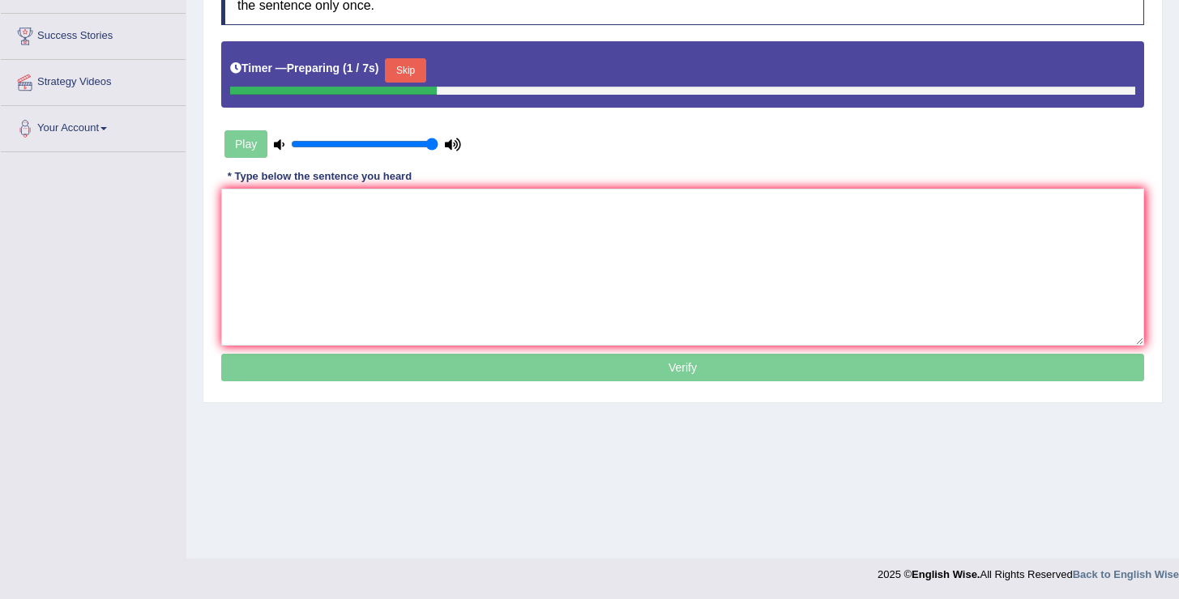
click at [412, 79] on button "Skip" at bounding box center [405, 70] width 41 height 24
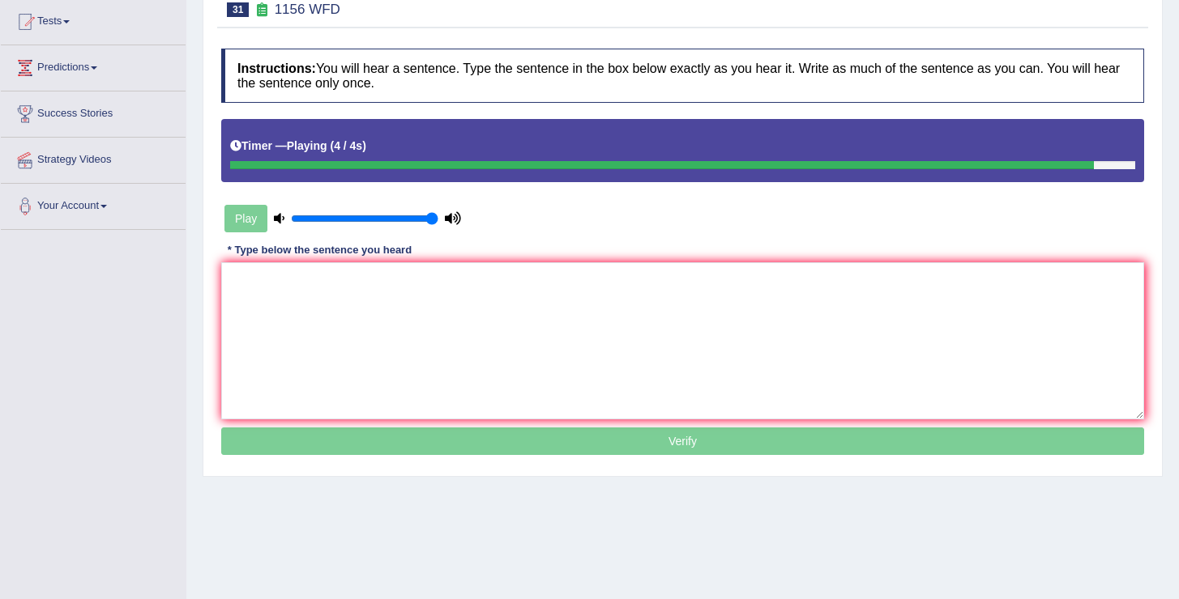
scroll to position [103, 0]
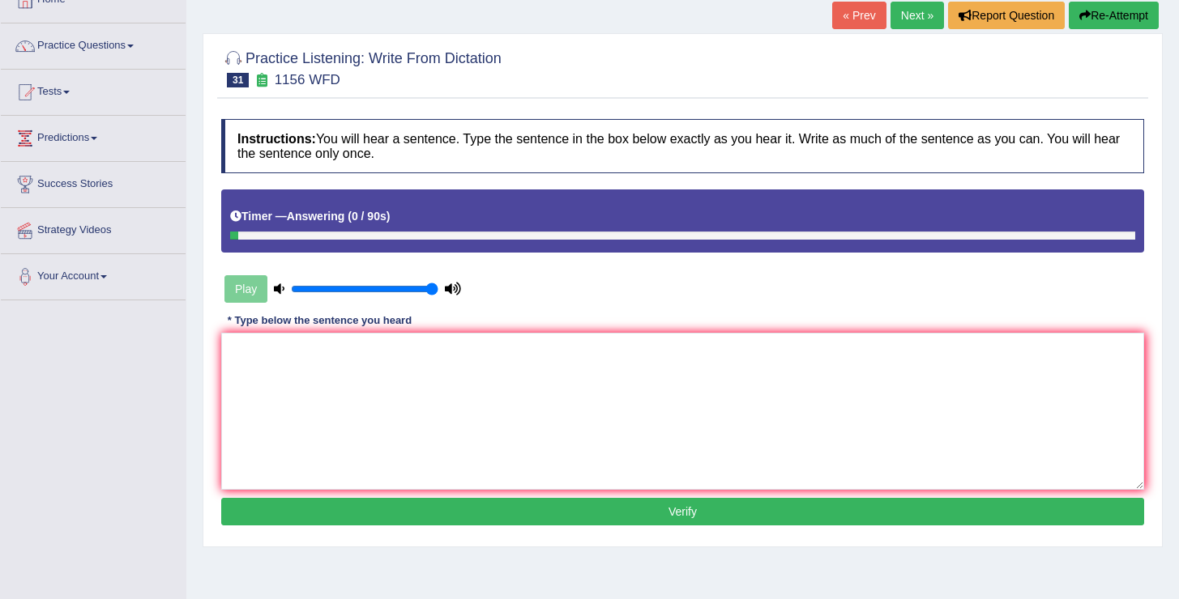
click at [911, 15] on link "Next »" at bounding box center [916, 16] width 53 height 28
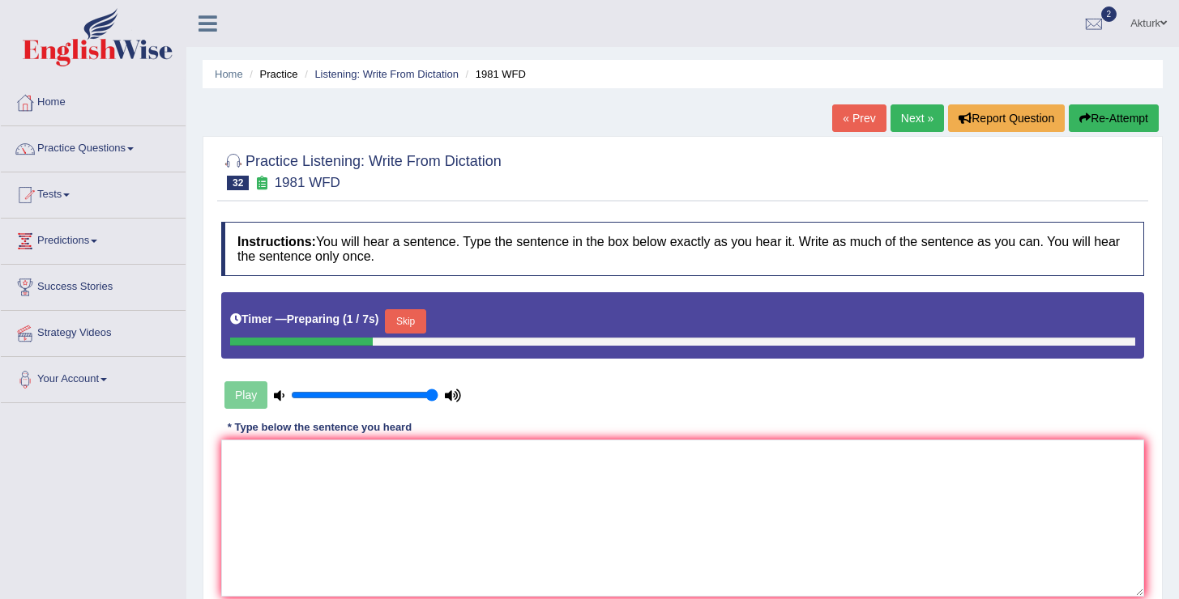
click at [416, 319] on button "Skip" at bounding box center [405, 321] width 41 height 24
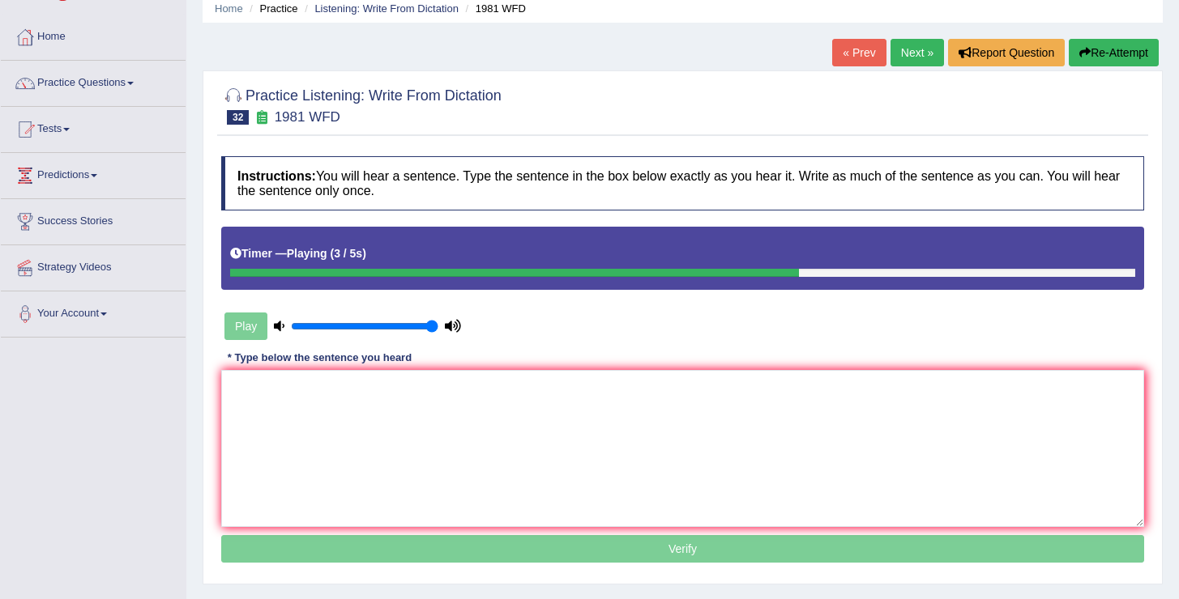
scroll to position [122, 0]
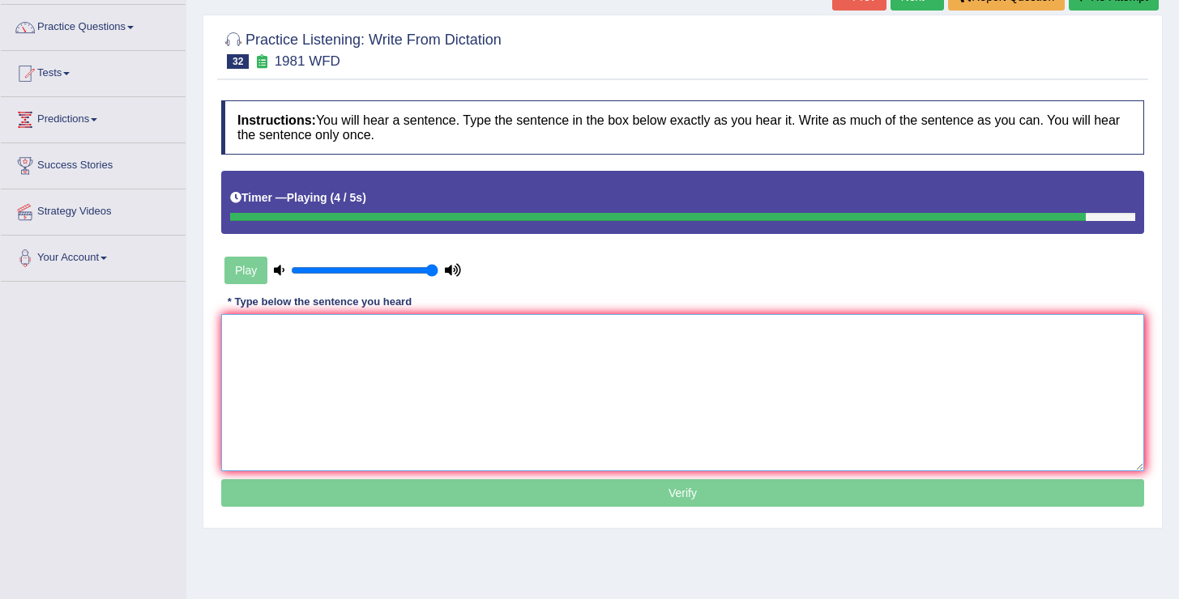
click at [477, 353] on textarea at bounding box center [682, 392] width 923 height 157
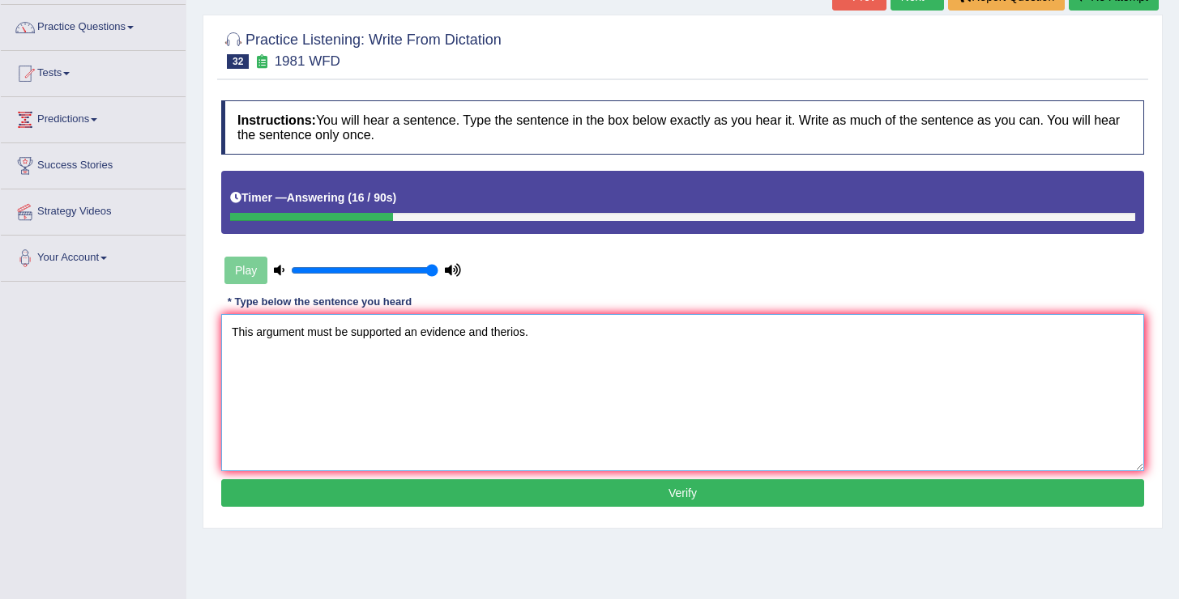
click at [250, 331] on textarea "This argument must be supported an evidence and therios." at bounding box center [682, 392] width 923 height 157
drag, startPoint x: 389, startPoint y: 335, endPoint x: 595, endPoint y: 337, distance: 205.8
click at [595, 337] on textarea "The argument must be supported an evidence and therios." at bounding box center [682, 392] width 923 height 157
type textarea "The argument must be supported an evidence and therios."
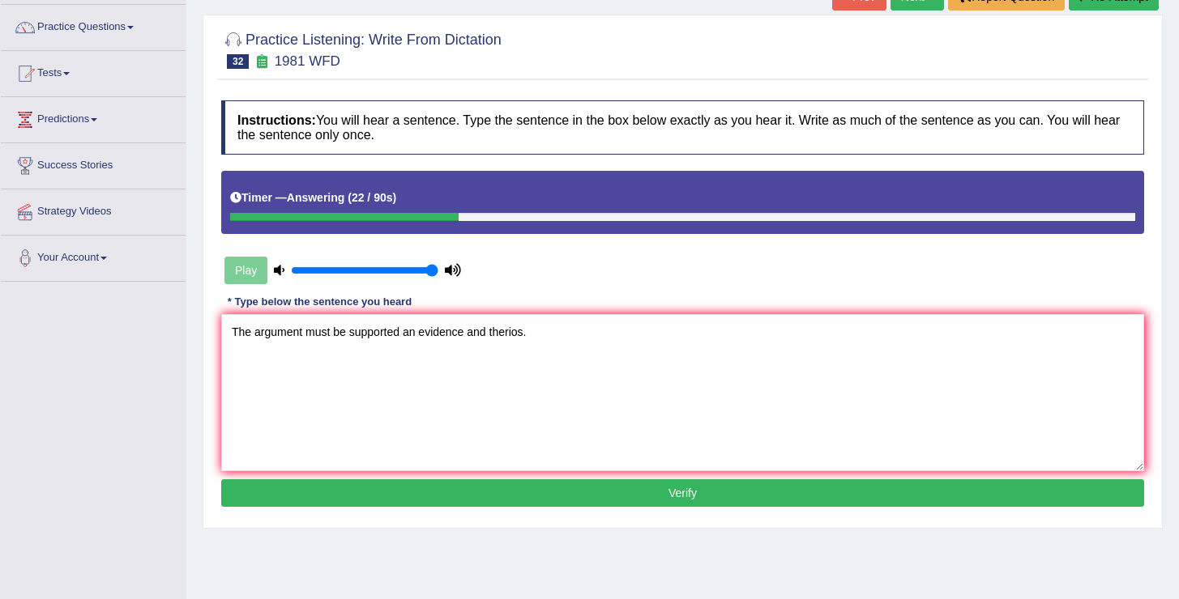
click at [566, 494] on button "Verify" at bounding box center [682, 494] width 923 height 28
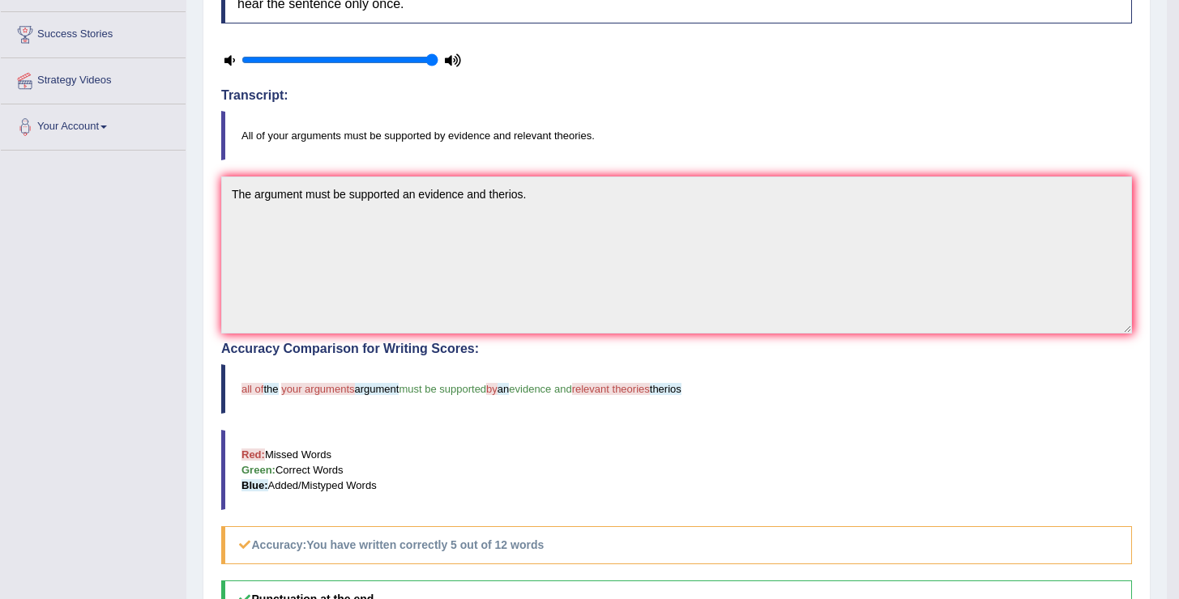
scroll to position [0, 0]
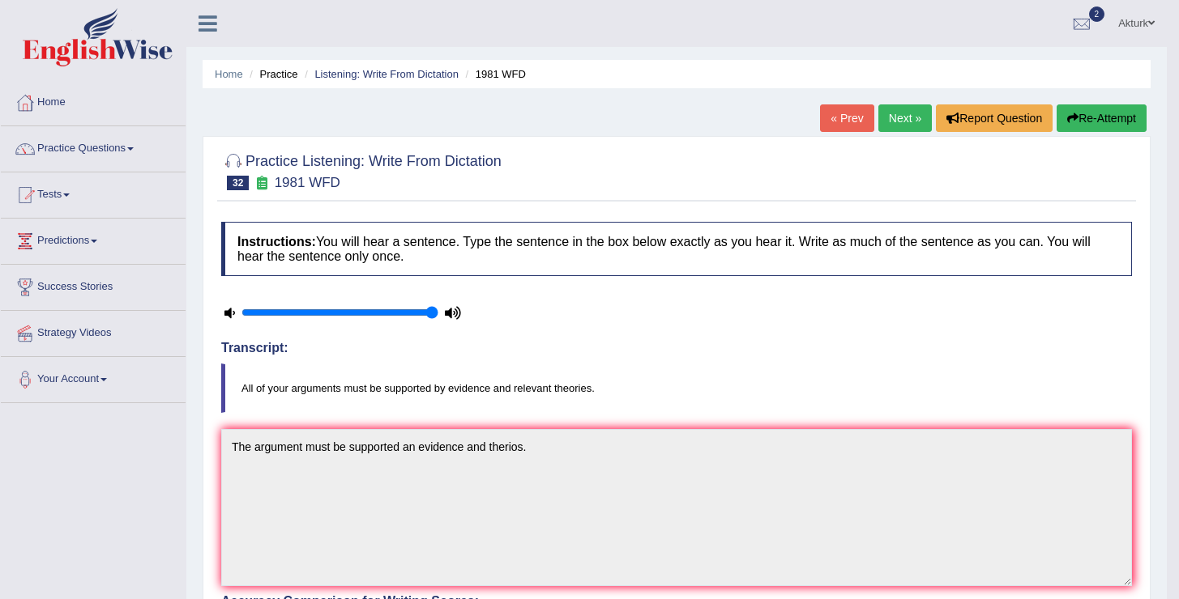
click at [894, 122] on link "Next »" at bounding box center [904, 119] width 53 height 28
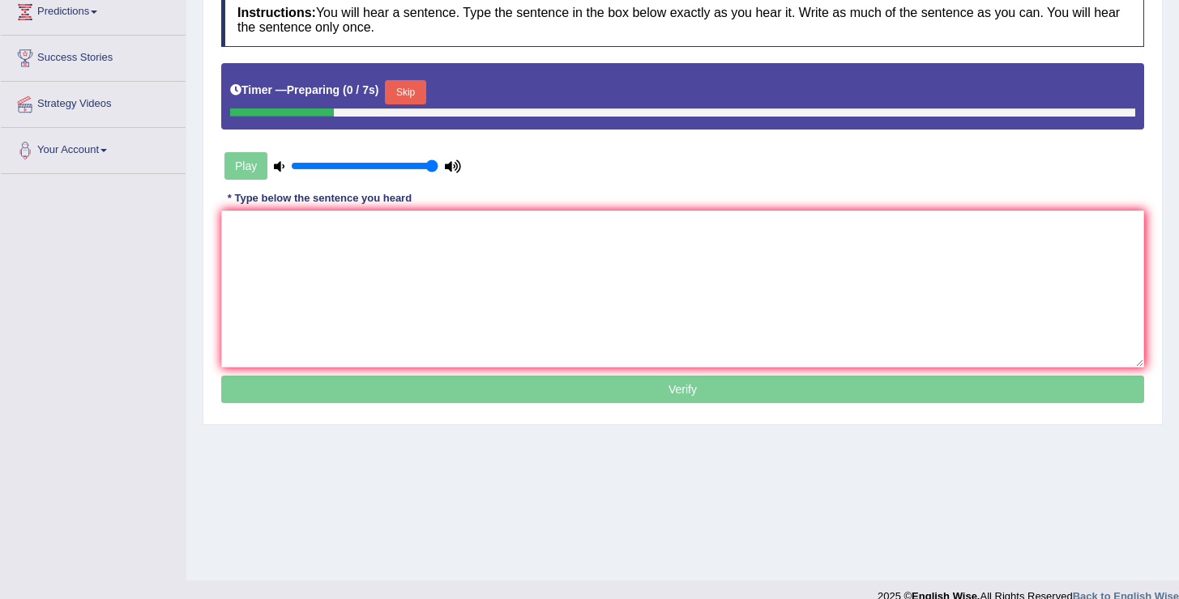
scroll to position [233, 0]
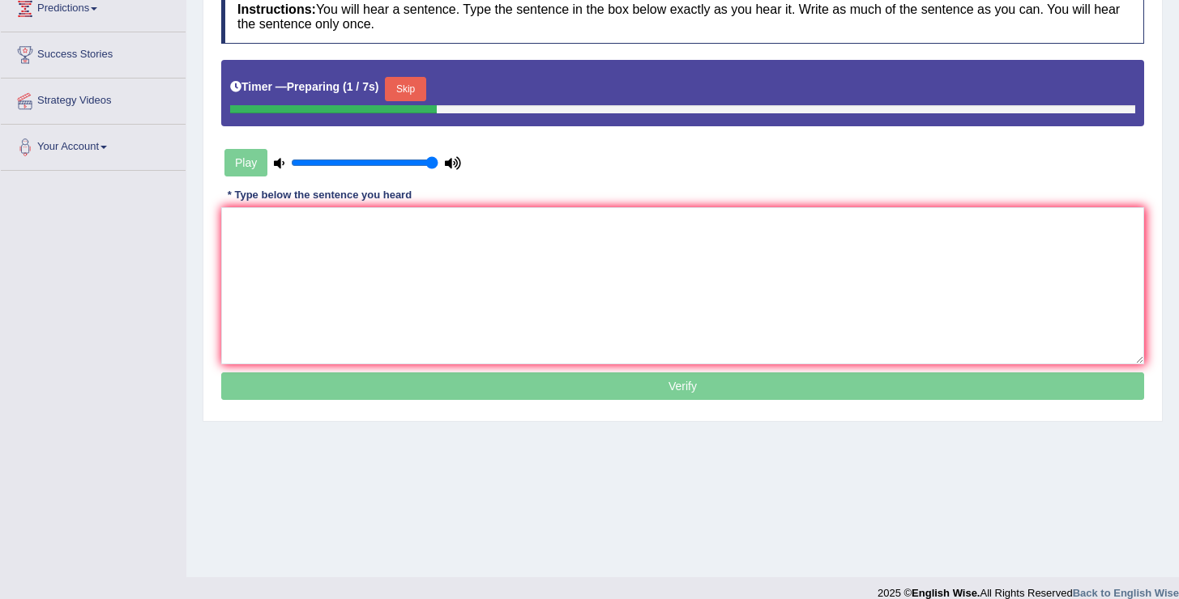
click at [410, 87] on button "Skip" at bounding box center [405, 89] width 41 height 24
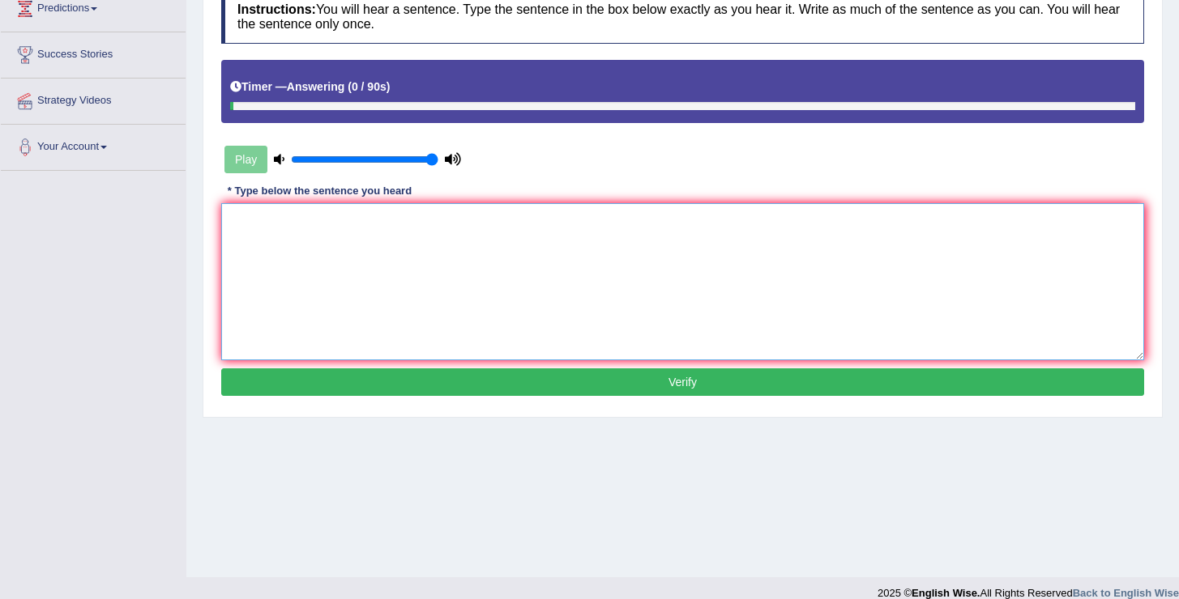
click at [491, 245] on textarea at bounding box center [682, 281] width 923 height 157
click at [384, 218] on textarea "Unemployment rate has fallen gor tyears." at bounding box center [682, 281] width 923 height 157
click at [394, 217] on textarea "Unemployment rate has fallen gor tyears." at bounding box center [682, 281] width 923 height 157
click at [464, 221] on textarea "Unemployment rate has fallen for years." at bounding box center [682, 281] width 923 height 157
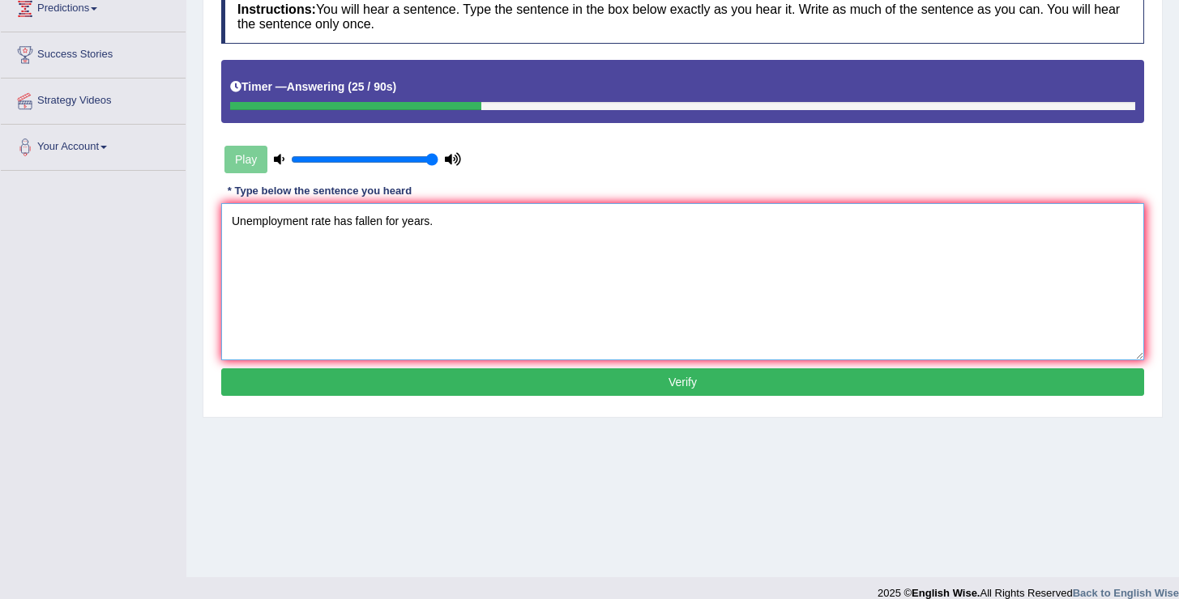
type textarea "Unemployment rate has fallen for years."
click at [548, 385] on button "Verify" at bounding box center [682, 383] width 923 height 28
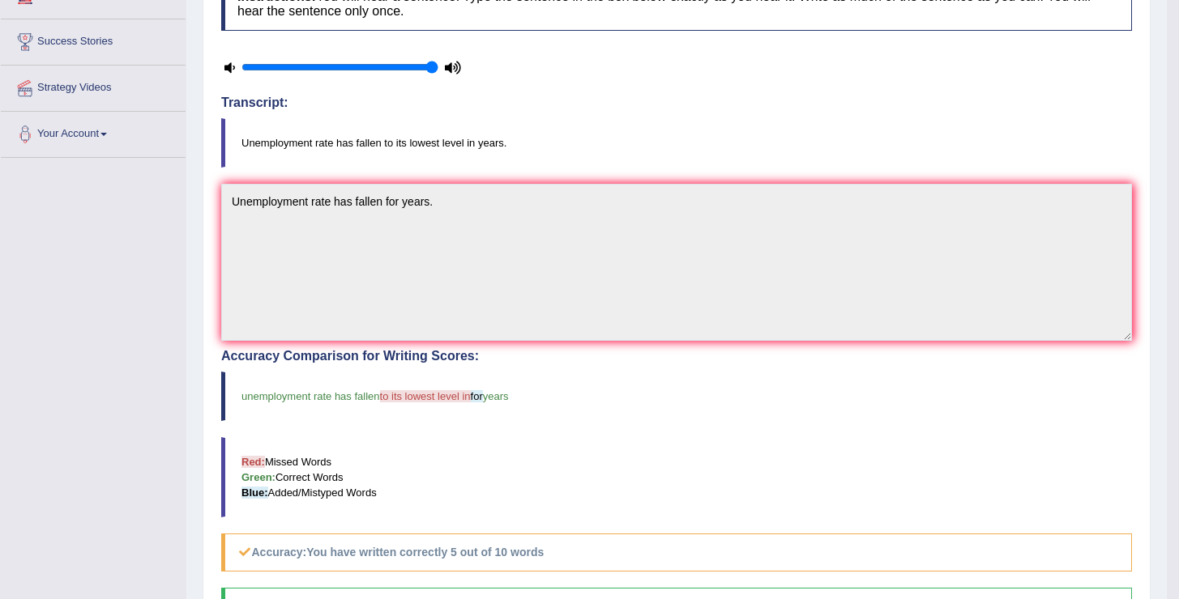
scroll to position [109, 0]
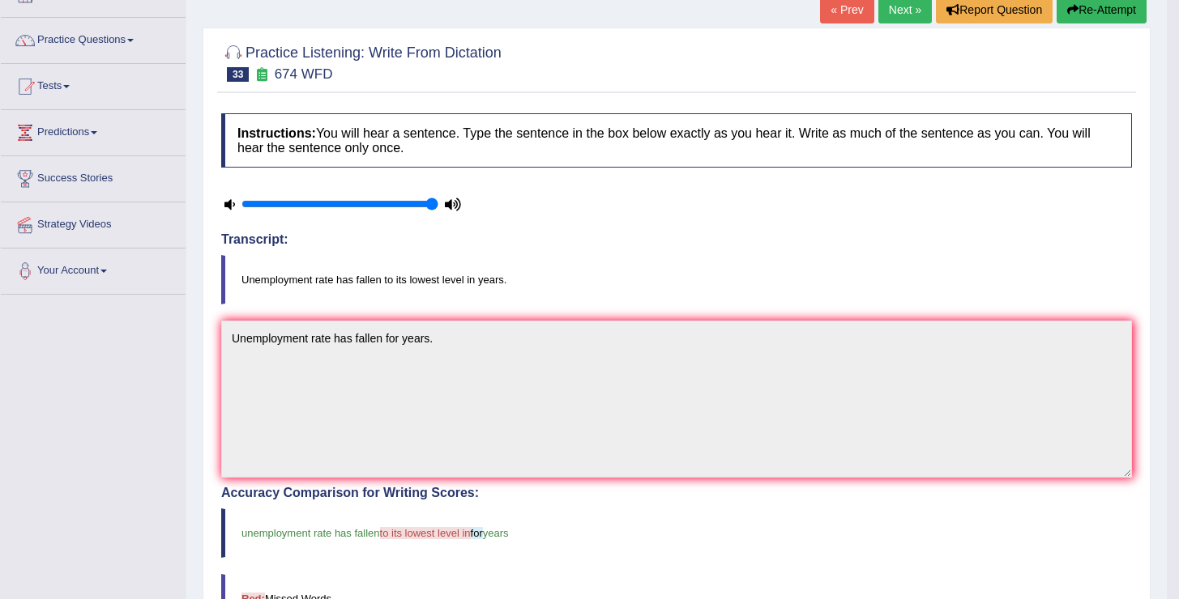
click at [904, 15] on link "Next »" at bounding box center [904, 10] width 53 height 28
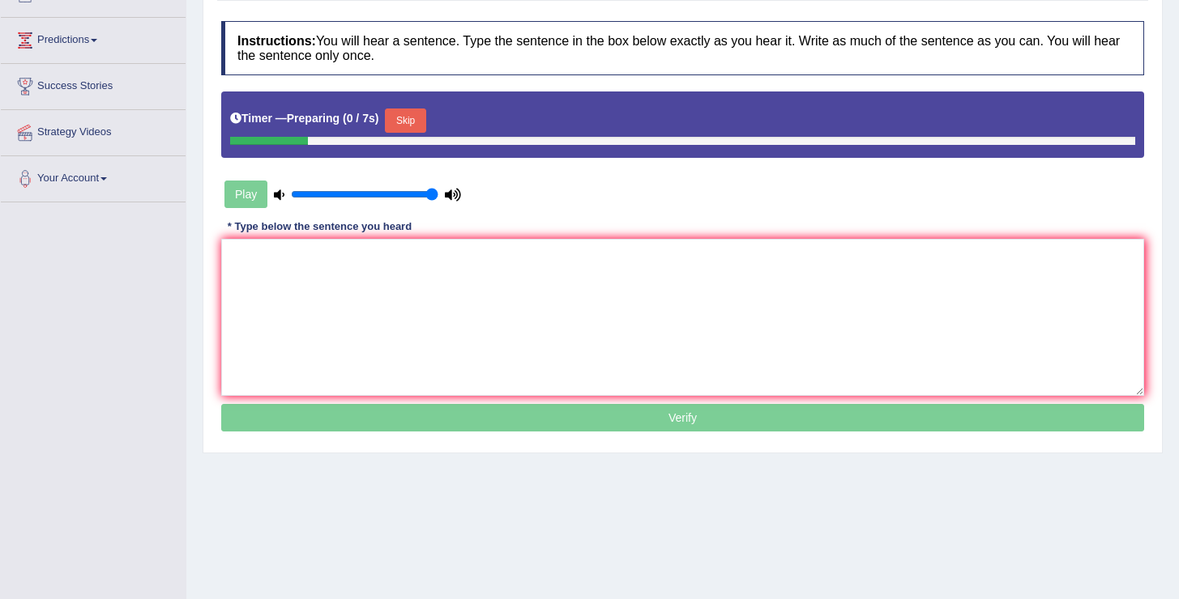
scroll to position [207, 0]
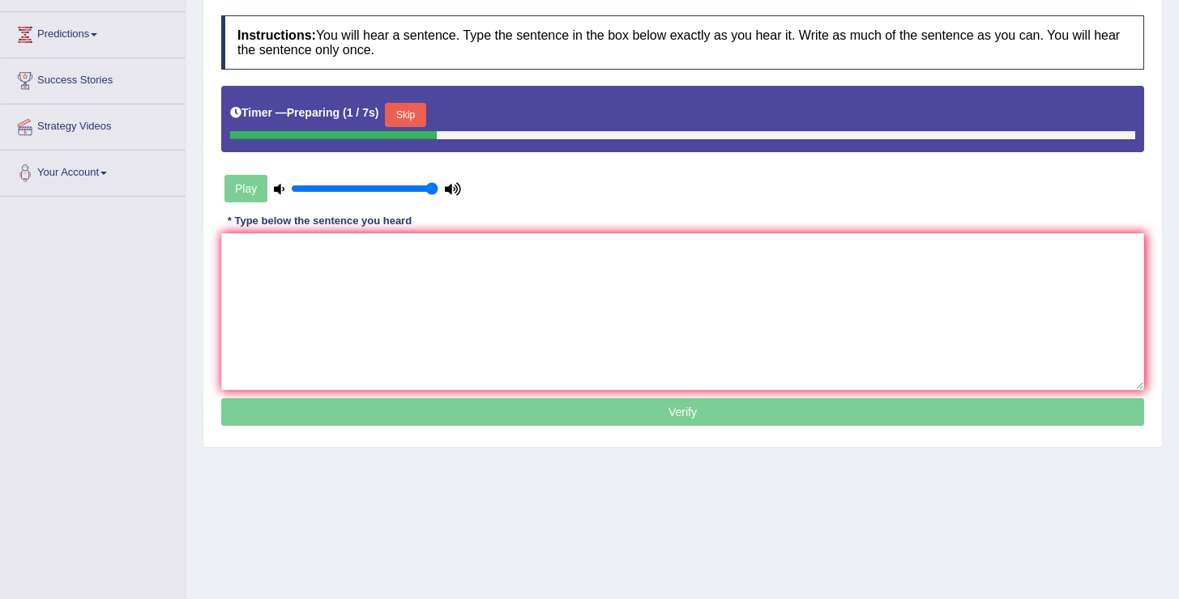
click at [420, 109] on button "Skip" at bounding box center [405, 115] width 41 height 24
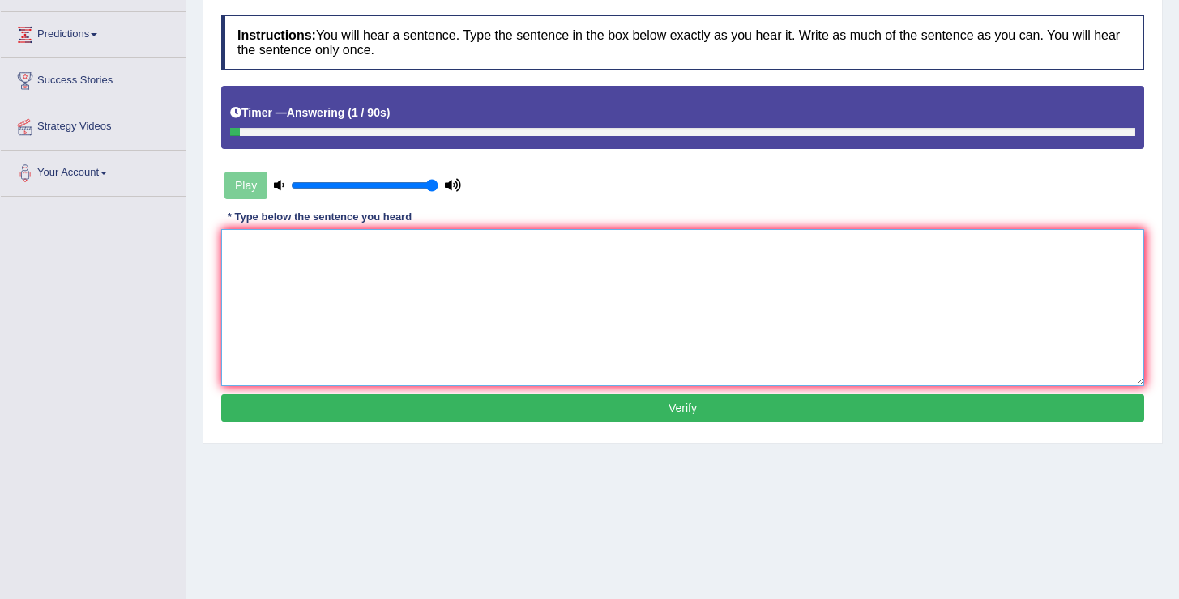
click at [353, 283] on textarea at bounding box center [682, 307] width 923 height 157
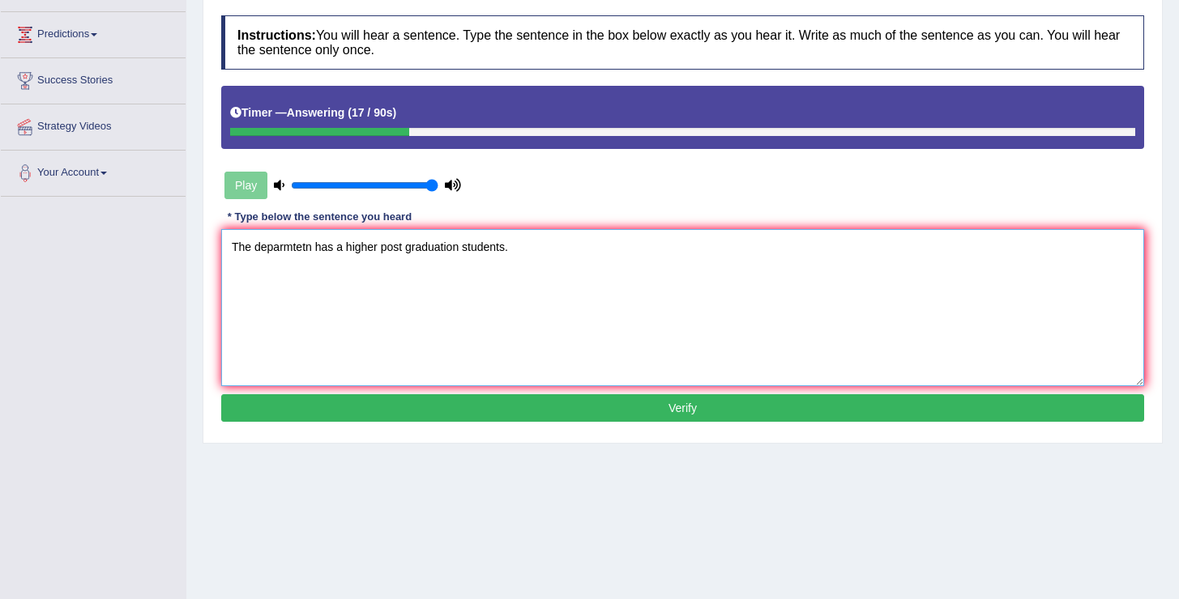
click at [381, 245] on textarea "The deparmtetn has a higher post graduation students." at bounding box center [682, 307] width 923 height 157
click at [587, 249] on textarea "The deparmtetn has a higher of portion for post graduation students." at bounding box center [682, 307] width 923 height 157
click at [314, 249] on textarea "The deparmtetn has a higher of portion for post graduation students." at bounding box center [682, 307] width 923 height 157
click at [458, 247] on textarea "The deparment has a higher of portion for post graduation students." at bounding box center [682, 307] width 923 height 157
click at [444, 250] on textarea "The deparment has a higher of portion for post graduation students." at bounding box center [682, 307] width 923 height 157
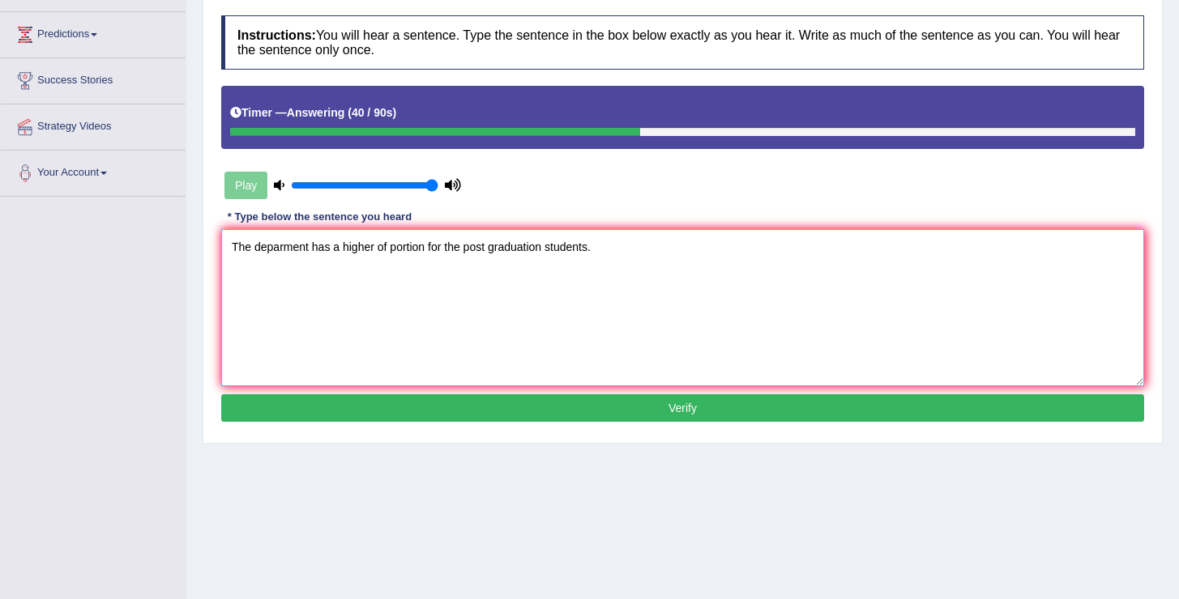
click at [618, 248] on textarea "The deparment has a higher of portion for the post graduation students." at bounding box center [682, 307] width 923 height 157
type textarea "The deparment has a higher of portion for the post graduation students."
click at [554, 411] on button "Verify" at bounding box center [682, 409] width 923 height 28
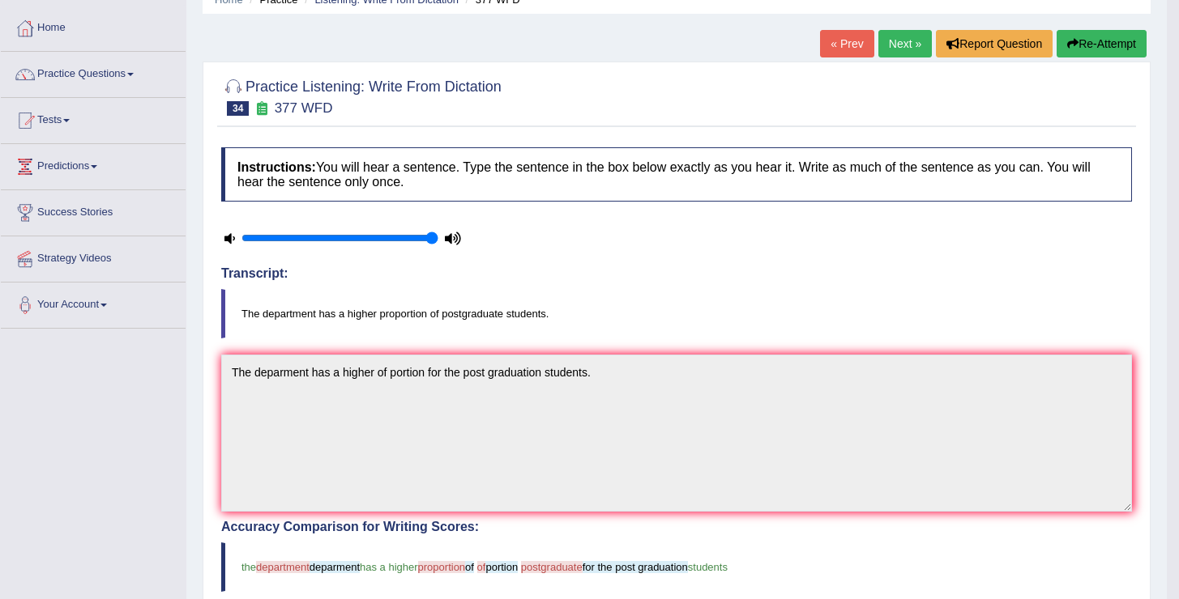
scroll to position [0, 0]
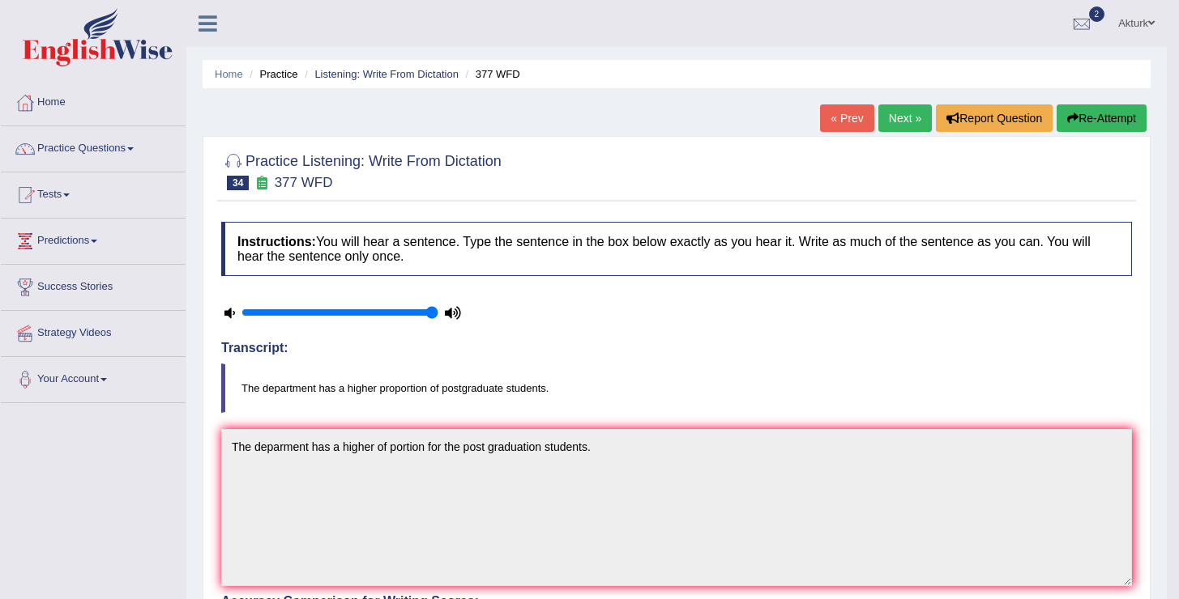
click at [894, 123] on link "Next »" at bounding box center [904, 119] width 53 height 28
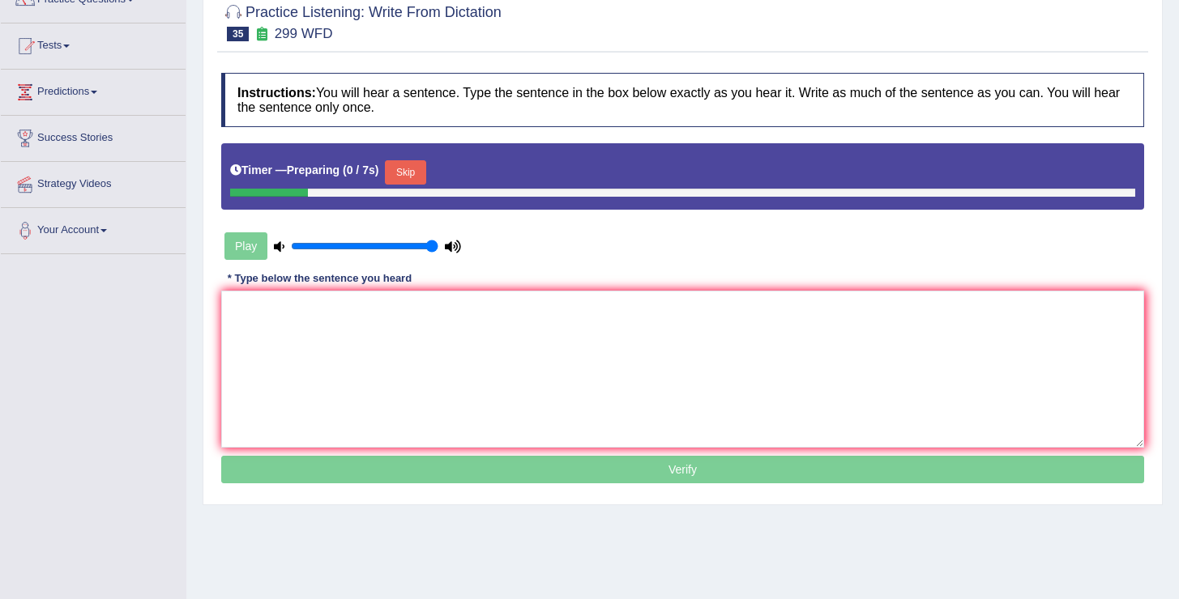
scroll to position [154, 0]
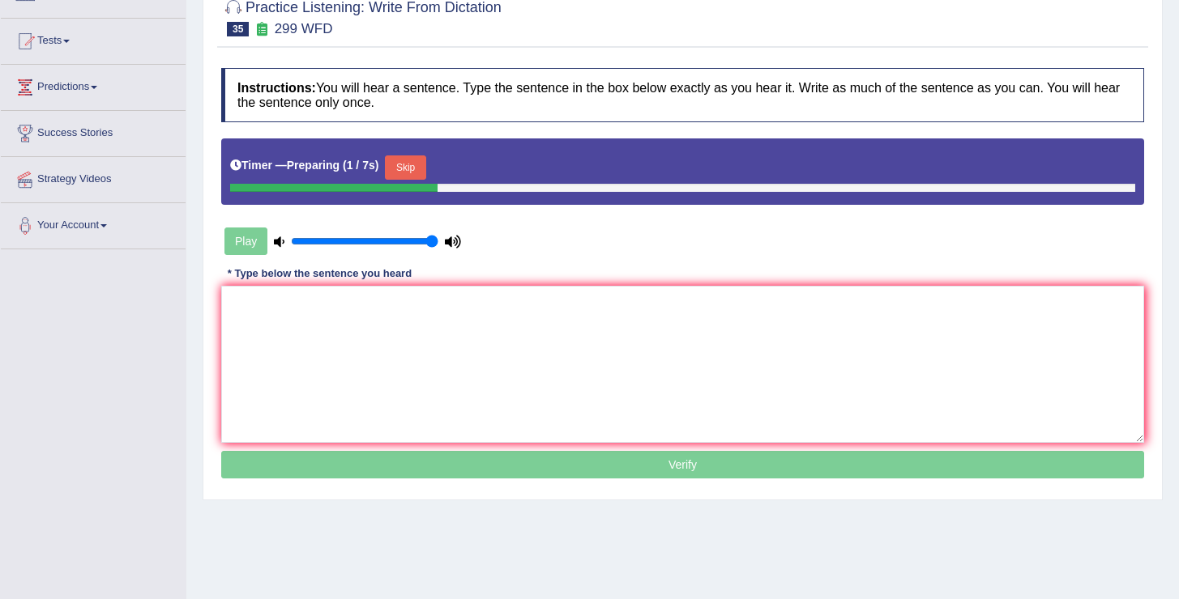
click at [413, 166] on button "Skip" at bounding box center [405, 168] width 41 height 24
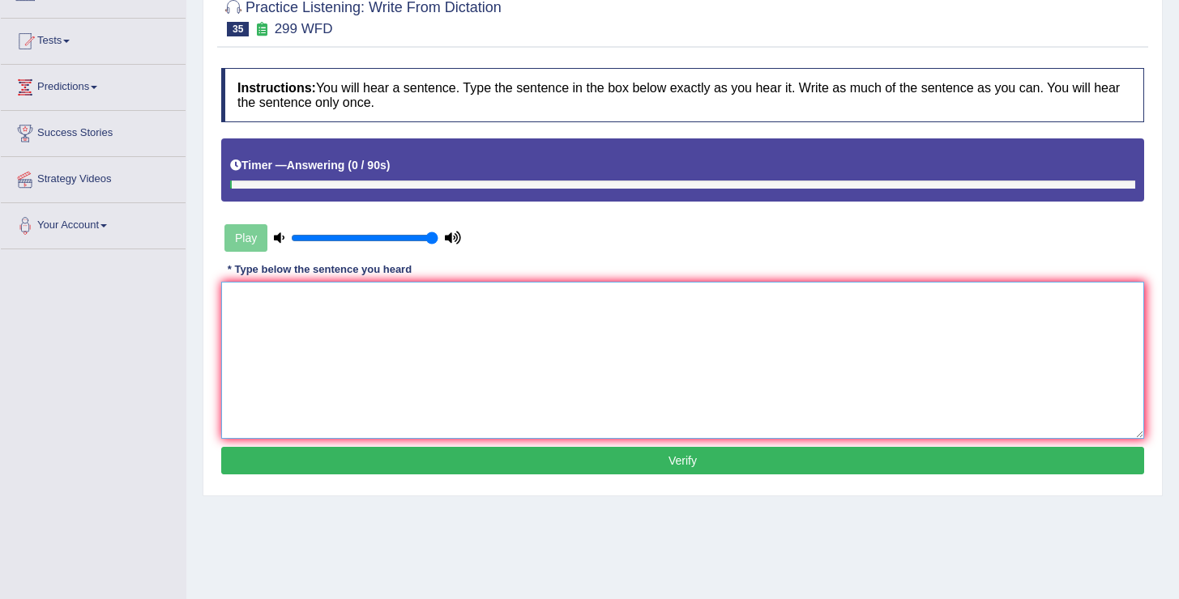
click at [465, 335] on textarea at bounding box center [682, 360] width 923 height 157
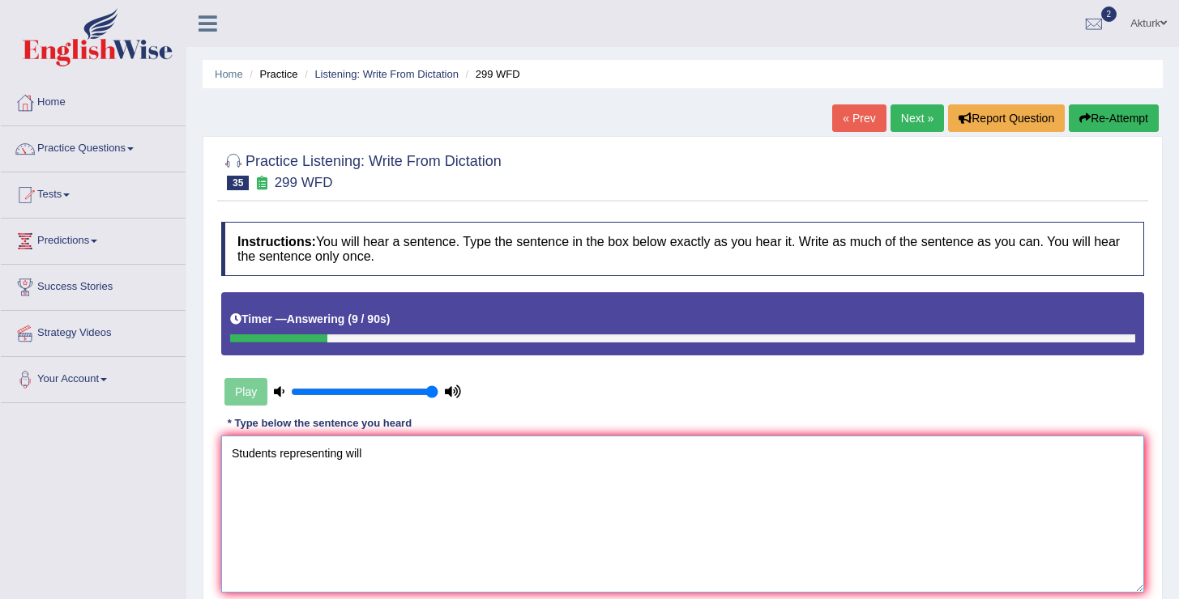
type textarea "Students representing will"
click at [898, 117] on link "Next »" at bounding box center [916, 119] width 53 height 28
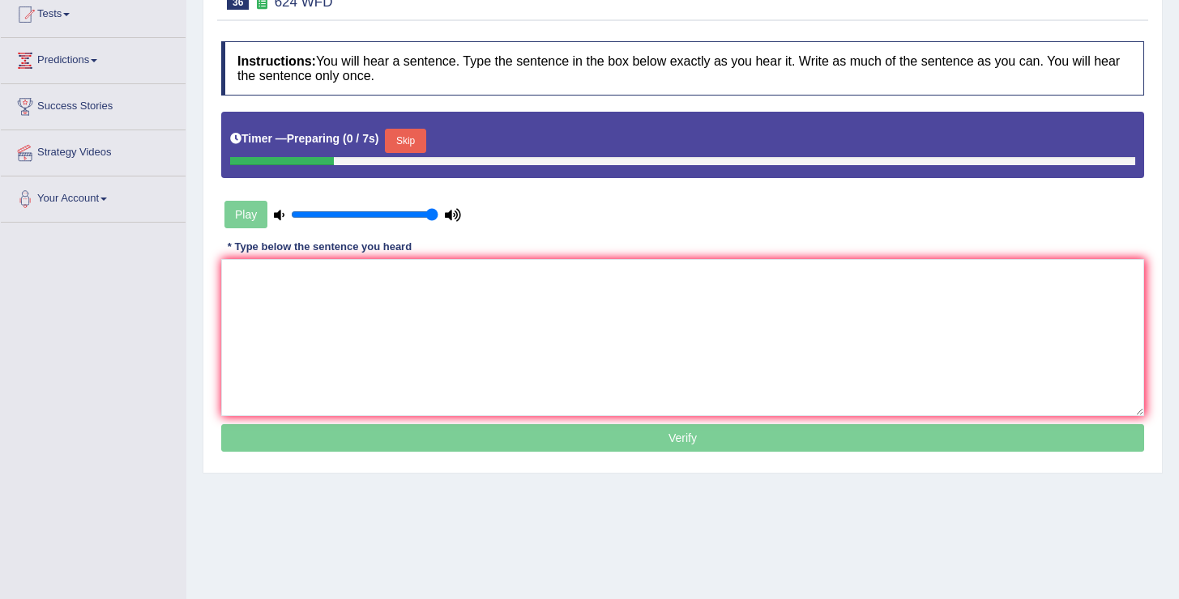
scroll to position [206, 0]
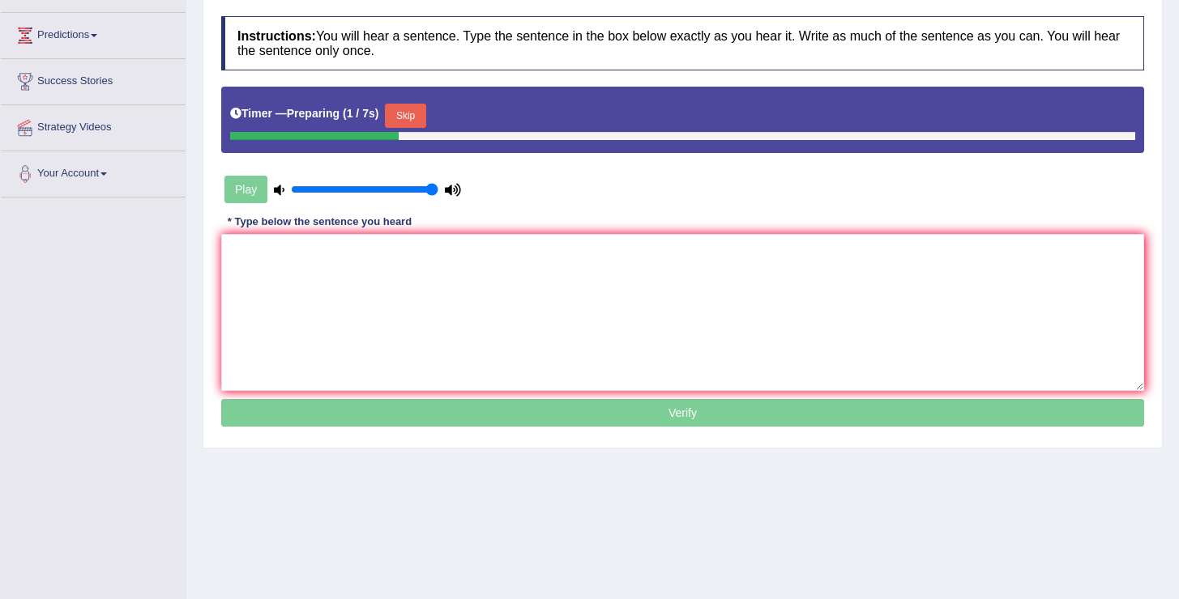
click at [422, 119] on button "Skip" at bounding box center [405, 116] width 41 height 24
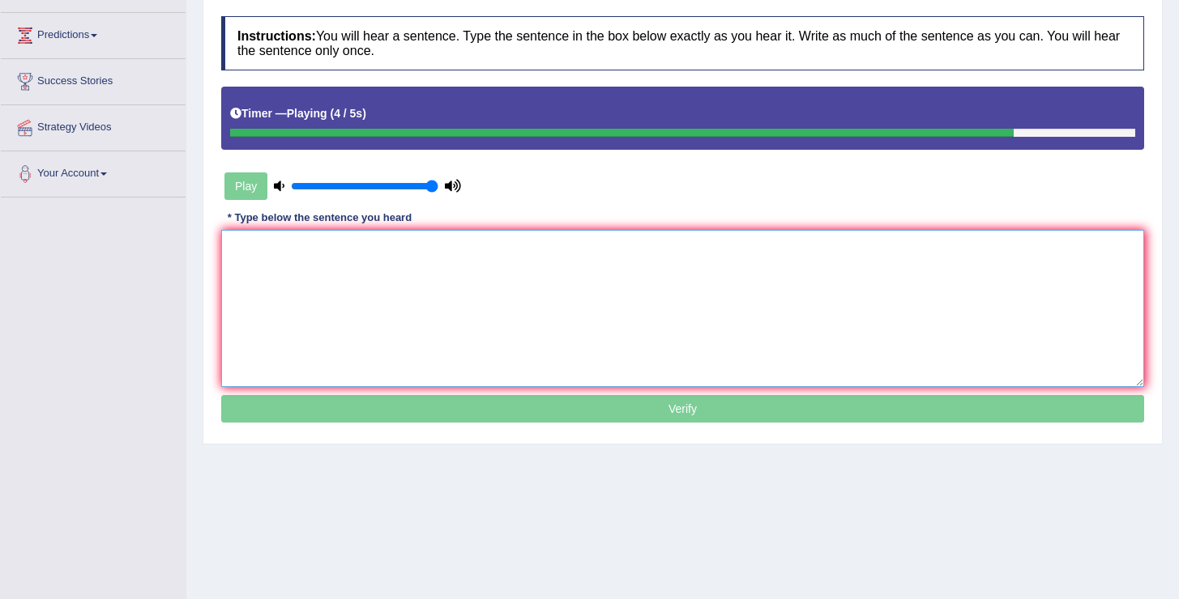
click at [484, 289] on textarea at bounding box center [682, 308] width 923 height 157
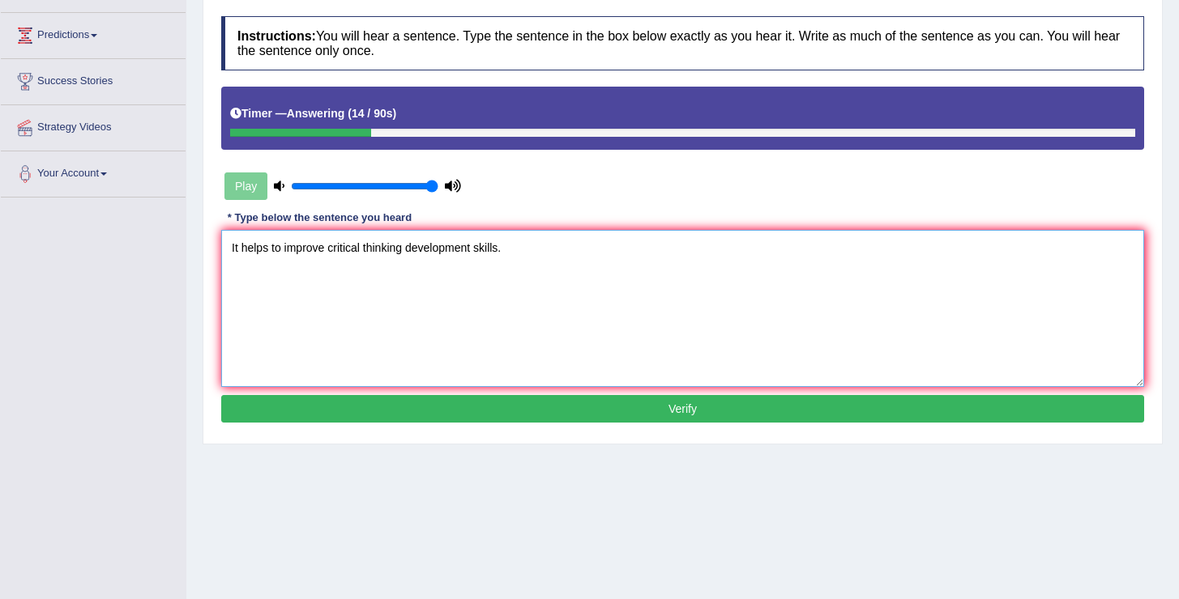
type textarea "It helps to improve critical thinking development skills."
click at [497, 411] on button "Verify" at bounding box center [682, 409] width 923 height 28
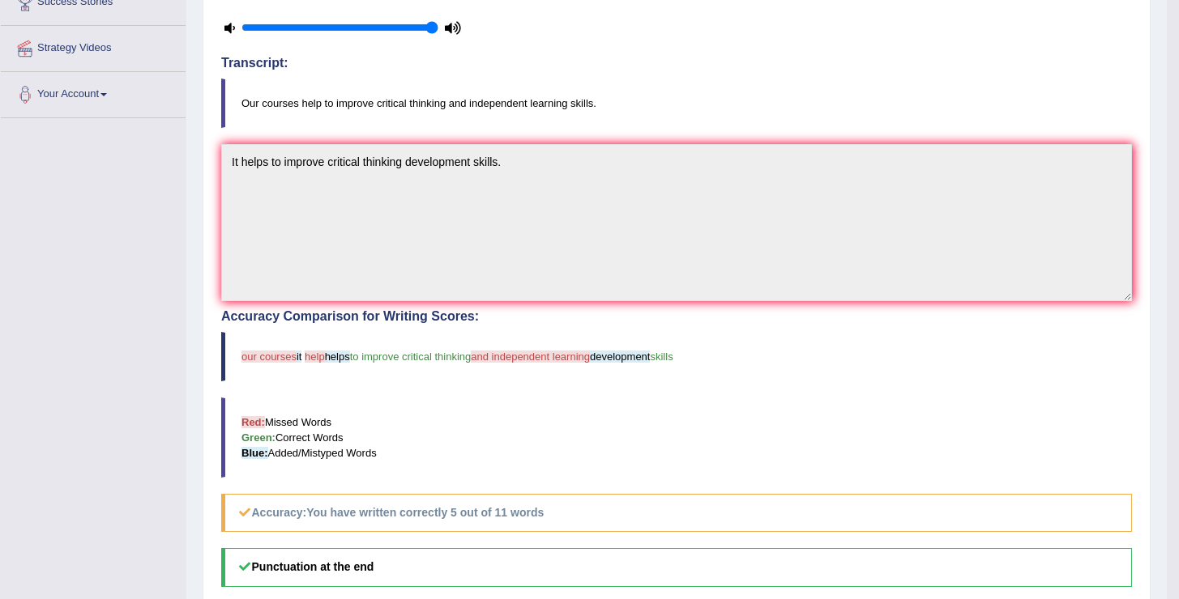
scroll to position [0, 0]
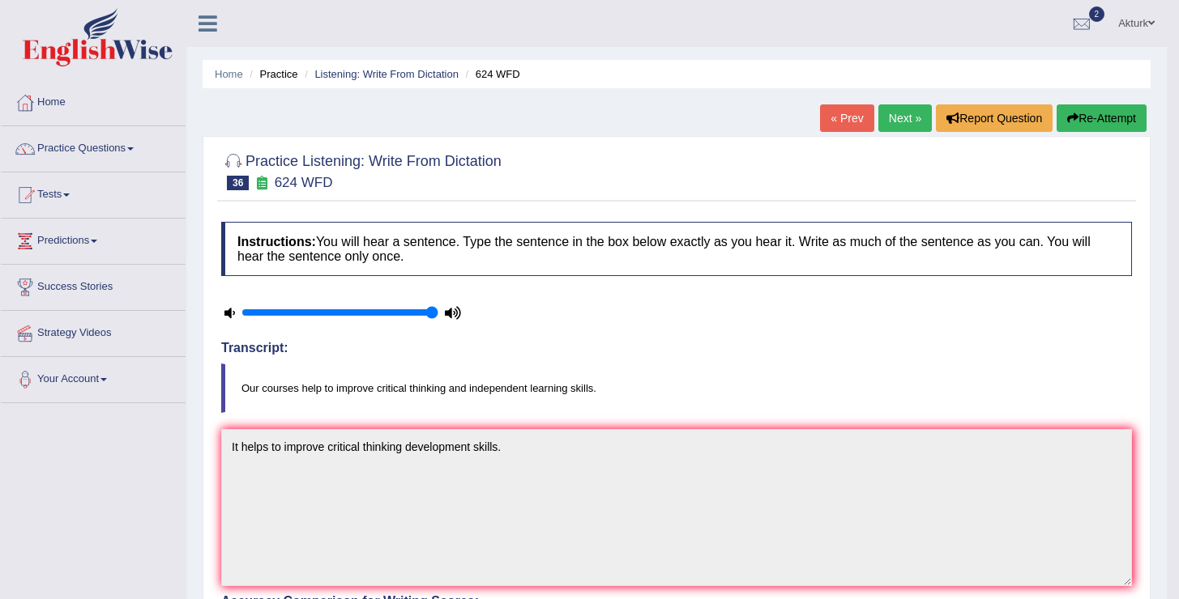
click at [884, 122] on link "Next »" at bounding box center [904, 119] width 53 height 28
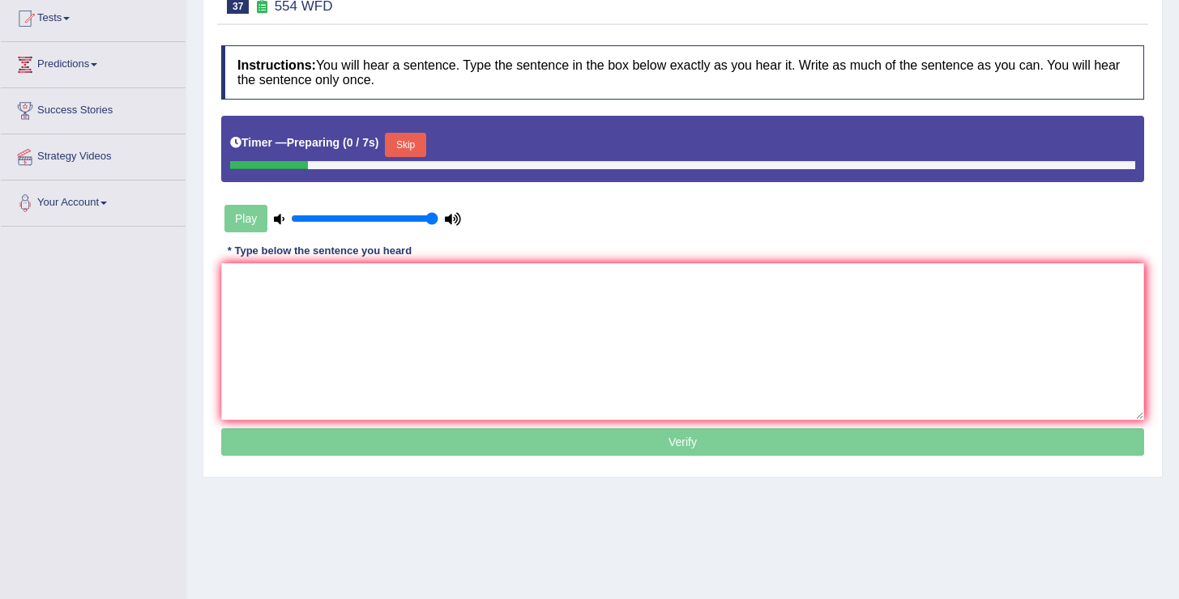
scroll to position [182, 0]
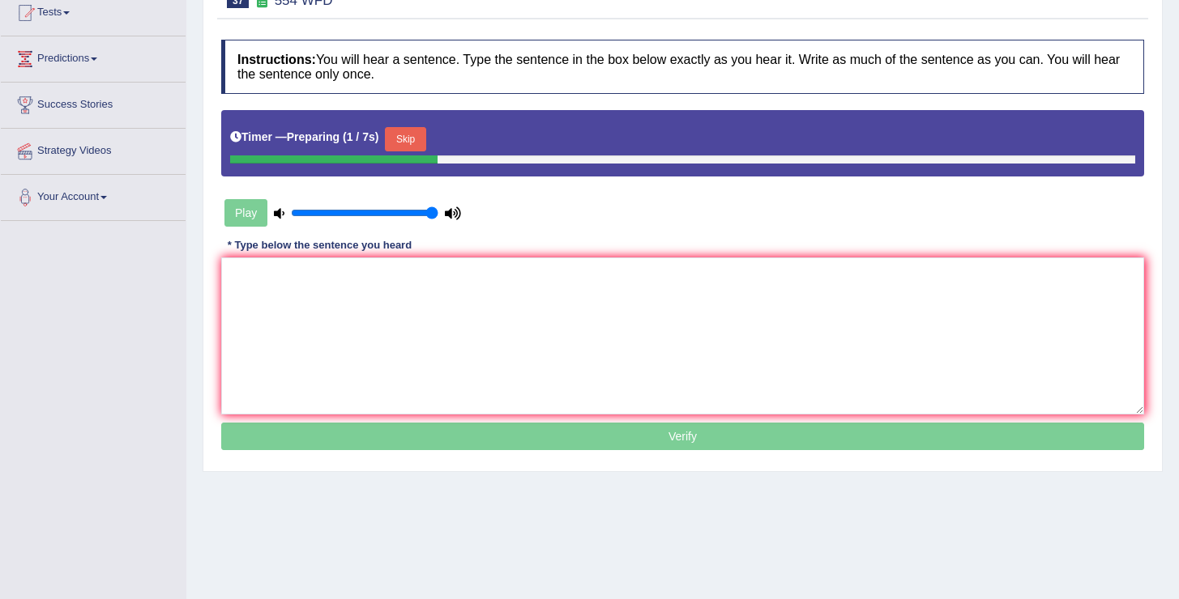
click at [407, 132] on button "Skip" at bounding box center [405, 139] width 41 height 24
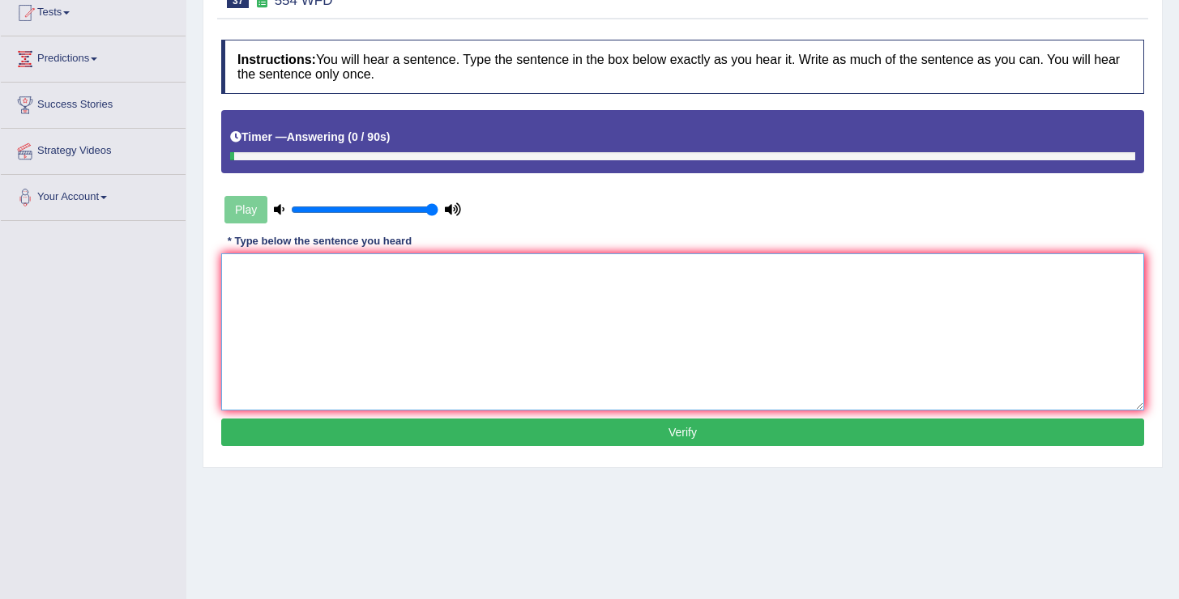
click at [470, 282] on textarea at bounding box center [682, 332] width 923 height 157
type textarea "We are able to work in a team."
click at [529, 429] on button "Verify" at bounding box center [682, 433] width 923 height 28
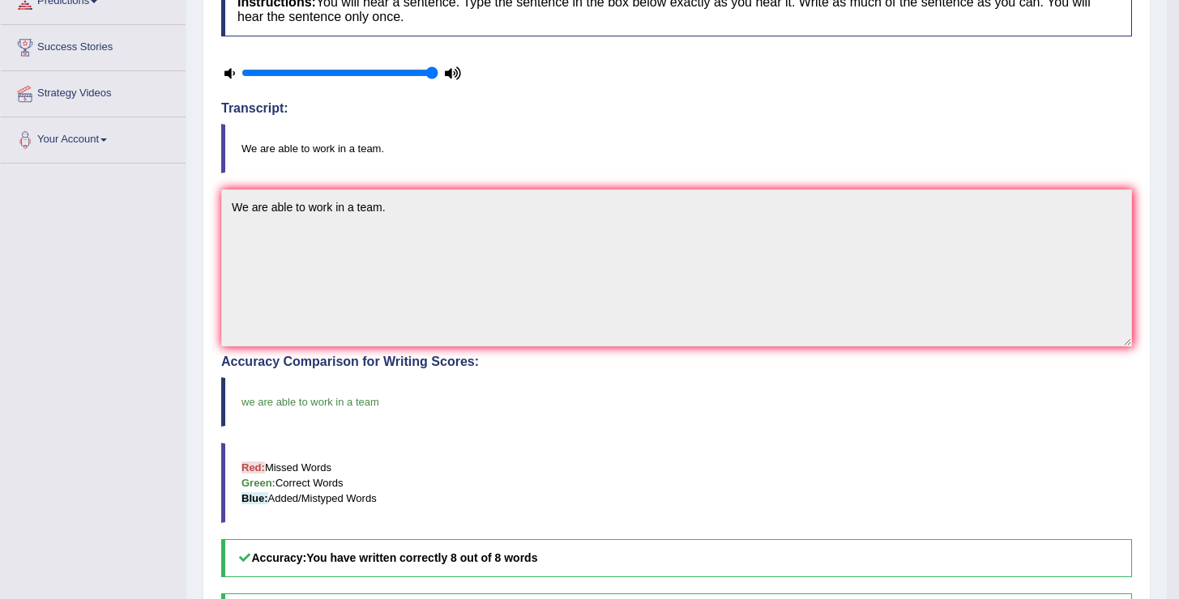
scroll to position [0, 0]
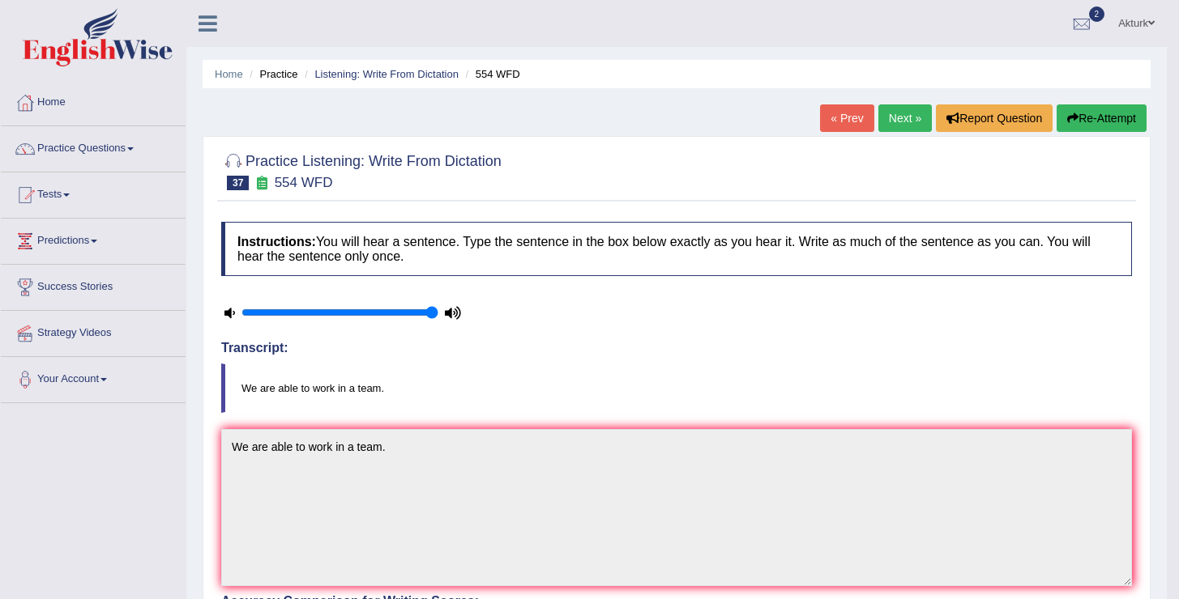
click at [898, 122] on link "Next »" at bounding box center [904, 119] width 53 height 28
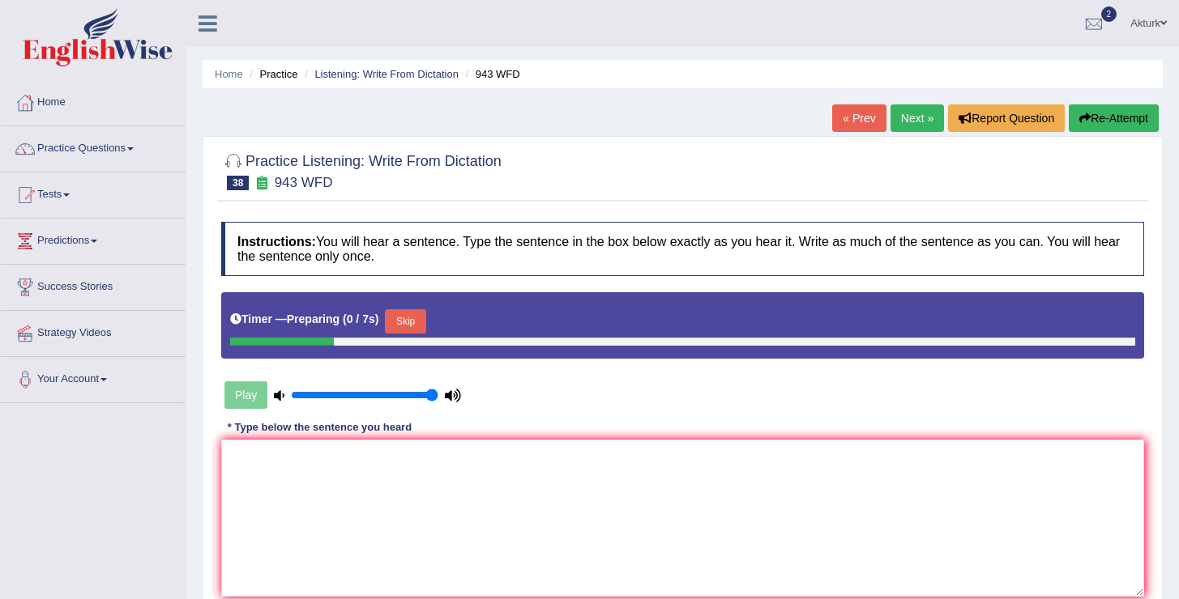
click at [422, 323] on button "Skip" at bounding box center [405, 321] width 41 height 24
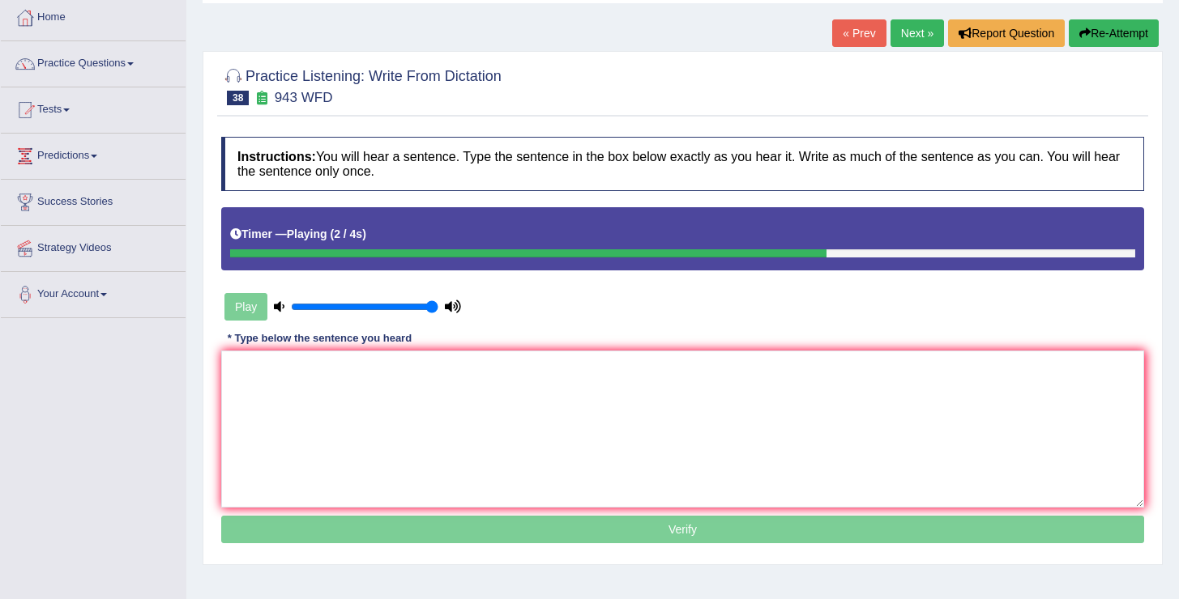
scroll to position [141, 0]
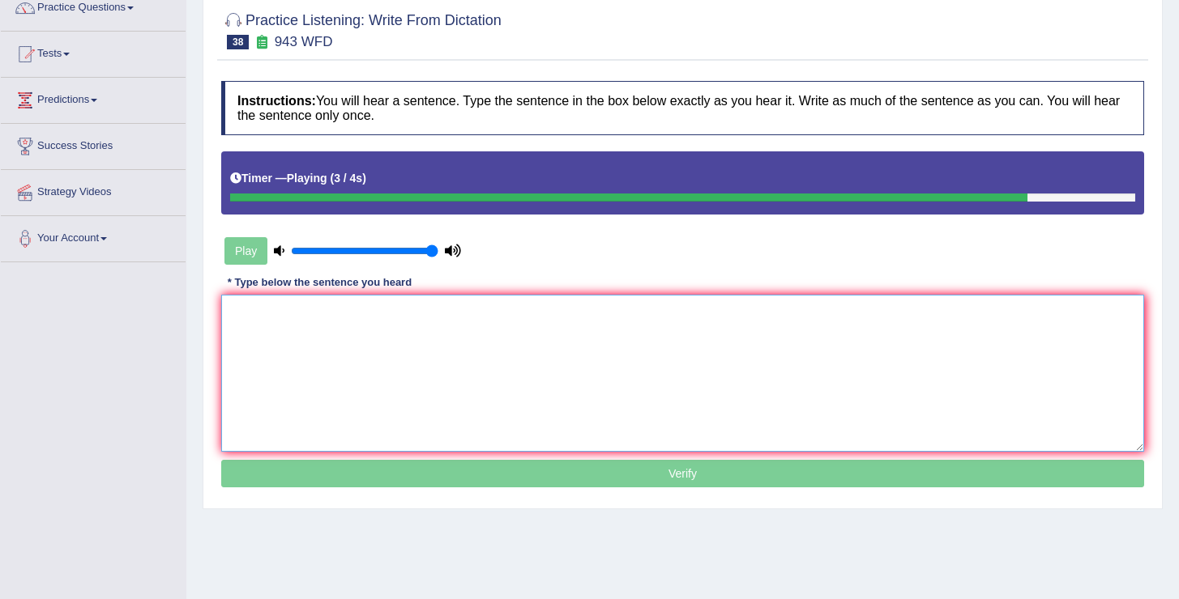
click at [467, 321] on textarea at bounding box center [682, 373] width 923 height 157
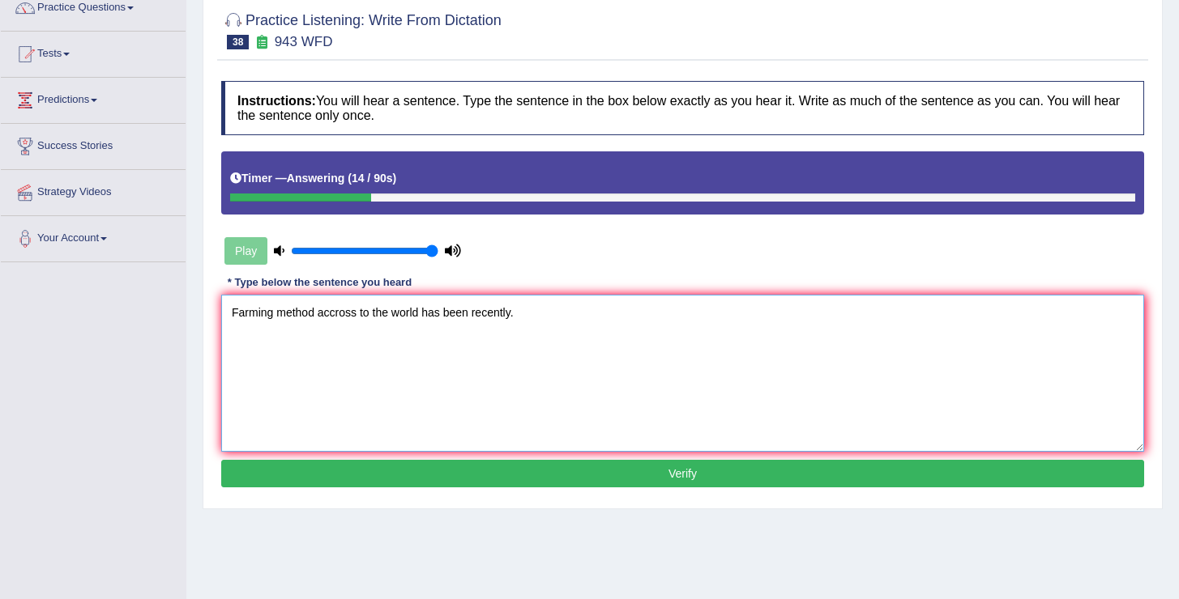
click at [473, 315] on textarea "Farming method accross to the world has been recently." at bounding box center [682, 373] width 923 height 157
click at [583, 323] on textarea "Farming method accross to the world has been growth recently." at bounding box center [682, 373] width 923 height 157
click at [337, 313] on textarea "Farming method accross to the world has been growth recently." at bounding box center [682, 373] width 923 height 157
click at [416, 318] on textarea "Farming method across to the world has been growth recently." at bounding box center [682, 373] width 923 height 157
click at [579, 305] on textarea "Farming method across to the world has been growth recently." at bounding box center [682, 373] width 923 height 157
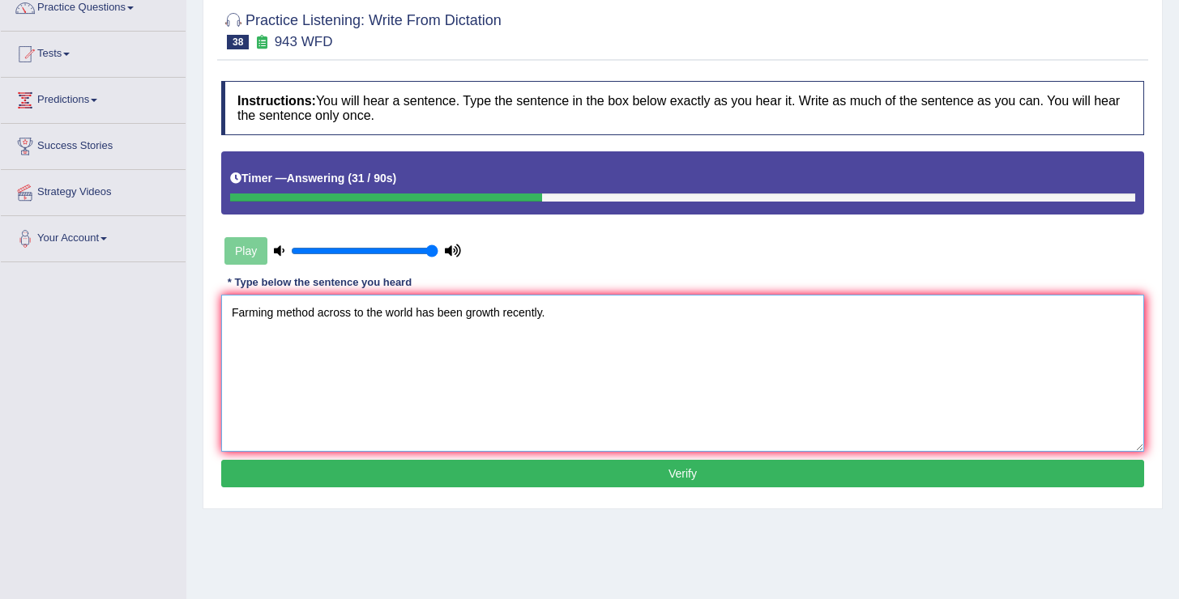
type textarea "Farming method across to the world has been growth recently."
click at [550, 473] on button "Verify" at bounding box center [682, 474] width 923 height 28
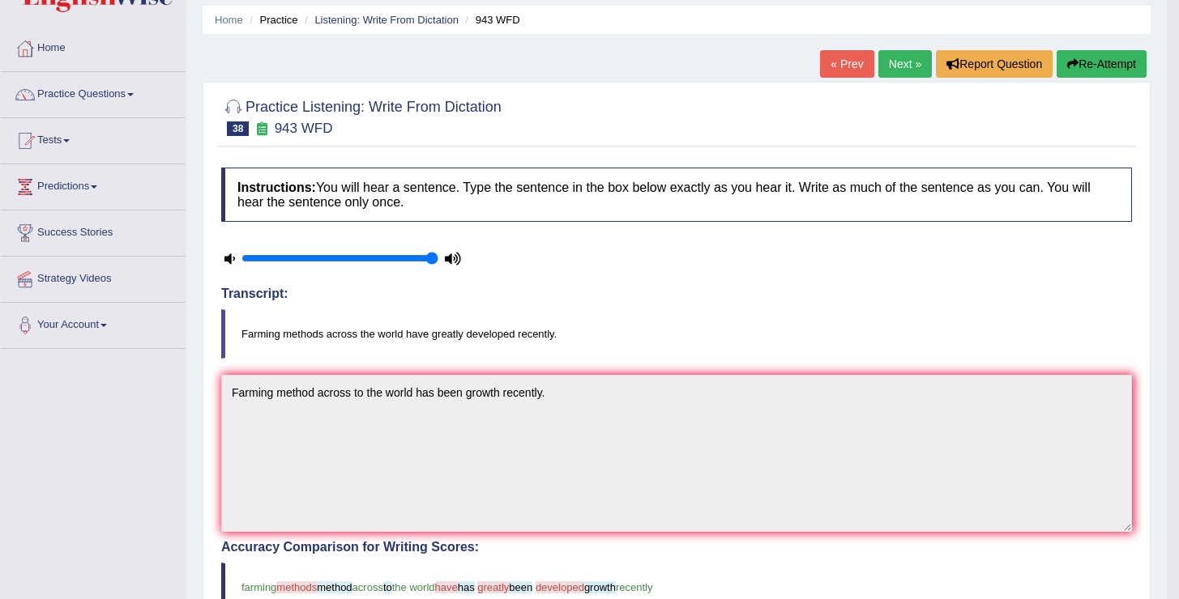
scroll to position [0, 0]
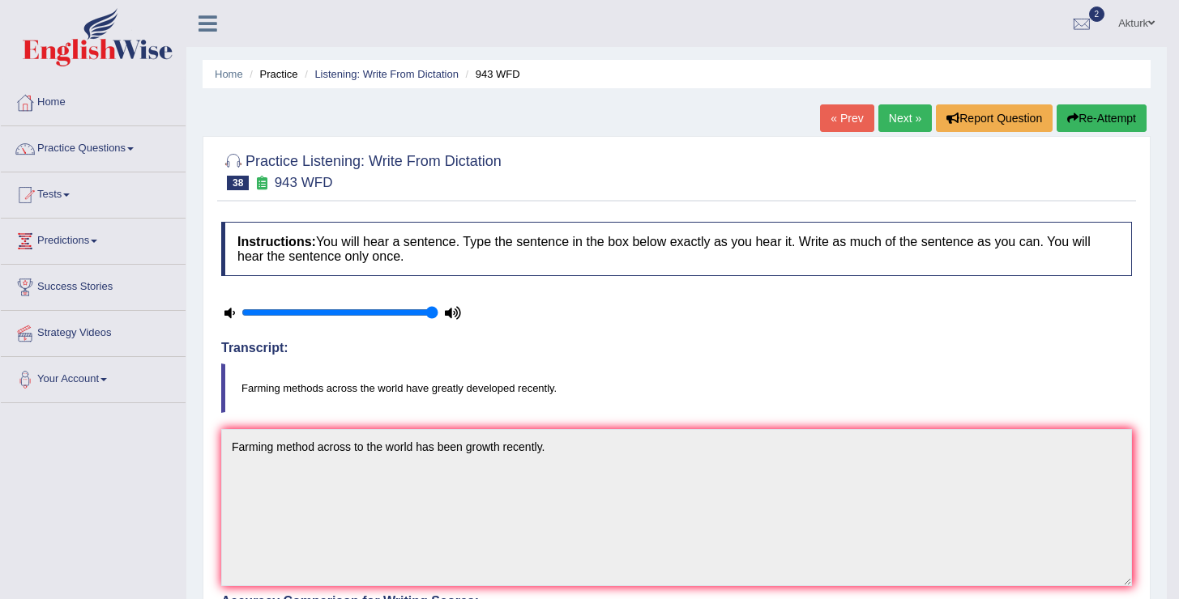
click at [890, 113] on link "Next »" at bounding box center [904, 119] width 53 height 28
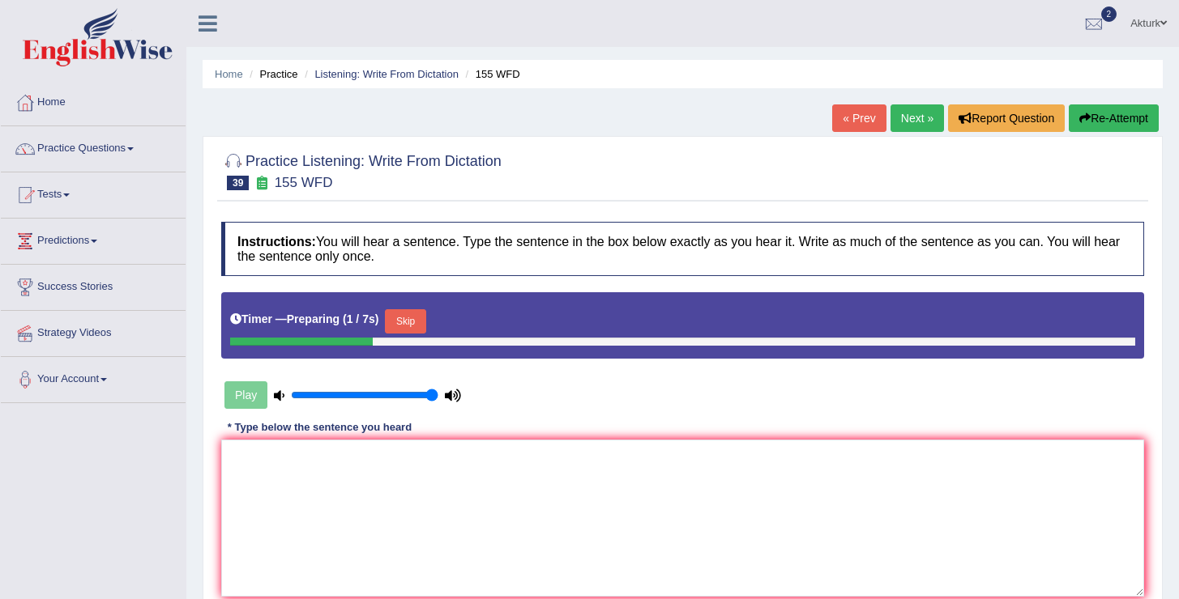
click at [412, 319] on button "Skip" at bounding box center [405, 321] width 41 height 24
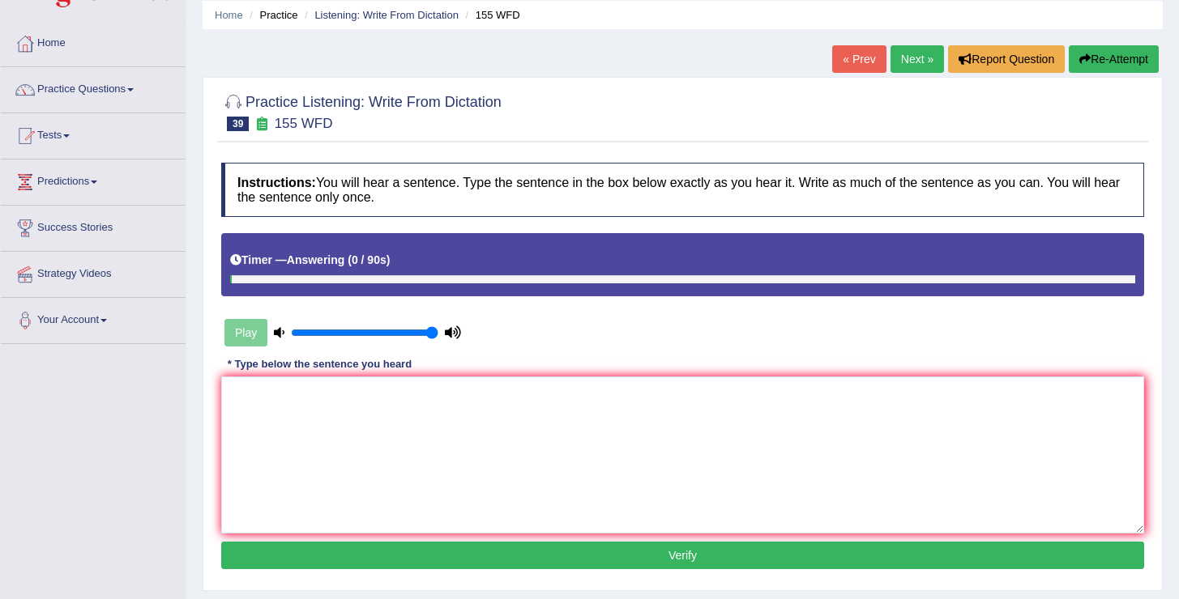
scroll to position [70, 0]
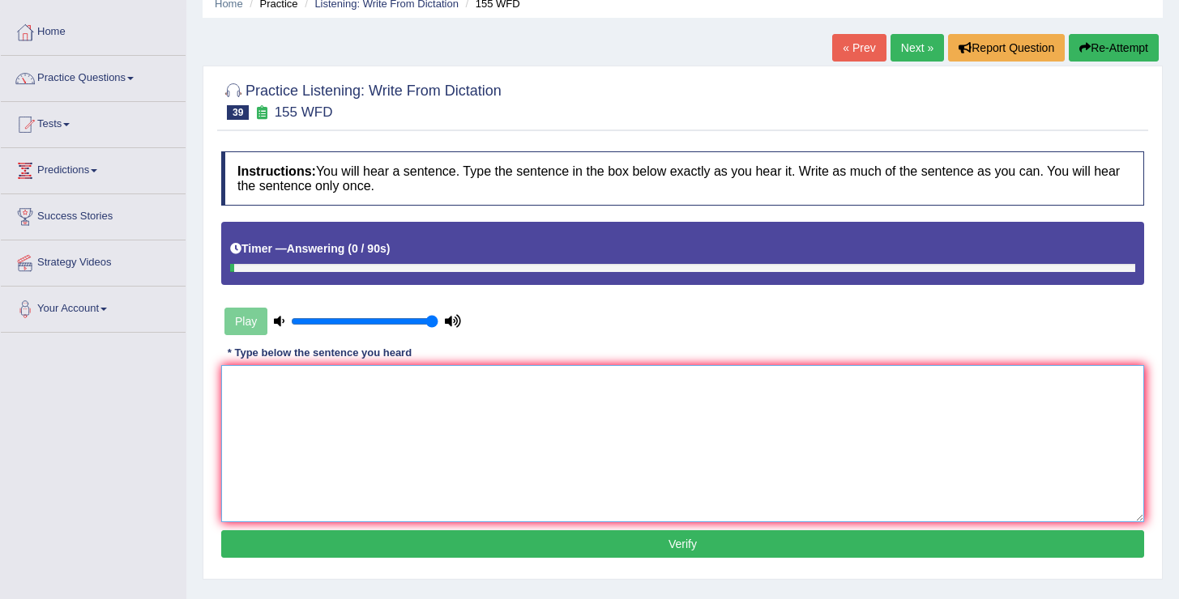
click at [372, 411] on textarea at bounding box center [682, 443] width 923 height 157
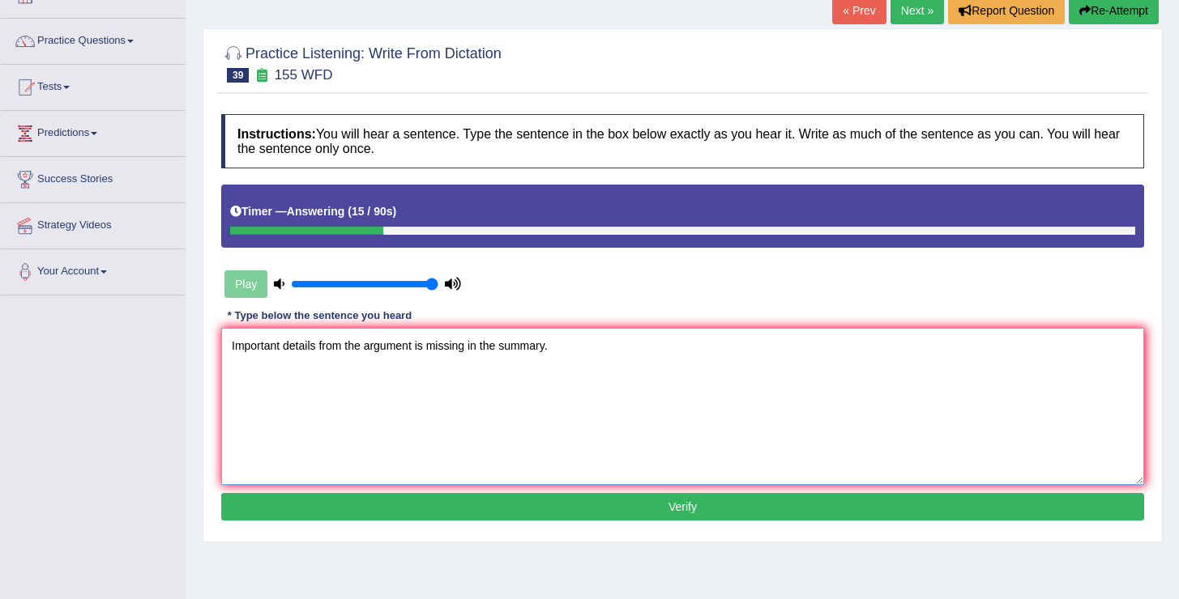
scroll to position [109, 0]
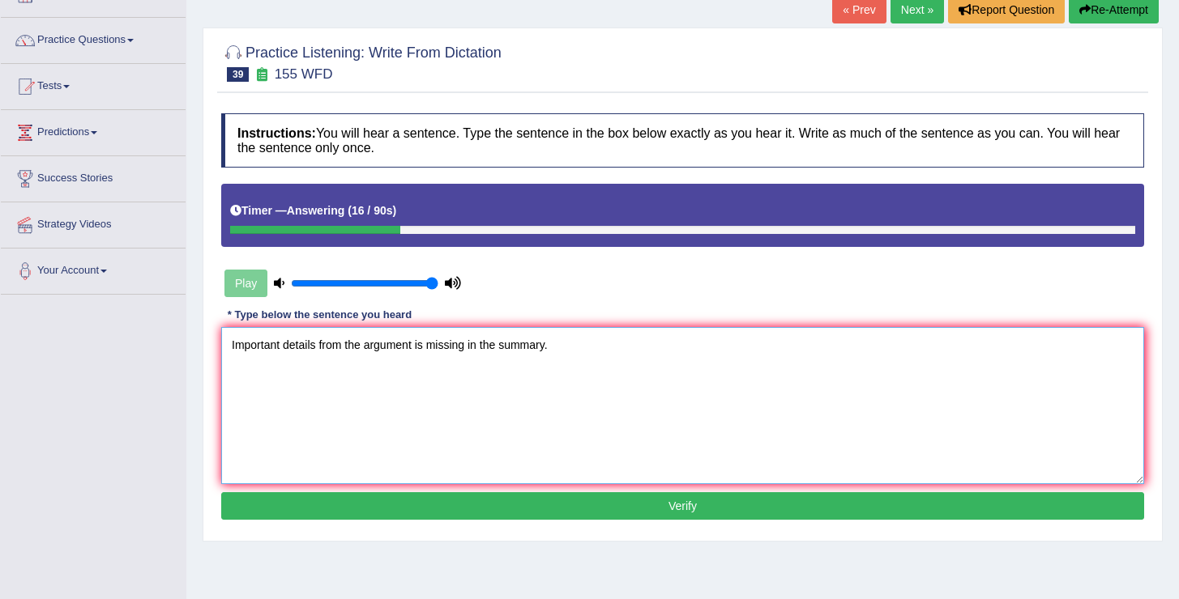
type textarea "Important details from the argument is missing in the summary."
click at [512, 503] on button "Verify" at bounding box center [682, 507] width 923 height 28
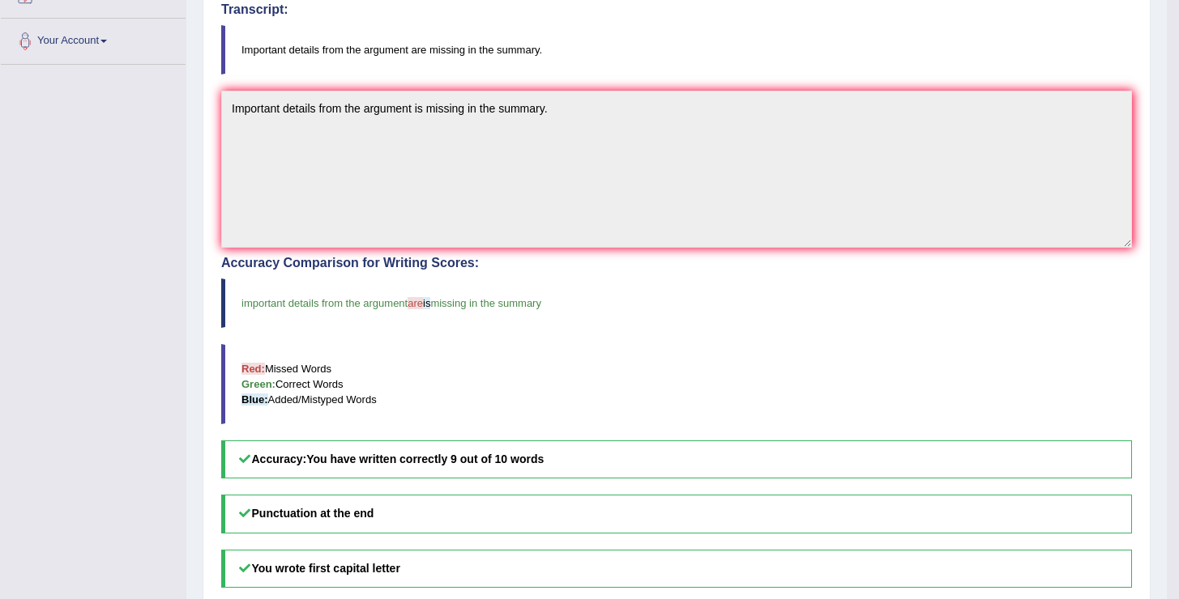
scroll to position [0, 0]
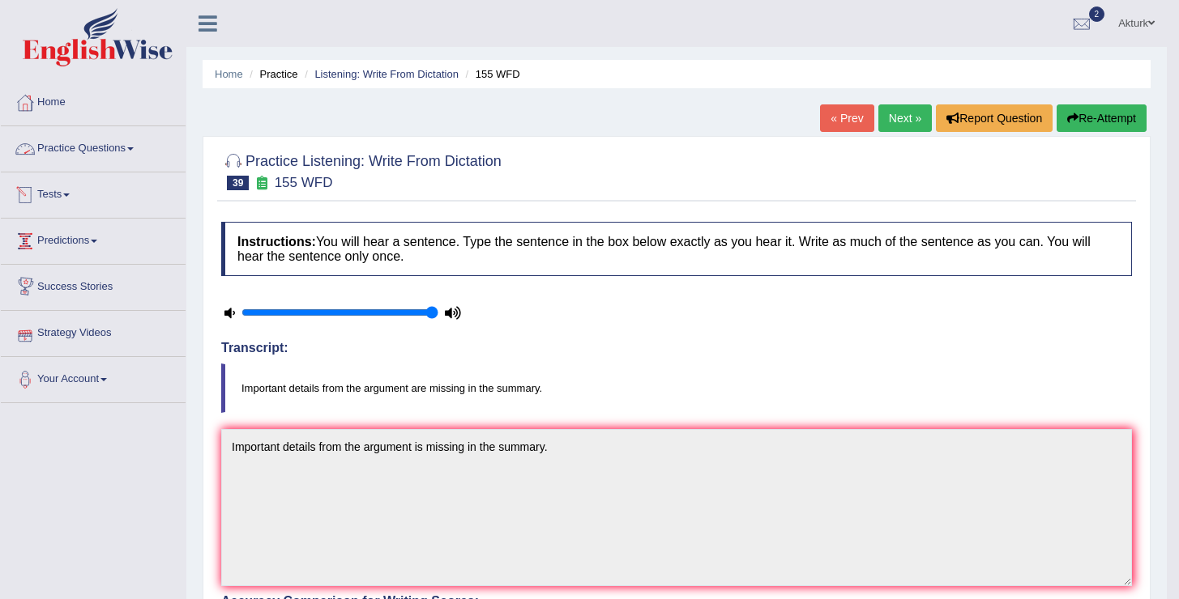
click at [116, 143] on link "Practice Questions" at bounding box center [93, 146] width 185 height 41
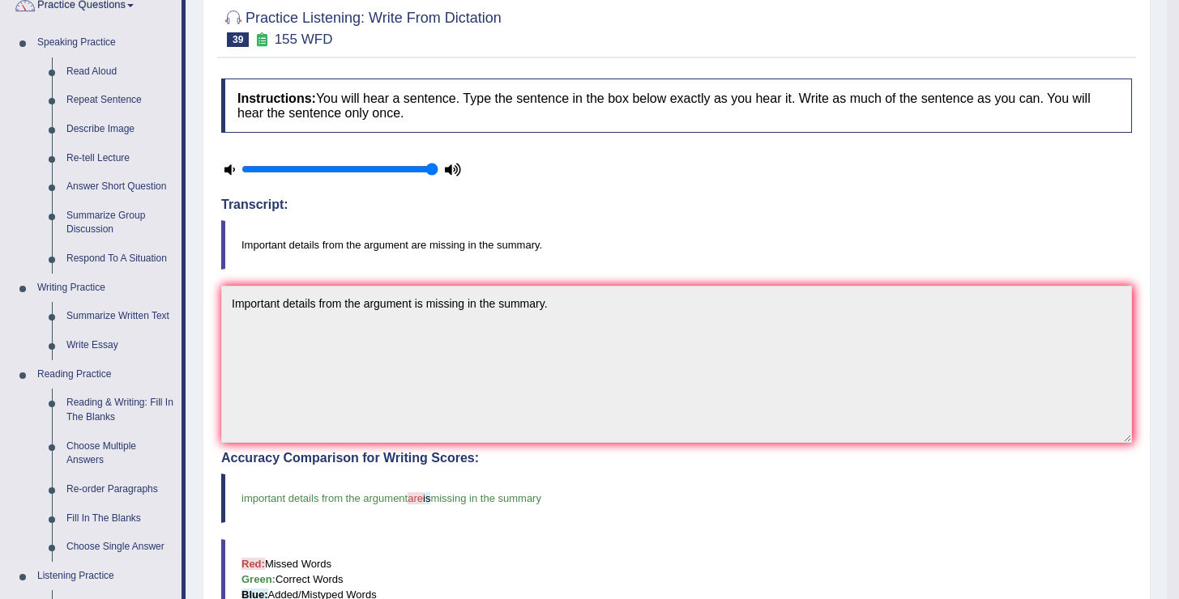
scroll to position [139, 0]
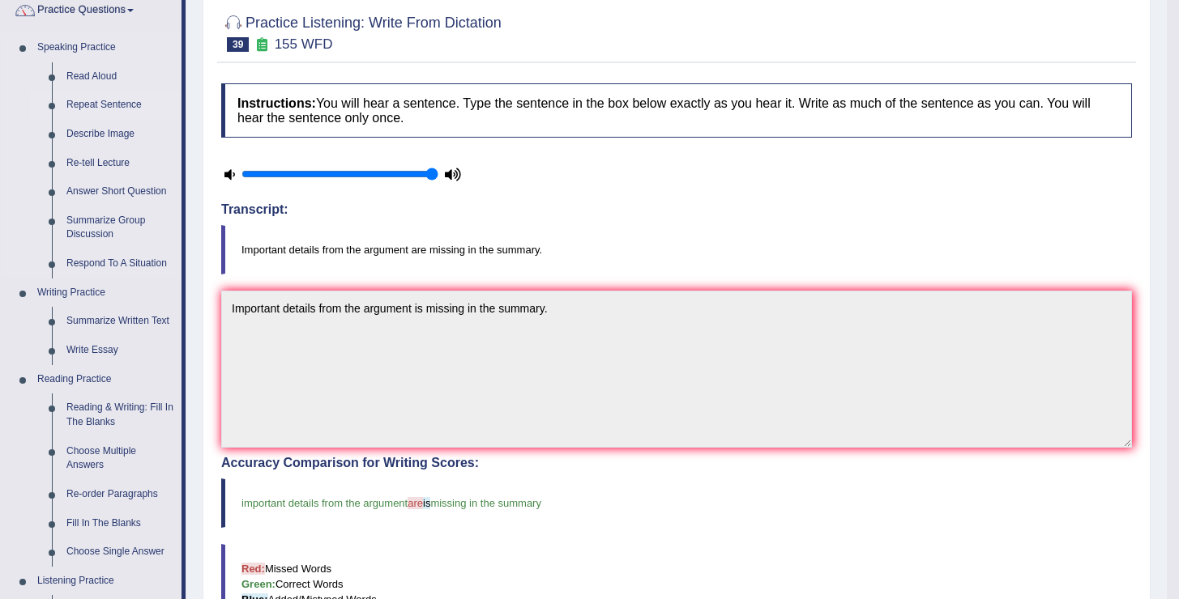
click at [114, 102] on link "Repeat Sentence" at bounding box center [120, 105] width 122 height 29
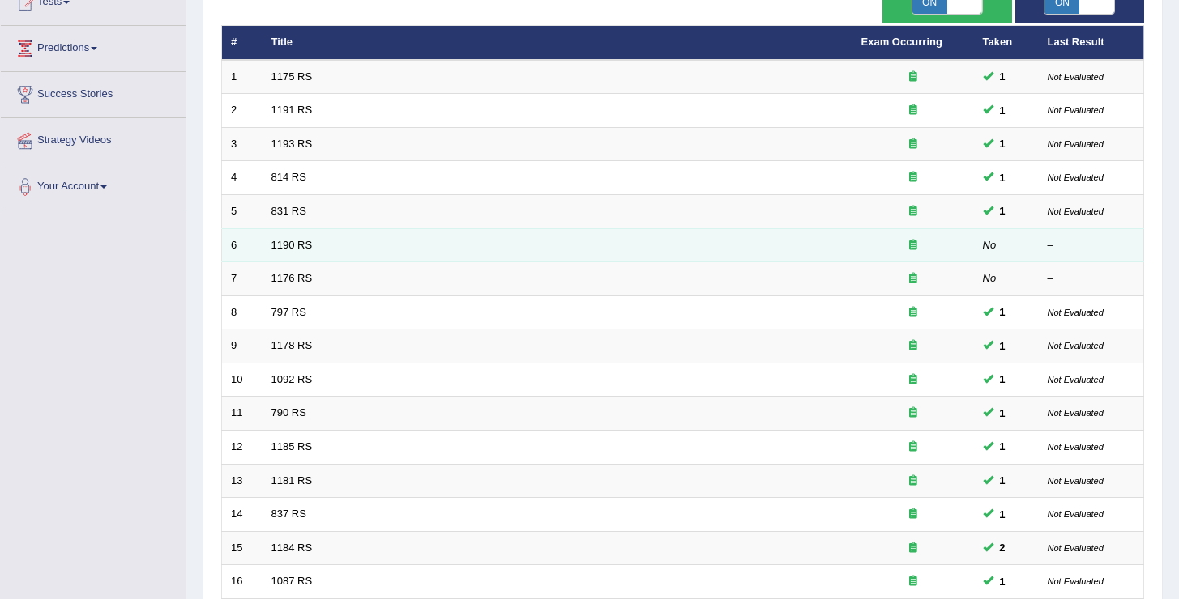
scroll to position [473, 0]
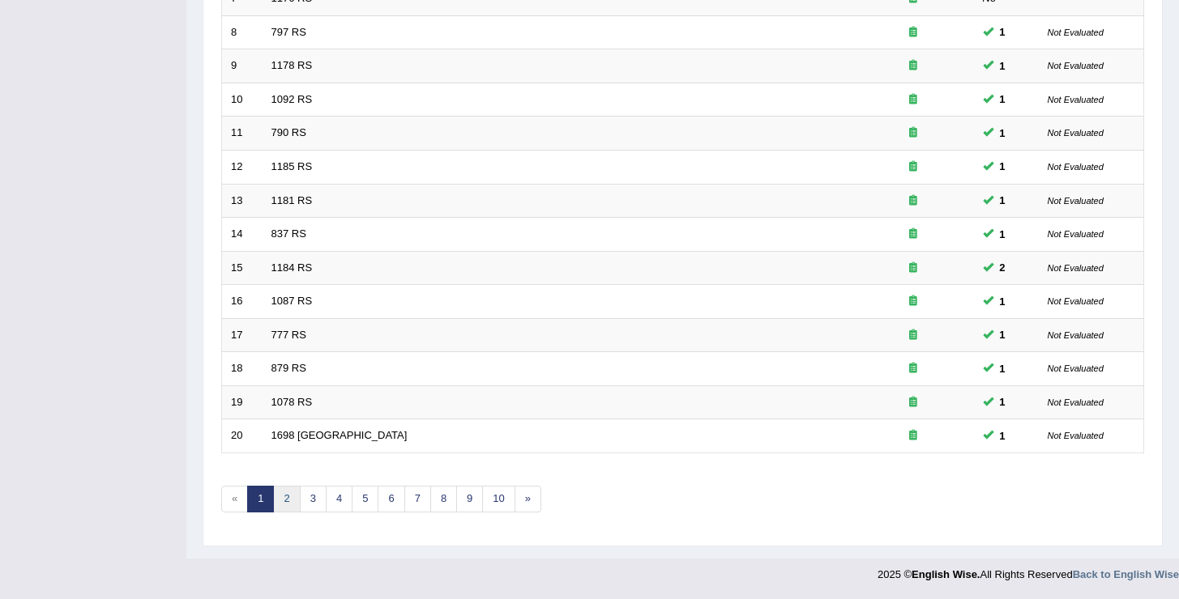
click at [281, 496] on link "2" at bounding box center [286, 499] width 27 height 27
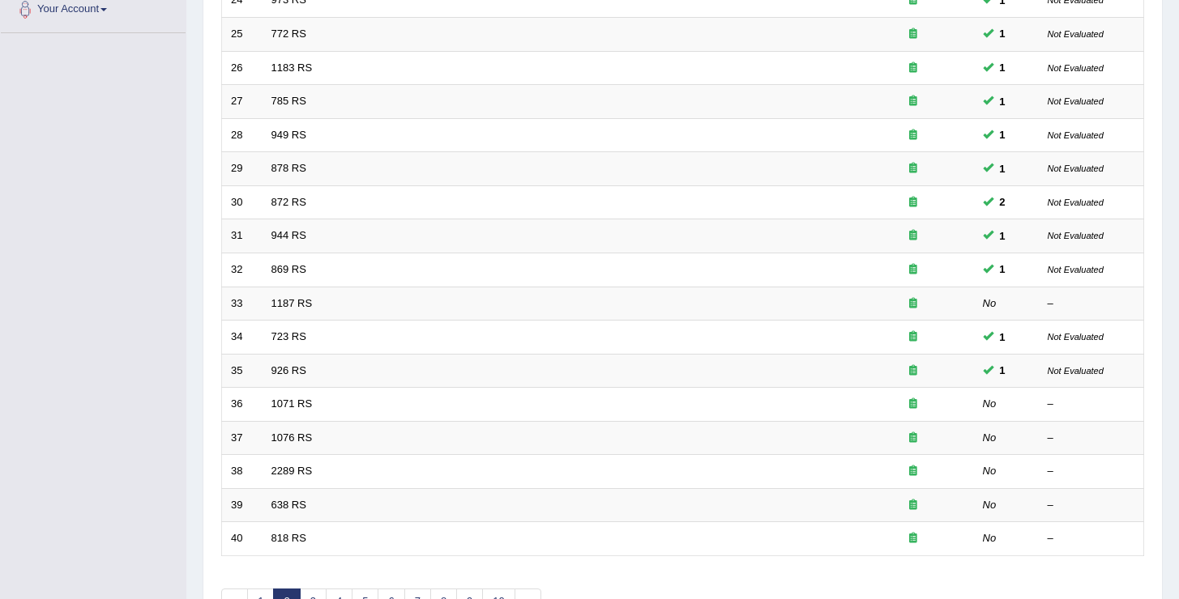
scroll to position [473, 0]
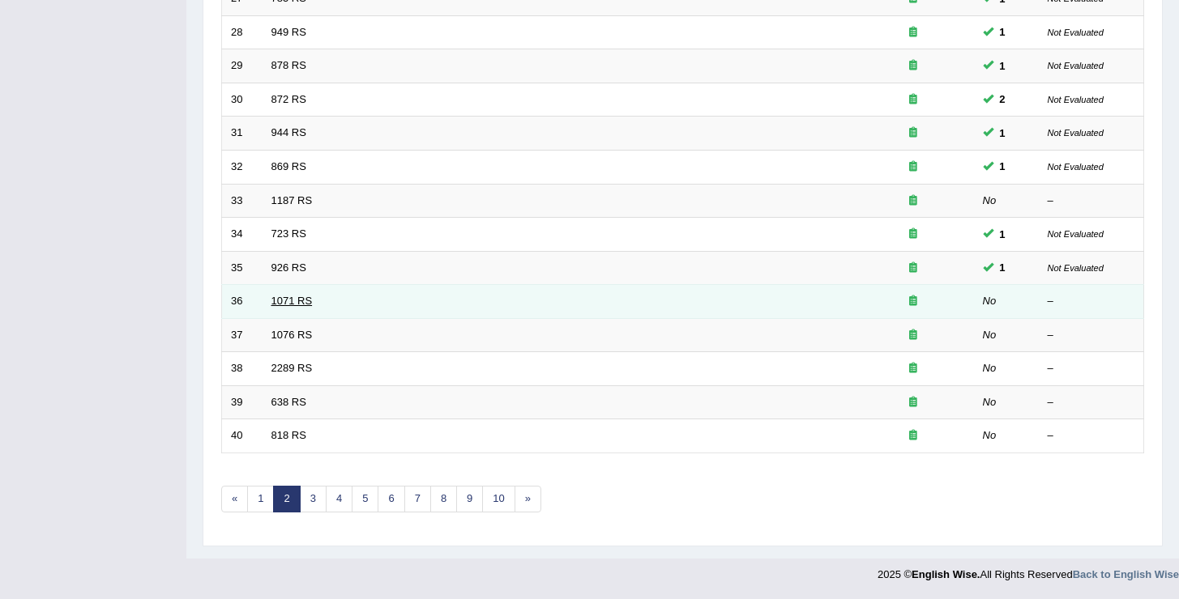
click at [298, 303] on link "1071 RS" at bounding box center [291, 301] width 41 height 12
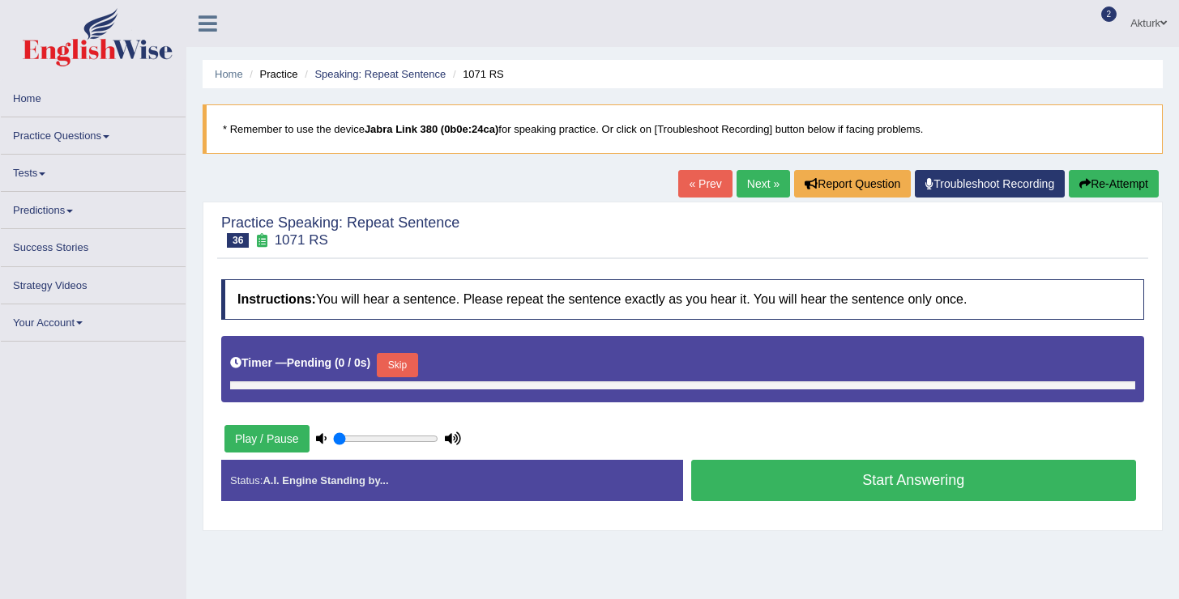
type input "1"
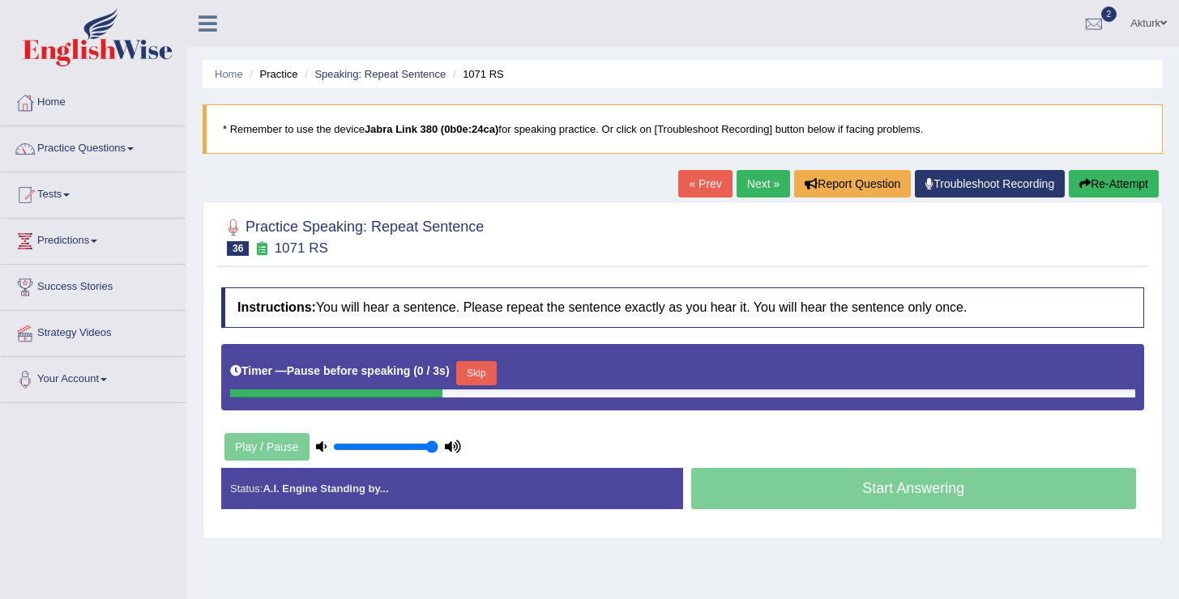
click at [753, 172] on link "Next »" at bounding box center [762, 184] width 53 height 28
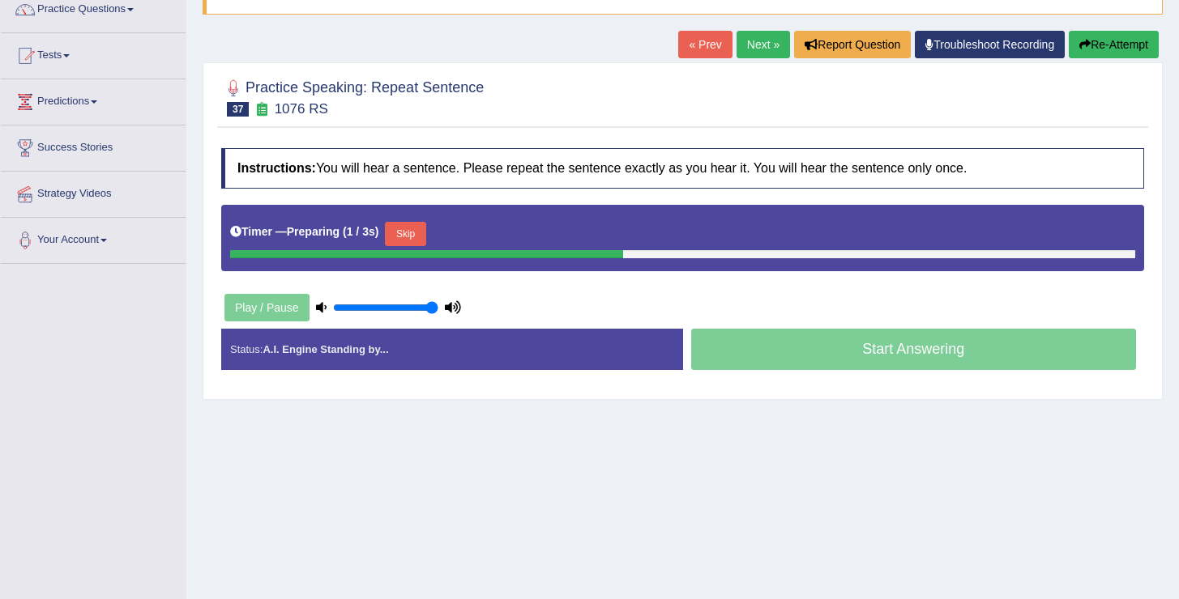
scroll to position [141, 0]
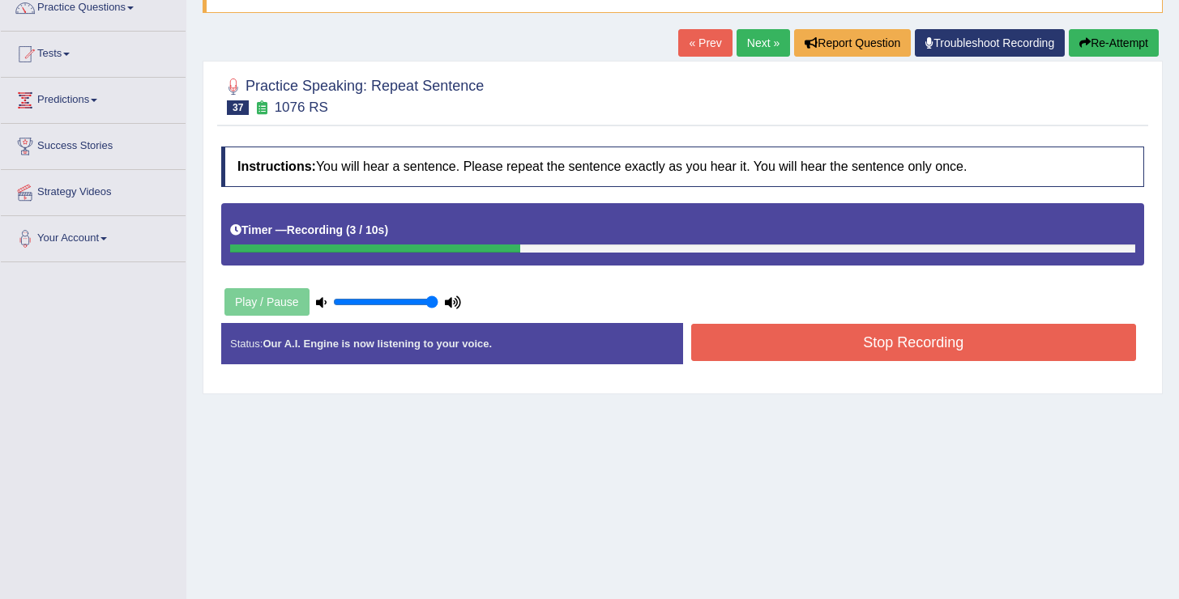
click at [837, 337] on button "Stop Recording" at bounding box center [914, 342] width 446 height 37
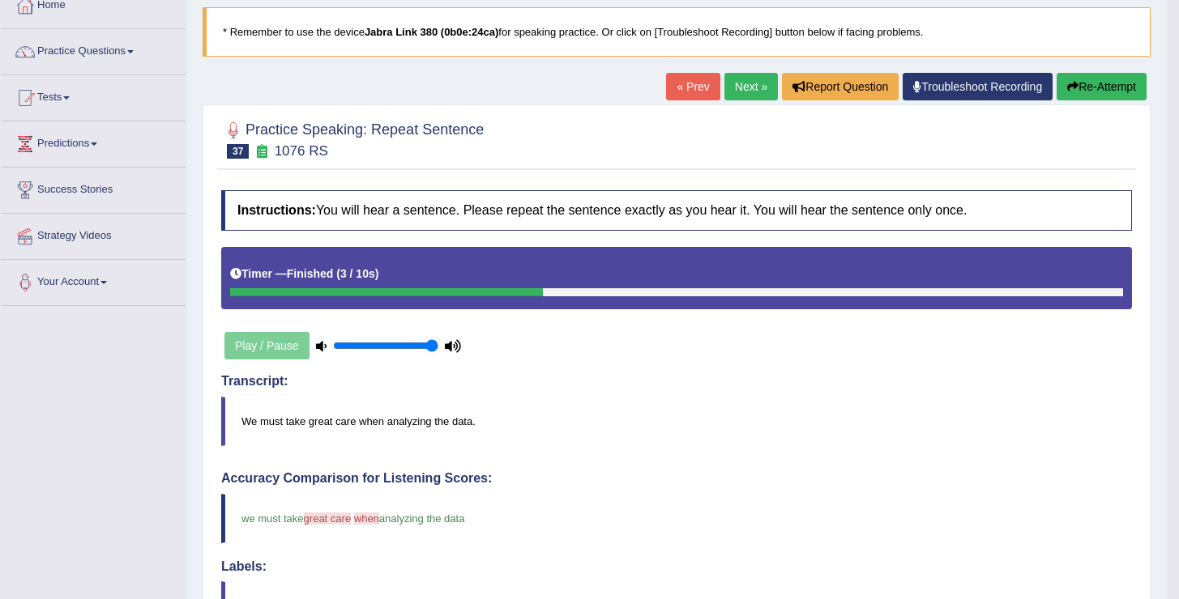
scroll to position [0, 0]
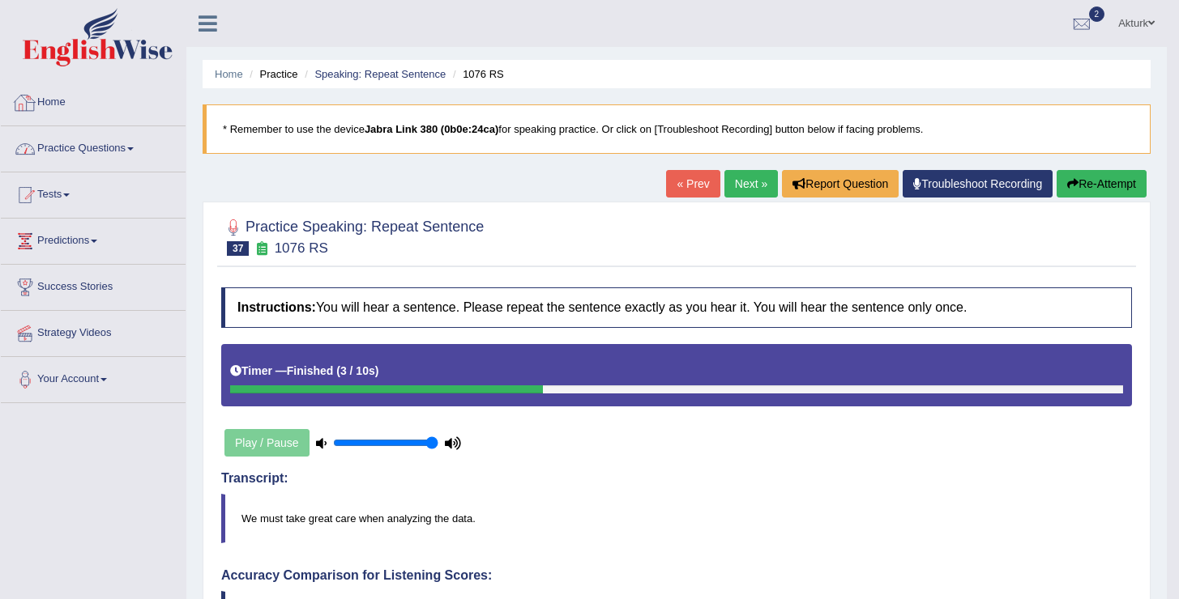
click at [57, 101] on link "Home" at bounding box center [93, 100] width 185 height 41
